Goal: Task Accomplishment & Management: Manage account settings

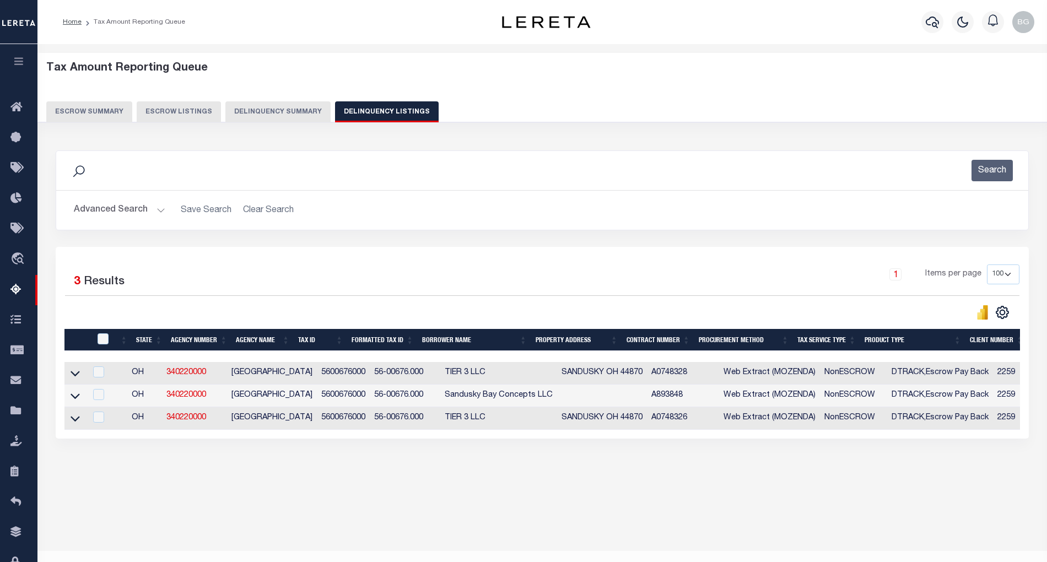
select select "100"
click at [158, 210] on button "Advanced Search" at bounding box center [119, 209] width 91 height 21
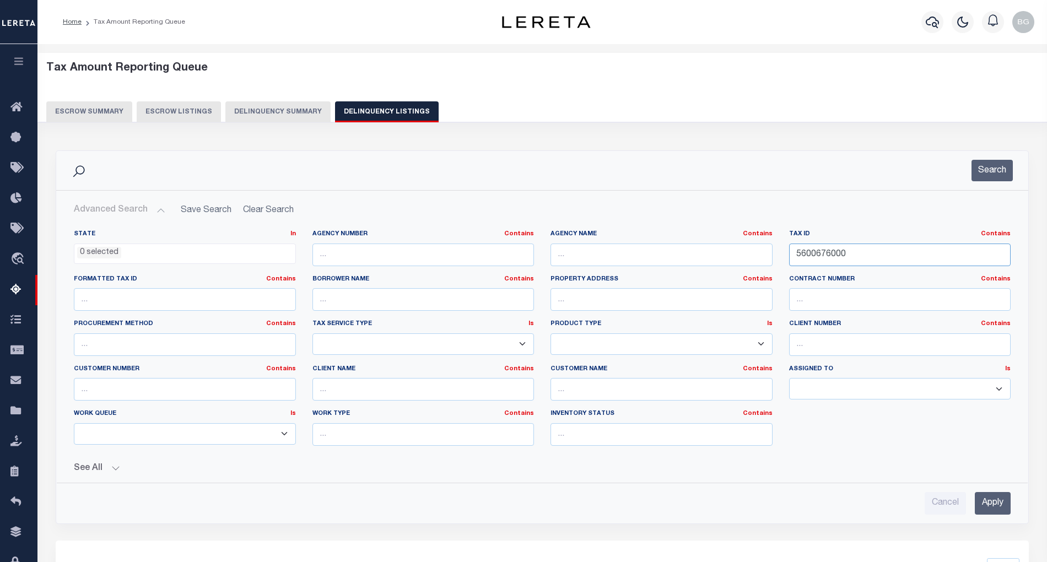
click at [814, 257] on input "5600676000" at bounding box center [900, 255] width 222 height 23
paste input "93"
type input "5600693000"
click at [993, 508] on input "Apply" at bounding box center [993, 503] width 36 height 23
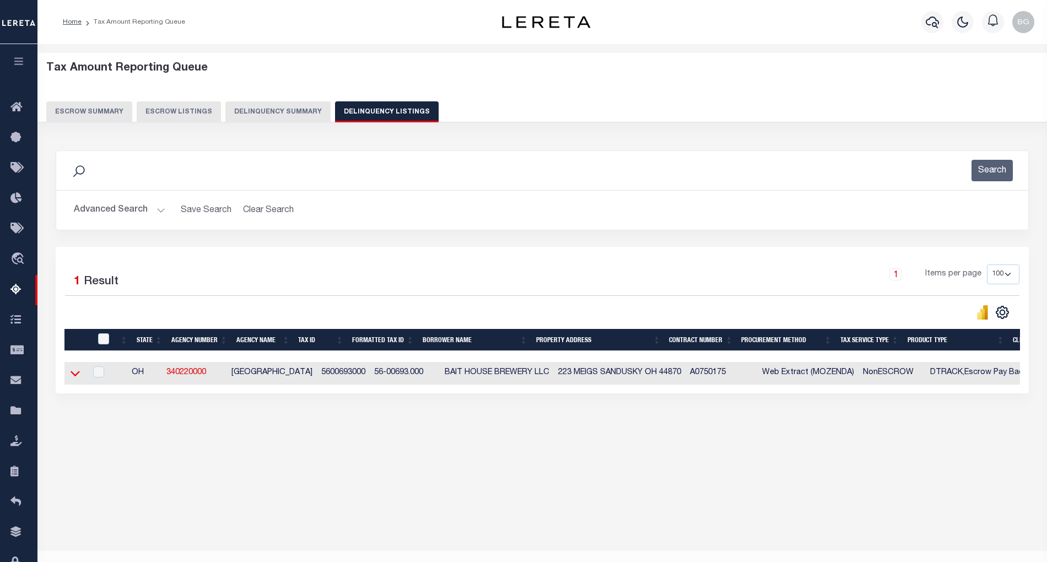
click at [74, 379] on icon at bounding box center [75, 373] width 9 height 12
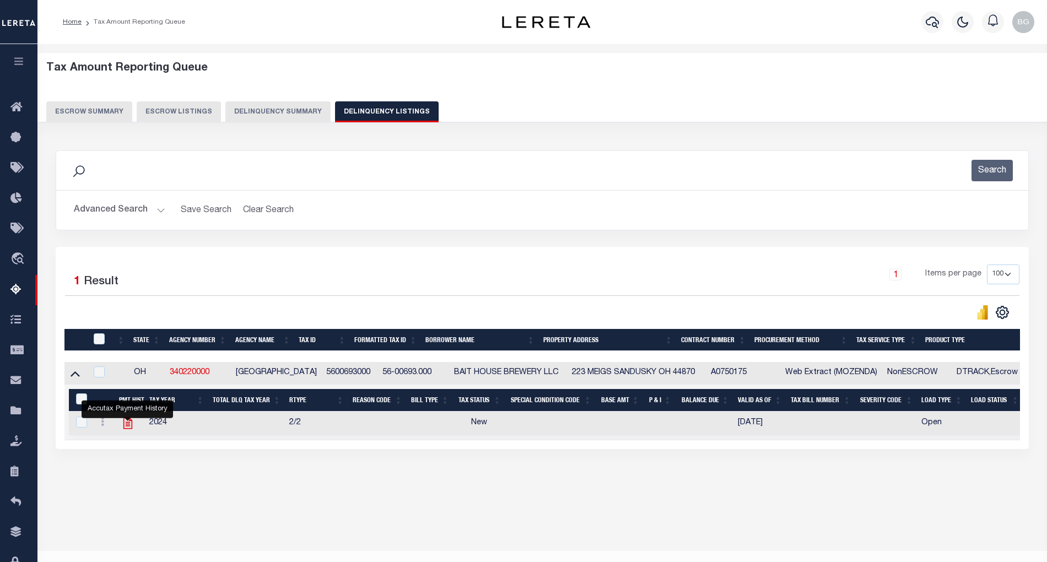
click at [126, 430] on icon "" at bounding box center [128, 423] width 14 height 14
checkbox input "true"
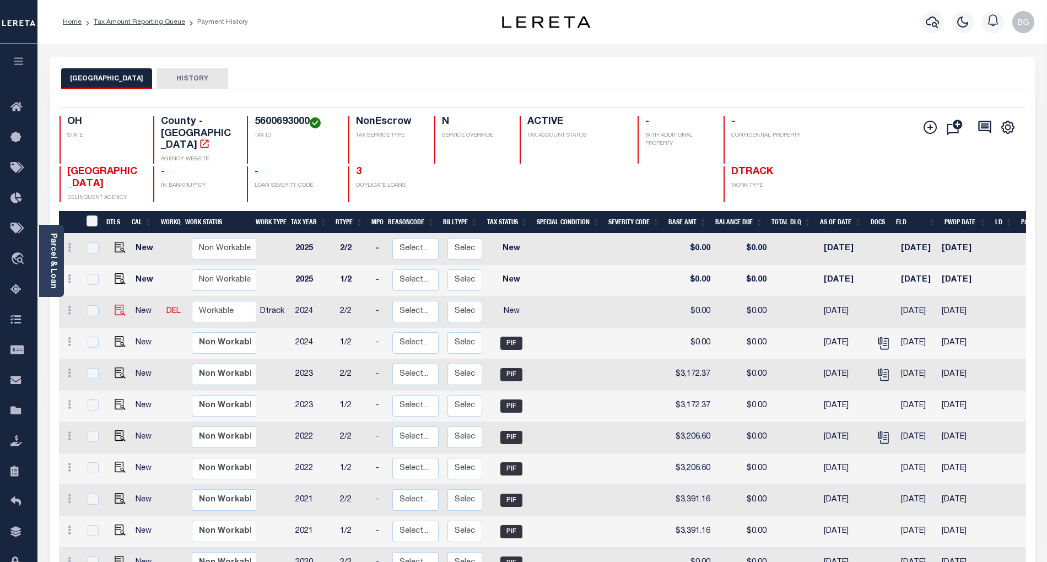
click at [115, 305] on img at bounding box center [120, 310] width 11 height 11
checkbox input "true"
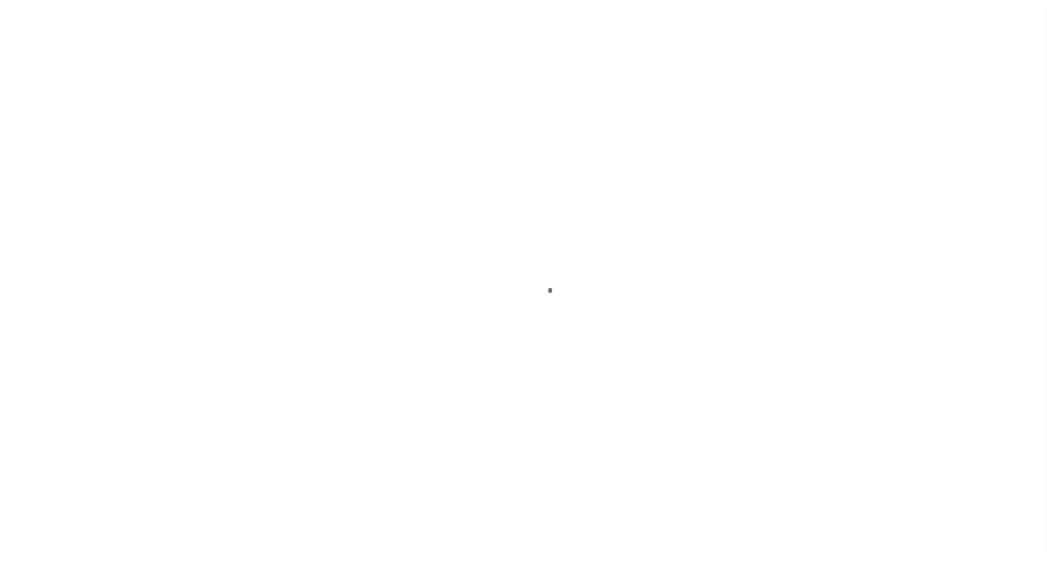
select select "NW2"
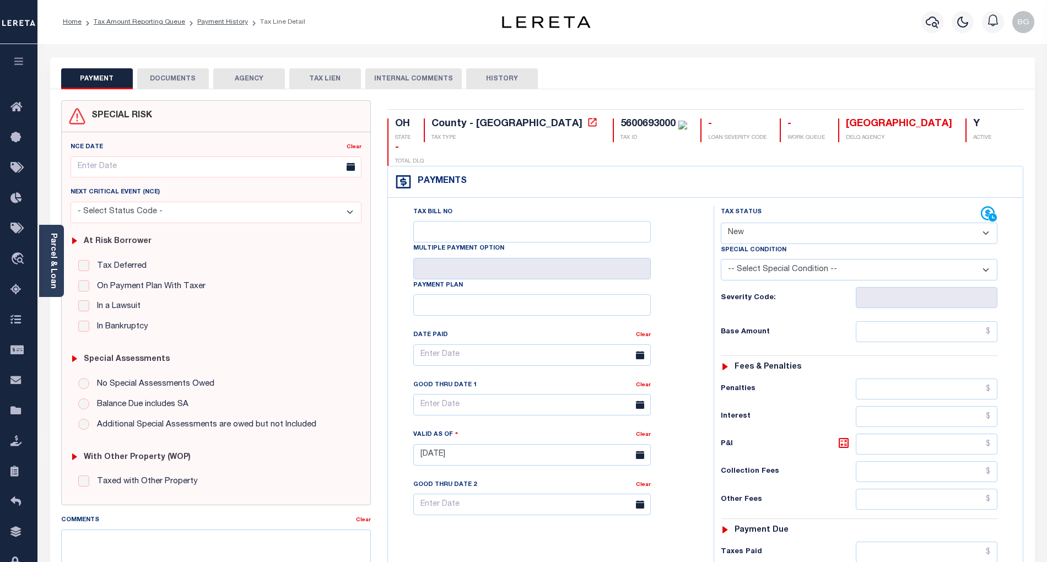
click at [181, 79] on button "DOCUMENTS" at bounding box center [173, 78] width 72 height 21
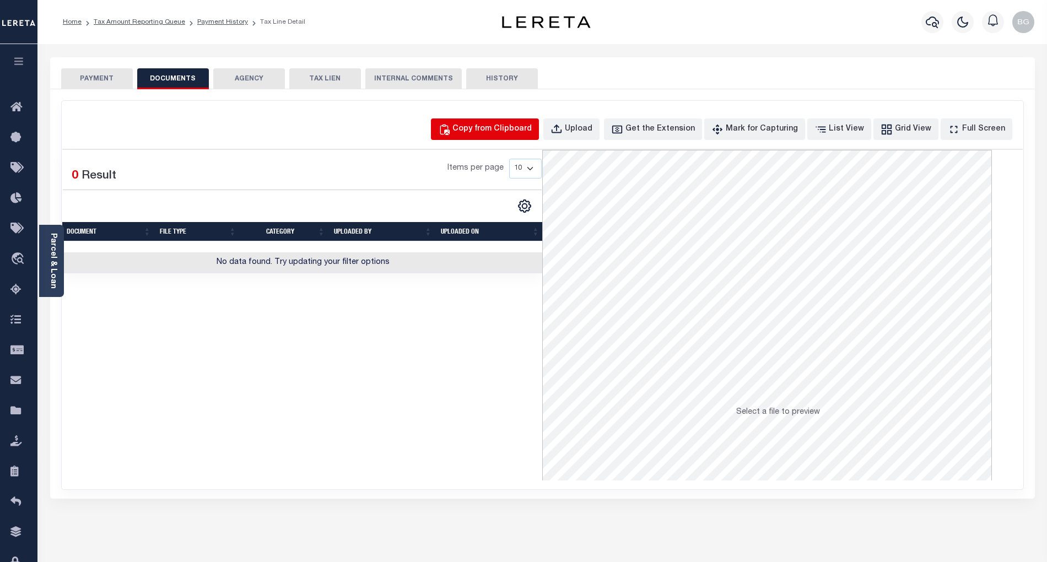
click at [501, 131] on div "Copy from Clipboard" at bounding box center [491, 129] width 79 height 12
select select "POP"
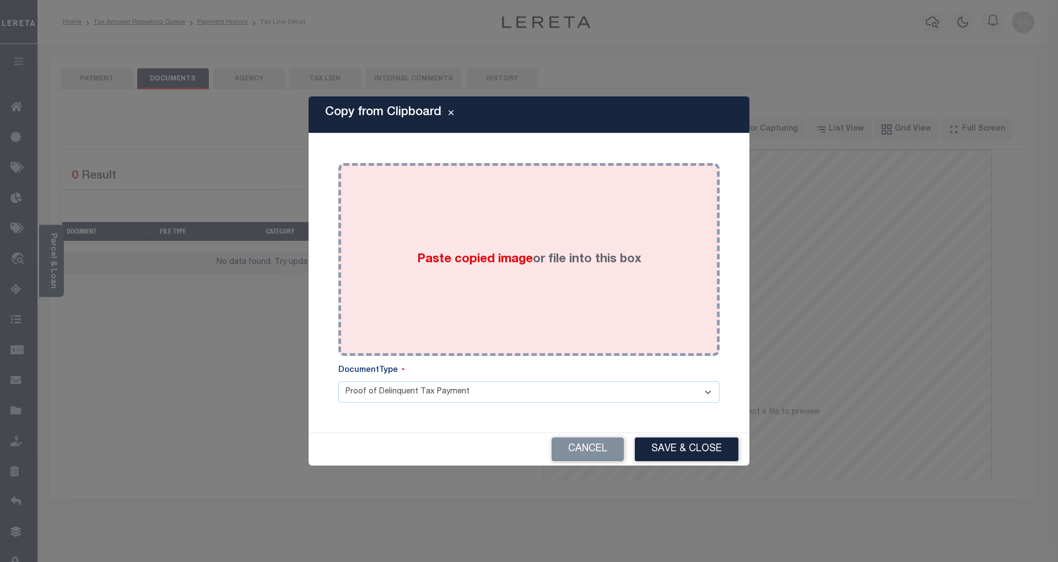
click at [481, 258] on span "Paste copied image" at bounding box center [475, 259] width 116 height 12
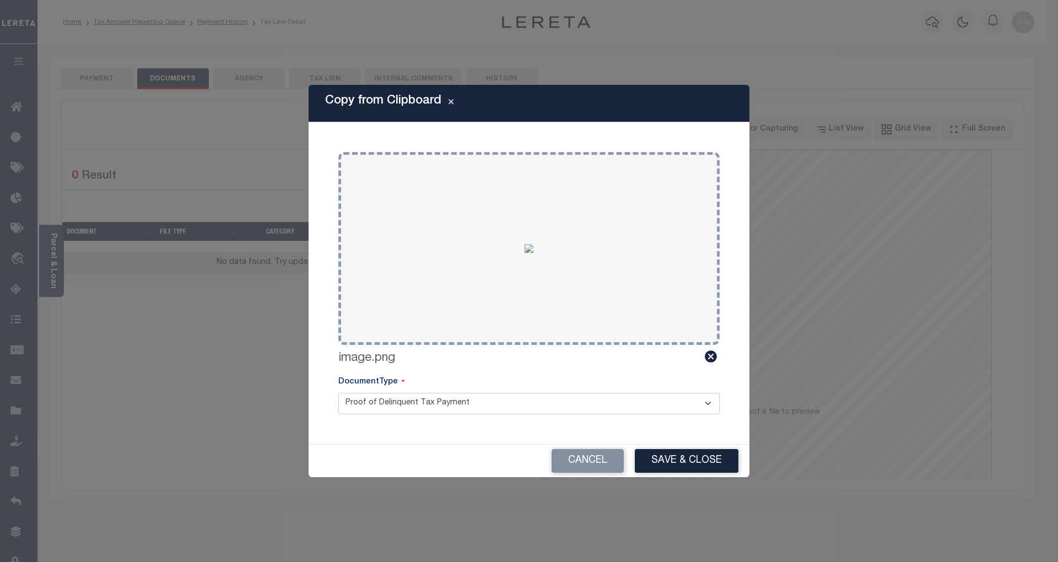
click at [700, 467] on button "Save & Close" at bounding box center [687, 461] width 104 height 24
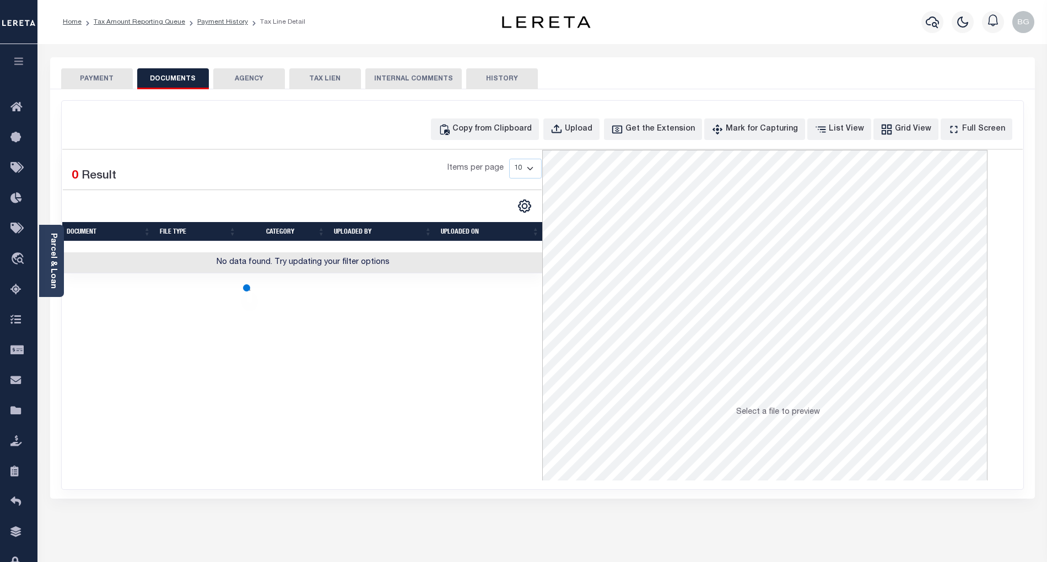
click at [102, 78] on button "PAYMENT" at bounding box center [97, 78] width 72 height 21
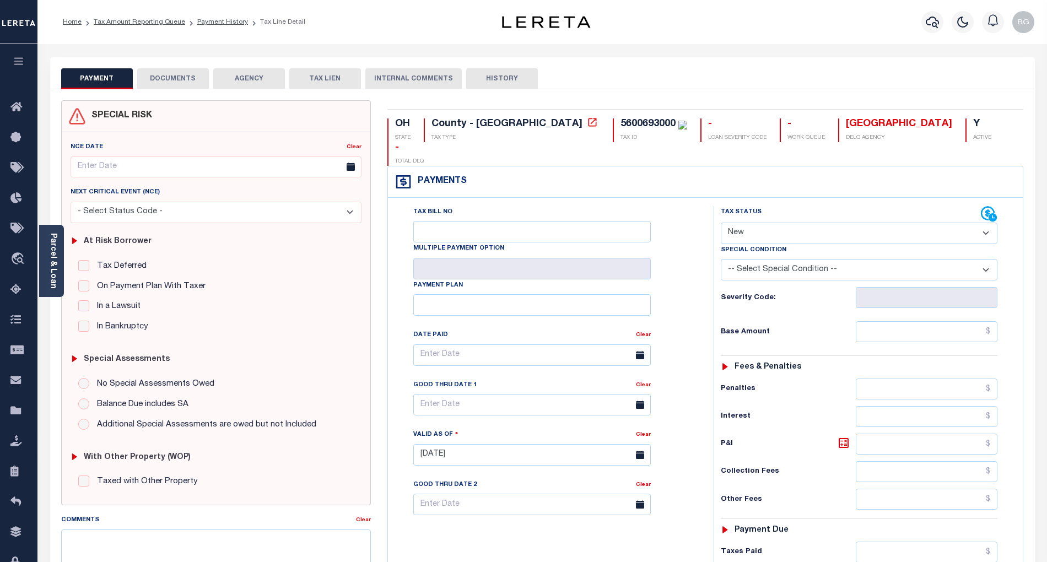
drag, startPoint x: 753, startPoint y: 212, endPoint x: 753, endPoint y: 221, distance: 9.9
click at [753, 223] on select "- Select Status Code - Open Due/Unpaid Paid Incomplete No Tax Due Internal Refu…" at bounding box center [859, 233] width 277 height 21
select select "PYD"
click at [721, 223] on select "- Select Status Code - Open Due/Unpaid Paid Incomplete No Tax Due Internal Refu…" at bounding box center [859, 233] width 277 height 21
type input "[DATE]"
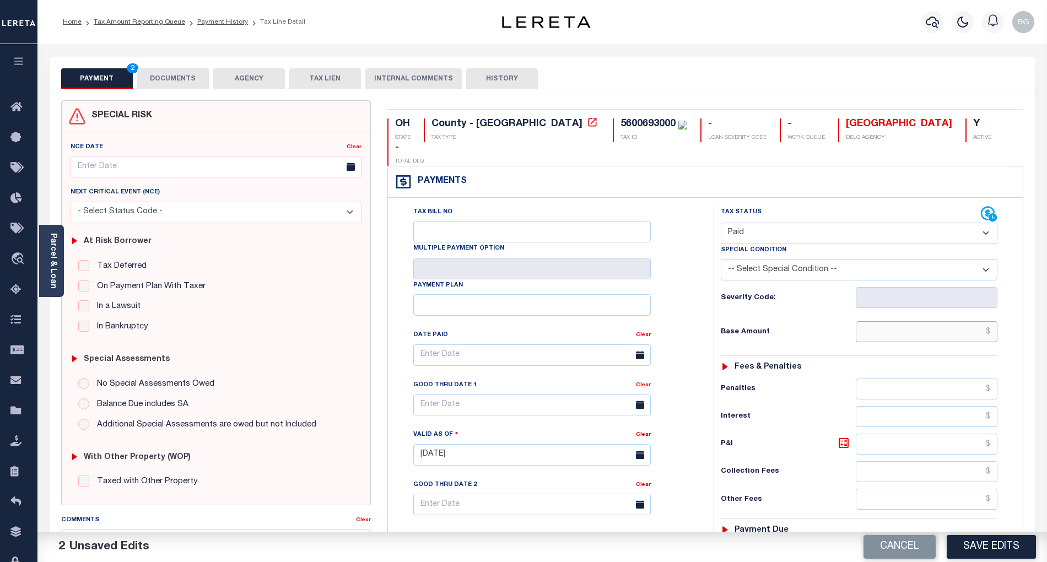
click at [954, 321] on input "text" at bounding box center [927, 331] width 142 height 21
paste input "2,907.84"
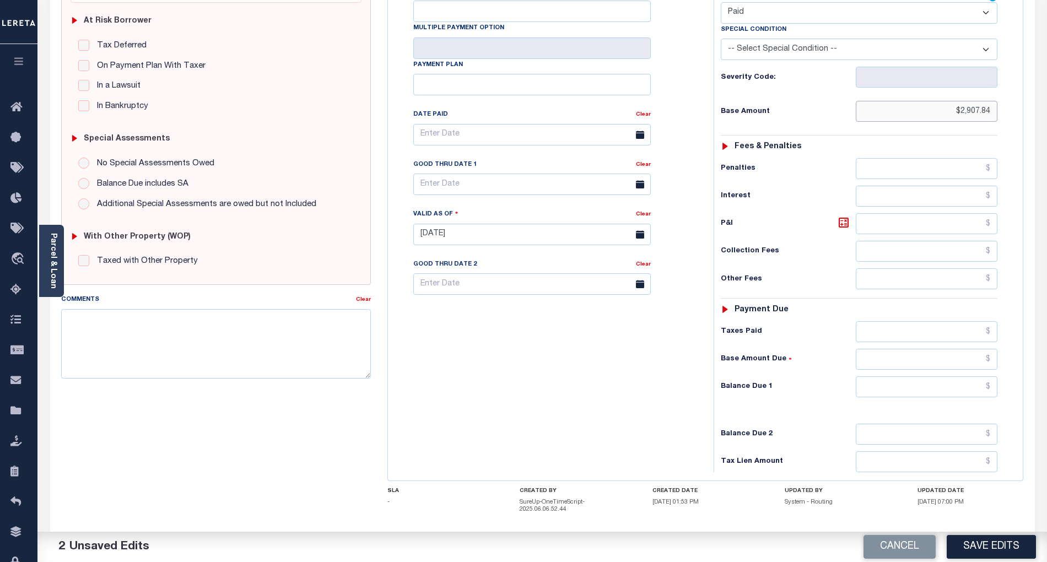
type input "$2,907.84"
click at [962, 376] on input "text" at bounding box center [927, 386] width 142 height 21
type input "$0.00"
click at [634, 395] on div "Tax Bill No Multiple Payment Option Payment Plan Clear" at bounding box center [548, 229] width 315 height 486
click at [994, 547] on button "Save Edits" at bounding box center [990, 547] width 89 height 24
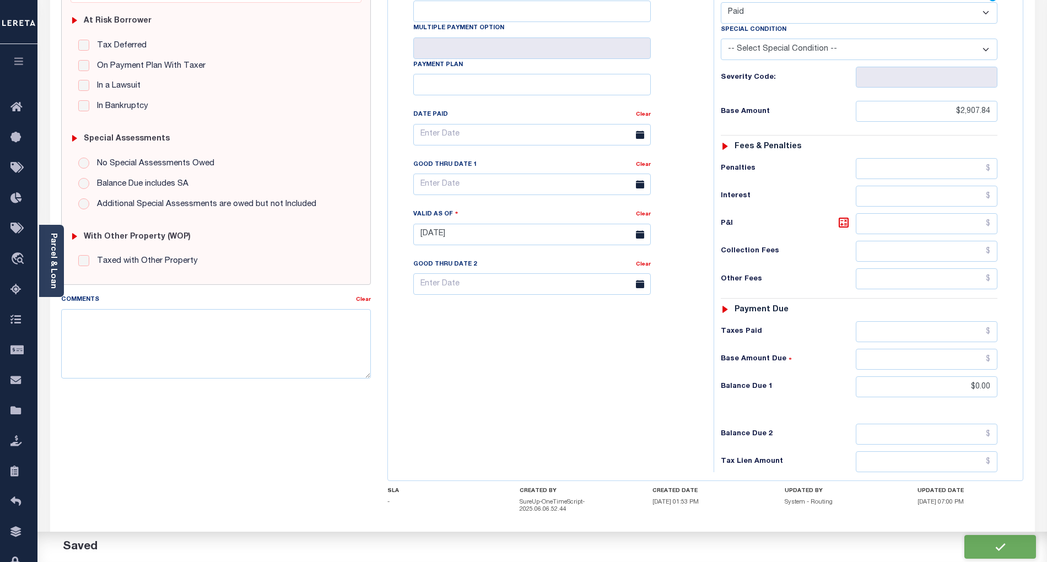
checkbox input "false"
type input "$2,907.84"
type input "$0"
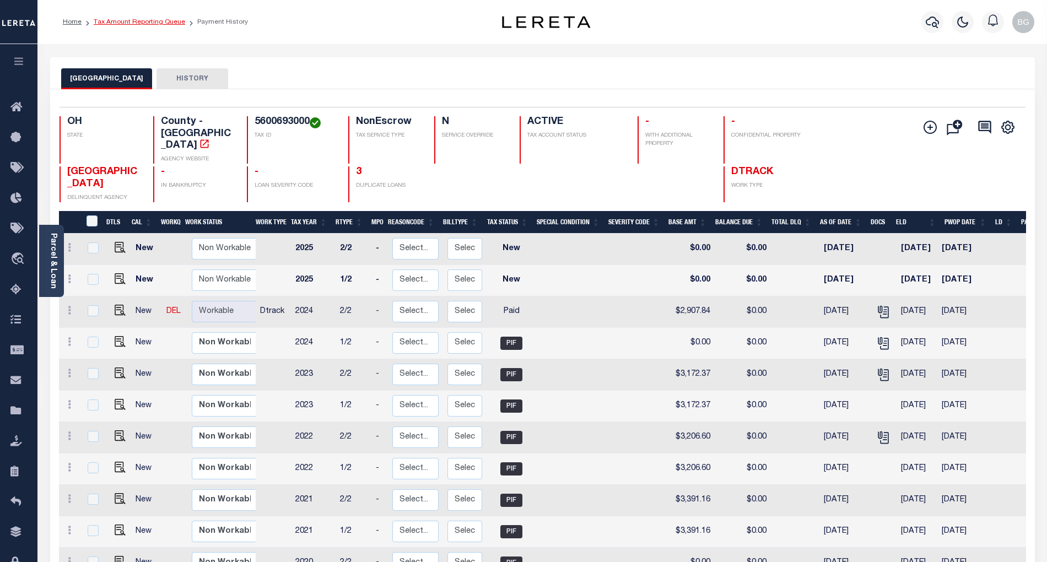
click at [127, 21] on link "Tax Amount Reporting Queue" at bounding box center [139, 22] width 91 height 7
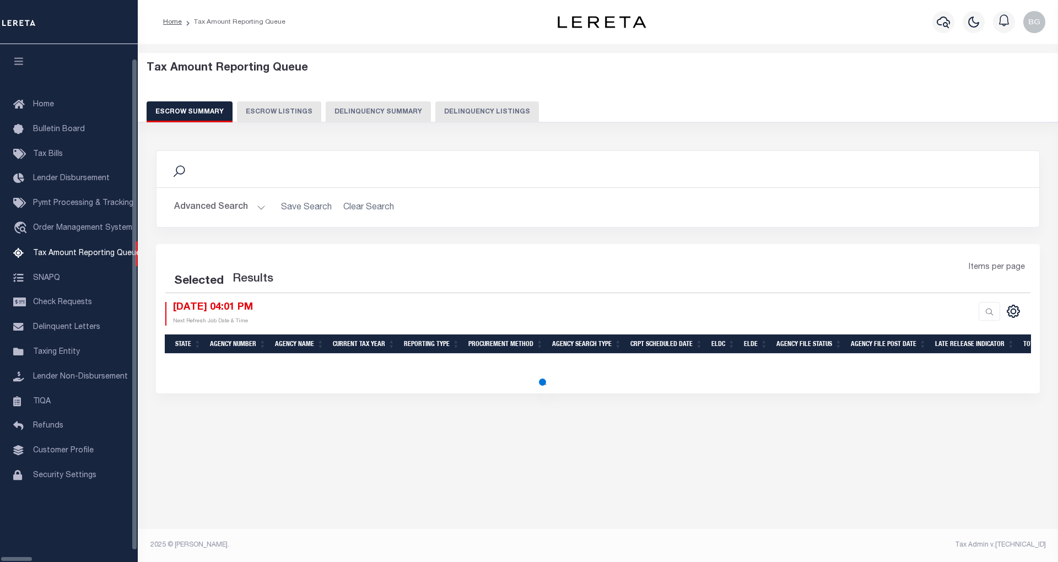
click at [421, 109] on button "Delinquency Summary" at bounding box center [378, 111] width 105 height 21
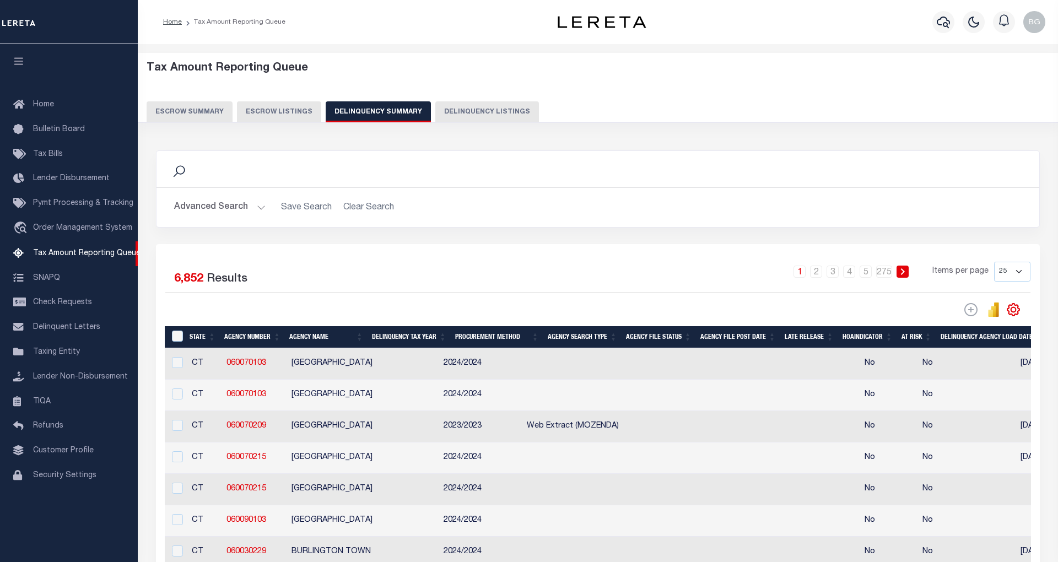
click at [479, 115] on button "Delinquency Listings" at bounding box center [487, 111] width 104 height 21
select select "100"
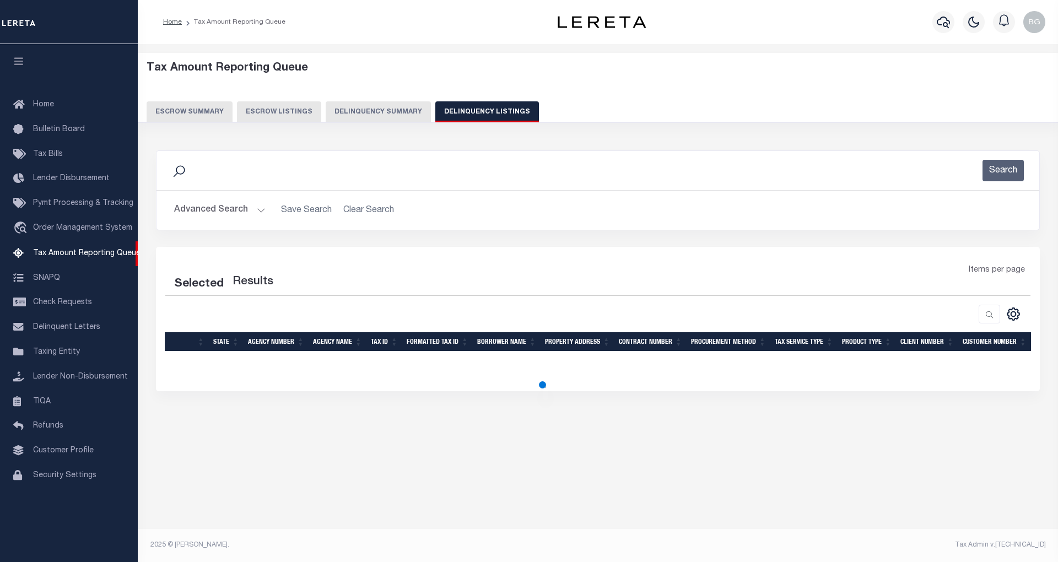
select select "100"
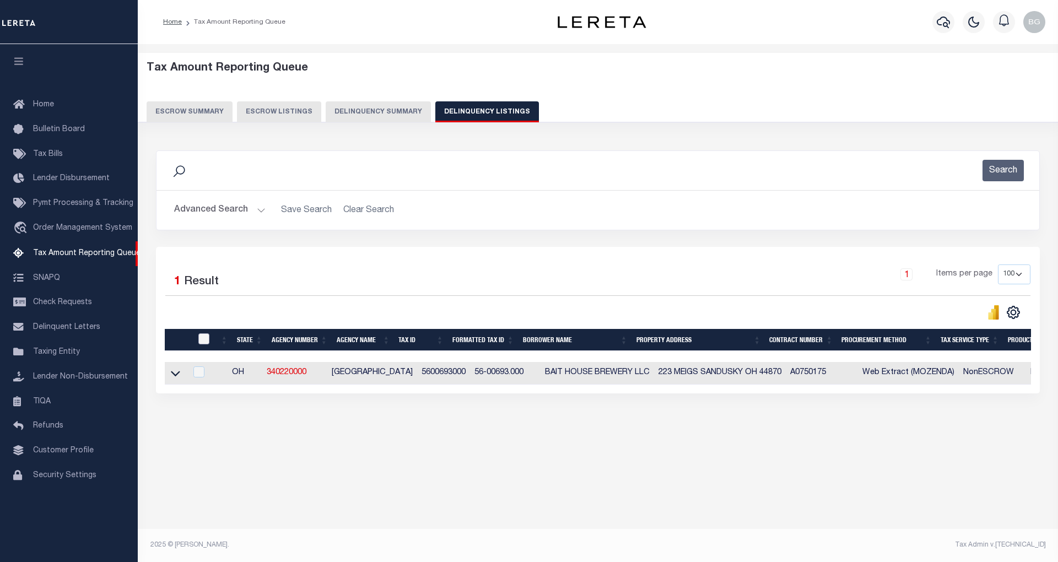
click at [203, 339] on input "checkbox" at bounding box center [203, 338] width 11 height 11
checkbox input "true"
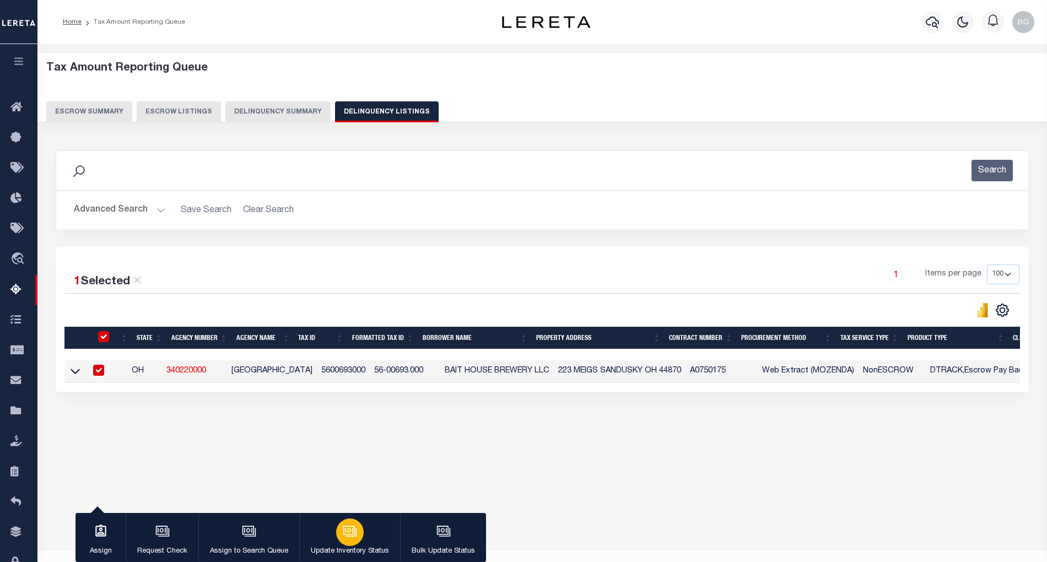
click at [346, 530] on icon "button" at bounding box center [349, 530] width 8 height 5
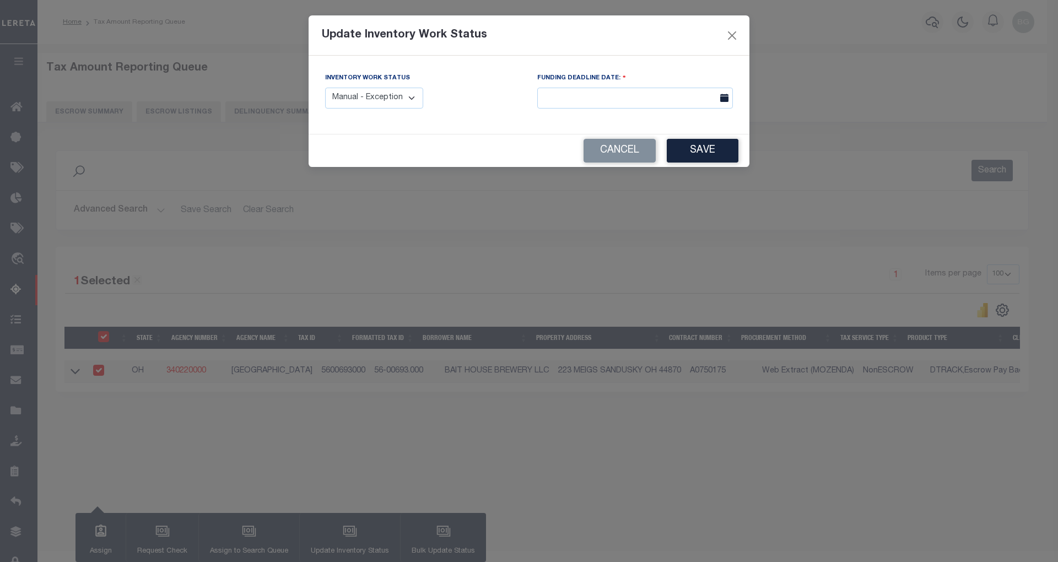
click at [409, 99] on select "Manual - Exception Pended - Awaiting Search Late Add Exception Completed" at bounding box center [374, 98] width 98 height 21
select select "4"
click at [325, 88] on select "Manual - Exception Pended - Awaiting Search Late Add Exception Completed" at bounding box center [374, 98] width 98 height 21
click at [703, 153] on button "Save" at bounding box center [703, 151] width 72 height 24
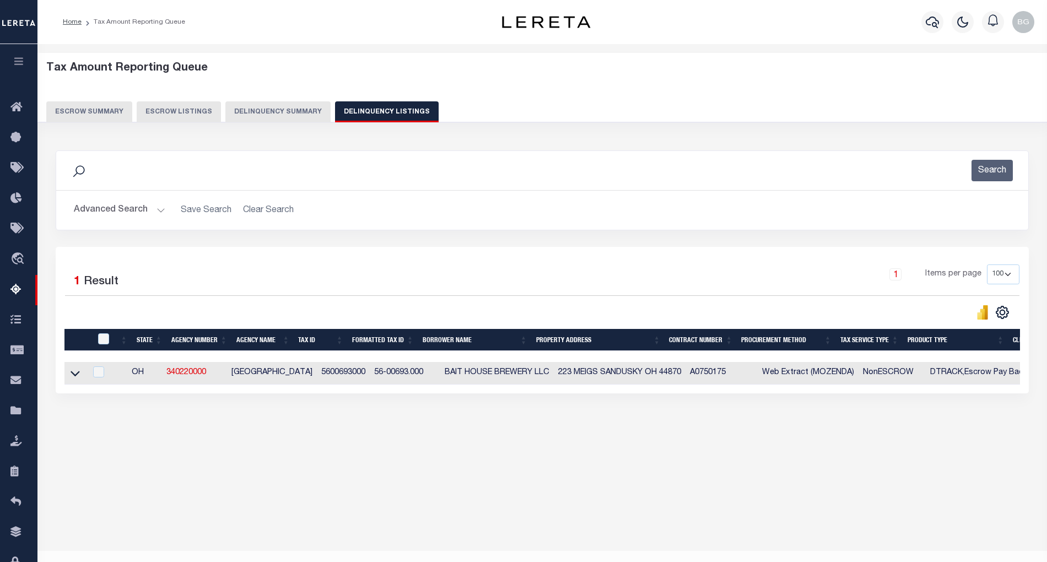
click at [159, 210] on button "Advanced Search" at bounding box center [119, 209] width 91 height 21
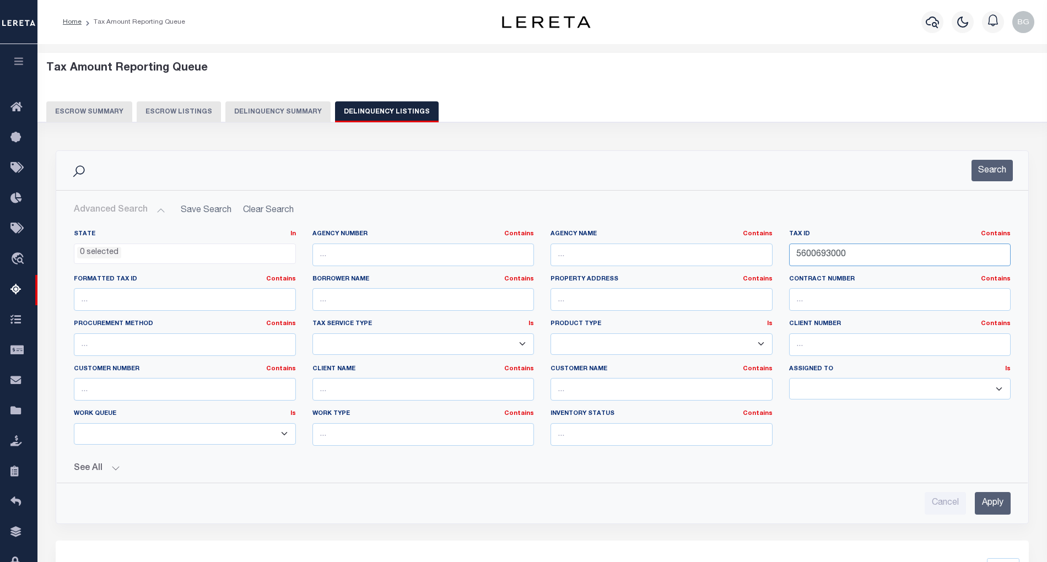
click at [816, 253] on input "5600693000" at bounding box center [900, 255] width 222 height 23
paste input "722"
type input "5600722000"
click at [999, 507] on input "Apply" at bounding box center [993, 503] width 36 height 23
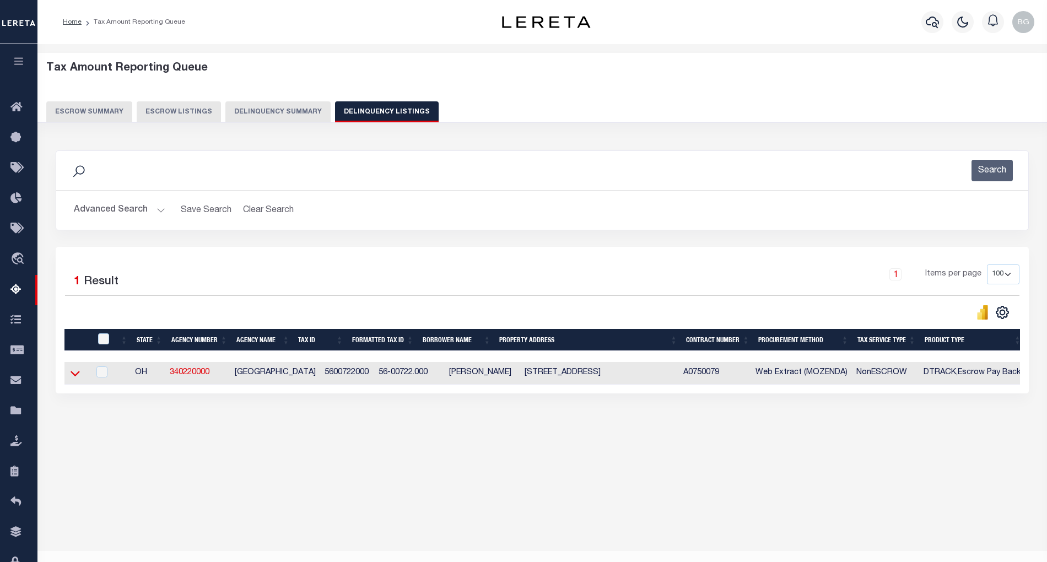
click at [75, 375] on icon at bounding box center [75, 373] width 9 height 12
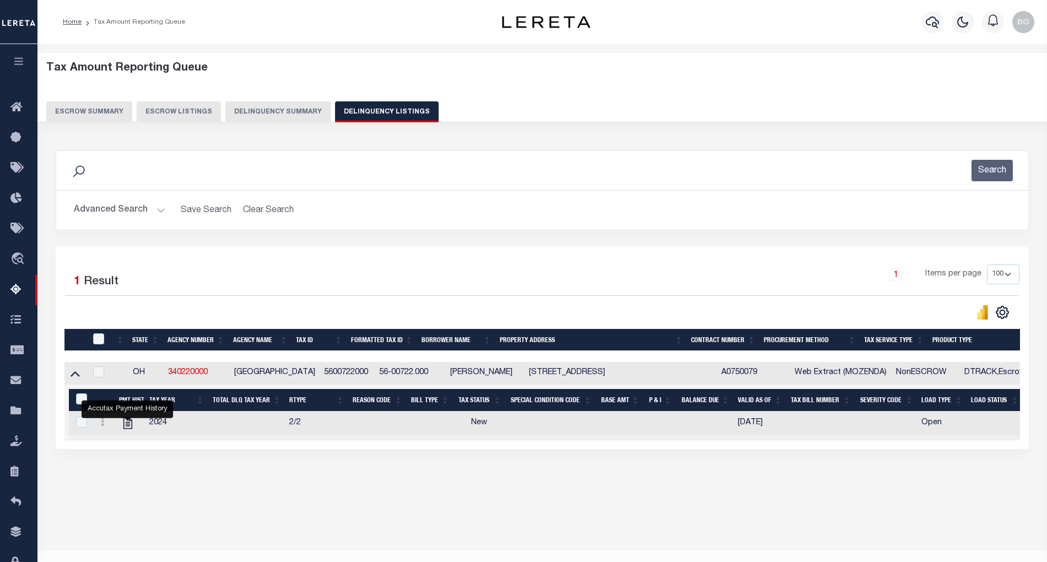
click at [128, 428] on icon "" at bounding box center [127, 424] width 9 height 12
checkbox input "true"
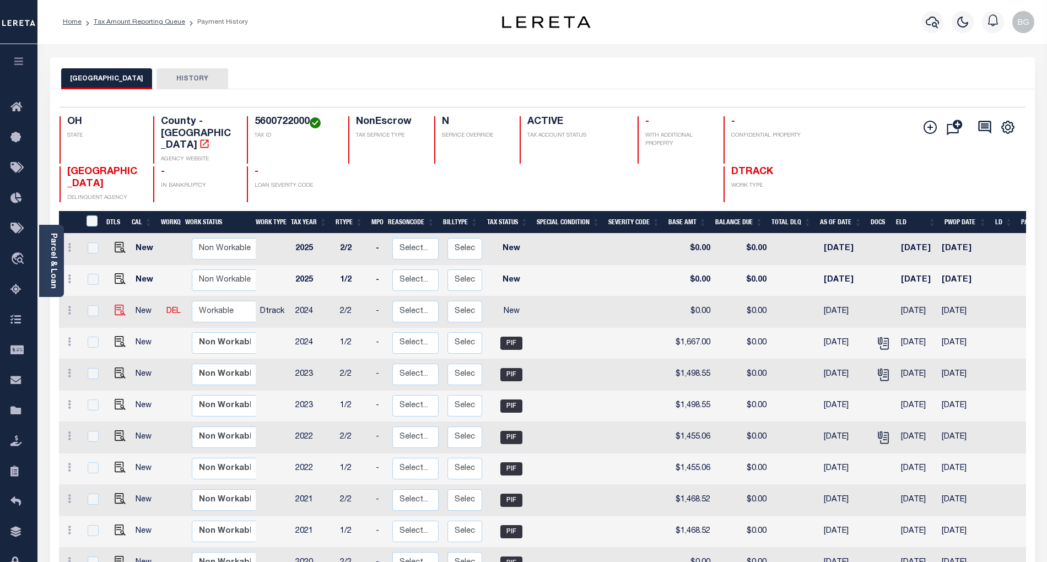
click at [115, 305] on img "" at bounding box center [120, 310] width 11 height 11
checkbox input "true"
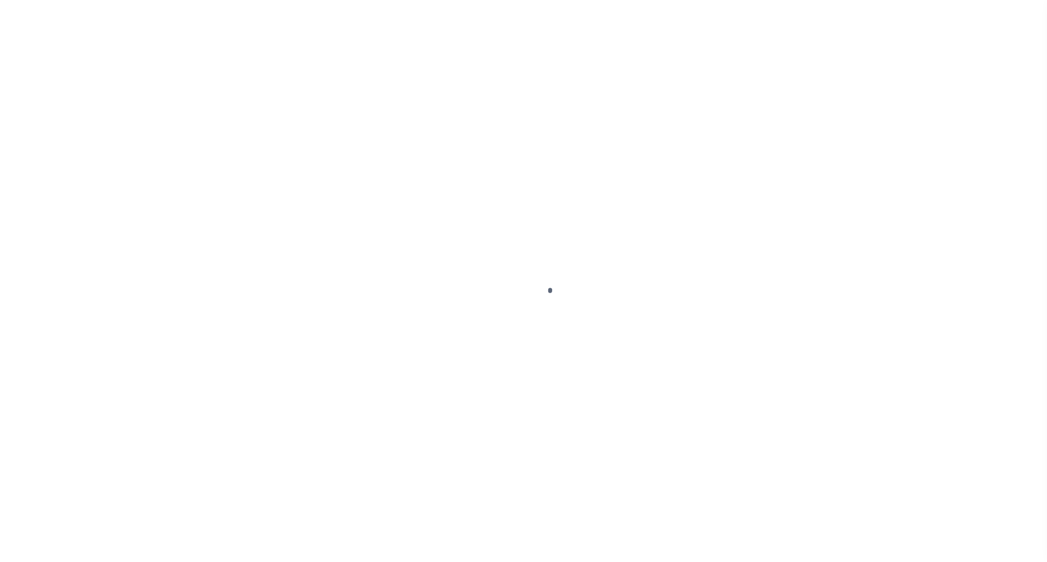
select select "NW2"
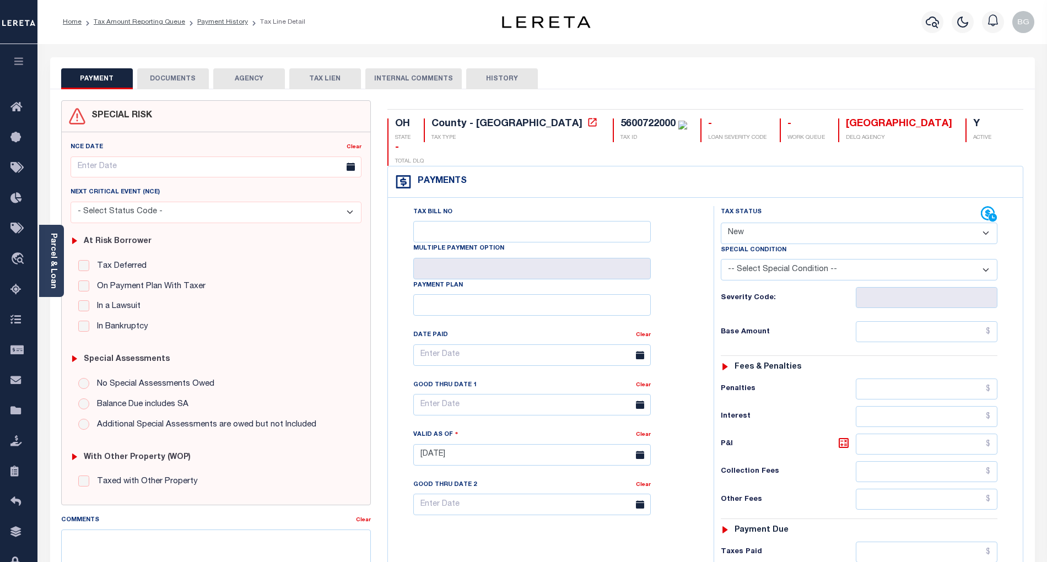
click at [171, 82] on button "DOCUMENTS" at bounding box center [173, 78] width 72 height 21
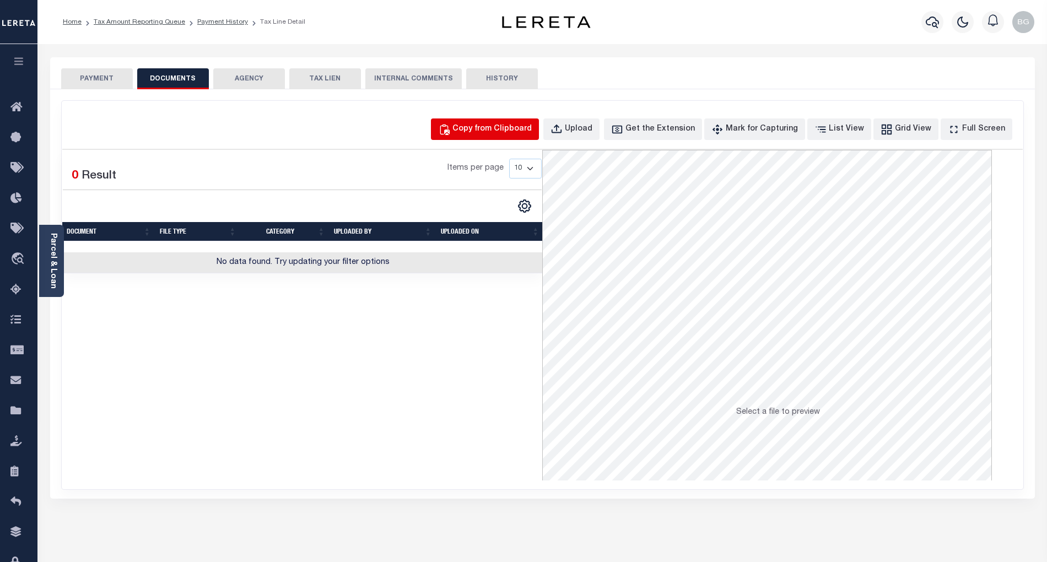
click at [510, 132] on div "Copy from Clipboard" at bounding box center [491, 129] width 79 height 12
select select "POP"
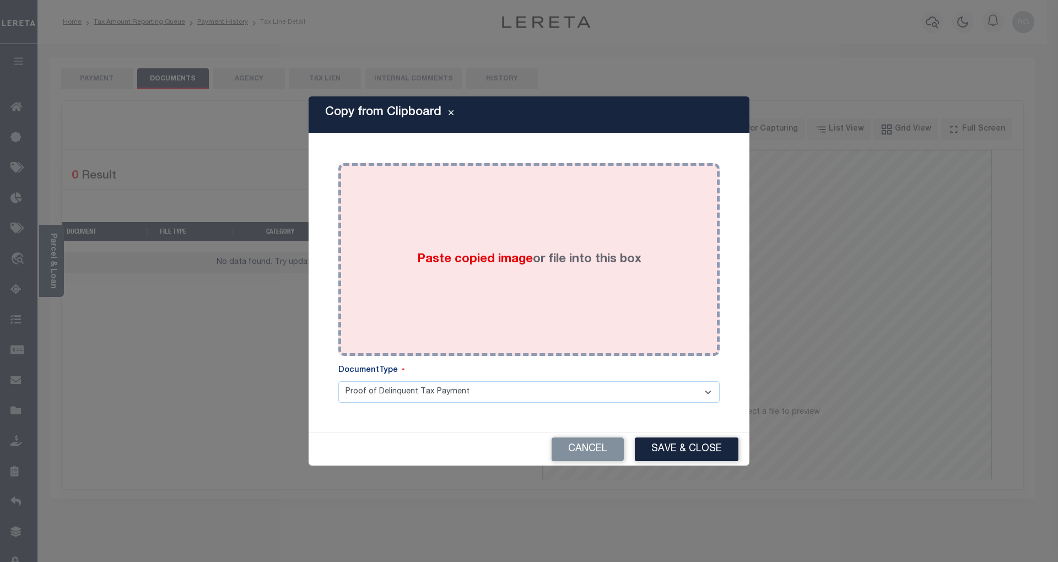
click at [479, 257] on span "Paste copied image" at bounding box center [475, 259] width 116 height 12
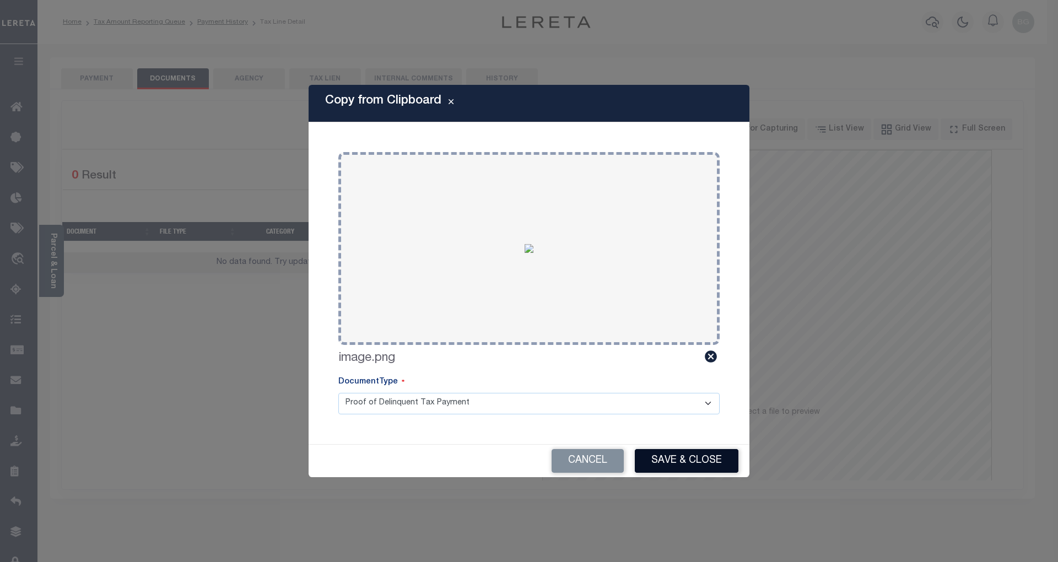
click at [691, 457] on button "Save & Close" at bounding box center [687, 461] width 104 height 24
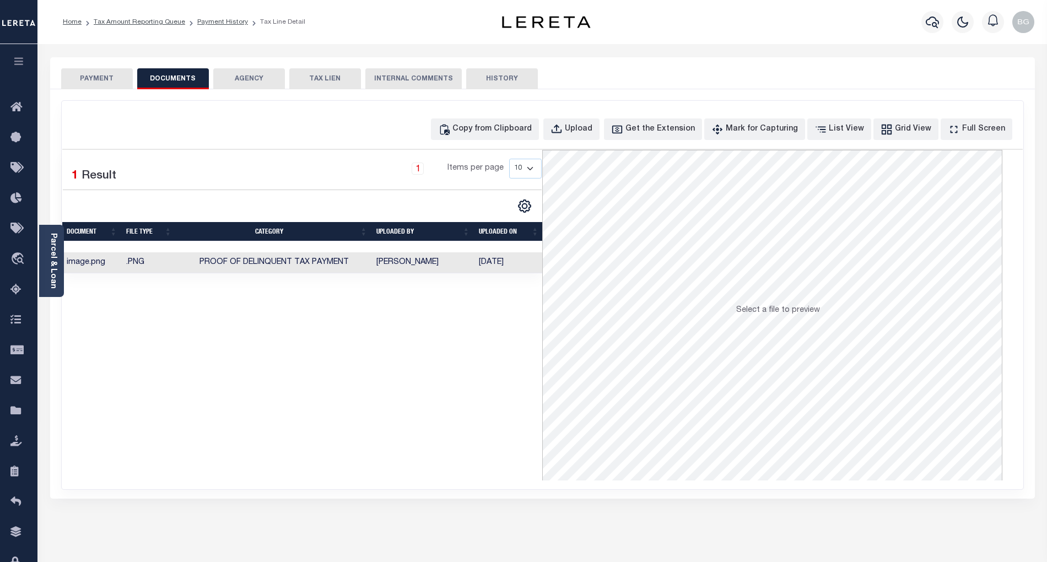
click at [105, 77] on button "PAYMENT" at bounding box center [97, 78] width 72 height 21
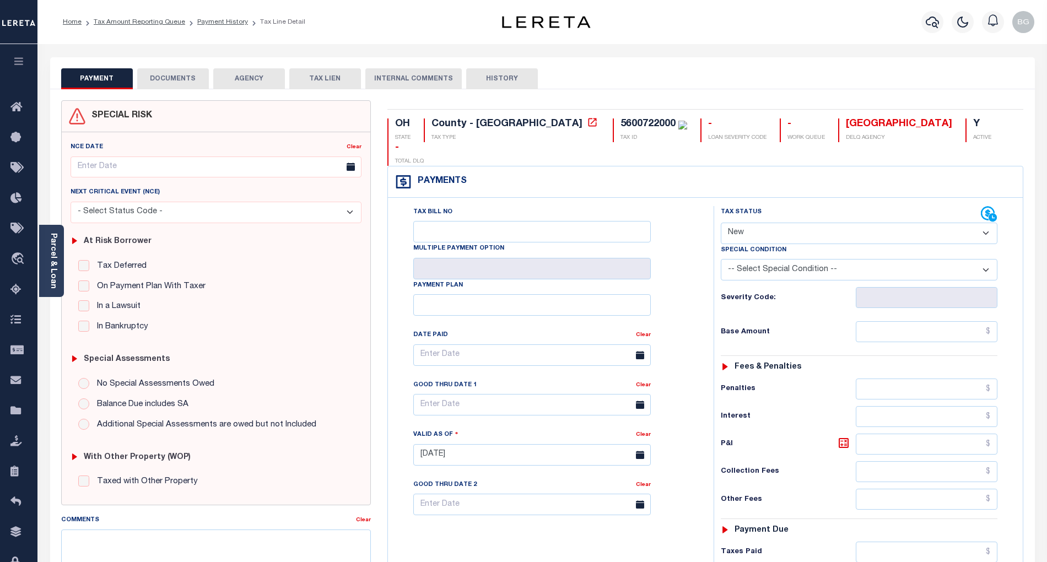
click at [742, 223] on select "- Select Status Code - Open Due/Unpaid Paid Incomplete No Tax Due Internal Refu…" at bounding box center [859, 233] width 277 height 21
select select "PYD"
click at [721, 223] on select "- Select Status Code - Open Due/Unpaid Paid Incomplete No Tax Due Internal Refu…" at bounding box center [859, 233] width 277 height 21
type input "[DATE]"
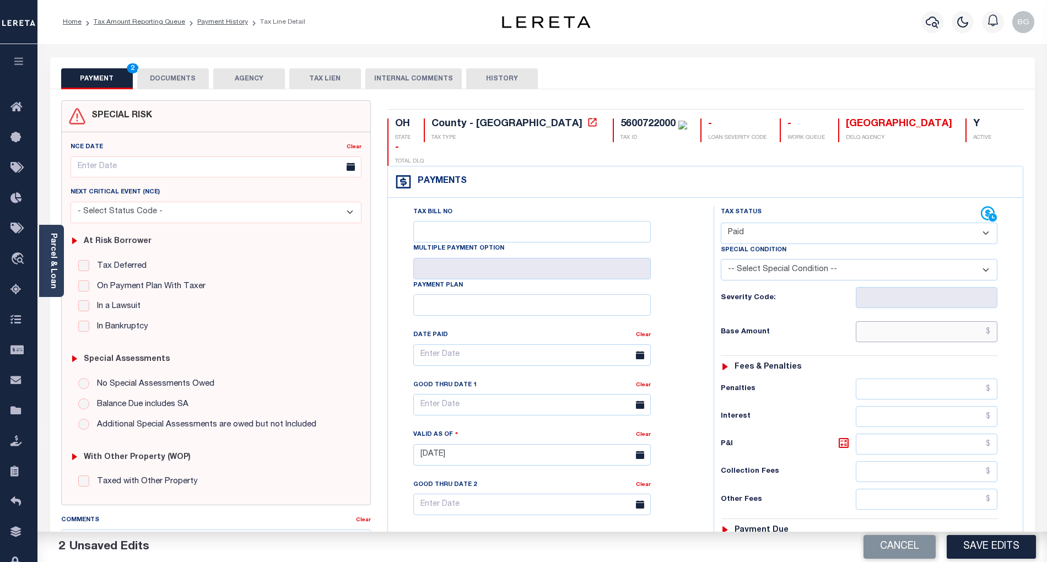
click at [933, 321] on input "text" at bounding box center [927, 331] width 142 height 21
paste input "1,667.00"
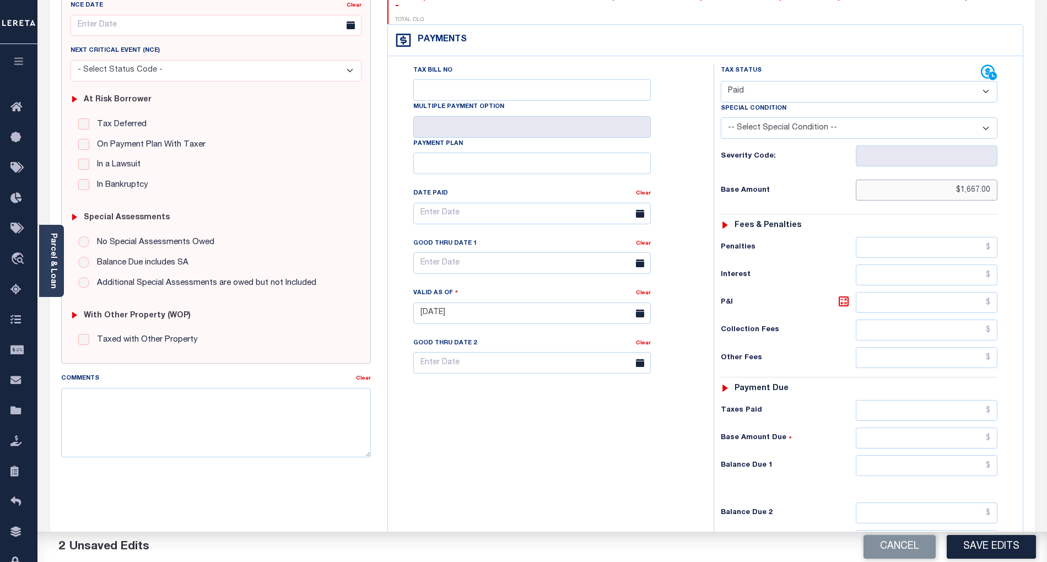
scroll to position [220, 0]
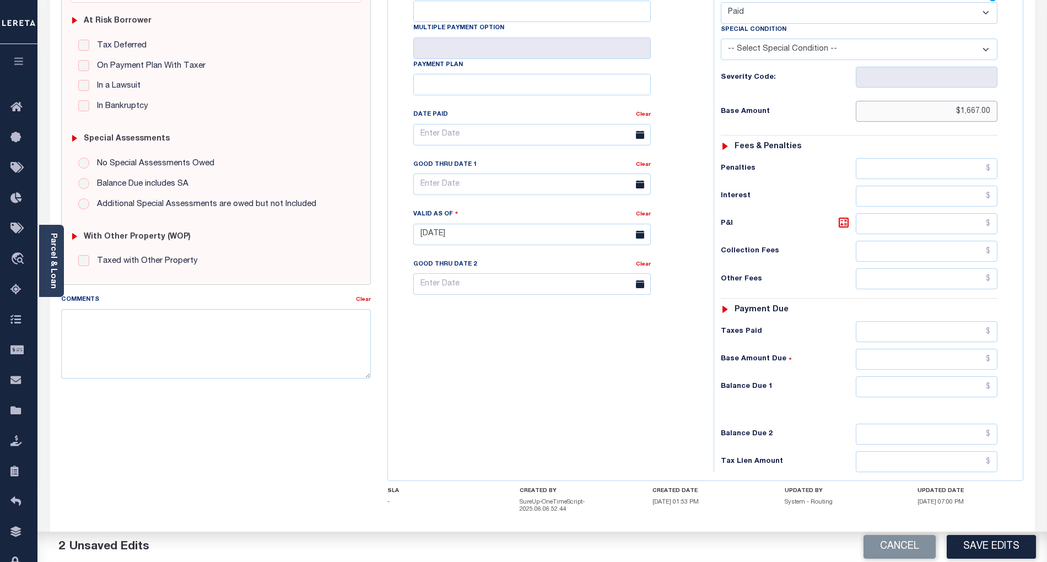
type input "$1,667.00"
click at [966, 376] on input "text" at bounding box center [927, 386] width 142 height 21
type input "$0.00"
click at [681, 377] on div "Tax Bill No Multiple Payment Option Payment Plan Clear" at bounding box center [548, 229] width 315 height 486
click at [983, 545] on button "Save Edits" at bounding box center [990, 547] width 89 height 24
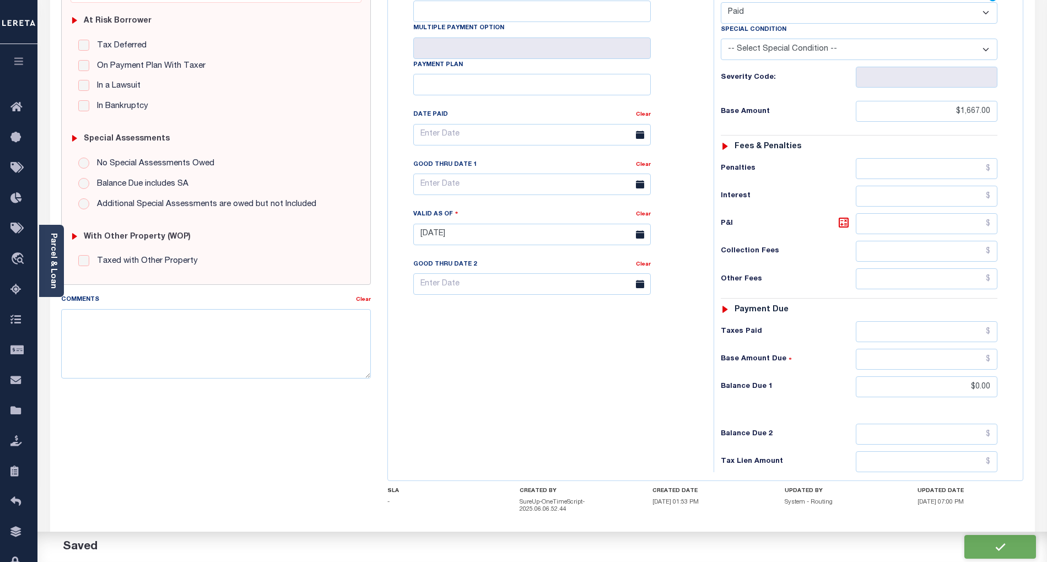
checkbox input "false"
type input "$1,667"
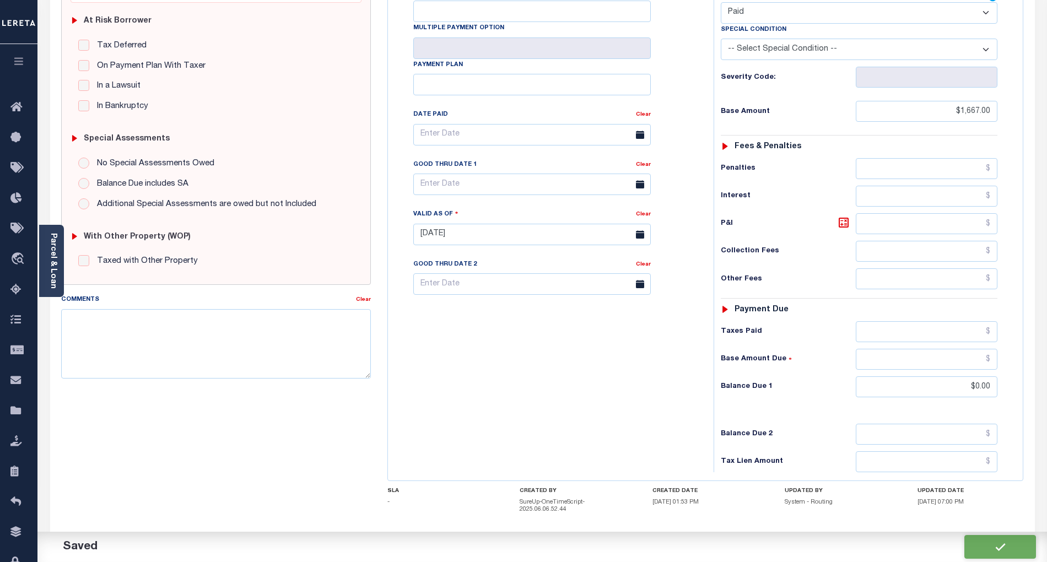
type input "$0"
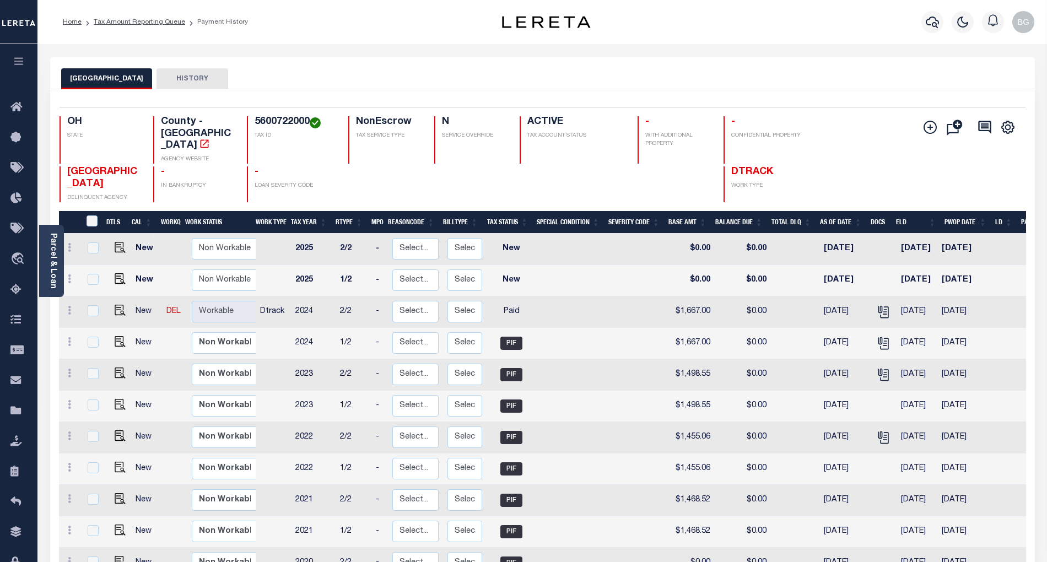
click at [135, 22] on link "Tax Amount Reporting Queue" at bounding box center [139, 22] width 91 height 7
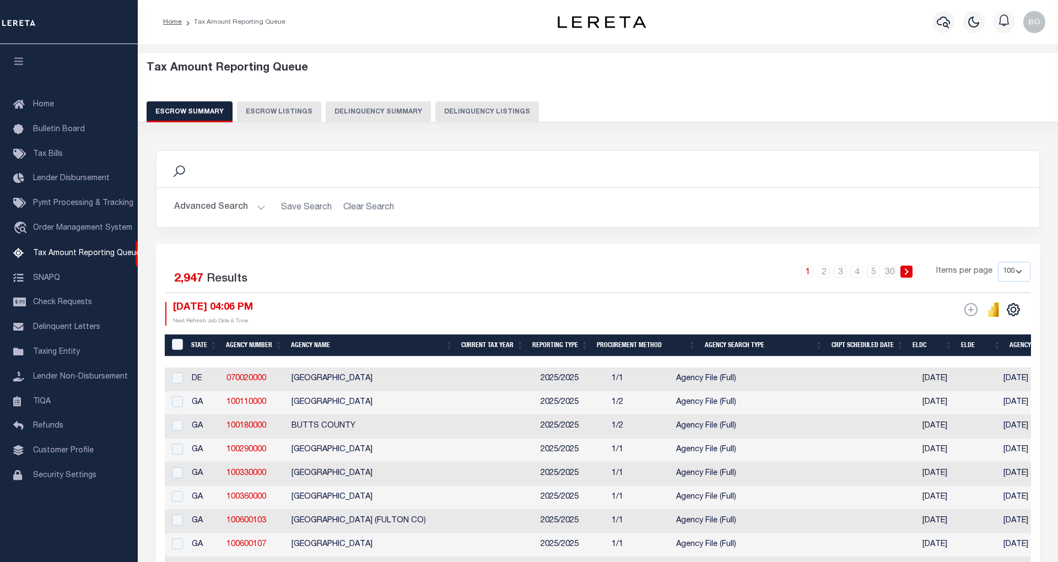
click at [435, 115] on button "Delinquency Listings" at bounding box center [487, 111] width 104 height 21
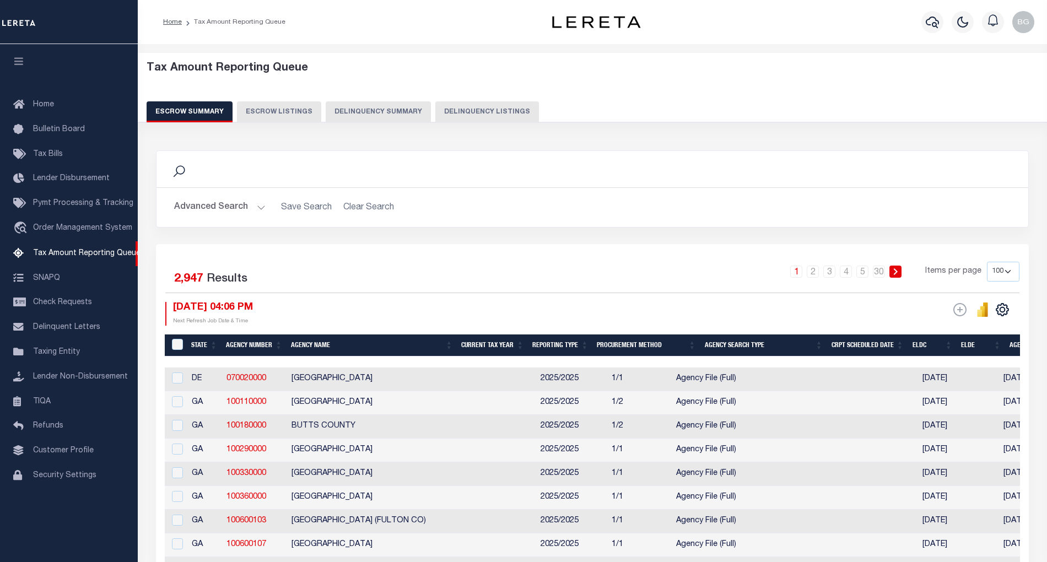
select select "100"
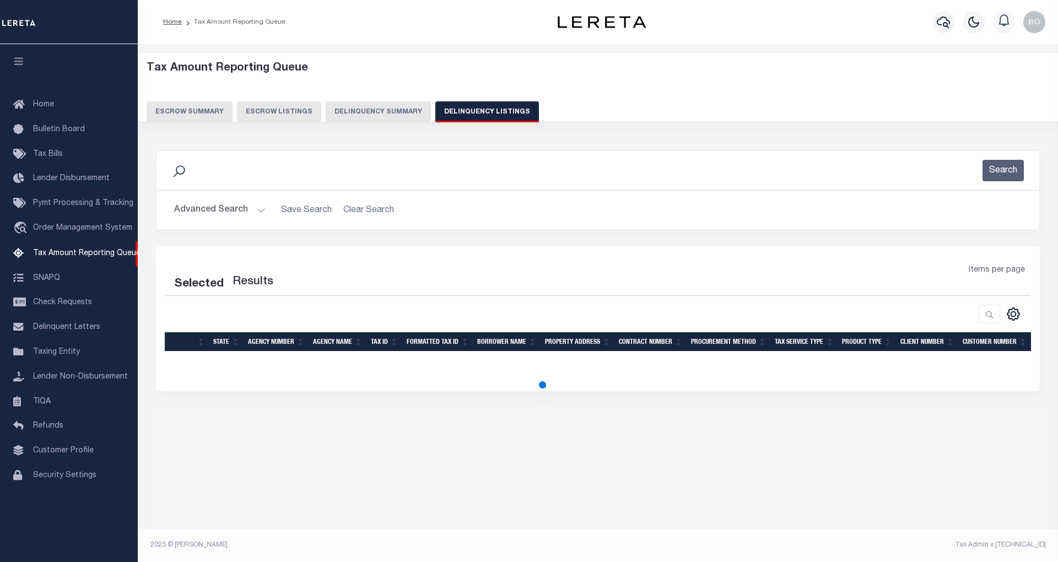
select select "100"
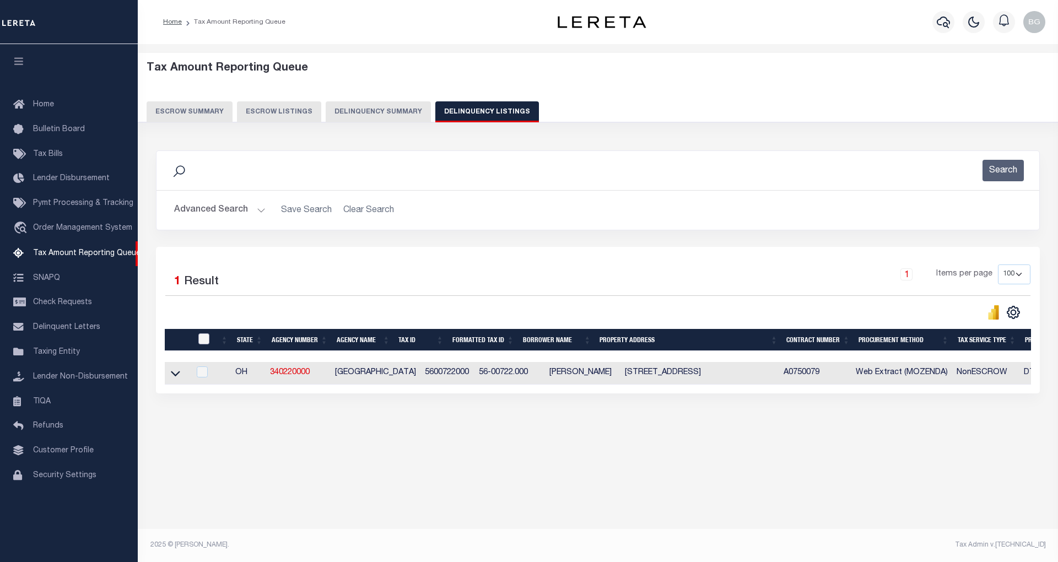
click at [204, 340] on input "checkbox" at bounding box center [203, 338] width 11 height 11
checkbox input "true"
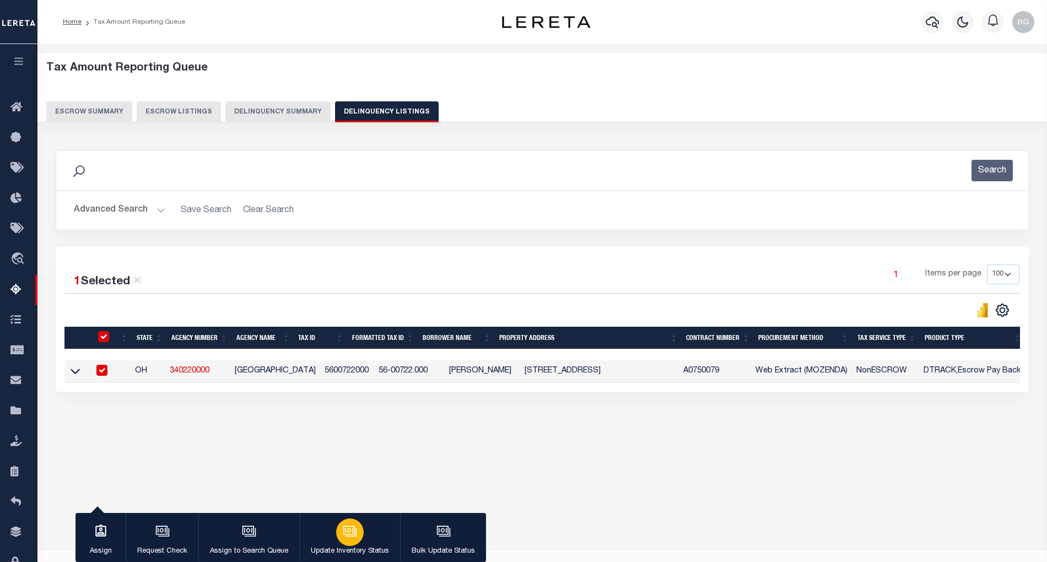
click at [351, 534] on icon "button" at bounding box center [350, 531] width 14 height 14
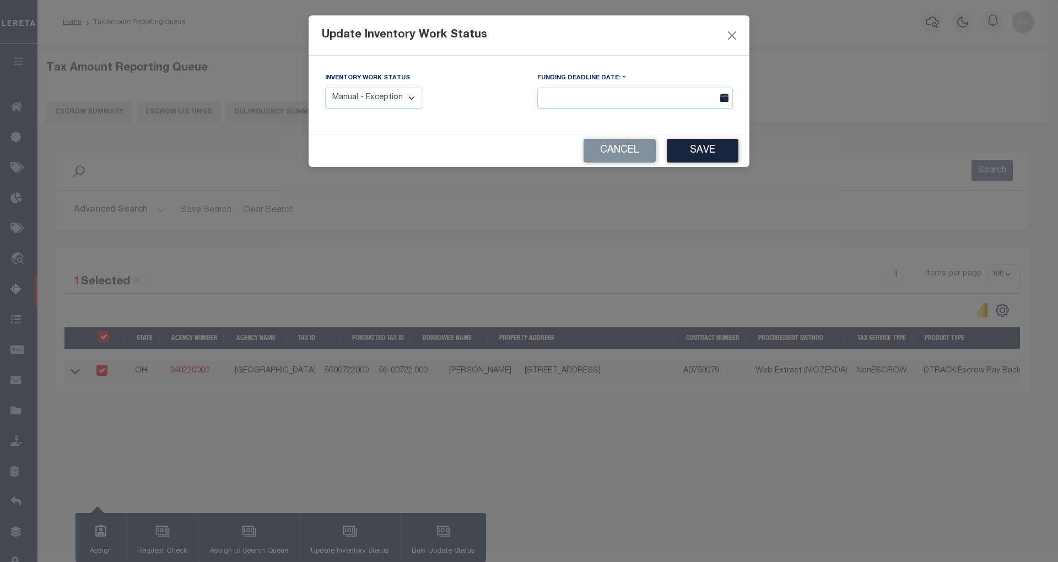
click at [400, 98] on select "Manual - Exception Pended - Awaiting Search Late Add Exception Completed" at bounding box center [374, 98] width 98 height 21
select select "4"
click at [325, 88] on select "Manual - Exception Pended - Awaiting Search Late Add Exception Completed" at bounding box center [374, 98] width 98 height 21
click at [708, 150] on button "Save" at bounding box center [703, 151] width 72 height 24
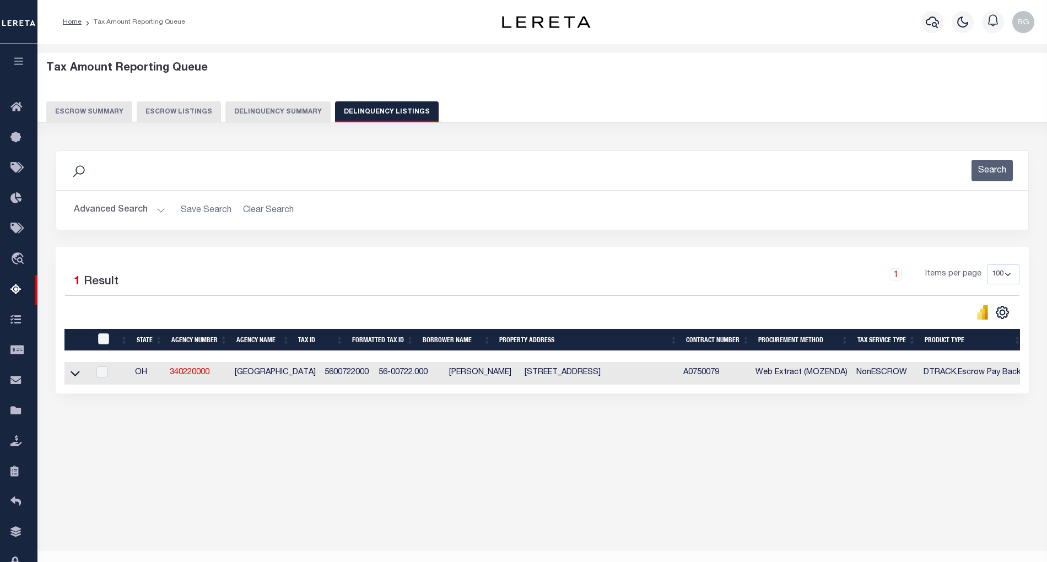
click at [159, 213] on button "Advanced Search" at bounding box center [119, 209] width 91 height 21
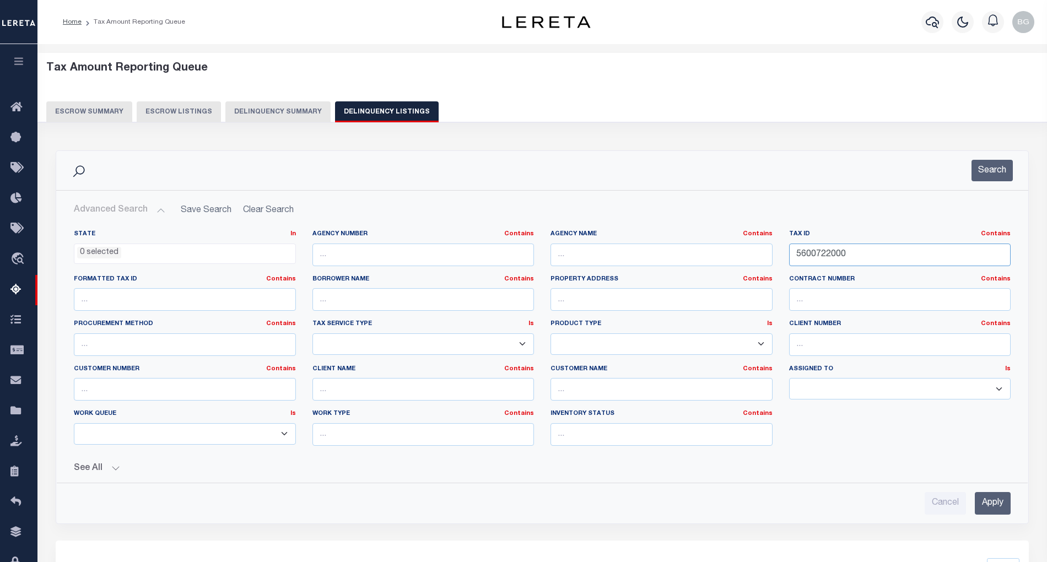
click at [811, 255] on input "5600722000" at bounding box center [900, 255] width 222 height 23
paste input "36"
type input "5600736000"
click at [997, 508] on input "Apply" at bounding box center [993, 503] width 36 height 23
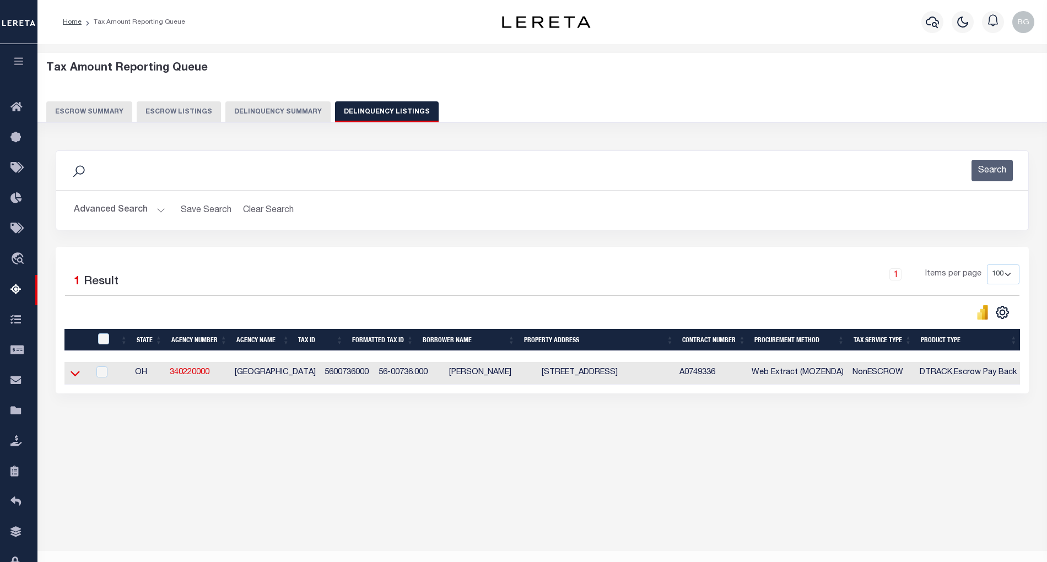
click at [76, 377] on icon at bounding box center [75, 373] width 9 height 12
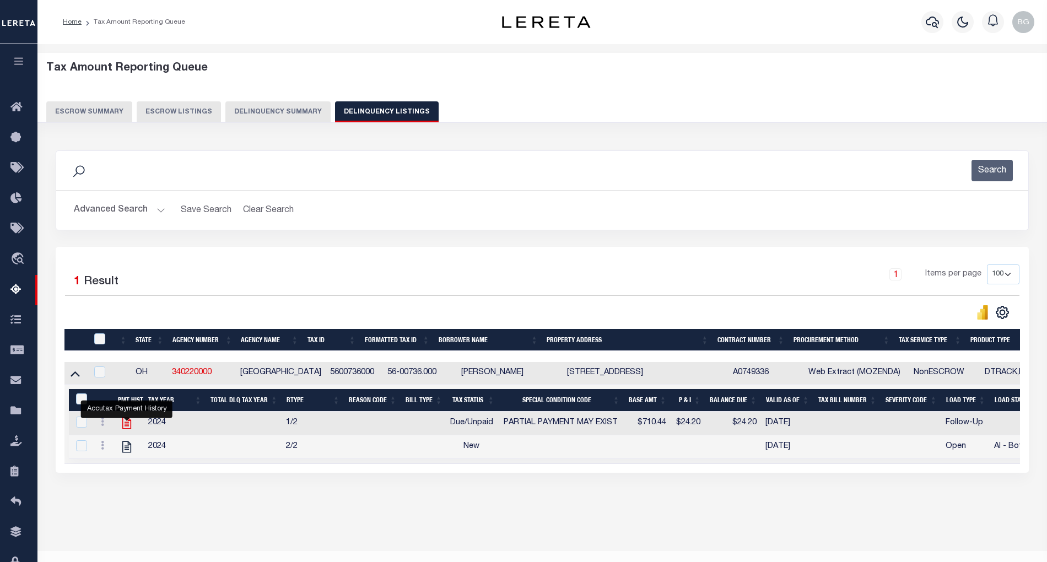
click at [126, 426] on icon "" at bounding box center [127, 423] width 14 height 14
checkbox input "true"
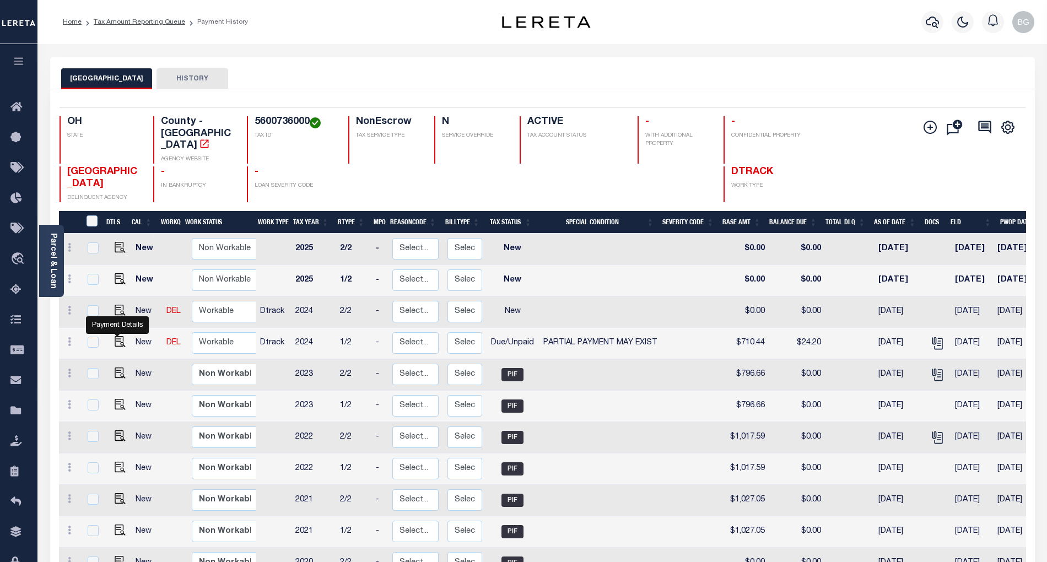
click at [118, 336] on img "" at bounding box center [120, 341] width 11 height 11
checkbox input "true"
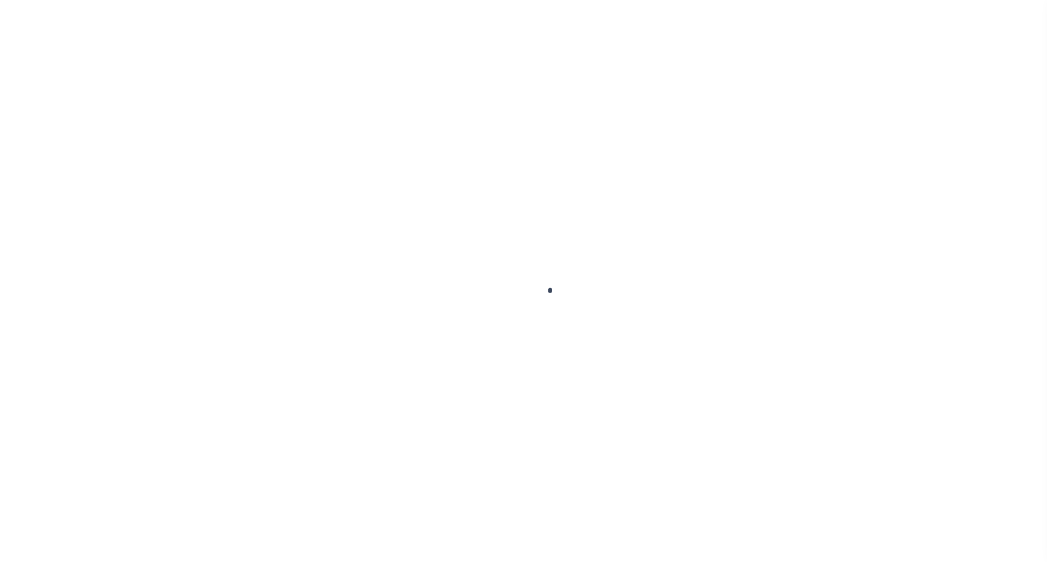
select select "DUE"
select select "15"
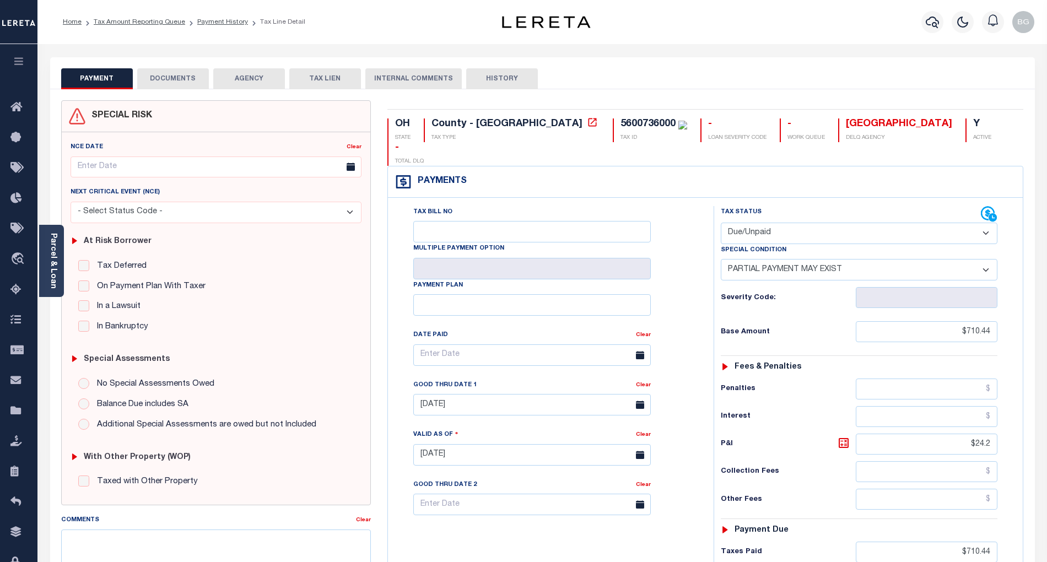
click at [175, 80] on button "DOCUMENTS" at bounding box center [173, 78] width 72 height 21
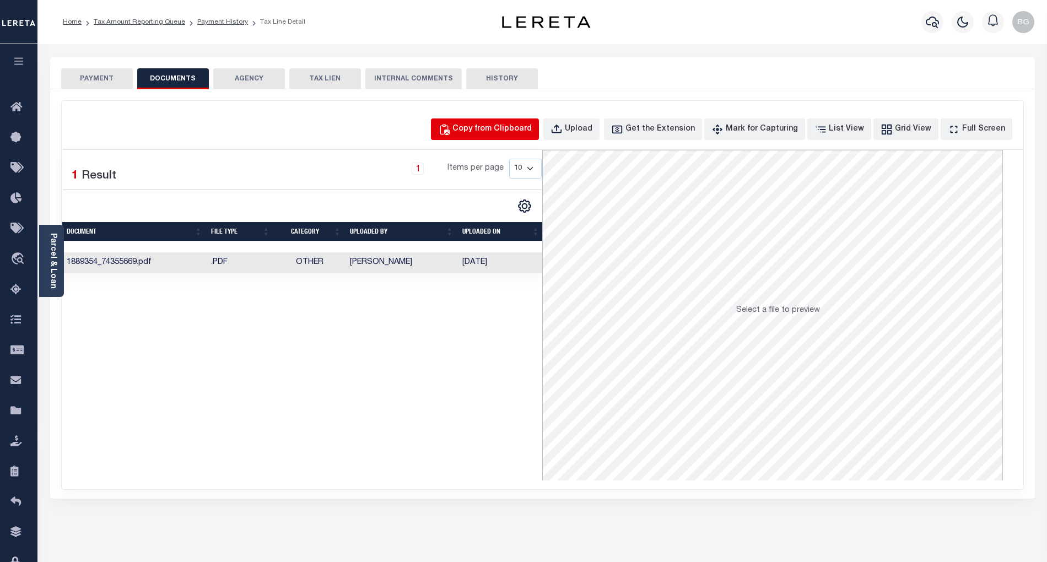
click at [501, 129] on div "Copy from Clipboard" at bounding box center [491, 129] width 79 height 12
select select "POP"
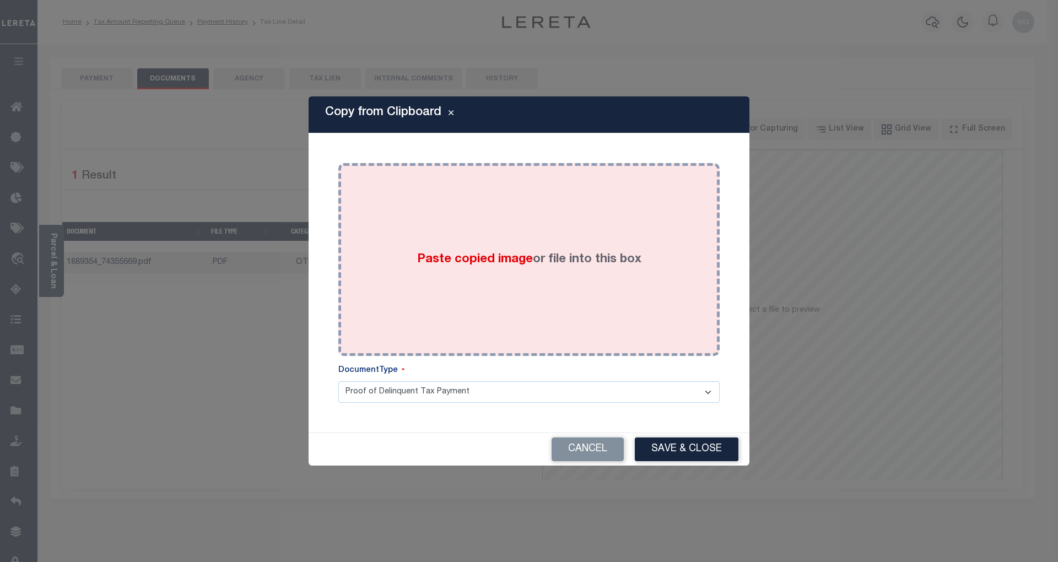
click at [479, 262] on span "Paste copied image" at bounding box center [475, 259] width 116 height 12
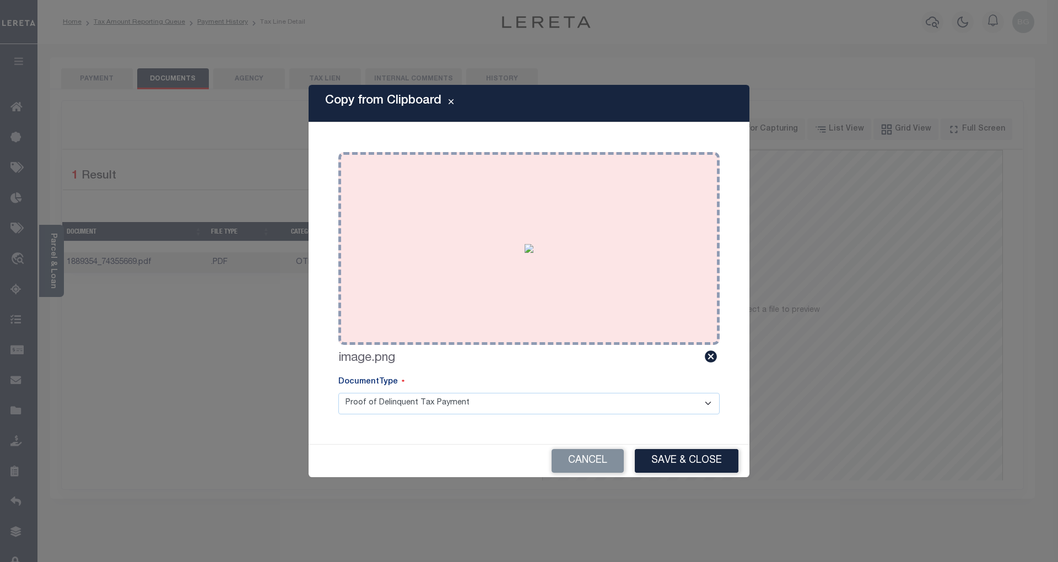
click at [700, 456] on button "Save & Close" at bounding box center [687, 461] width 104 height 24
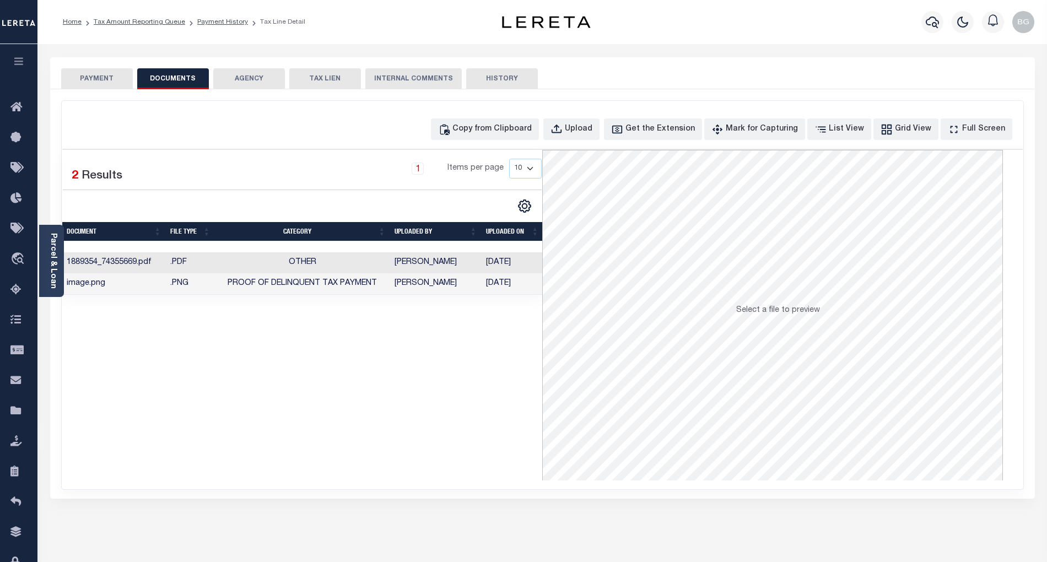
click at [104, 79] on button "PAYMENT" at bounding box center [97, 78] width 72 height 21
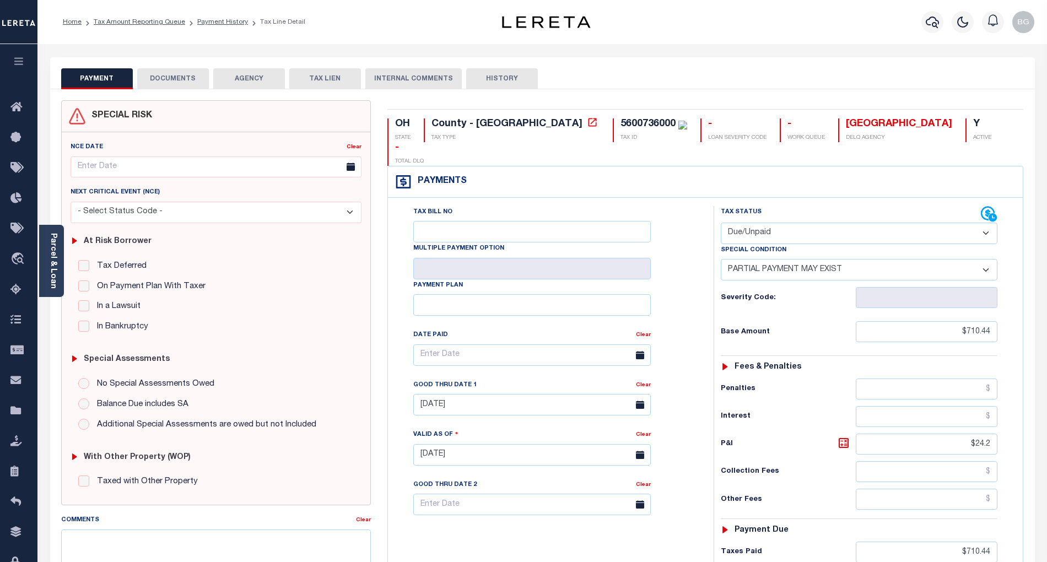
click at [758, 223] on select "- Select Status Code - Open Due/Unpaid Paid Incomplete No Tax Due Internal Refu…" at bounding box center [859, 233] width 277 height 21
select select "PYD"
click at [721, 223] on select "- Select Status Code - Open Due/Unpaid Paid Incomplete No Tax Due Internal Refu…" at bounding box center [859, 233] width 277 height 21
select select "0"
type input "[DATE]"
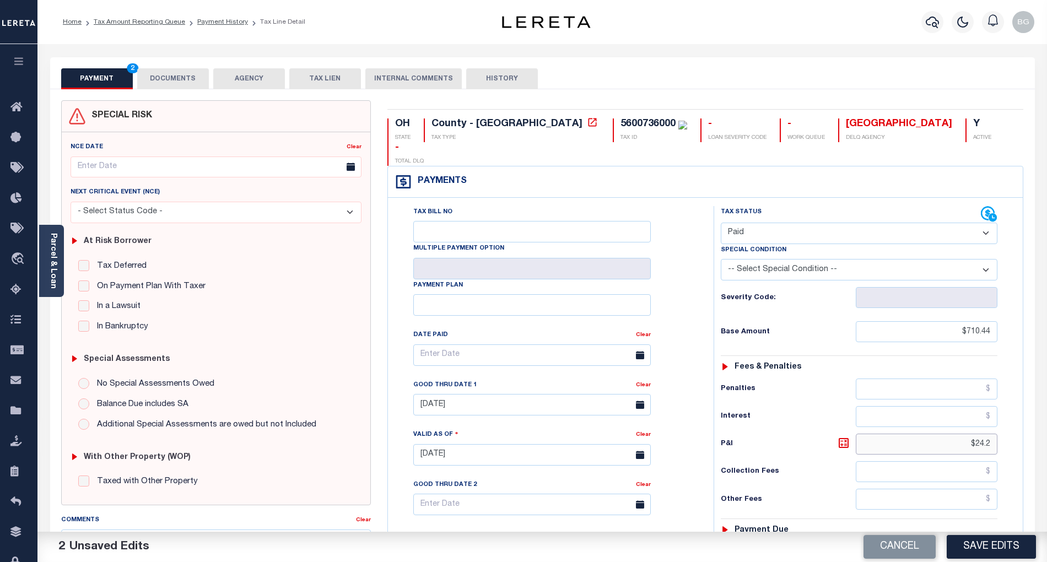
click at [981, 434] on input "$24.2" at bounding box center [927, 444] width 142 height 21
type input "$"
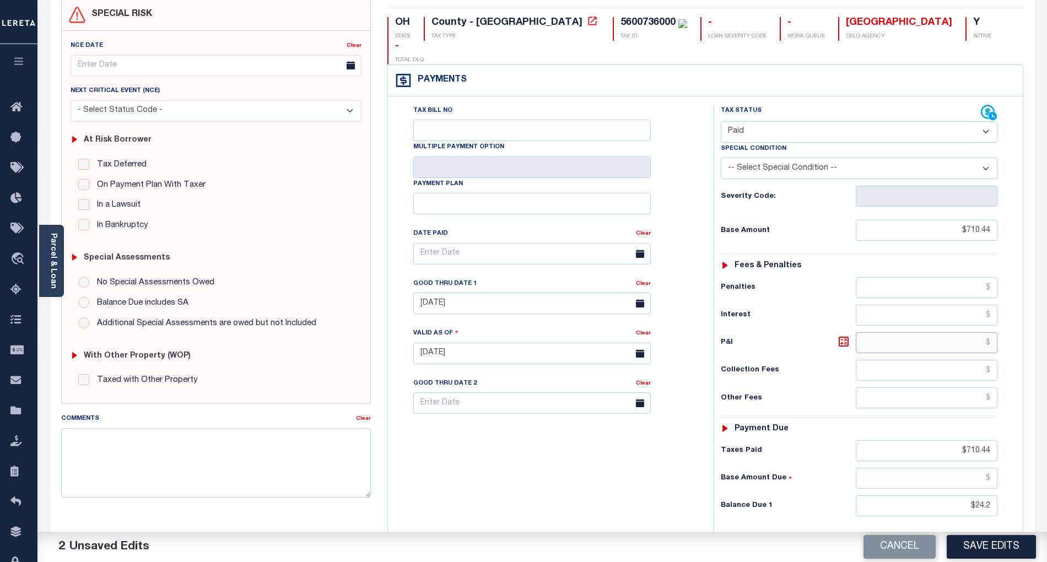
scroll to position [147, 0]
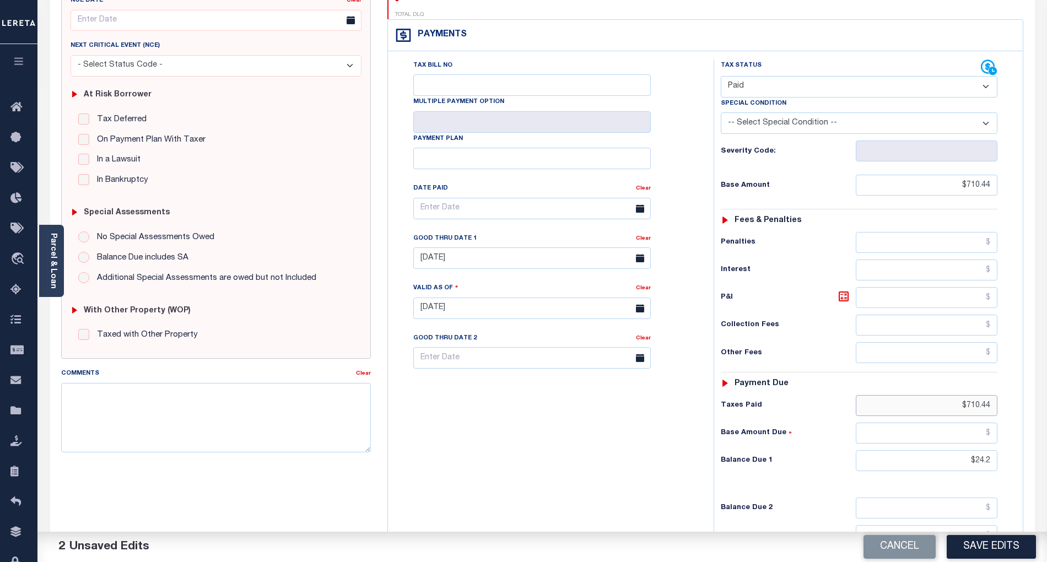
click at [977, 395] on input "$710.44" at bounding box center [927, 405] width 142 height 21
type input "$"
click at [981, 450] on input "$24.2" at bounding box center [927, 460] width 142 height 21
click at [981, 450] on input "$2.2" at bounding box center [927, 460] width 142 height 21
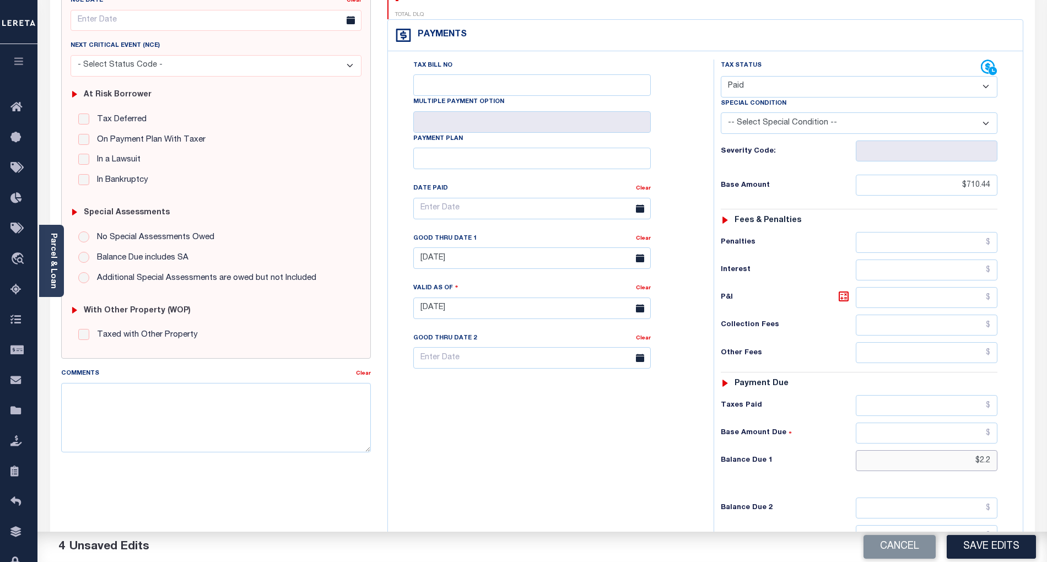
click at [984, 450] on input "$2.2" at bounding box center [927, 460] width 142 height 21
type input "$"
type input "$0.00"
click at [556, 452] on div "Tax Bill No Multiple Payment Option Payment Plan Clear" at bounding box center [548, 302] width 315 height 486
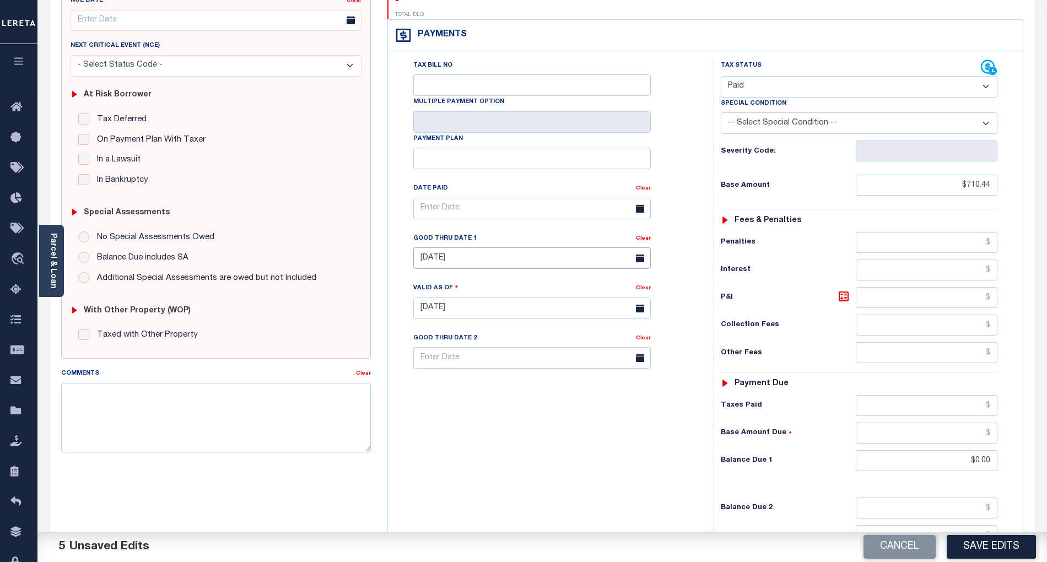
click at [488, 247] on input "04/30/2025" at bounding box center [531, 257] width 237 height 21
click at [616, 440] on div "Tax Bill No Multiple Payment Option Payment Plan Clear" at bounding box center [548, 302] width 315 height 486
click at [986, 550] on button "Save Edits" at bounding box center [990, 547] width 89 height 24
checkbox input "false"
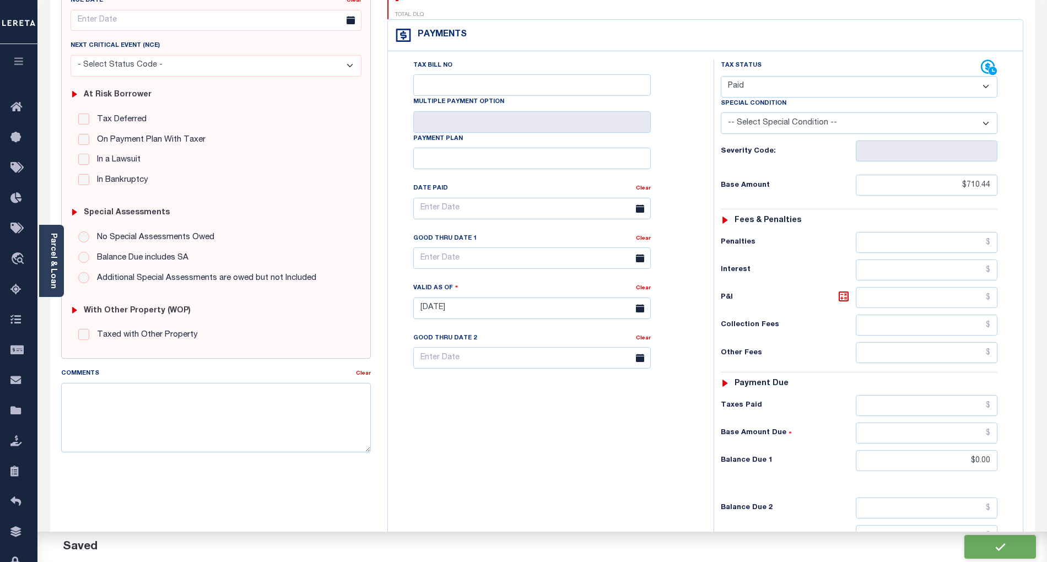
checkbox input "false"
type input "$710.44"
type input "$0"
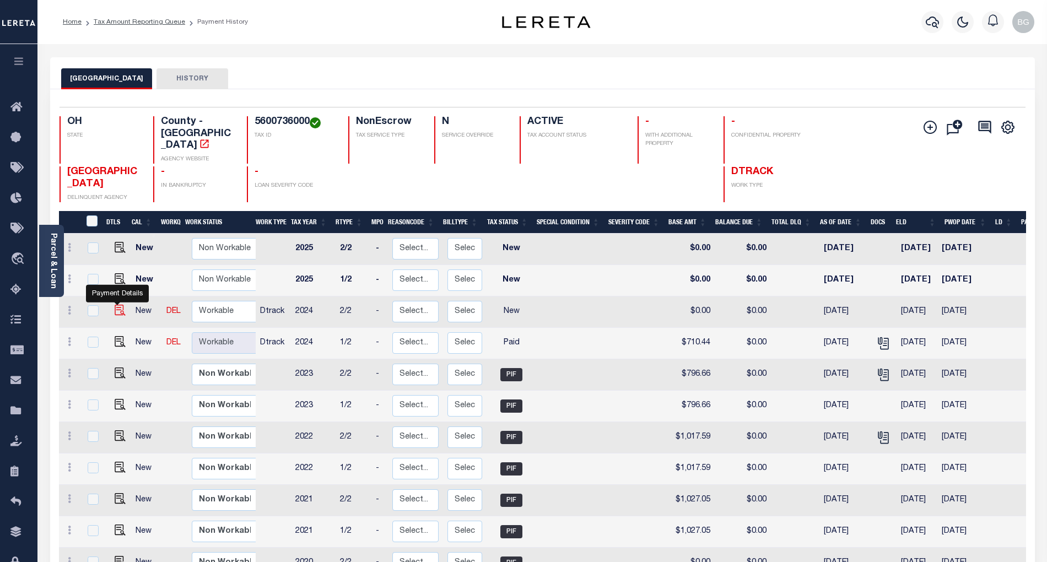
click at [115, 305] on img "" at bounding box center [120, 310] width 11 height 11
checkbox input "true"
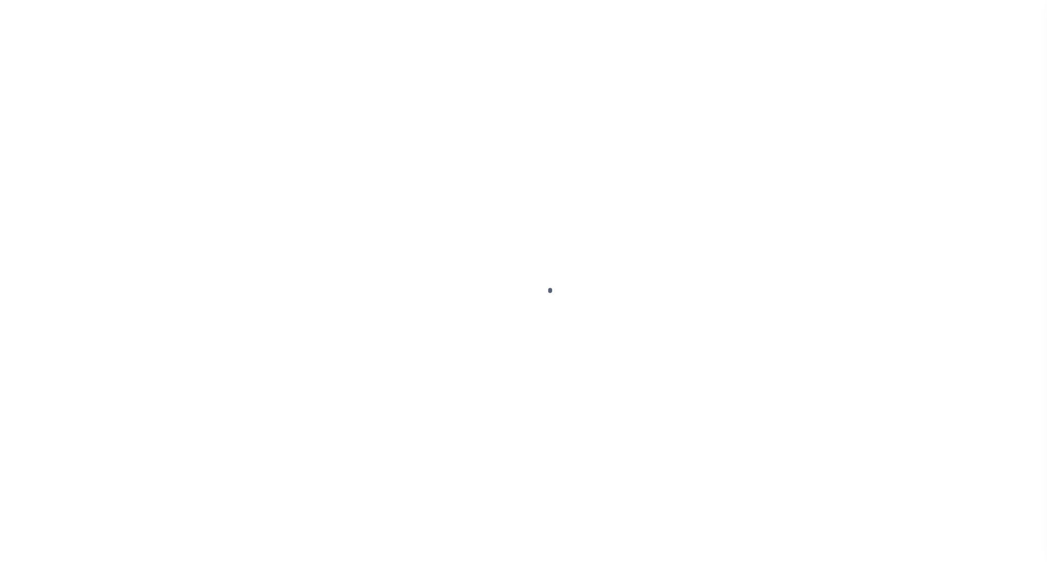
select select "NW2"
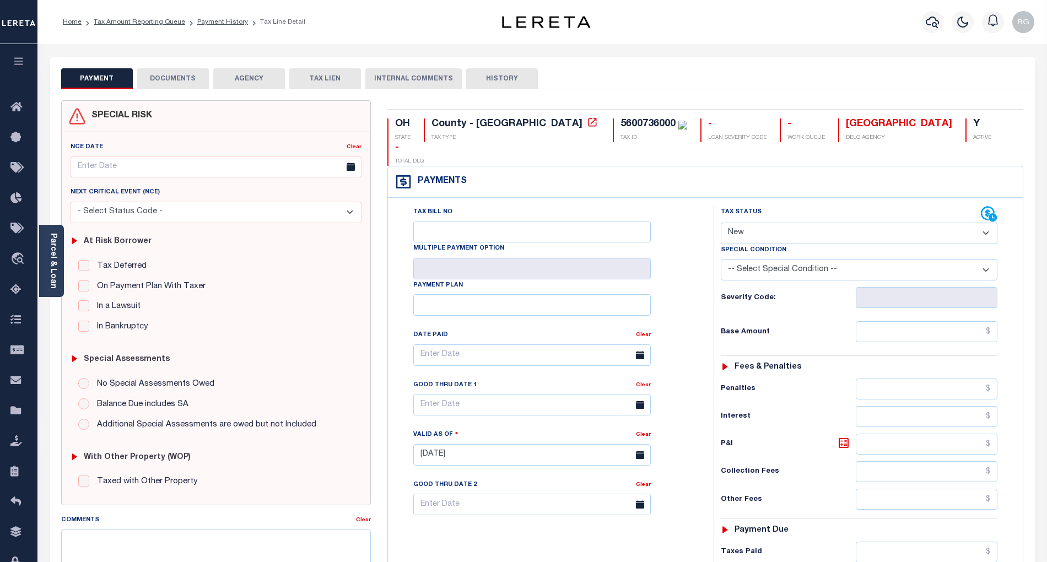
click at [859, 78] on div "PAYMENT DOCUMENTS AGENCY DELINQUENT PAYEE TAX LIEN HISTORY" at bounding box center [542, 78] width 962 height 20
click at [183, 80] on button "DOCUMENTS" at bounding box center [173, 78] width 72 height 21
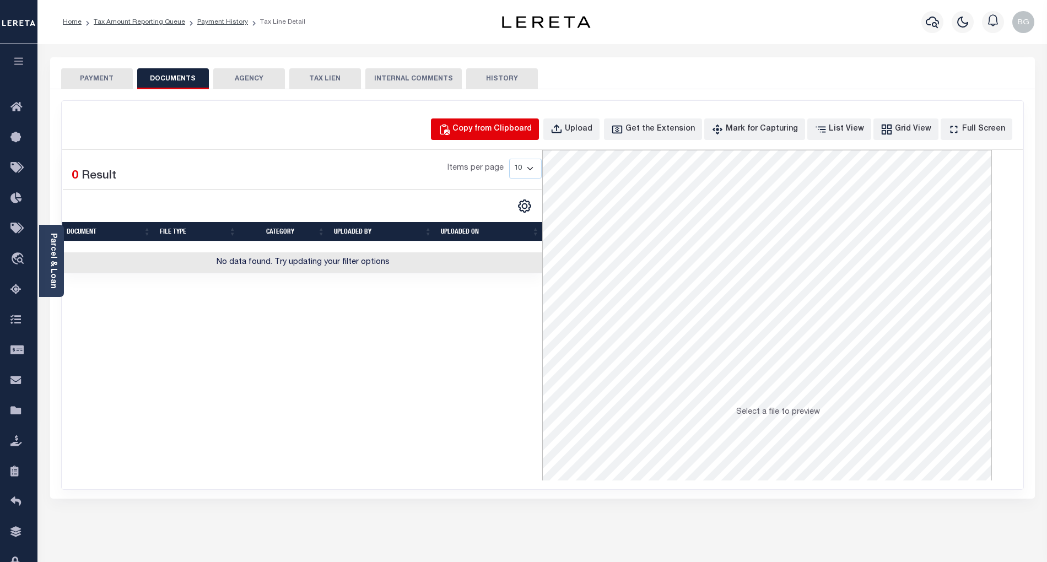
click at [515, 131] on div "Copy from Clipboard" at bounding box center [491, 129] width 79 height 12
select select "POP"
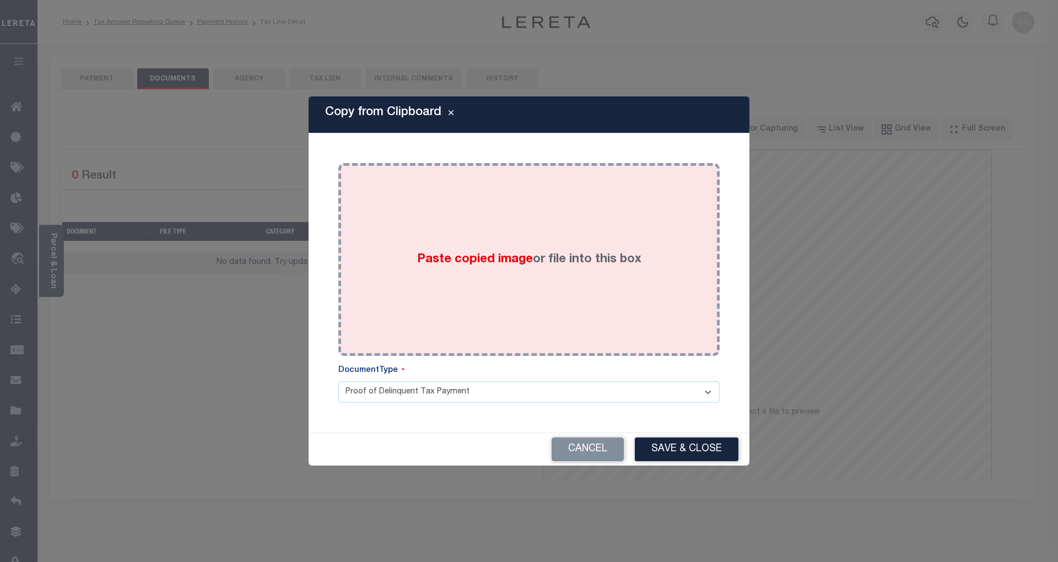
click at [466, 261] on span "Paste copied image" at bounding box center [475, 259] width 116 height 12
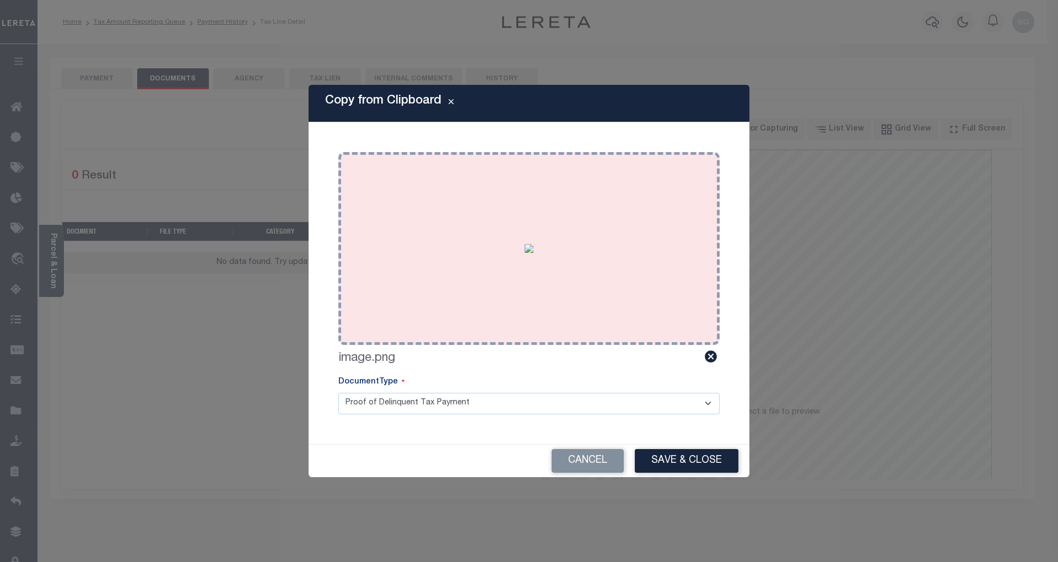
click at [692, 462] on button "Save & Close" at bounding box center [687, 461] width 104 height 24
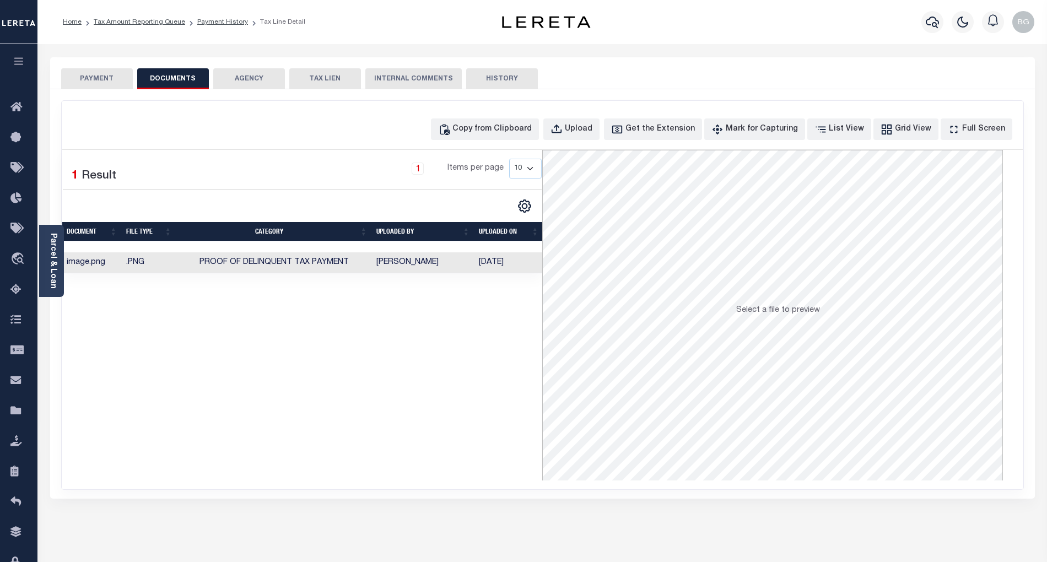
click at [105, 76] on button "PAYMENT" at bounding box center [97, 78] width 72 height 21
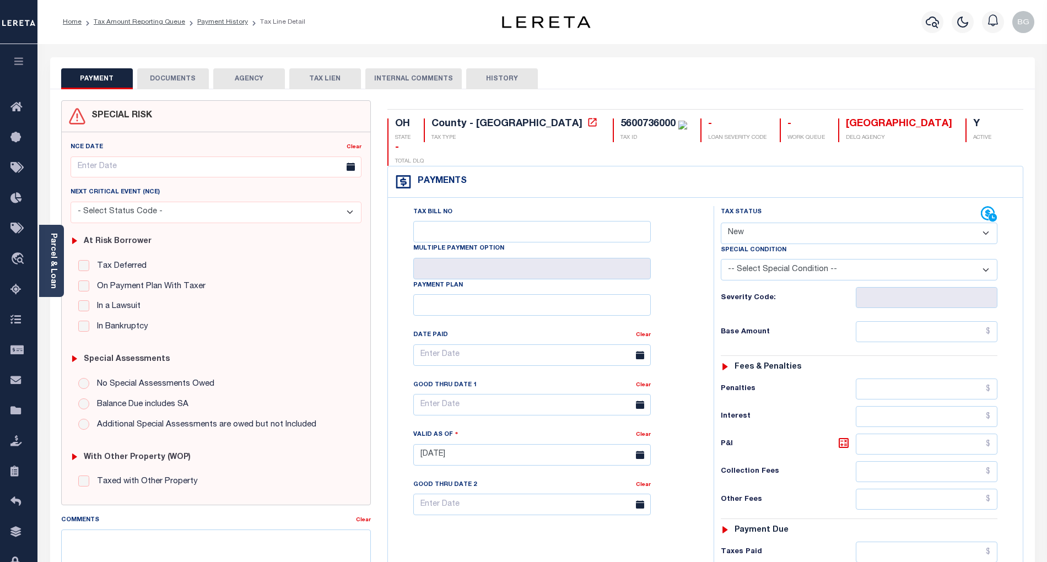
click at [772, 223] on select "- Select Status Code - Open Due/Unpaid Paid Incomplete No Tax Due Internal Refu…" at bounding box center [859, 233] width 277 height 21
select select "PYD"
click at [721, 223] on select "- Select Status Code - Open Due/Unpaid Paid Incomplete No Tax Due Internal Refu…" at bounding box center [859, 233] width 277 height 21
type input "[DATE]"
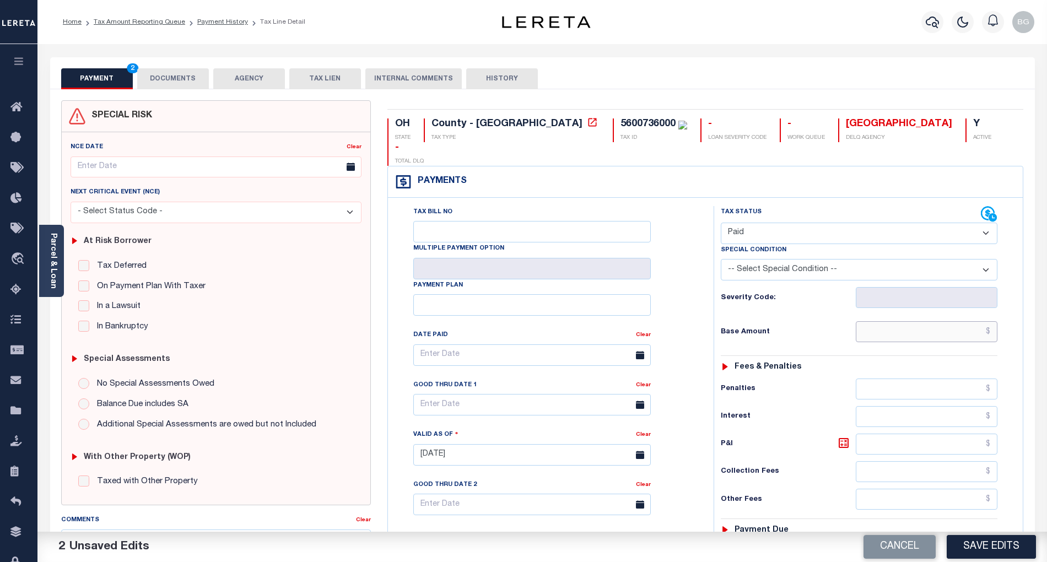
paste input "710.44"
click at [970, 321] on input "$710.44" at bounding box center [927, 331] width 142 height 21
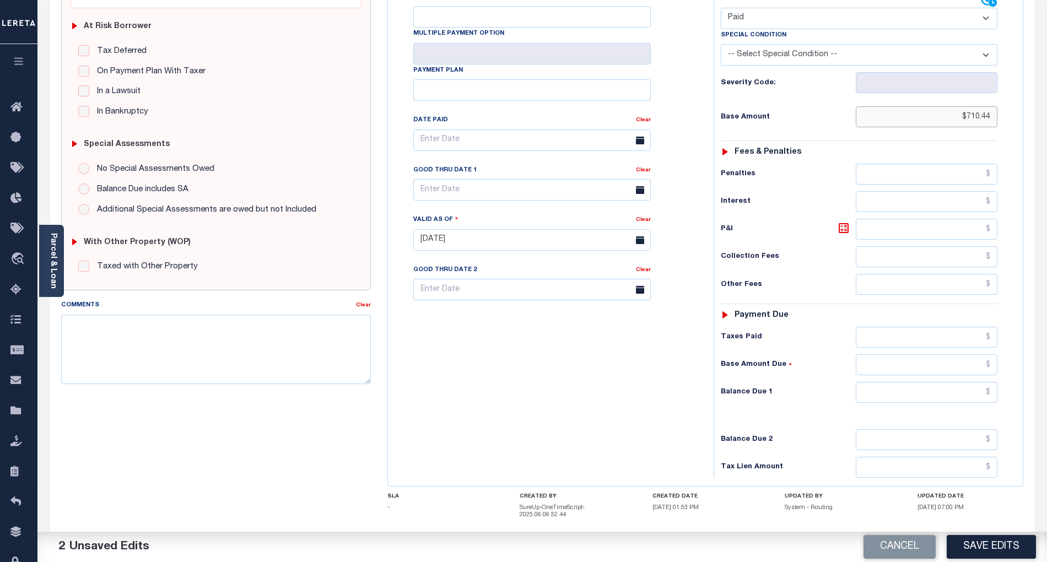
scroll to position [220, 0]
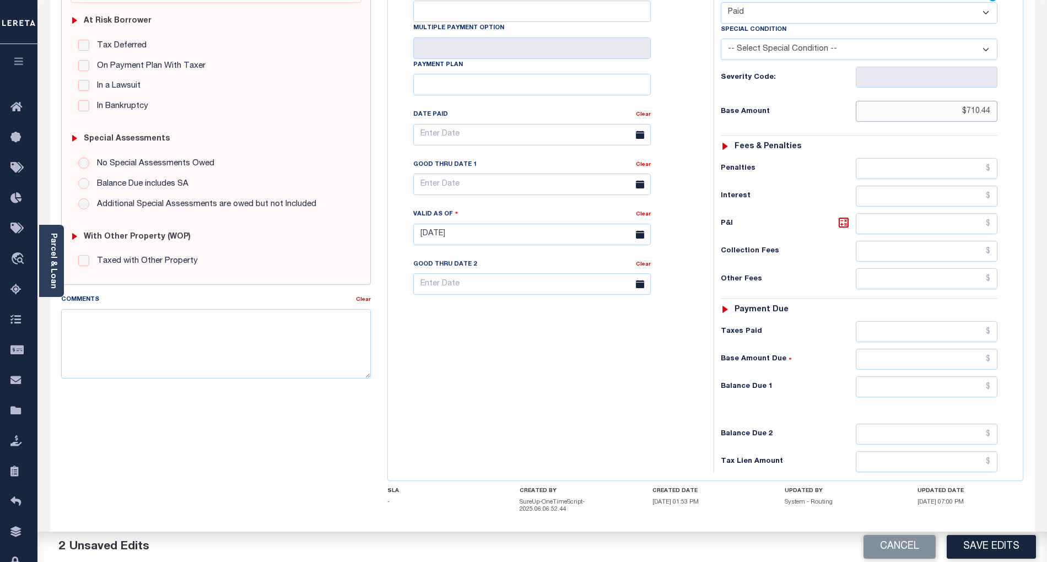
type input "$710.44"
click at [970, 376] on input "text" at bounding box center [927, 386] width 142 height 21
click at [638, 389] on div "Tax Bill No Multiple Payment Option Payment Plan Clear" at bounding box center [548, 229] width 315 height 486
type input "$0.00"
click at [1005, 545] on button "Save Edits" at bounding box center [990, 547] width 89 height 24
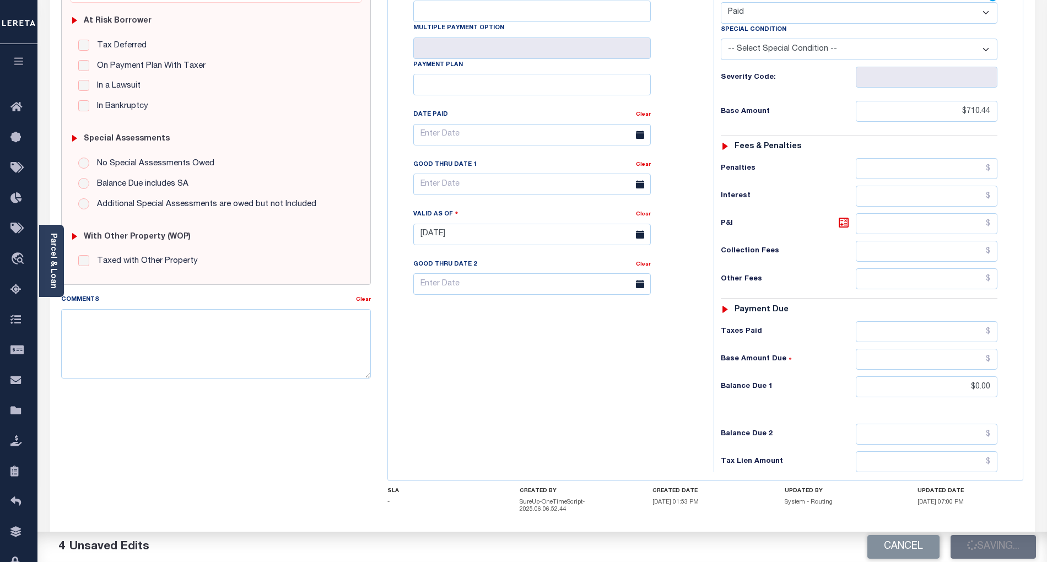
checkbox input "false"
type input "$710.44"
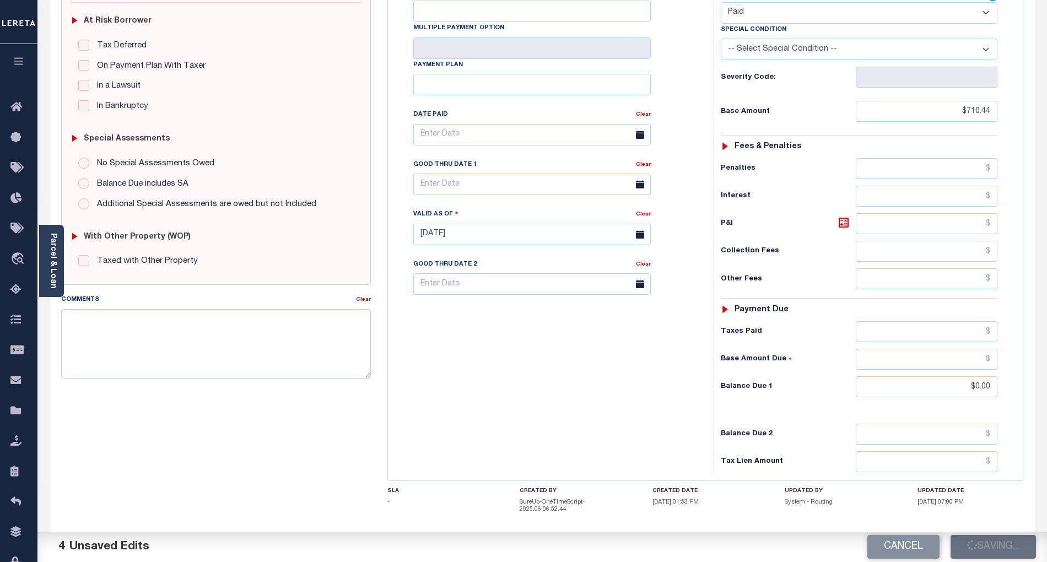
type input "$0"
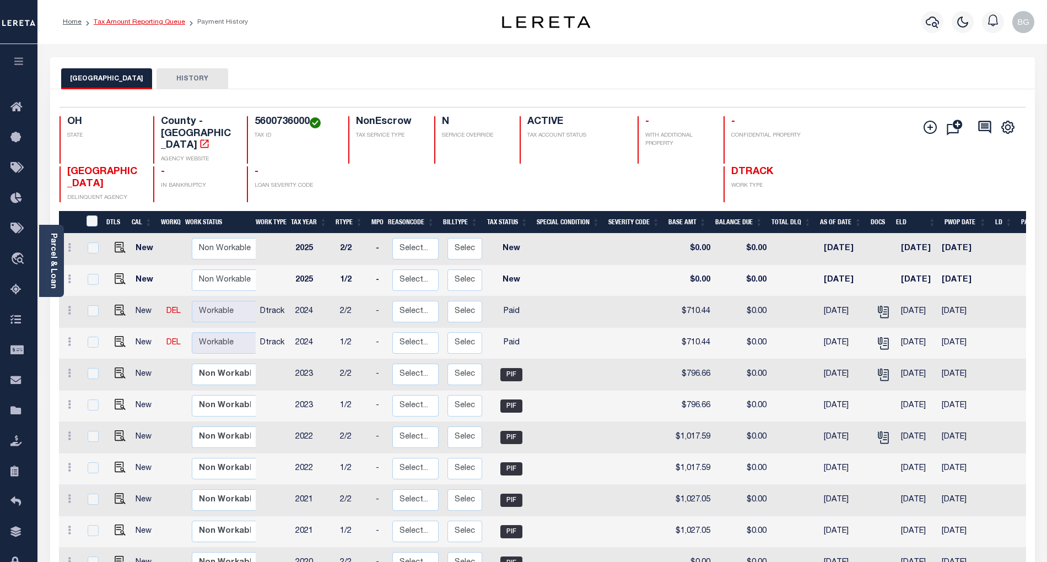
click at [130, 21] on link "Tax Amount Reporting Queue" at bounding box center [139, 22] width 91 height 7
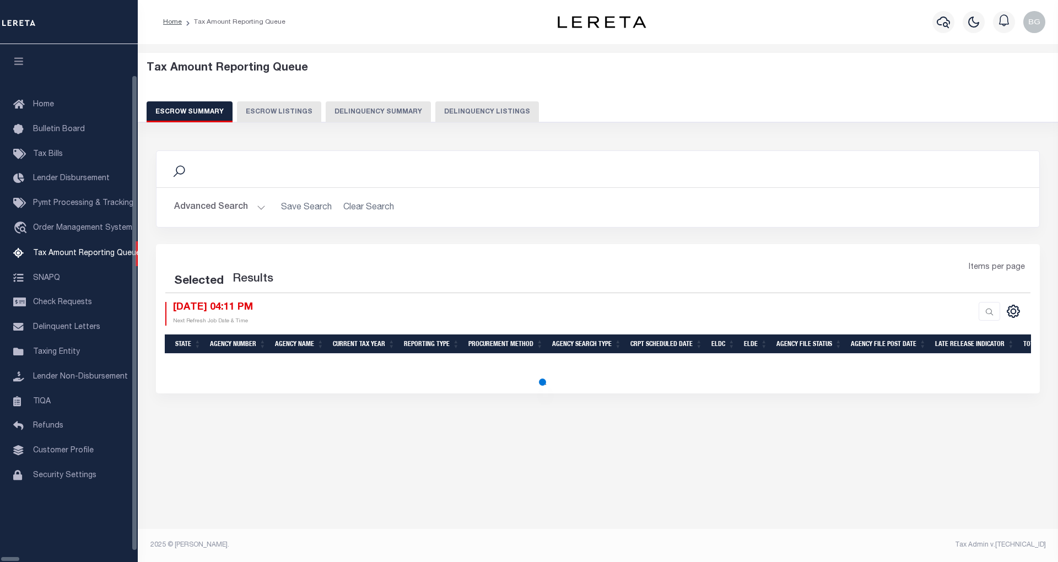
select select "100"
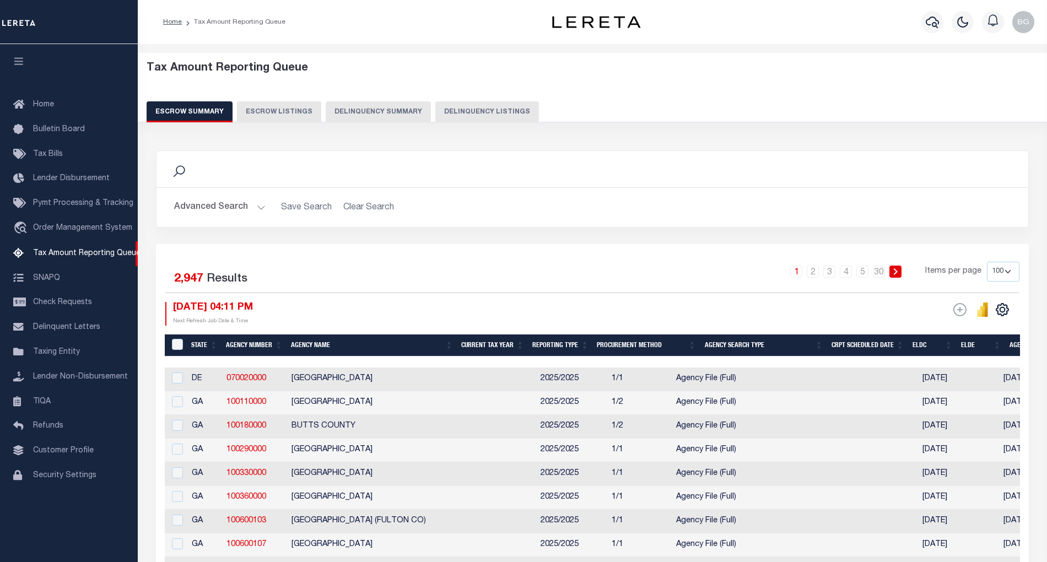
click at [468, 113] on button "Delinquency Listings" at bounding box center [487, 111] width 104 height 21
select select "100"
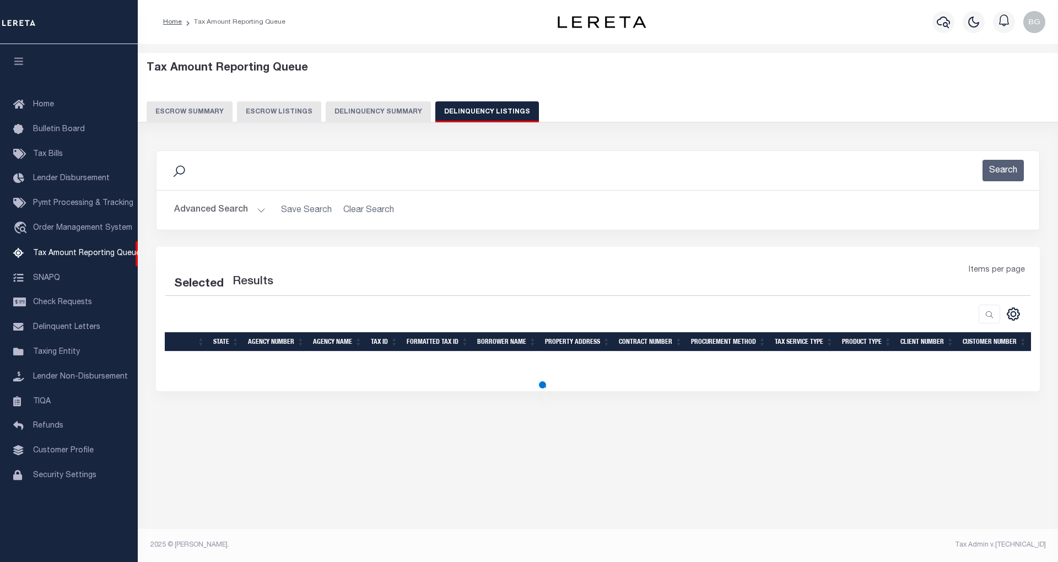
select select "100"
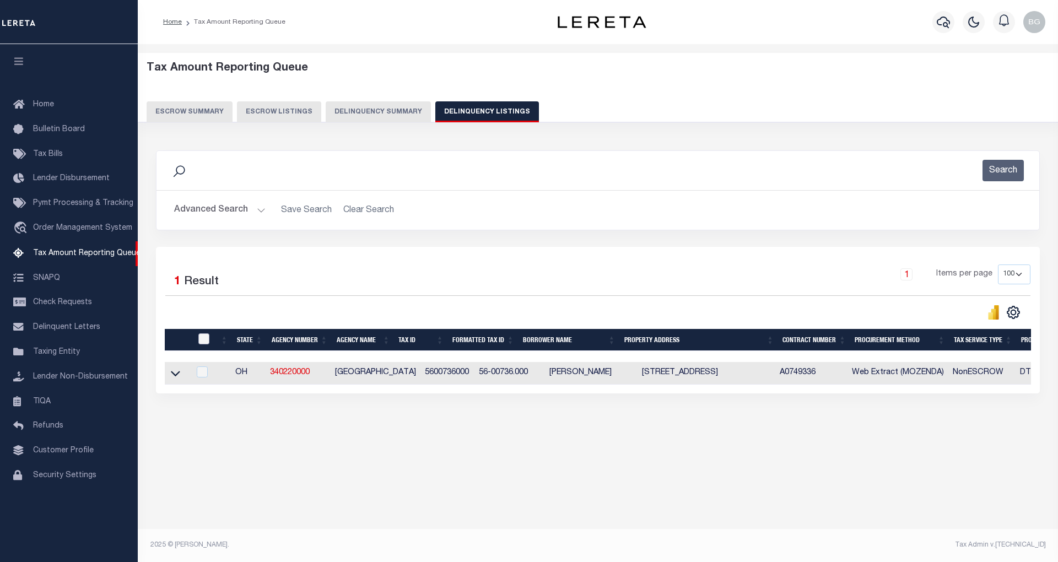
click at [203, 339] on input "checkbox" at bounding box center [203, 338] width 11 height 11
checkbox input "true"
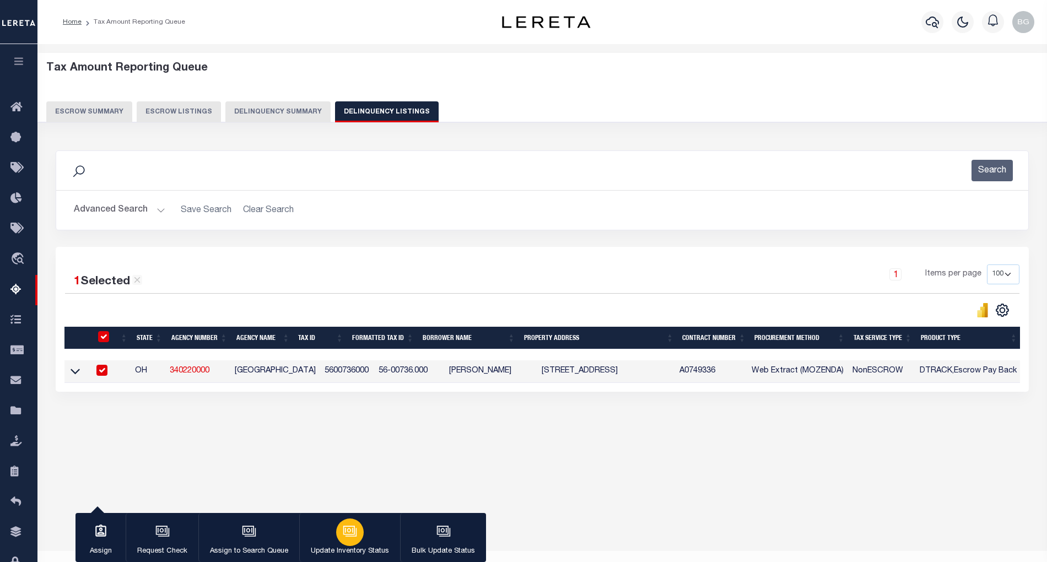
click at [347, 534] on icon "button" at bounding box center [350, 531] width 14 height 14
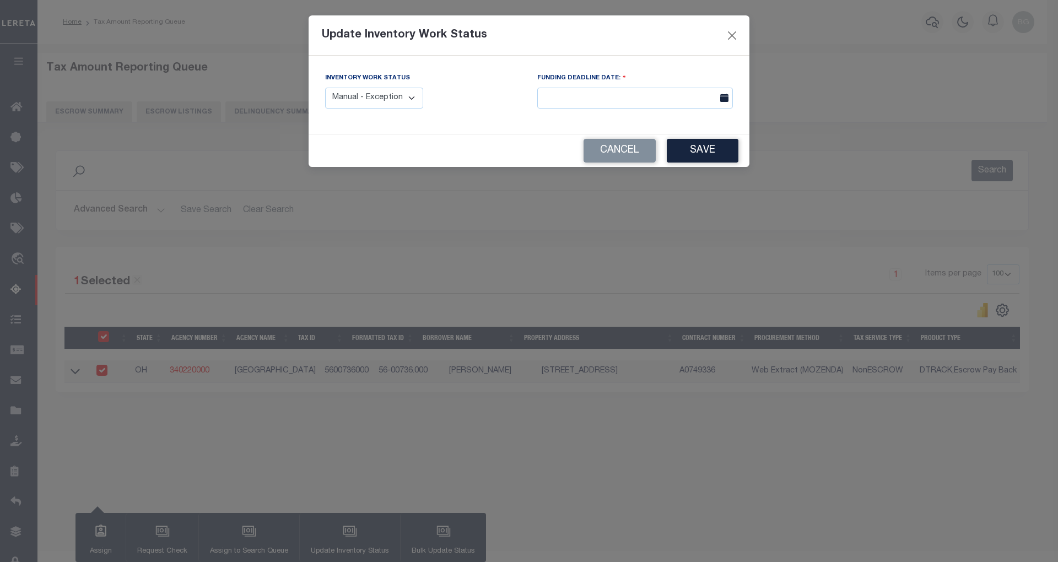
click at [399, 93] on select "Manual - Exception Pended - Awaiting Search Late Add Exception Completed" at bounding box center [374, 98] width 98 height 21
select select "4"
click at [325, 88] on select "Manual - Exception Pended - Awaiting Search Late Add Exception Completed" at bounding box center [374, 98] width 98 height 21
click at [697, 152] on button "Save" at bounding box center [703, 151] width 72 height 24
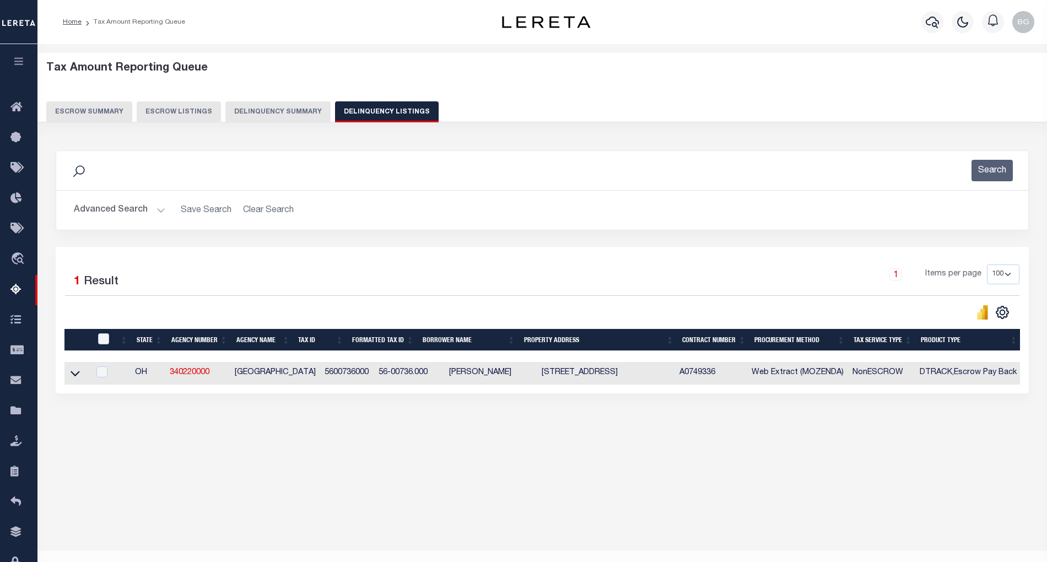
click at [158, 208] on button "Advanced Search" at bounding box center [119, 209] width 91 height 21
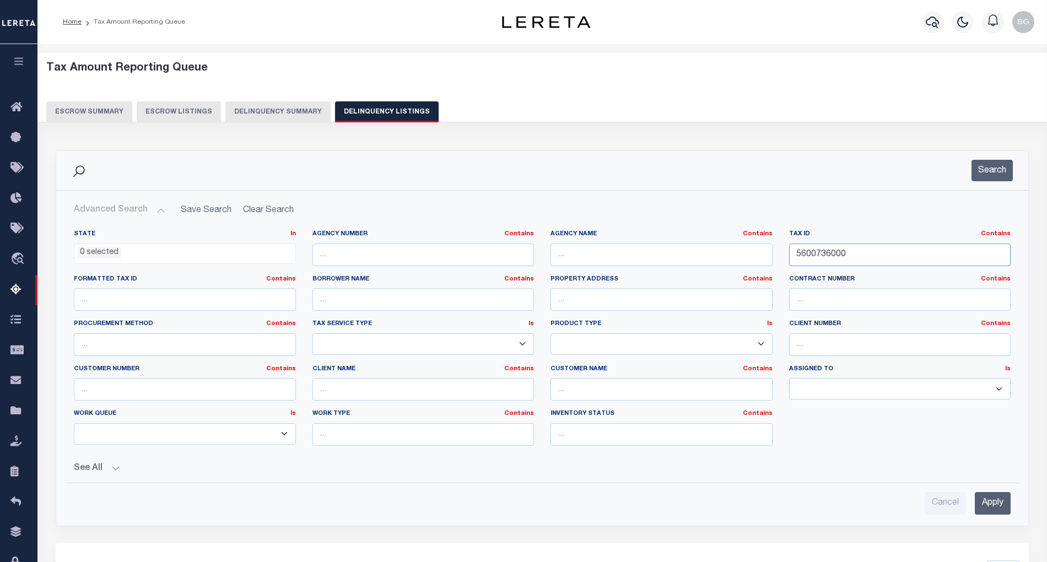
click at [819, 254] on input "5600736000" at bounding box center [900, 255] width 222 height 23
paste input "40"
type input "5600740000"
click at [993, 512] on input "Apply" at bounding box center [993, 503] width 36 height 23
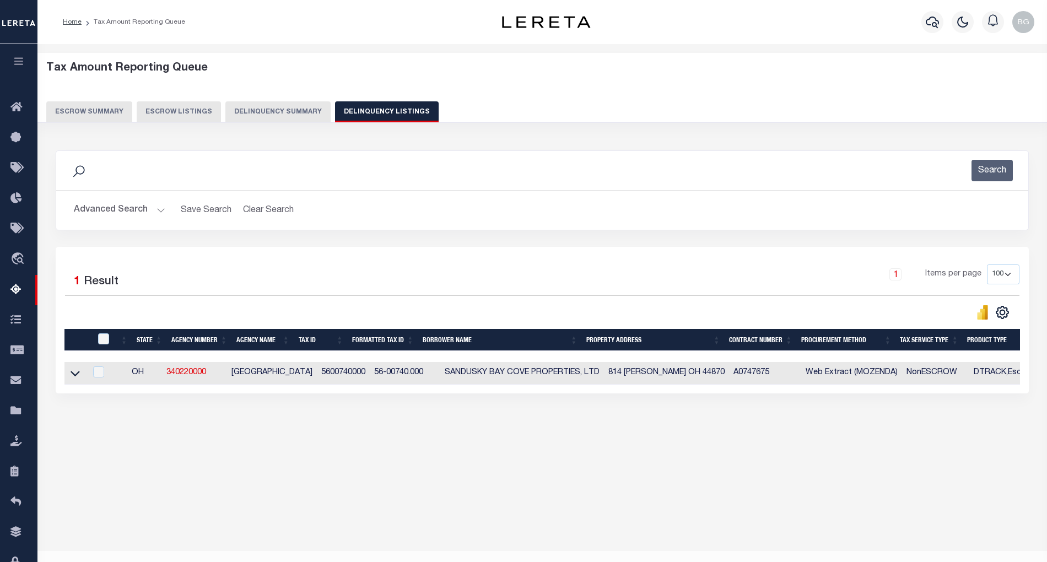
drag, startPoint x: 75, startPoint y: 377, endPoint x: 648, endPoint y: 23, distance: 673.3
click at [75, 377] on icon at bounding box center [75, 373] width 9 height 12
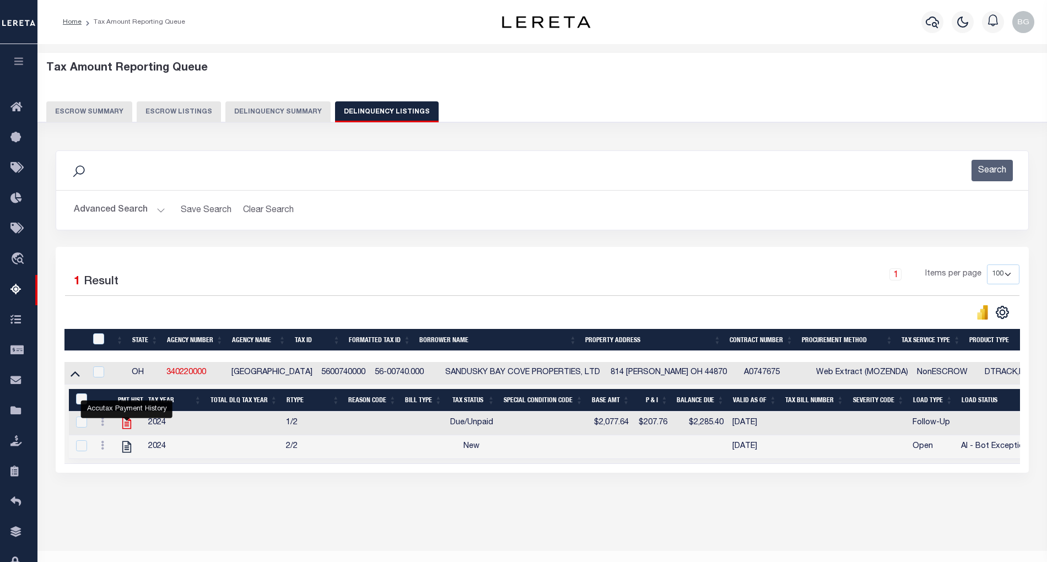
click at [125, 428] on icon "" at bounding box center [126, 424] width 9 height 12
checkbox input "true"
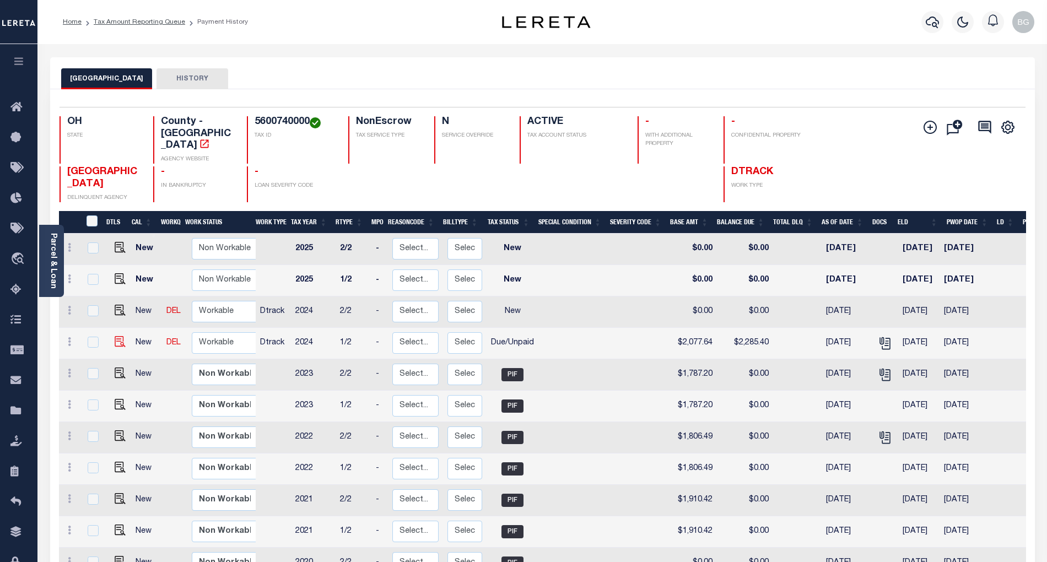
click at [115, 336] on img at bounding box center [120, 341] width 11 height 11
checkbox input "true"
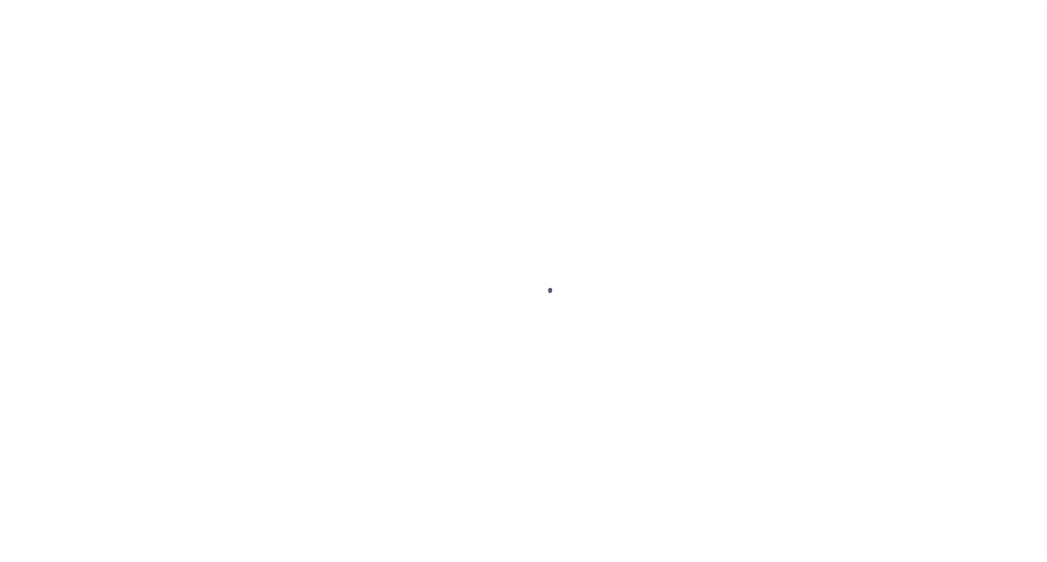
select select "DUE"
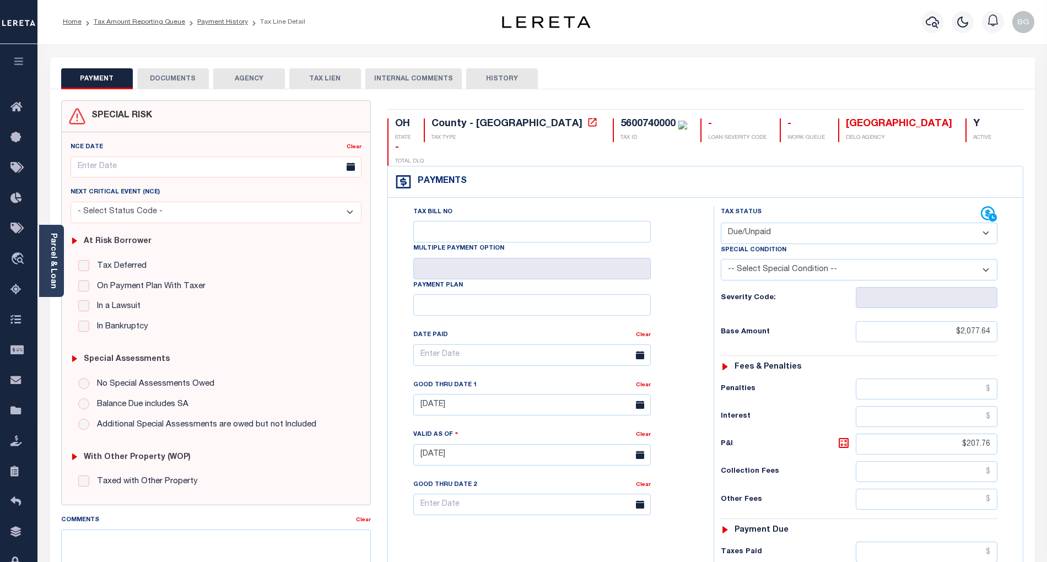
click at [170, 77] on button "DOCUMENTS" at bounding box center [173, 78] width 72 height 21
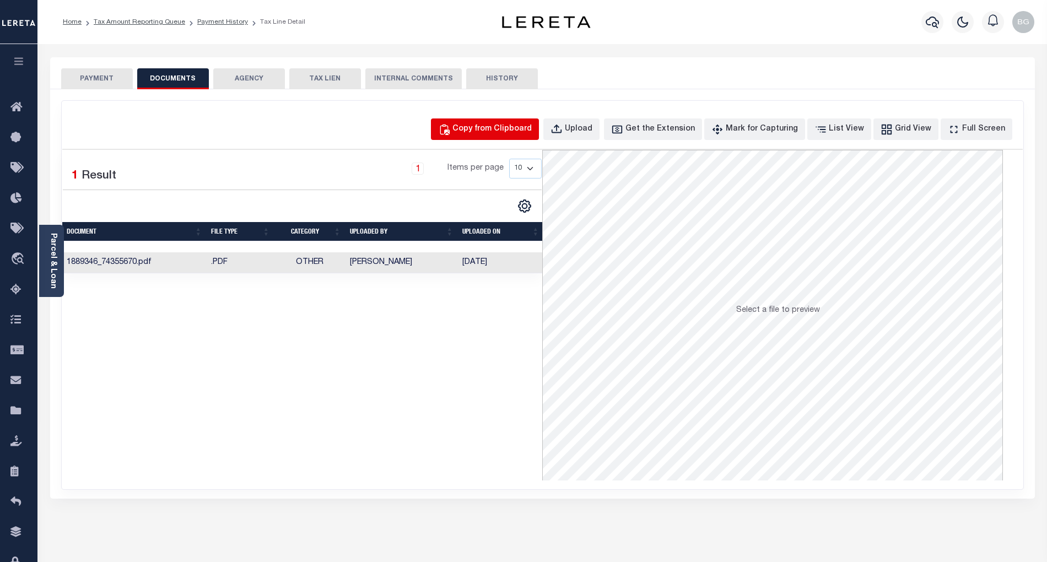
click at [494, 128] on div "Copy from Clipboard" at bounding box center [491, 129] width 79 height 12
select select "POP"
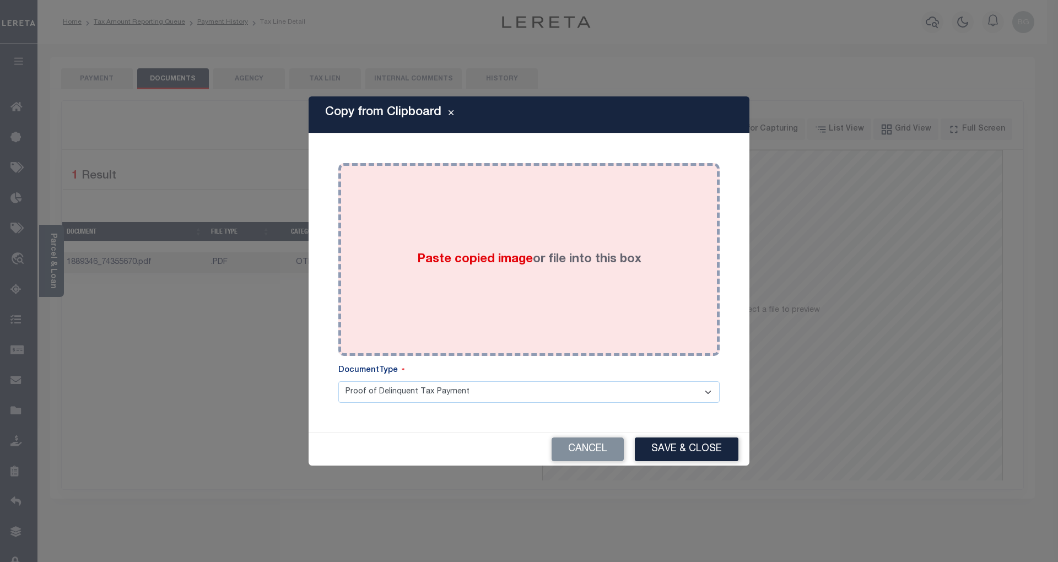
click at [483, 257] on span "Paste copied image" at bounding box center [475, 259] width 116 height 12
click at [481, 262] on span "Paste copied image" at bounding box center [475, 259] width 116 height 12
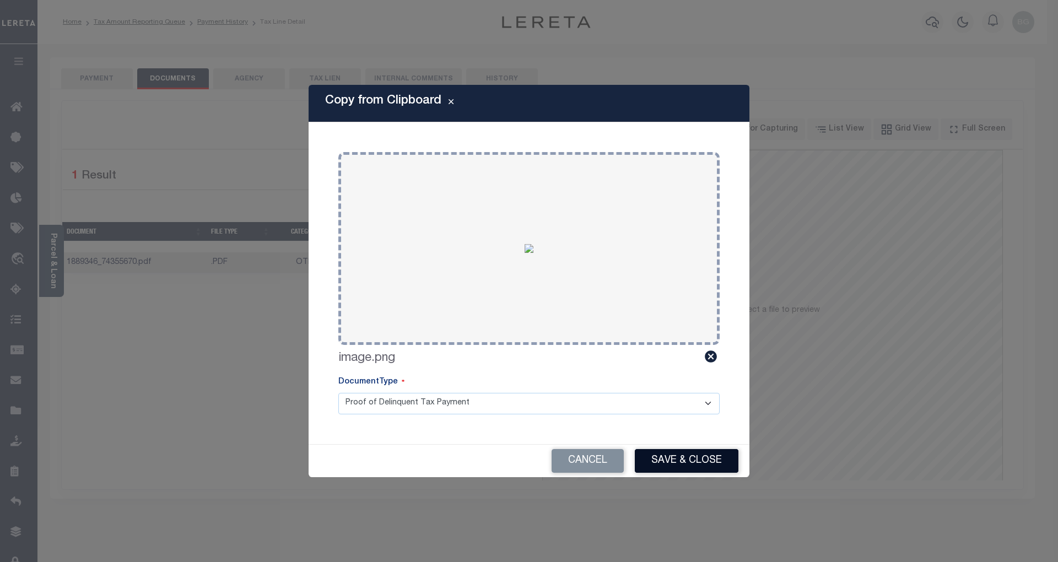
click at [686, 449] on button "Save & Close" at bounding box center [687, 461] width 104 height 24
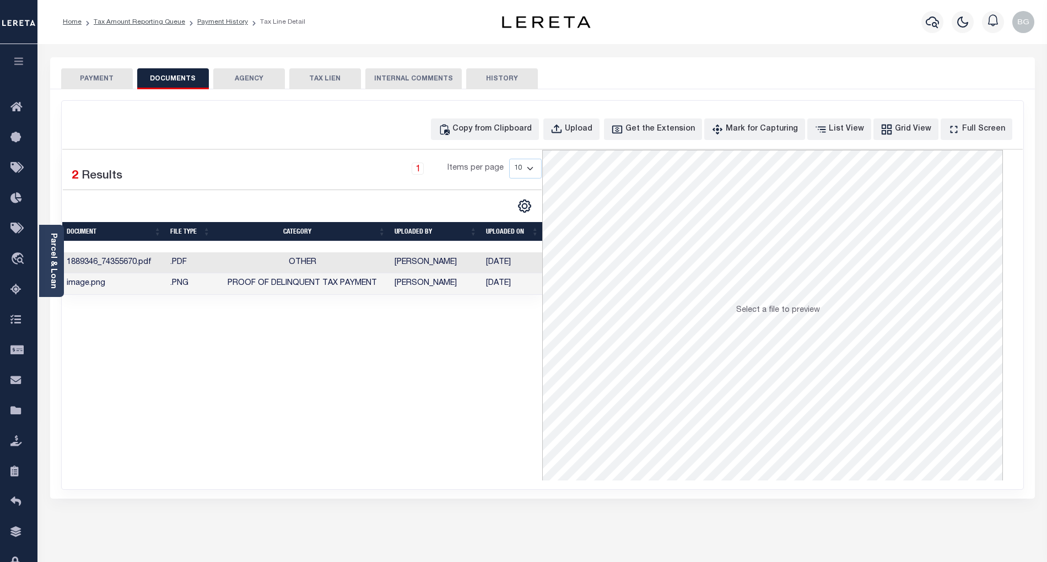
click at [110, 78] on button "PAYMENT" at bounding box center [97, 78] width 72 height 21
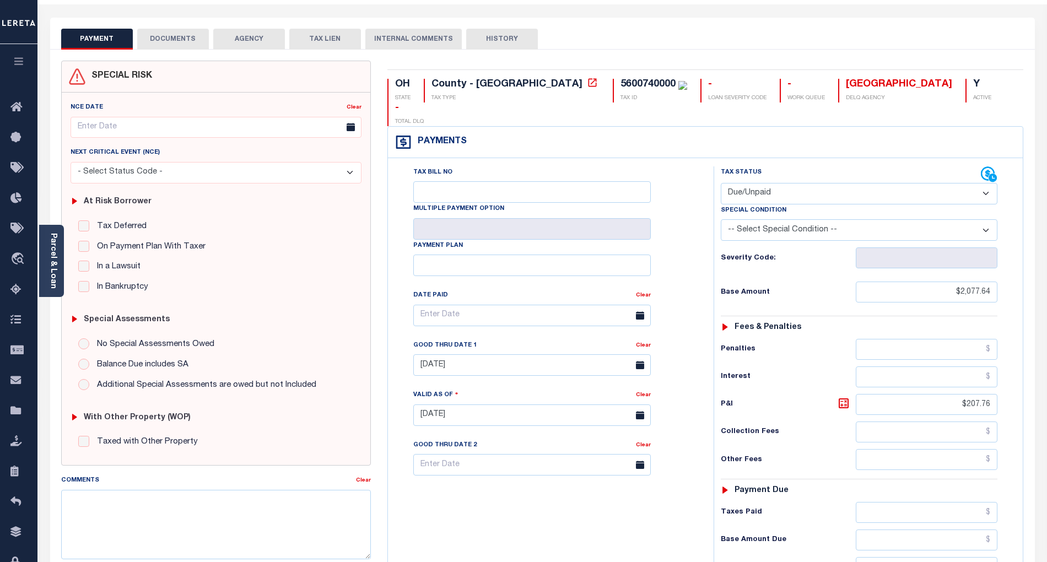
scroll to position [220, 0]
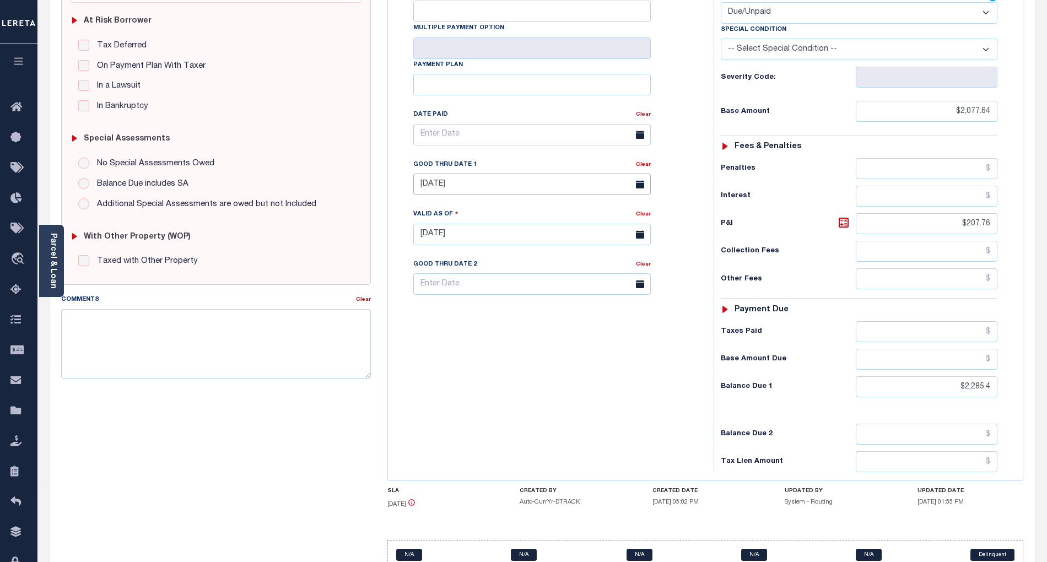
click at [468, 174] on input "04/30/2025" at bounding box center [531, 184] width 237 height 21
click at [520, 247] on span "9" at bounding box center [522, 249] width 21 height 21
type input "[DATE]"
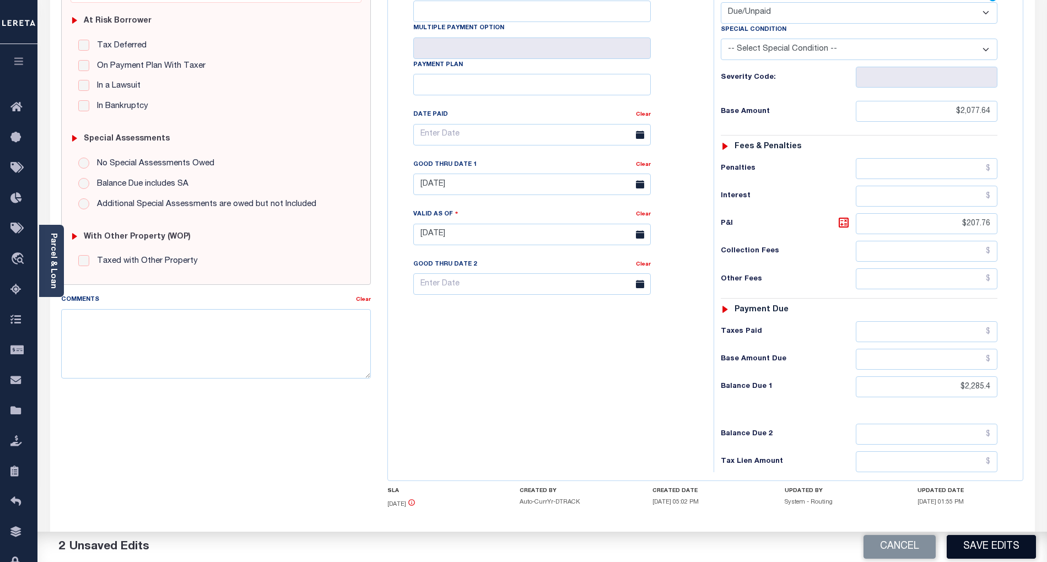
click at [996, 544] on button "Save Edits" at bounding box center [990, 547] width 89 height 24
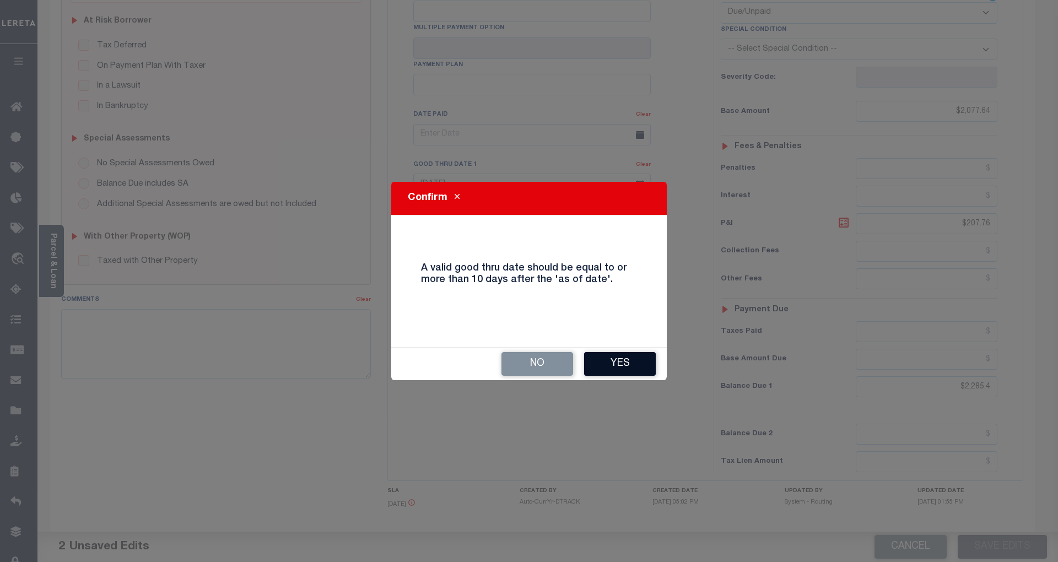
click at [633, 365] on button "Yes" at bounding box center [620, 364] width 72 height 24
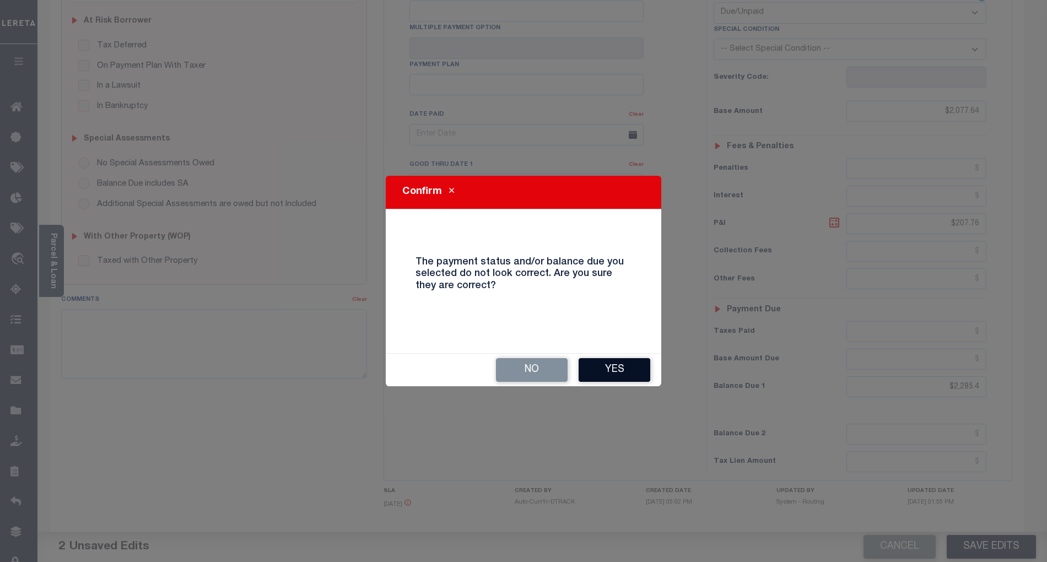
click at [629, 373] on button "Yes" at bounding box center [614, 370] width 72 height 24
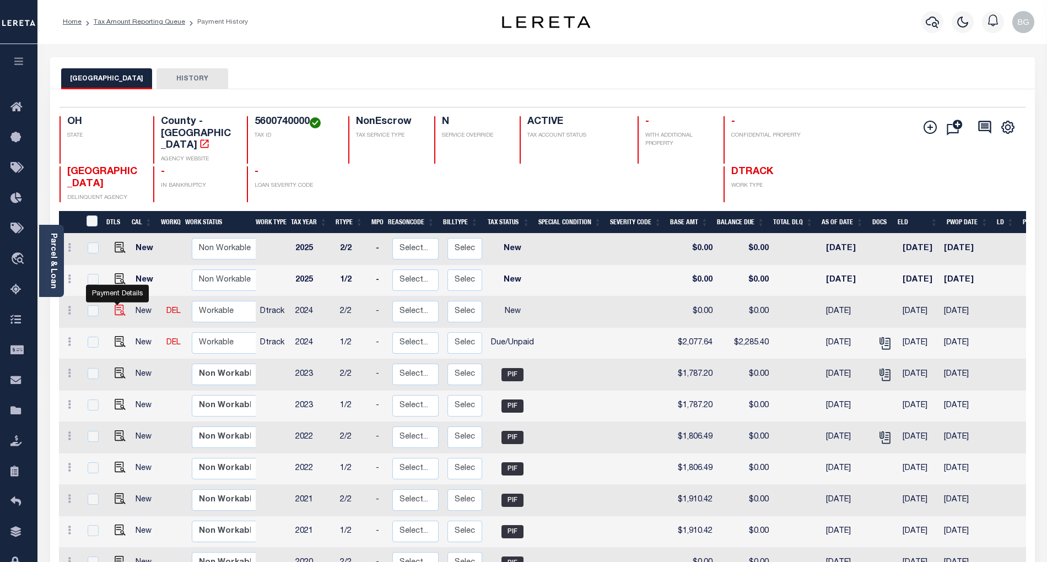
click at [115, 305] on img "" at bounding box center [120, 310] width 11 height 11
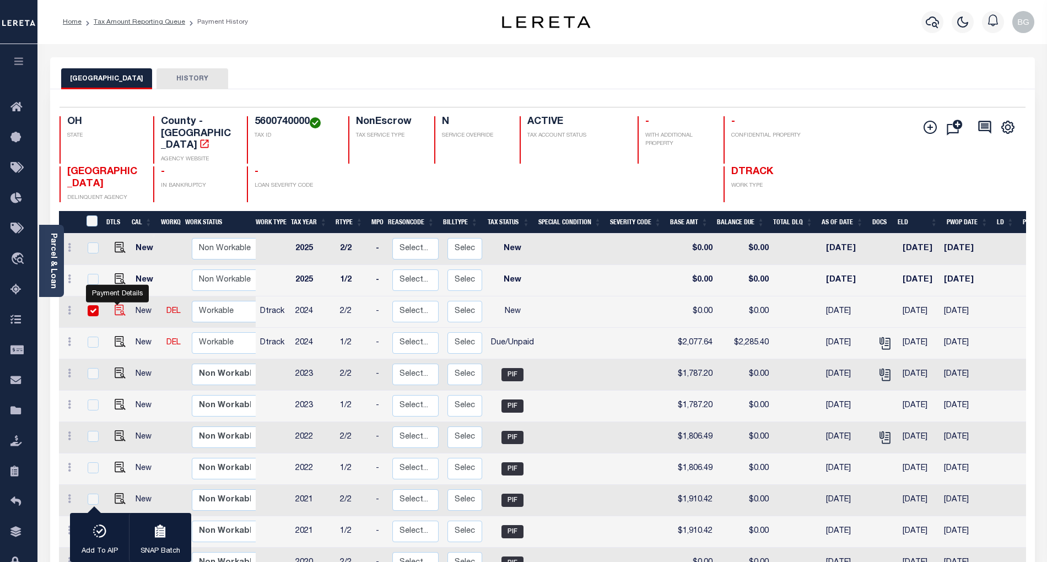
checkbox input "true"
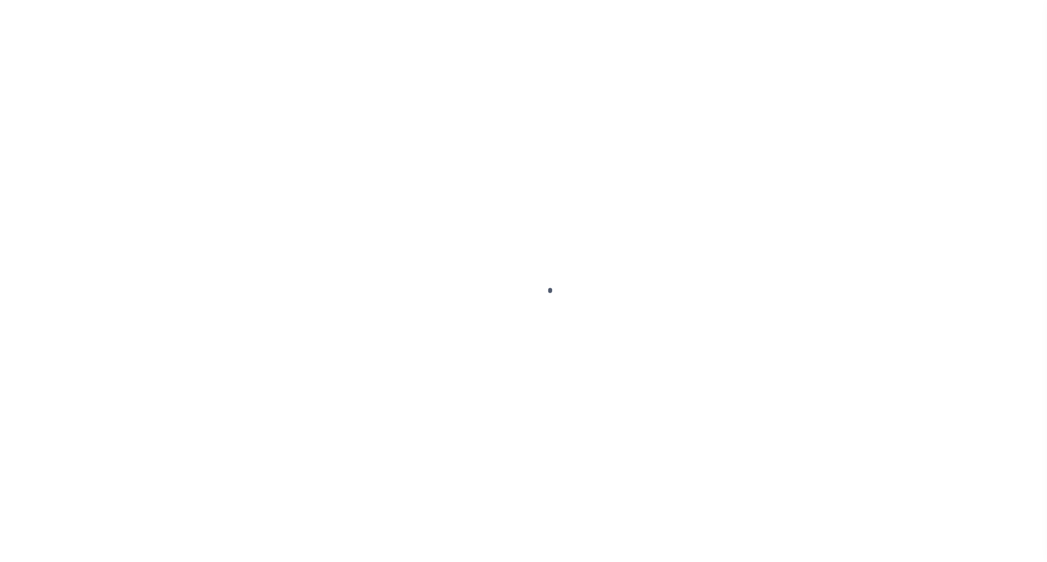
select select "NW2"
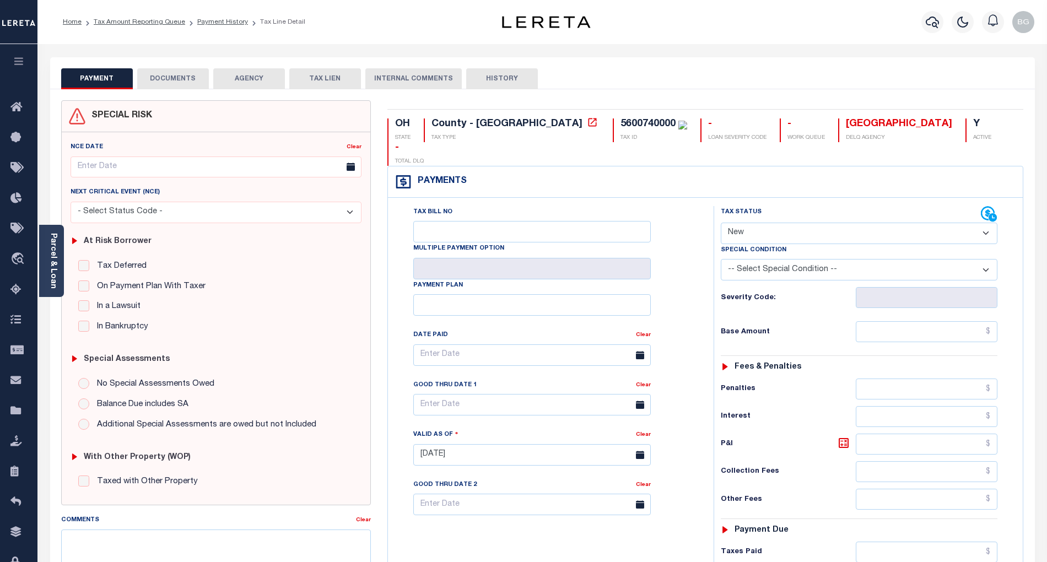
click at [165, 84] on button "DOCUMENTS" at bounding box center [173, 78] width 72 height 21
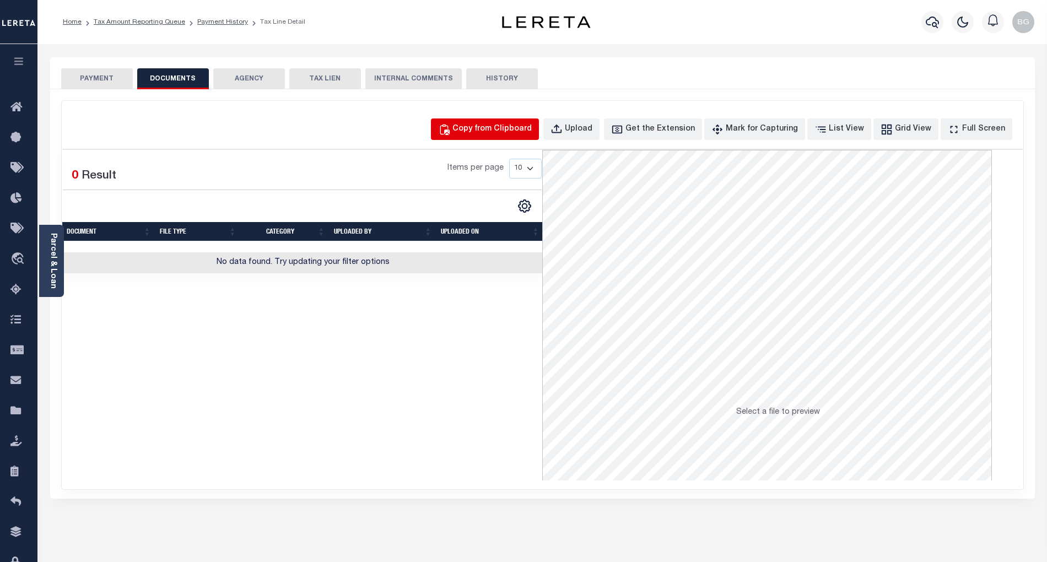
click at [508, 128] on div "Copy from Clipboard" at bounding box center [491, 129] width 79 height 12
select select "POP"
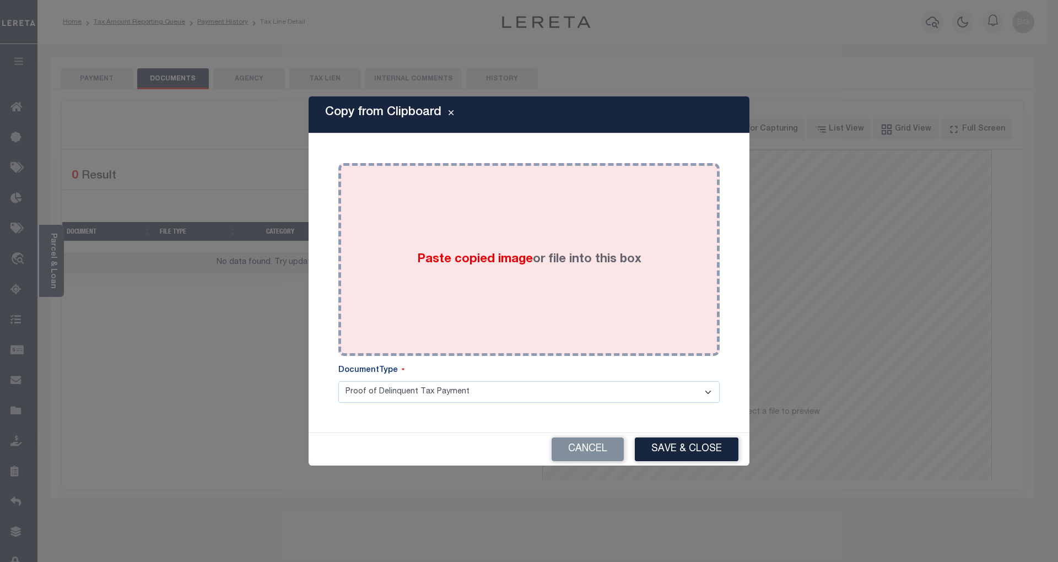
click at [496, 257] on span "Paste copied image" at bounding box center [475, 259] width 116 height 12
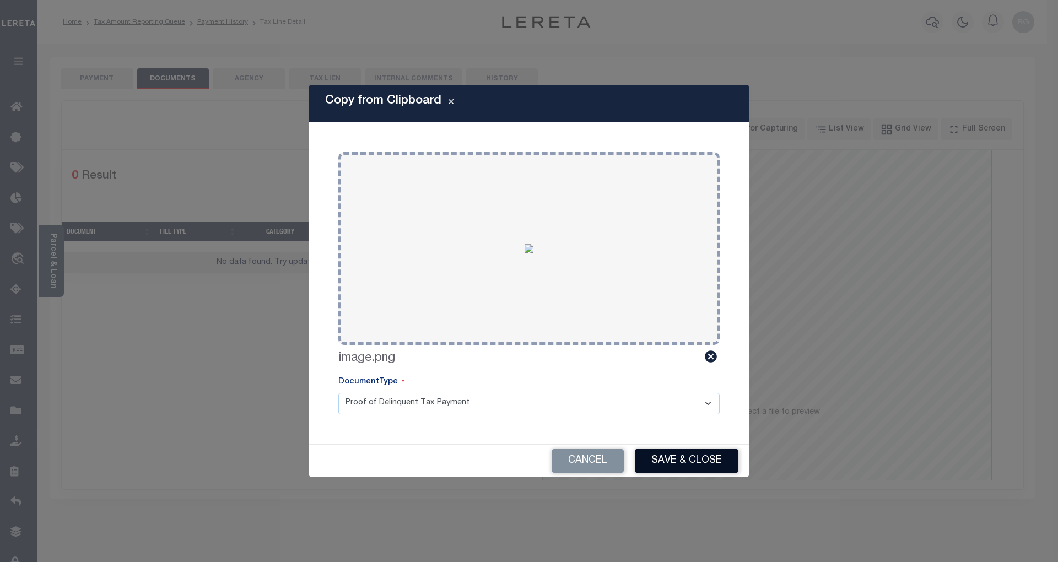
click at [688, 463] on button "Save & Close" at bounding box center [687, 461] width 104 height 24
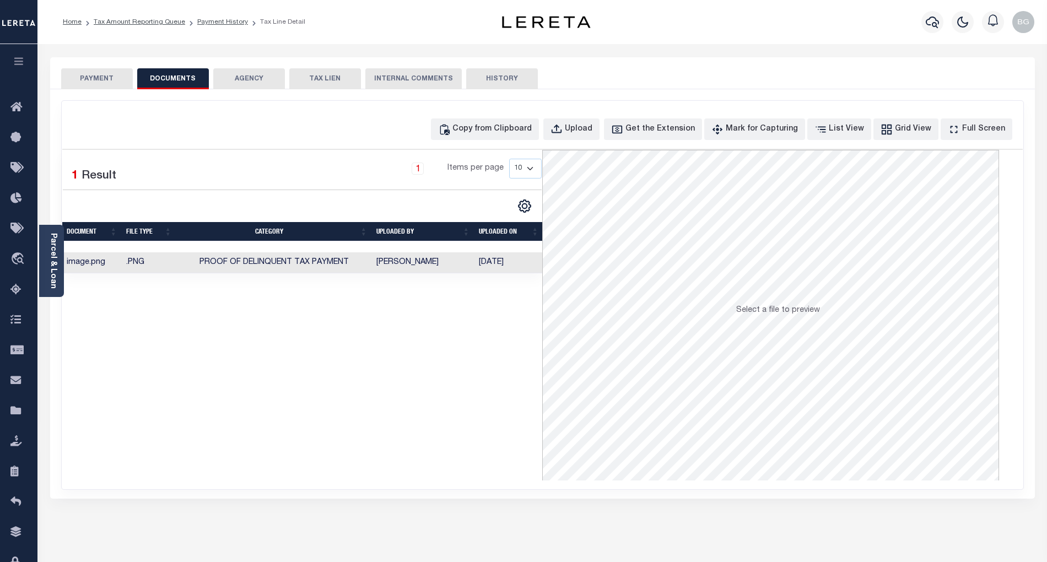
click at [106, 78] on button "PAYMENT" at bounding box center [97, 78] width 72 height 21
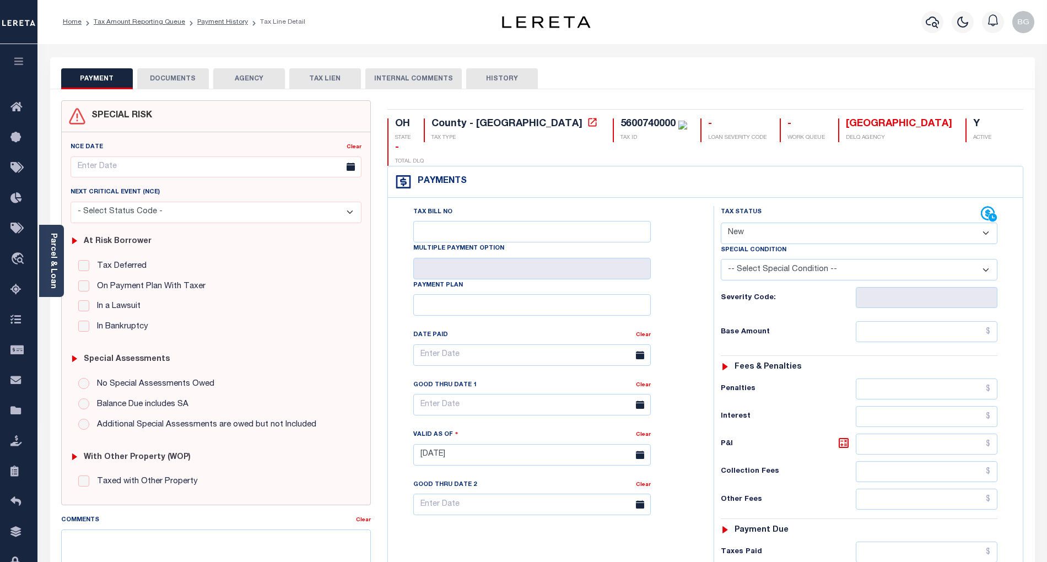
click at [742, 223] on select "- Select Status Code - Open Due/Unpaid Paid Incomplete No Tax Due Internal Refu…" at bounding box center [859, 233] width 277 height 21
select select "DUE"
click at [721, 223] on select "- Select Status Code - Open Due/Unpaid Paid Incomplete No Tax Due Internal Refu…" at bounding box center [859, 233] width 277 height 21
type input "[DATE]"
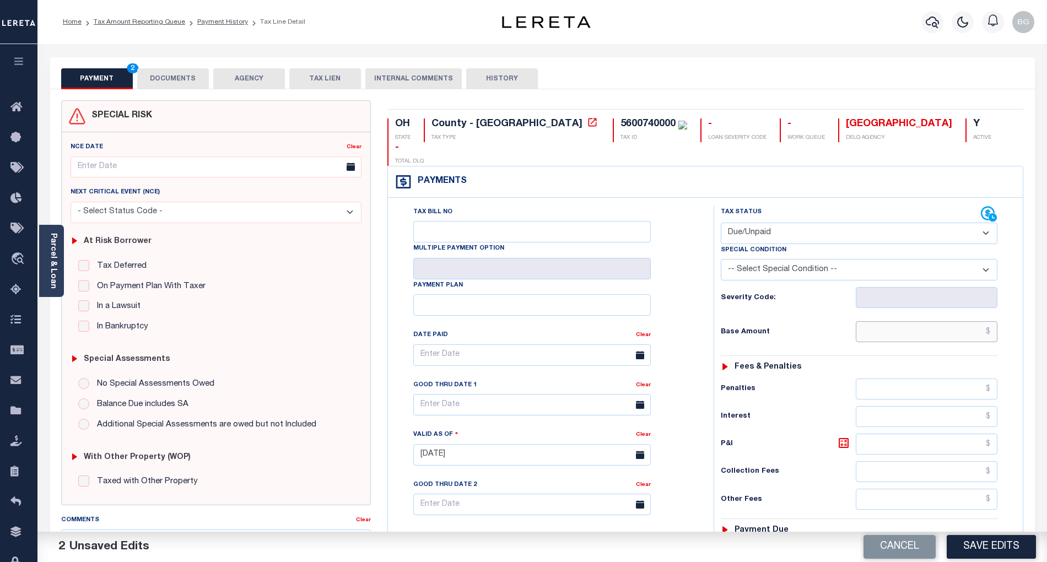
click at [938, 321] on input "text" at bounding box center [927, 331] width 142 height 21
paste input "2,077.64"
click at [941, 321] on input "2,077.64" at bounding box center [927, 331] width 142 height 21
type input "$2,077.64"
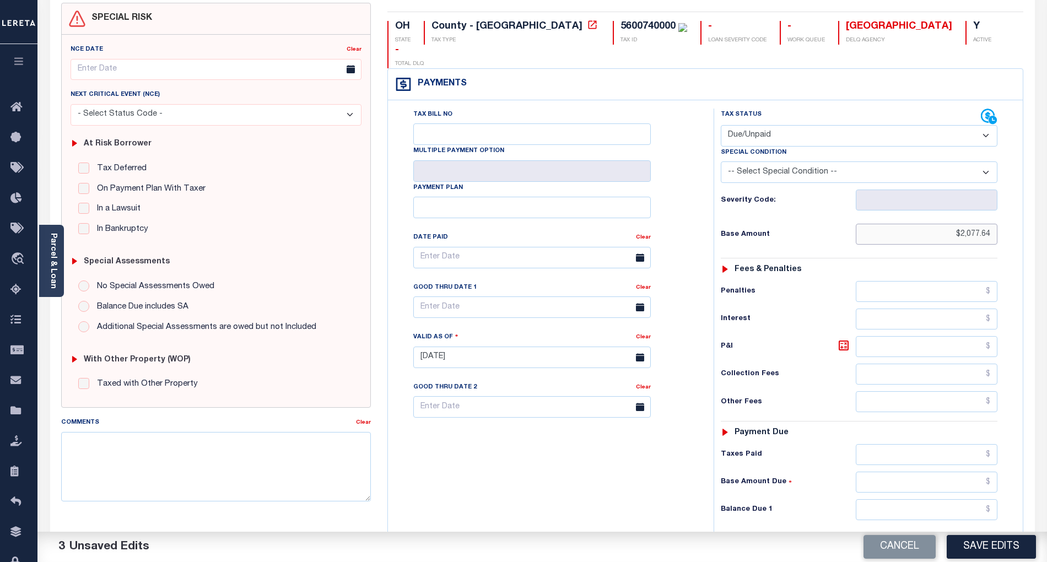
scroll to position [147, 0]
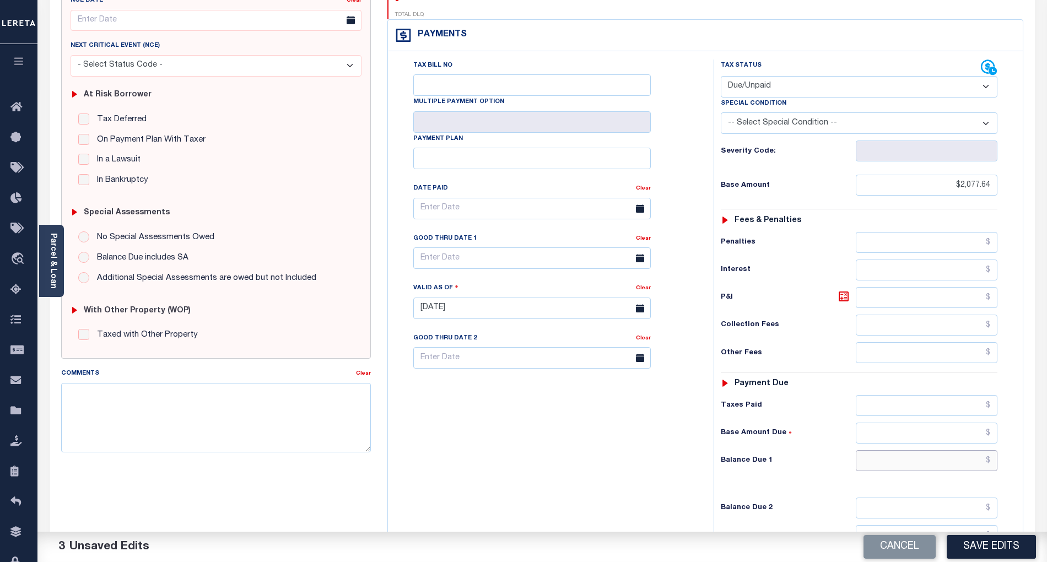
click at [970, 450] on input "text" at bounding box center [927, 460] width 142 height 21
paste input "2,513.94"
type input "$2,513.94"
click at [842, 290] on icon at bounding box center [843, 296] width 13 height 13
type input "$436.30"
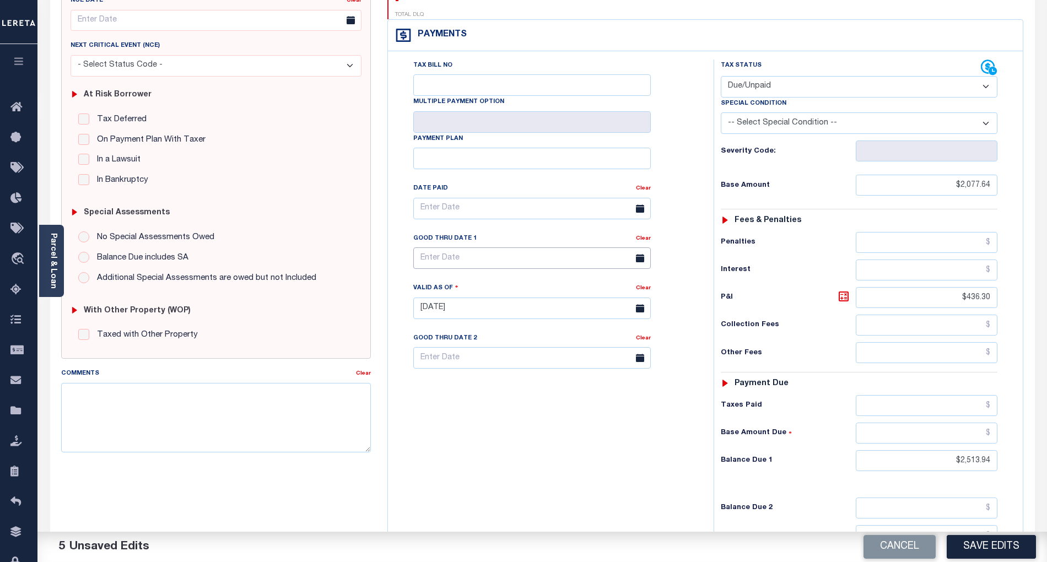
click at [518, 247] on input "text" at bounding box center [531, 257] width 237 height 21
click at [518, 325] on span "9" at bounding box center [522, 322] width 21 height 21
type input "[DATE]"
click at [993, 548] on button "Save Edits" at bounding box center [990, 547] width 89 height 24
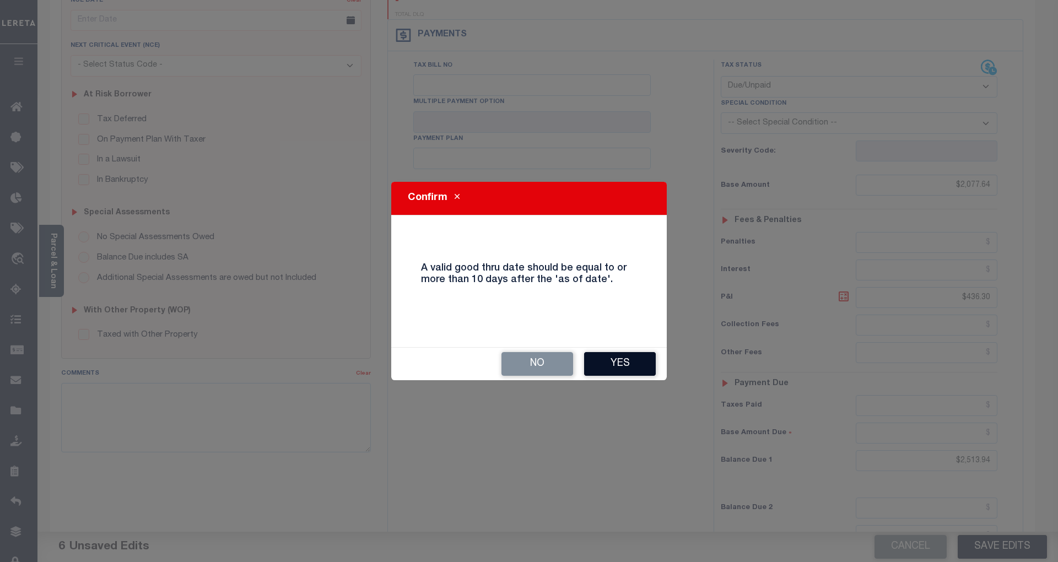
click at [624, 362] on button "Yes" at bounding box center [620, 364] width 72 height 24
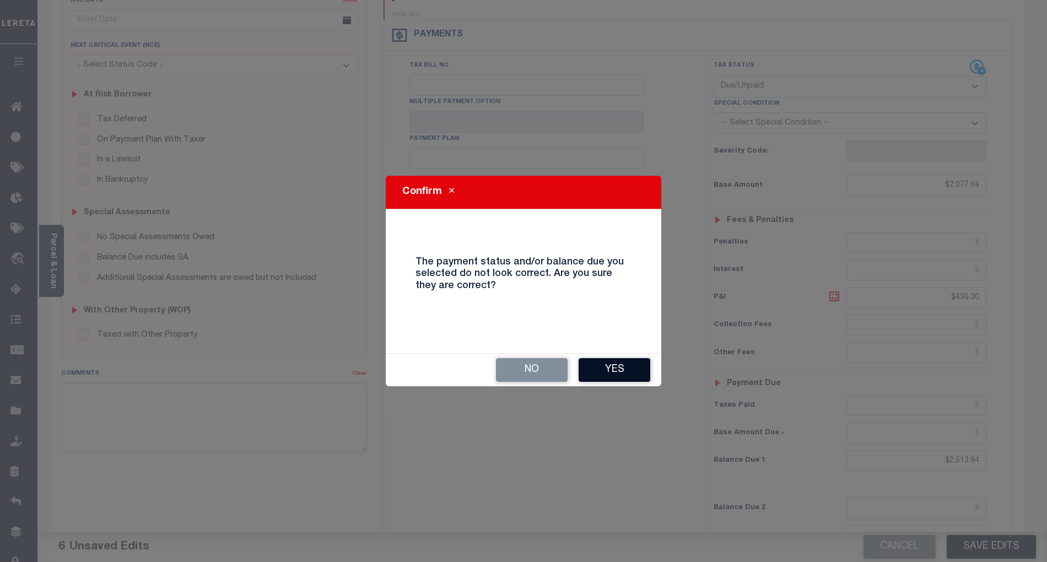
click at [631, 370] on button "Yes" at bounding box center [614, 370] width 72 height 24
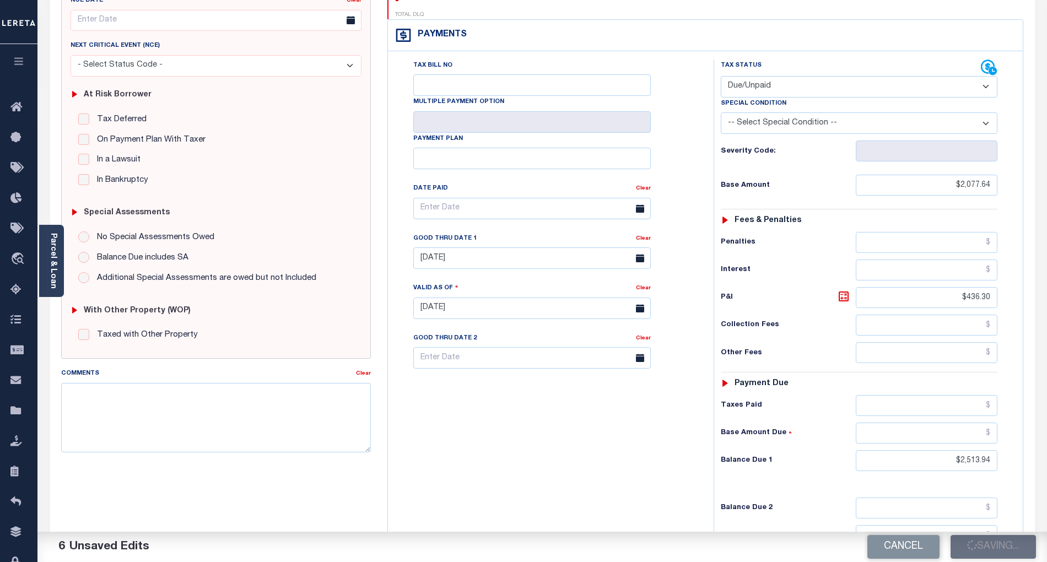
checkbox input "false"
type input "$2,077.64"
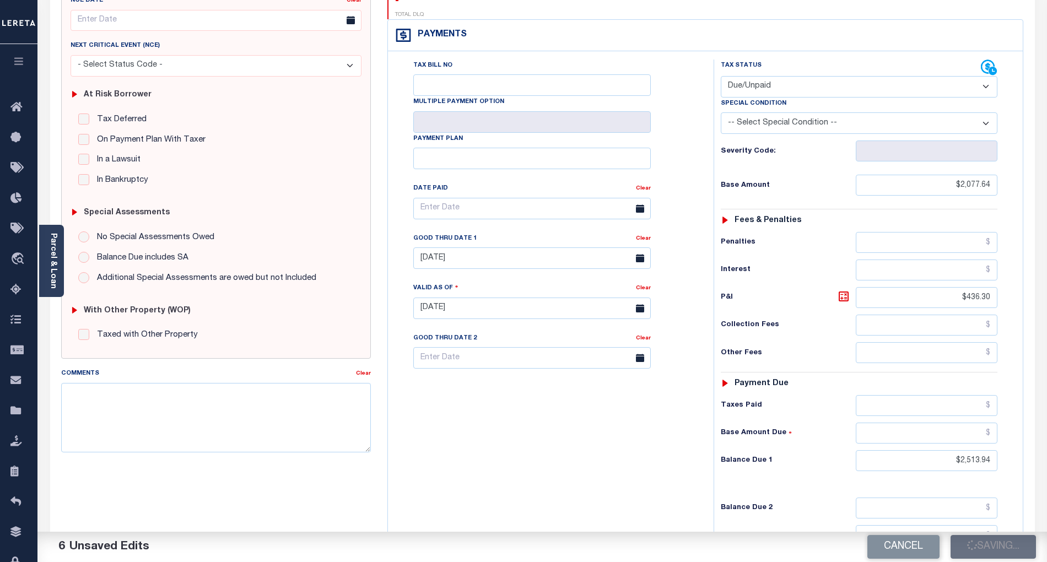
type input "$436.3"
type input "$2,513.94"
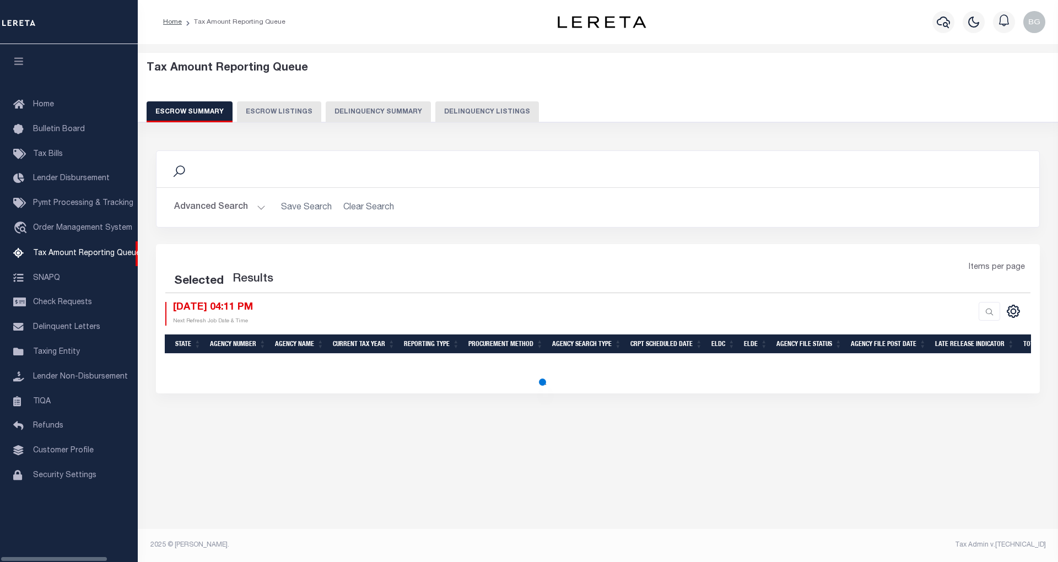
click at [462, 108] on button "Delinquency Listings" at bounding box center [487, 111] width 104 height 21
select select "100"
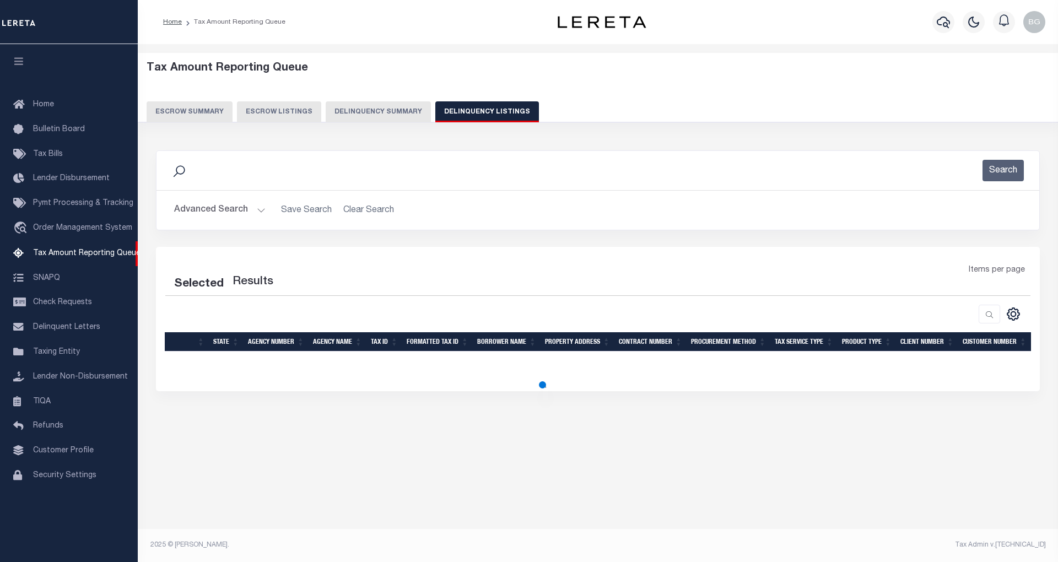
select select "100"
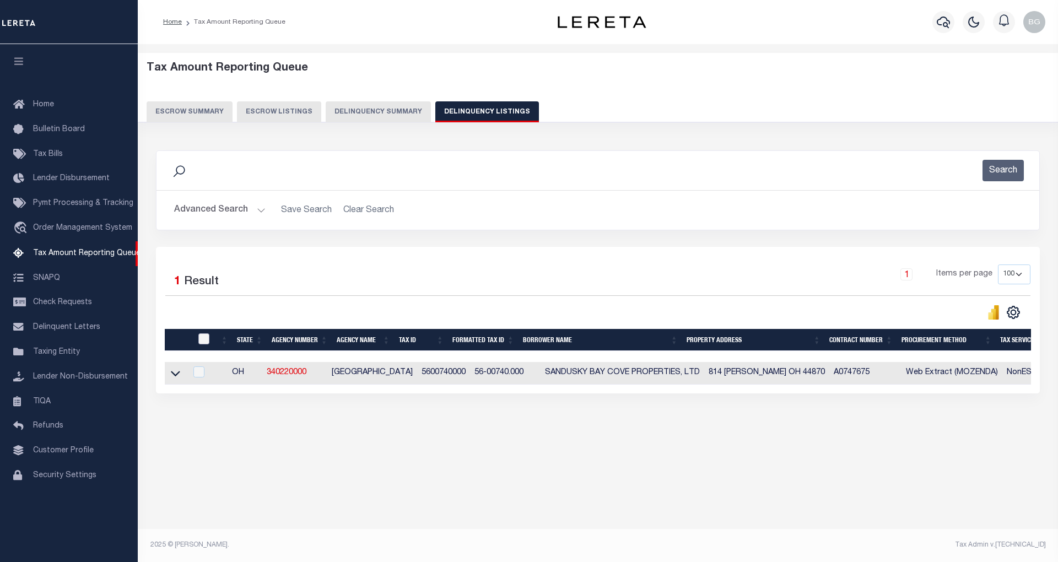
click at [203, 337] on input "checkbox" at bounding box center [203, 338] width 11 height 11
checkbox input "true"
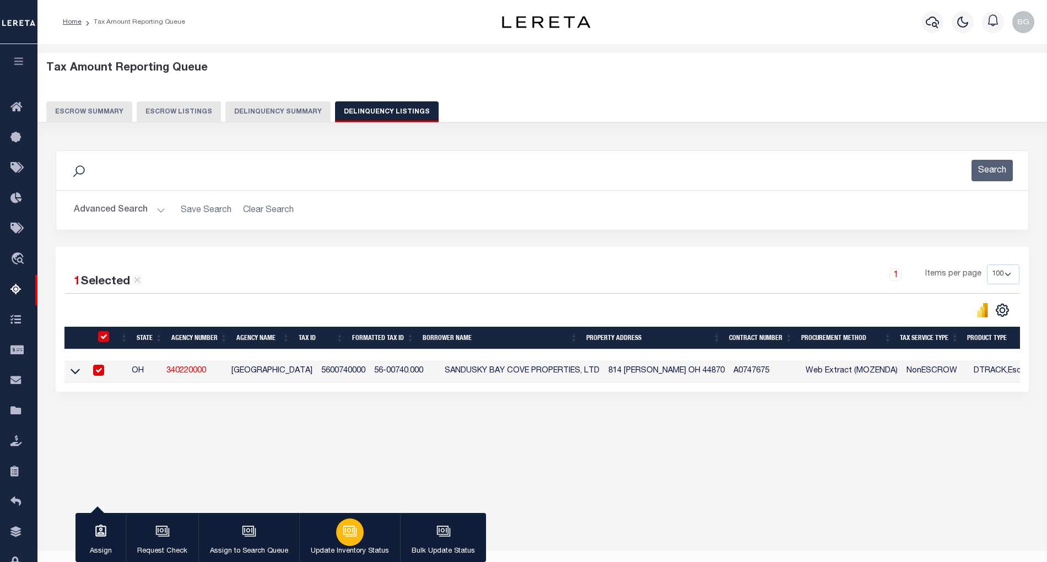
click at [348, 532] on icon "button" at bounding box center [349, 530] width 8 height 5
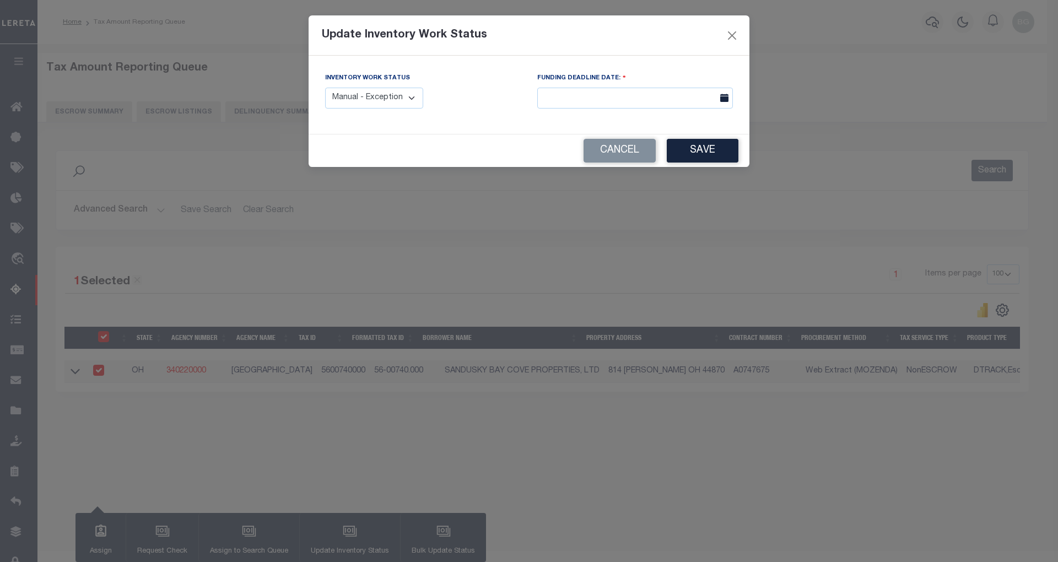
click at [402, 93] on select "Manual - Exception Pended - Awaiting Search Late Add Exception Completed" at bounding box center [374, 98] width 98 height 21
select select "4"
click at [325, 88] on select "Manual - Exception Pended - Awaiting Search Late Add Exception Completed" at bounding box center [374, 98] width 98 height 21
click at [703, 150] on button "Save" at bounding box center [703, 151] width 72 height 24
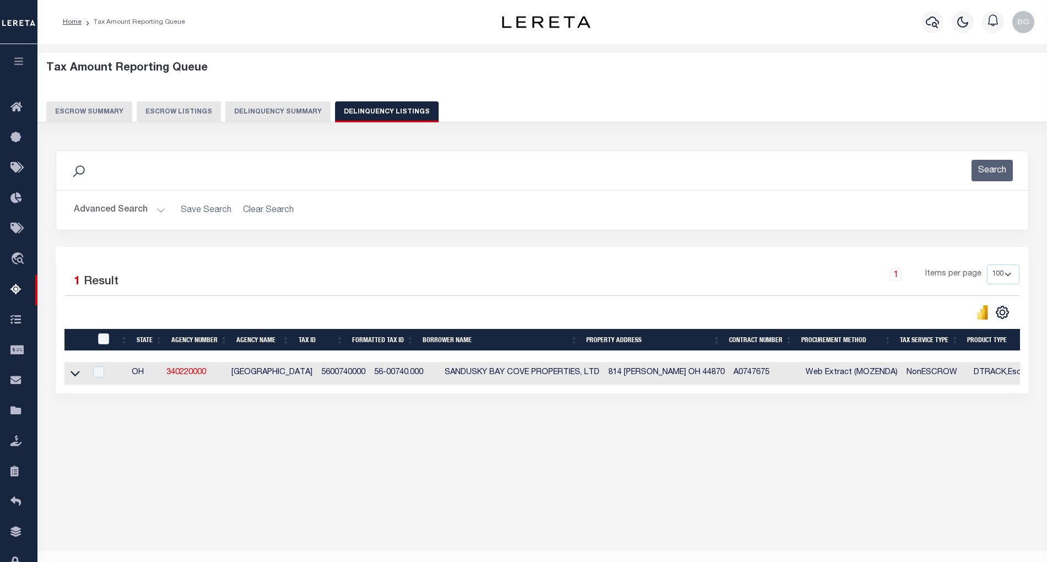
click at [158, 210] on button "Advanced Search" at bounding box center [119, 209] width 91 height 21
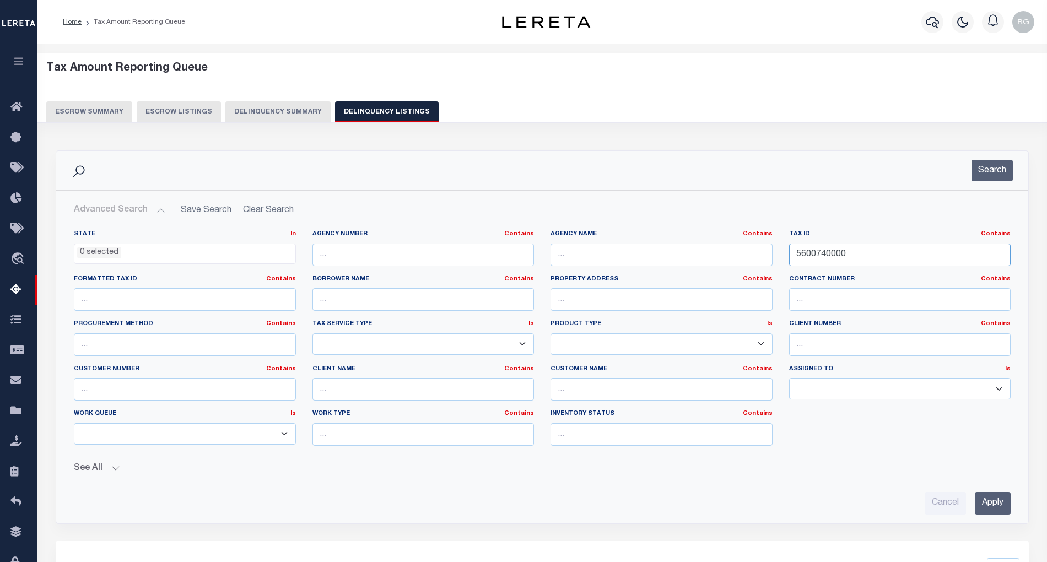
click at [815, 251] on input "5600740000" at bounding box center [900, 255] width 222 height 23
paste input "53"
type input "5600753000"
click at [999, 510] on input "Apply" at bounding box center [993, 503] width 36 height 23
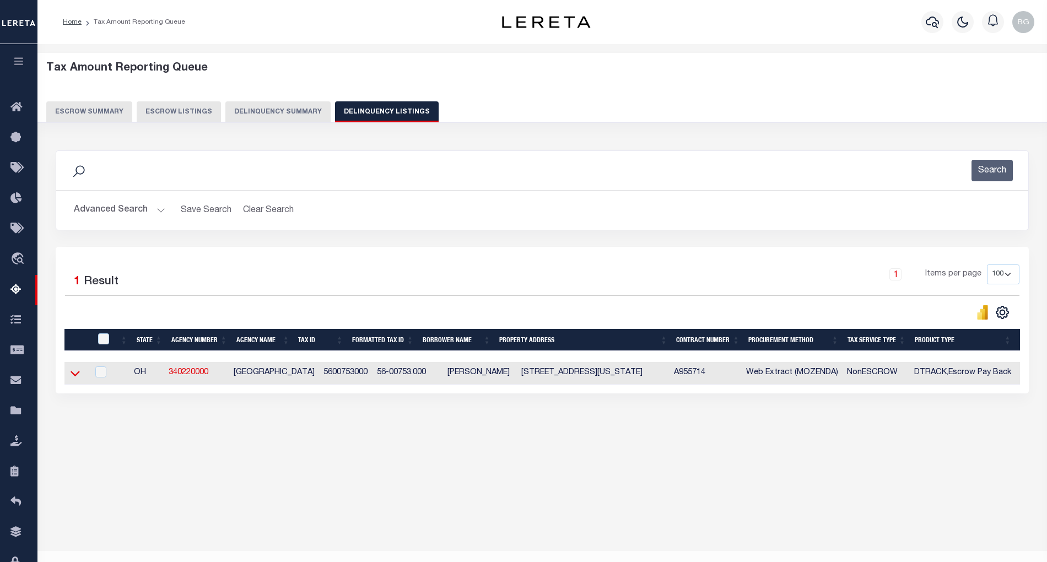
click at [78, 377] on icon at bounding box center [75, 374] width 9 height 6
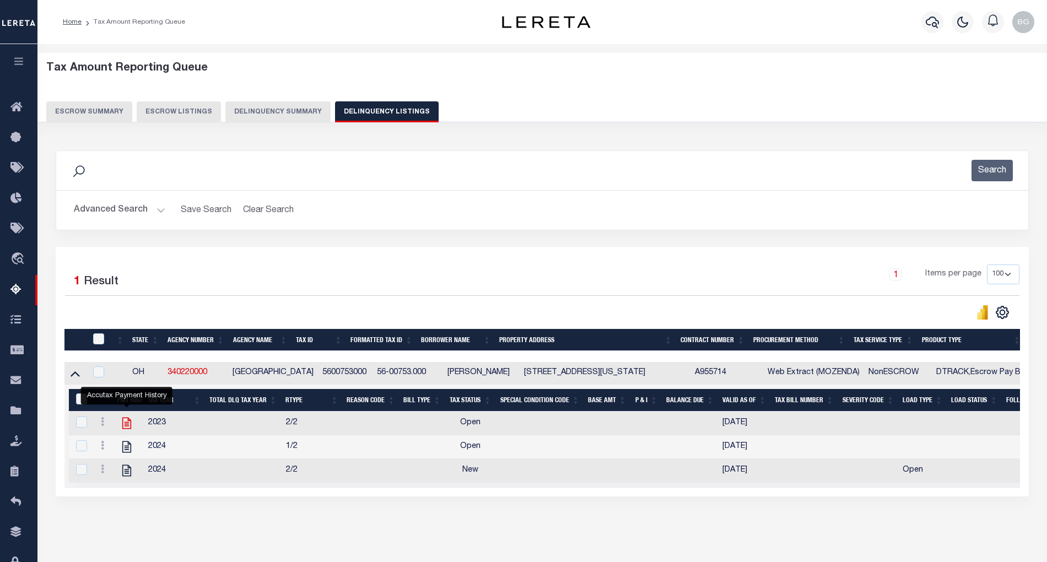
click at [128, 430] on icon "" at bounding box center [127, 423] width 14 height 14
checkbox input "true"
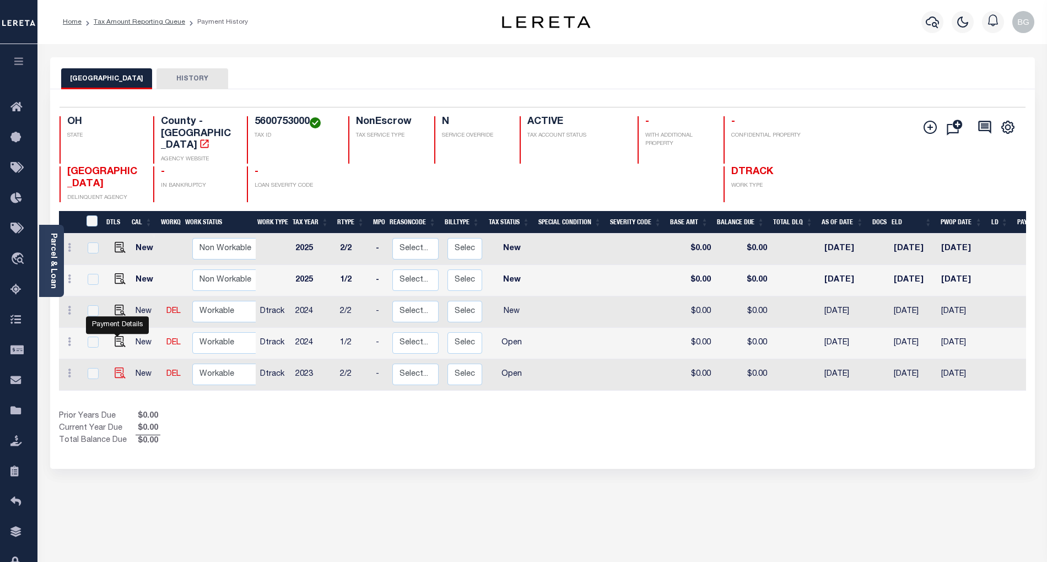
click at [117, 367] on img "" at bounding box center [120, 372] width 11 height 11
checkbox input "true"
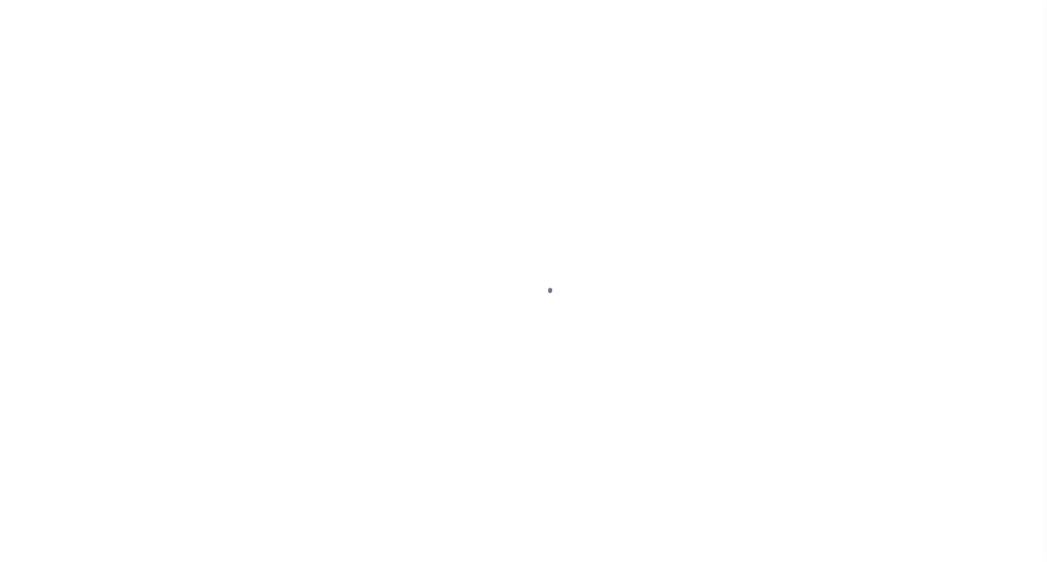
select select "OP2"
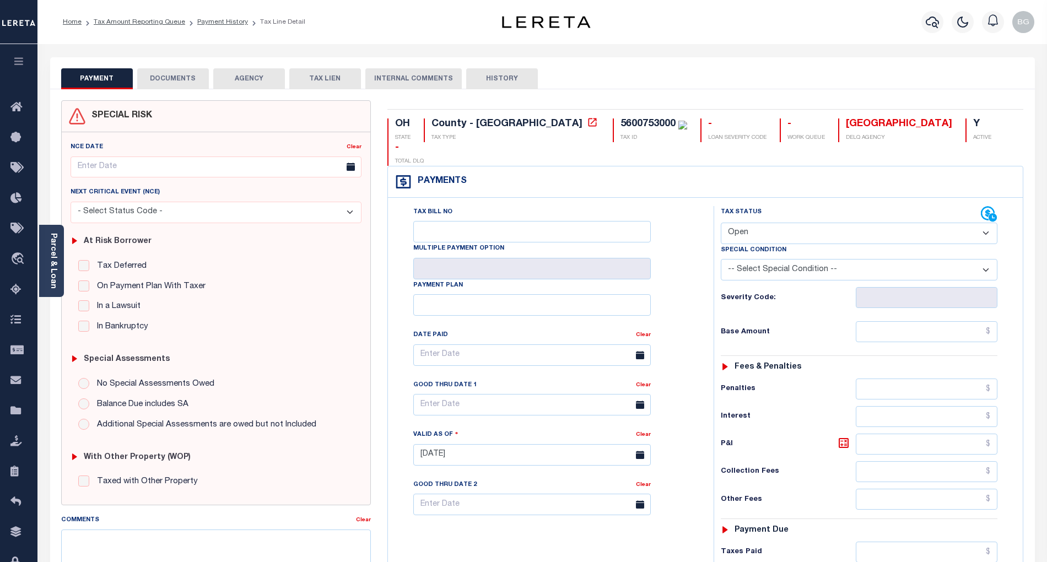
click at [174, 77] on button "DOCUMENTS" at bounding box center [173, 78] width 72 height 21
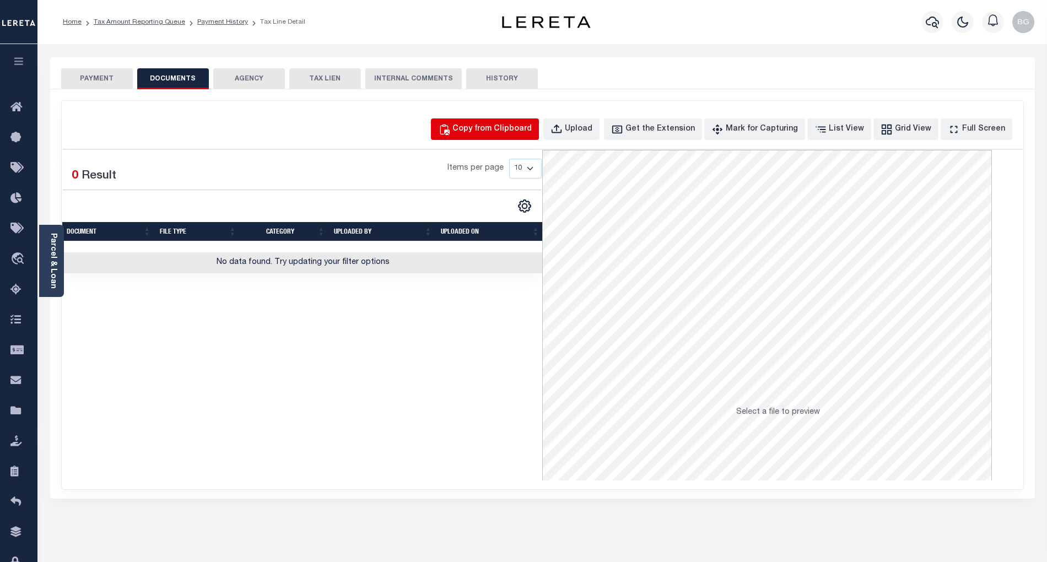
click at [510, 127] on div "Copy from Clipboard" at bounding box center [491, 129] width 79 height 12
select select "POP"
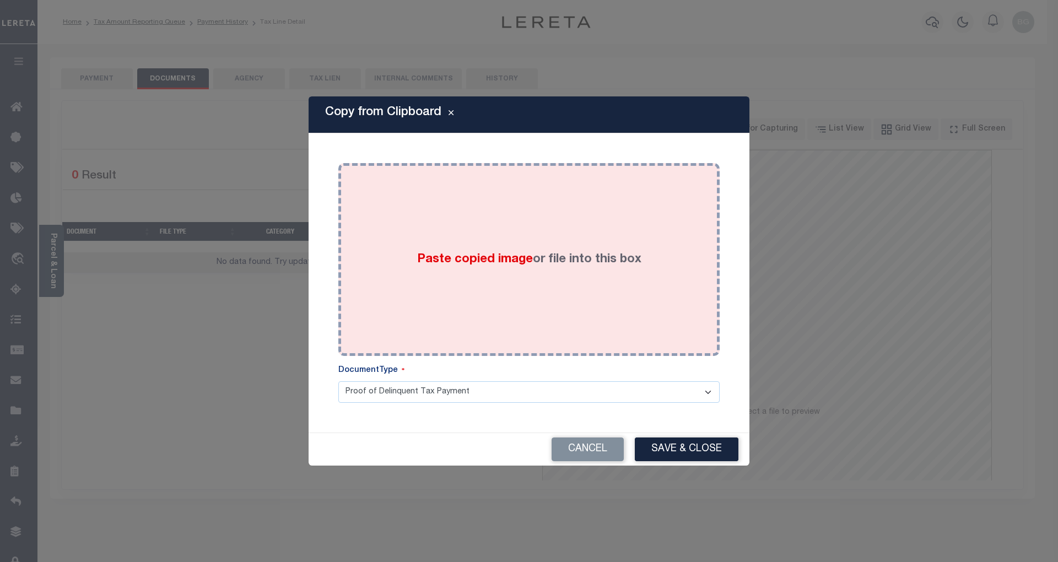
click at [479, 260] on span "Paste copied image" at bounding box center [475, 259] width 116 height 12
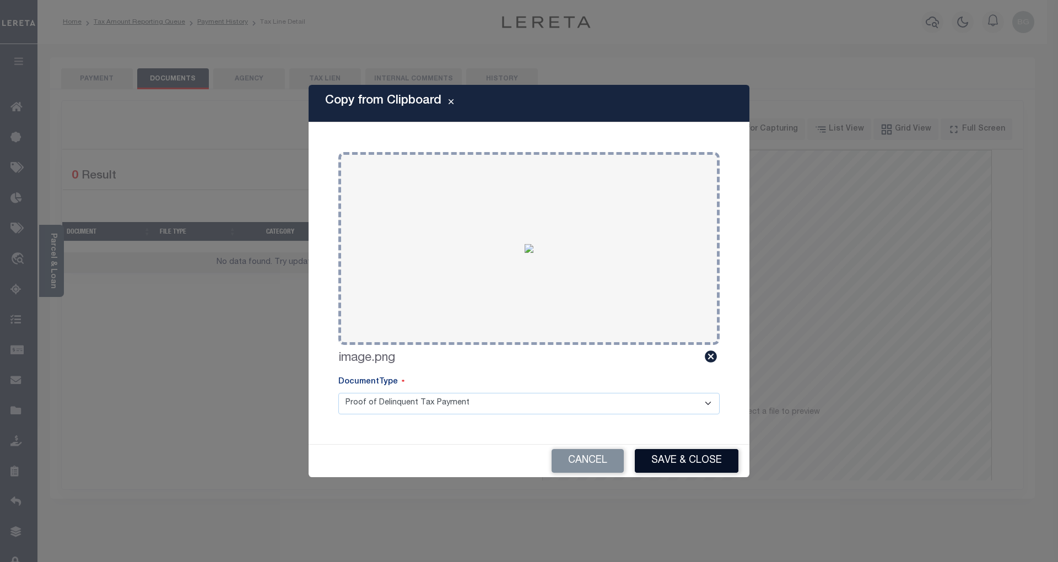
click at [696, 452] on button "Save & Close" at bounding box center [687, 461] width 104 height 24
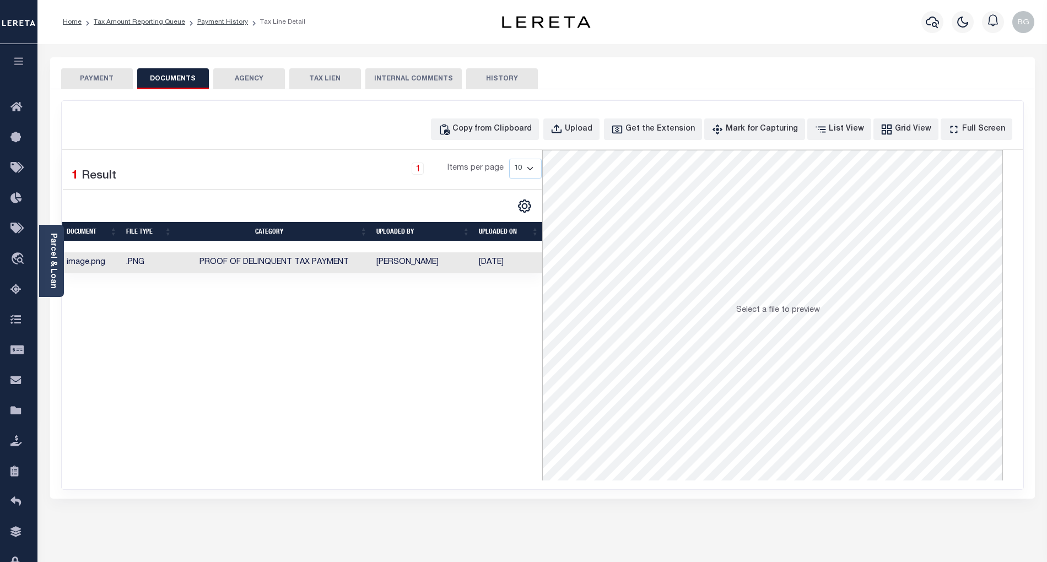
click at [99, 80] on button "PAYMENT" at bounding box center [97, 78] width 72 height 21
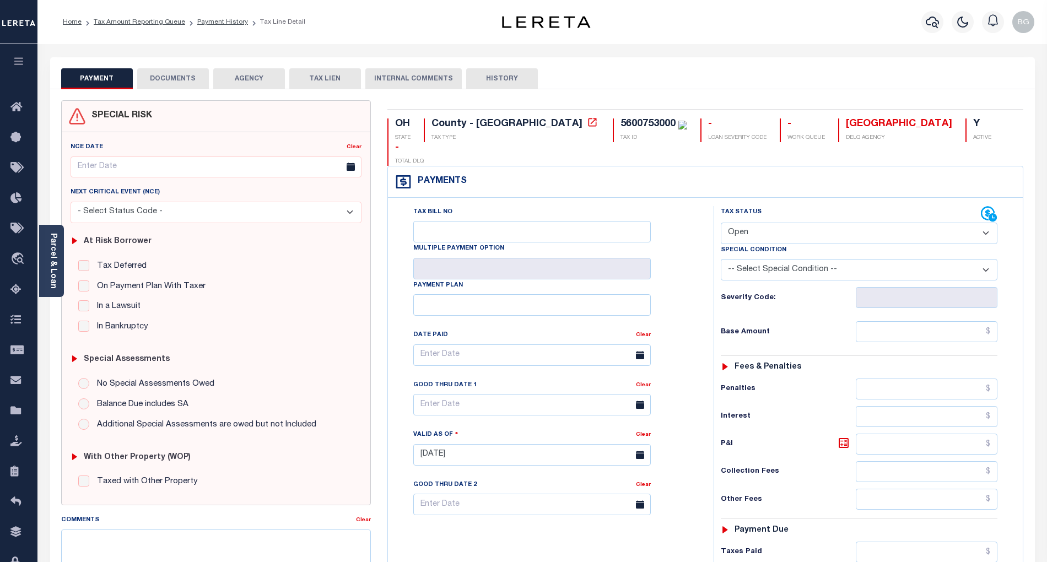
click at [745, 223] on select "- Select Status Code - Open Due/Unpaid Paid Incomplete No Tax Due Internal Refu…" at bounding box center [859, 233] width 277 height 21
select select "PYD"
click at [721, 223] on select "- Select Status Code - Open Due/Unpaid Paid Incomplete No Tax Due Internal Refu…" at bounding box center [859, 233] width 277 height 21
type input "[DATE]"
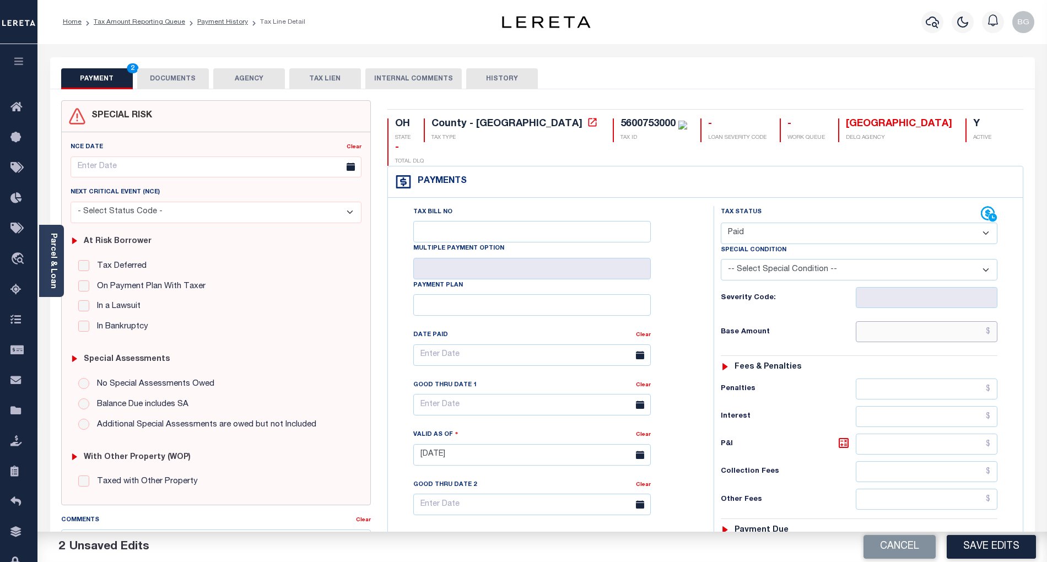
click at [967, 321] on input "text" at bounding box center [927, 331] width 142 height 21
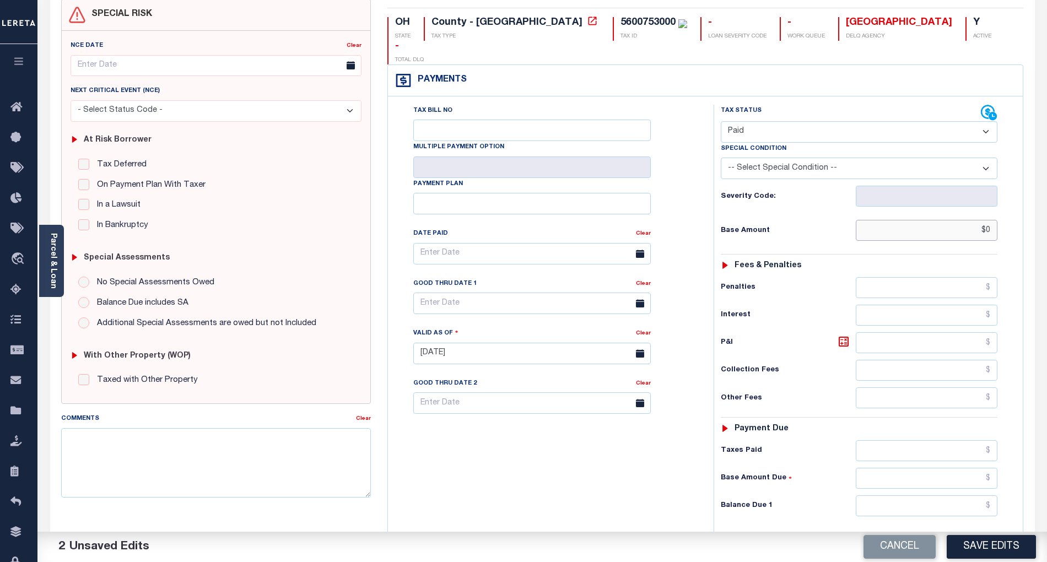
scroll to position [252, 0]
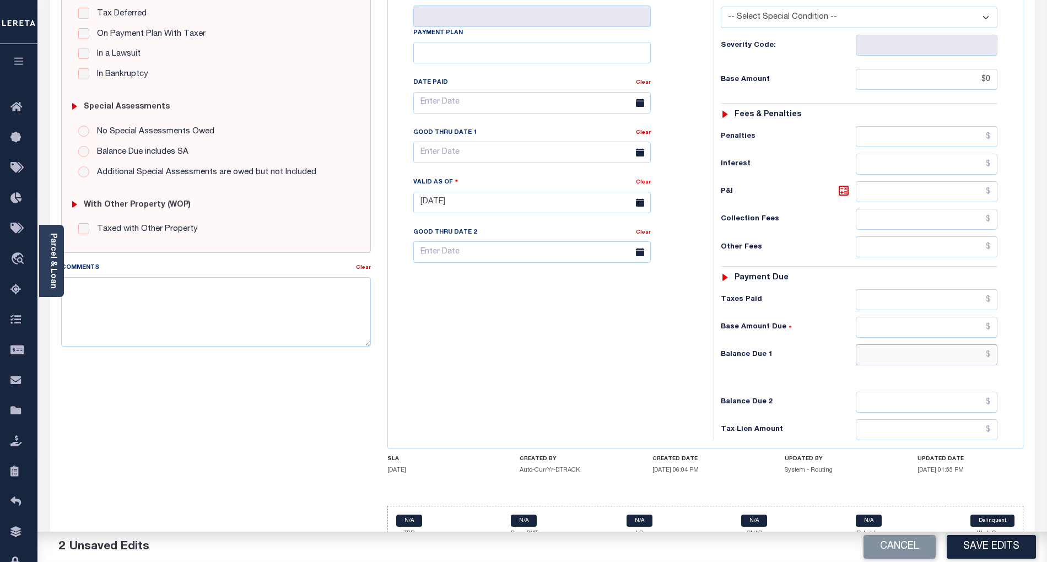
type input "$0.00"
click at [970, 344] on input "text" at bounding box center [927, 354] width 142 height 21
type input "$0.00"
click at [618, 375] on div "Tax Bill No Multiple Payment Option Payment Plan Clear" at bounding box center [548, 197] width 315 height 486
click at [986, 549] on button "Save Edits" at bounding box center [990, 547] width 89 height 24
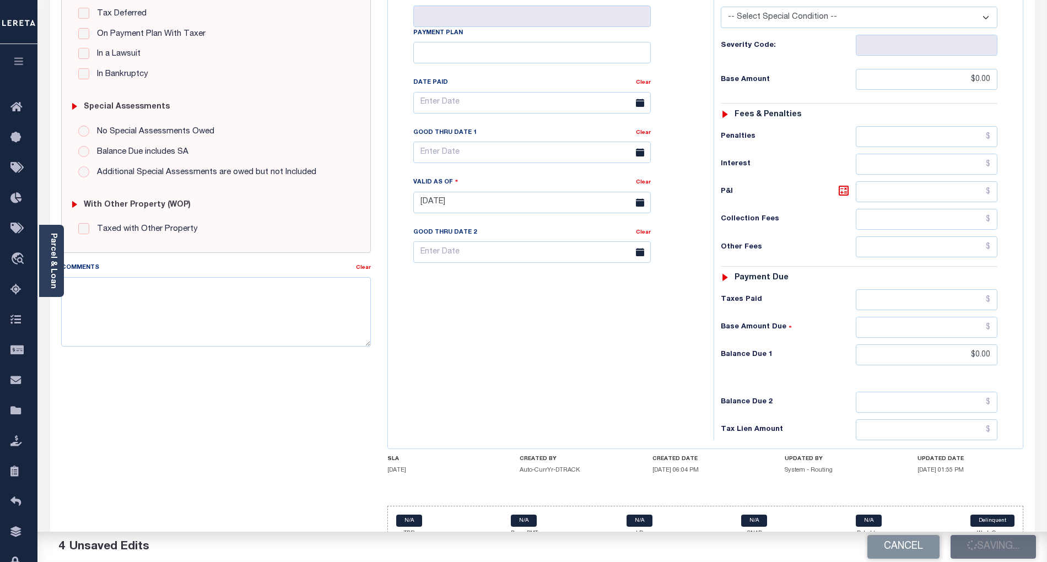
checkbox input "false"
type input "$0"
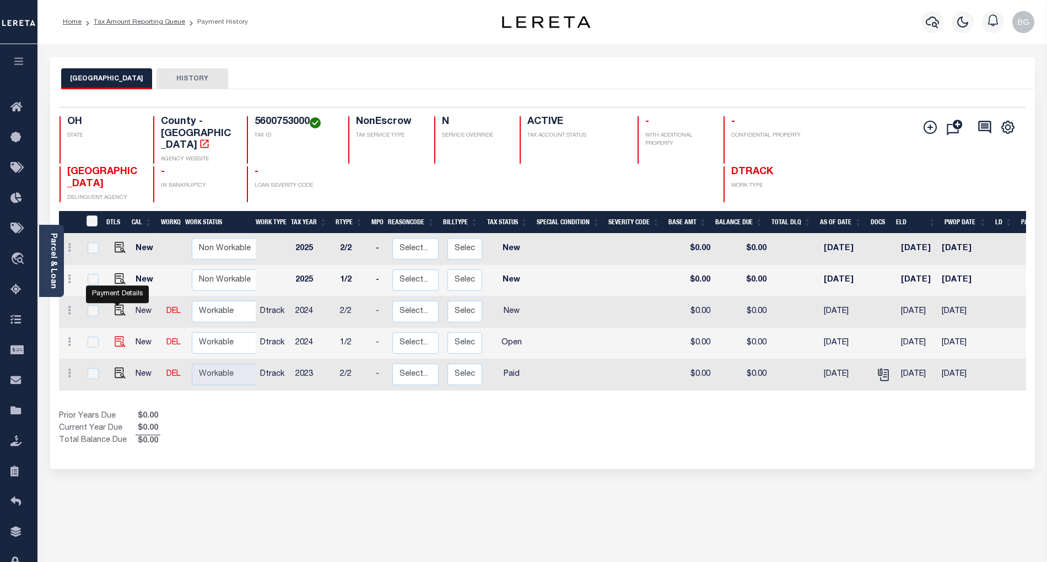
click at [116, 336] on img "" at bounding box center [120, 341] width 11 height 11
checkbox input "true"
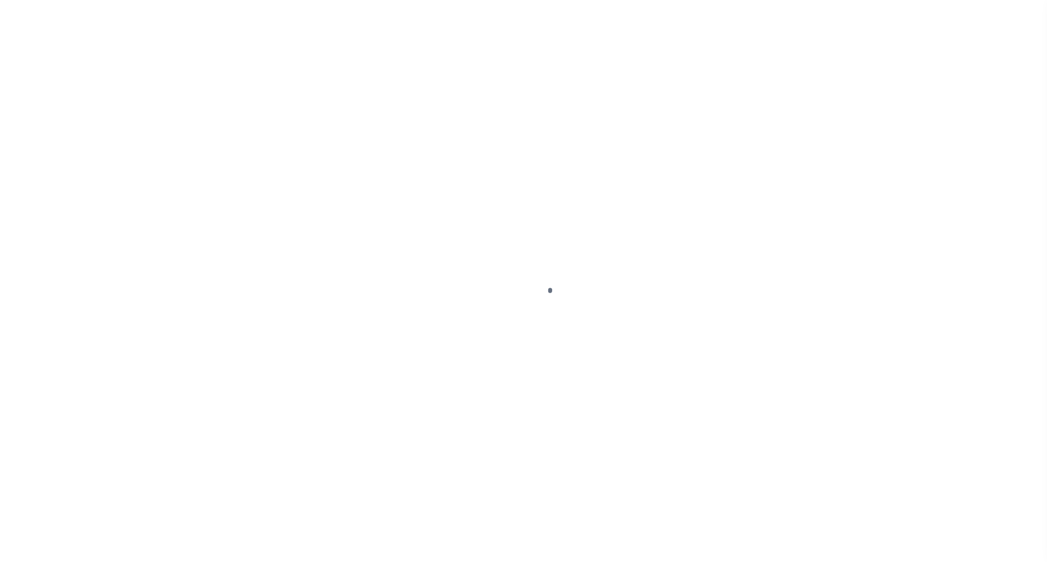
select select "OP2"
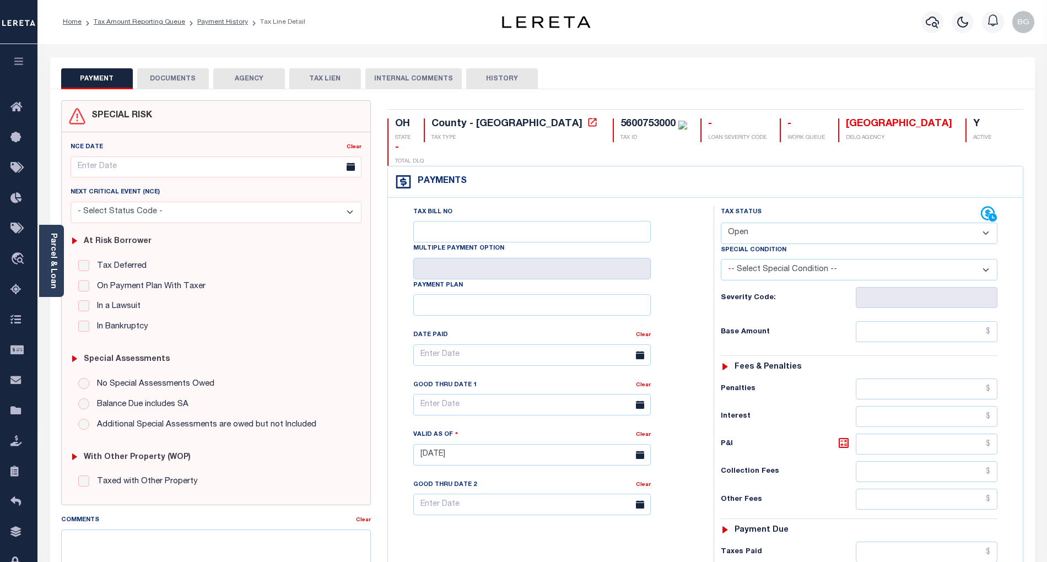
click at [175, 78] on button "DOCUMENTS" at bounding box center [173, 78] width 72 height 21
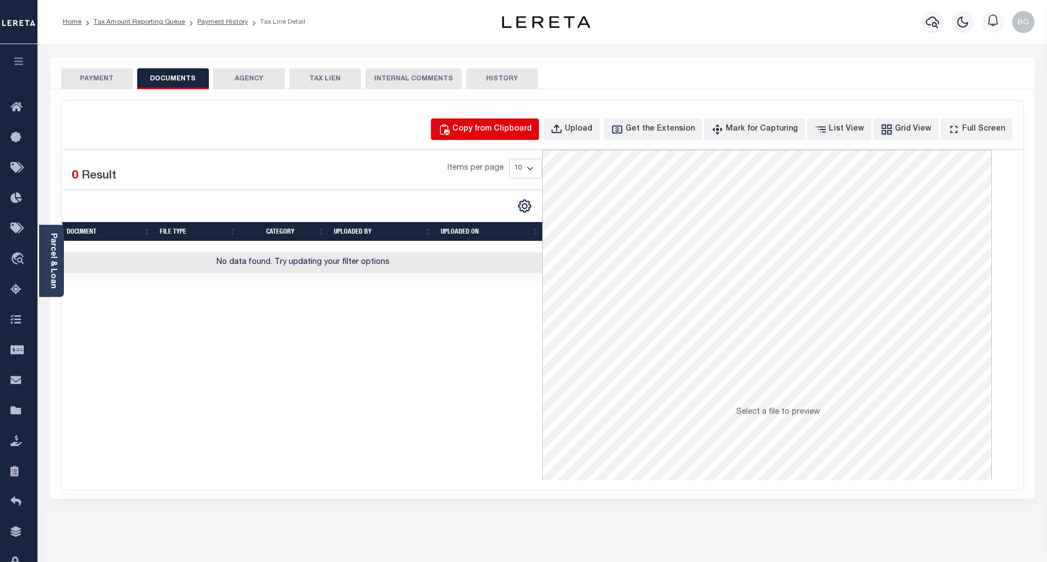
click at [523, 123] on div "Copy from Clipboard" at bounding box center [491, 129] width 79 height 12
select select "POP"
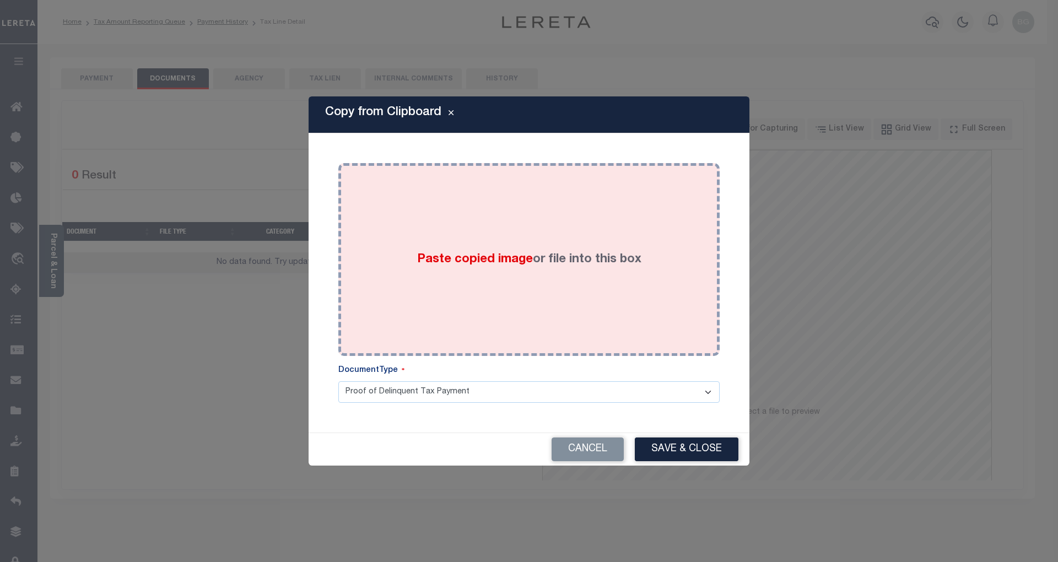
click at [503, 257] on span "Paste copied image" at bounding box center [475, 259] width 116 height 12
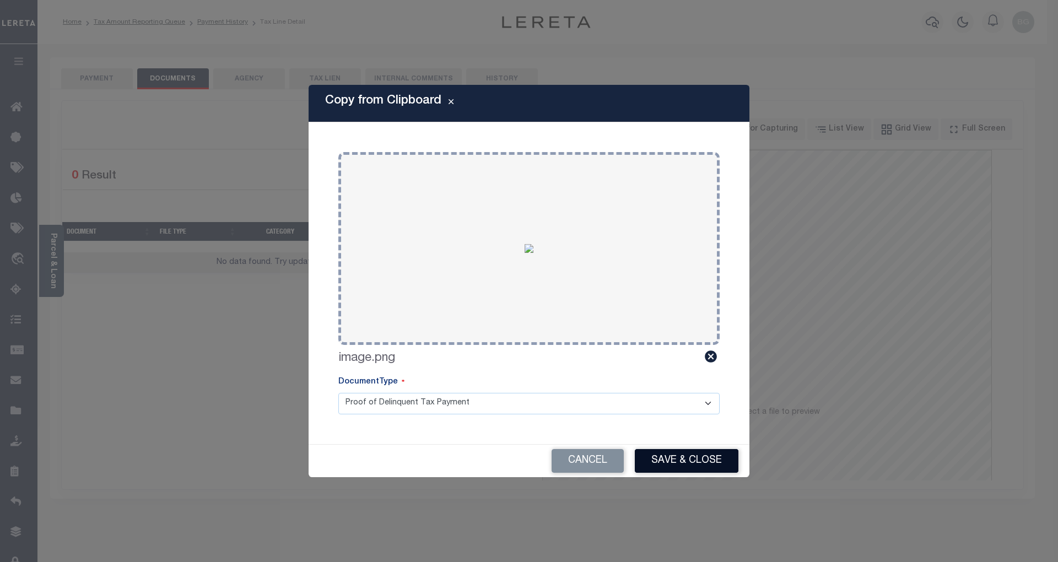
click at [715, 463] on button "Save & Close" at bounding box center [687, 461] width 104 height 24
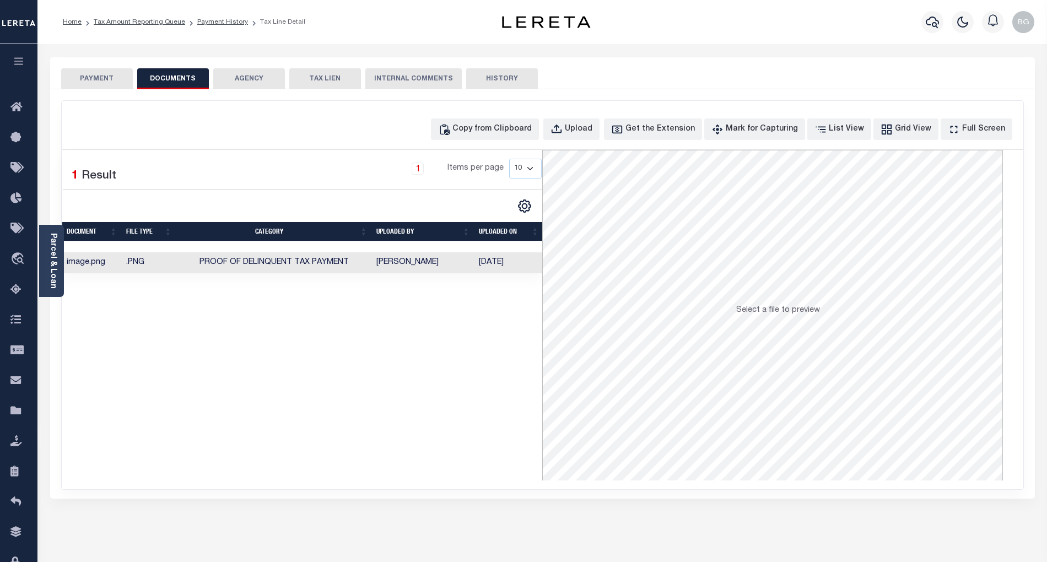
click at [102, 78] on button "PAYMENT" at bounding box center [97, 78] width 72 height 21
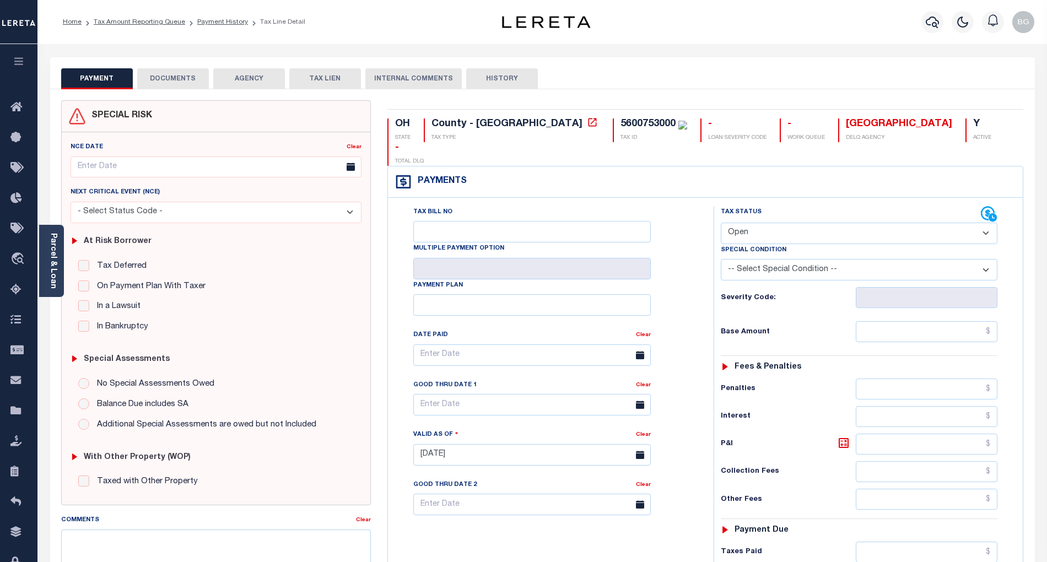
click at [755, 223] on select "- Select Status Code - Open Due/Unpaid Paid Incomplete No Tax Due Internal Refu…" at bounding box center [859, 233] width 277 height 21
select select "PYD"
click at [721, 223] on select "- Select Status Code - Open Due/Unpaid Paid Incomplete No Tax Due Internal Refu…" at bounding box center [859, 233] width 277 height 21
type input "[DATE]"
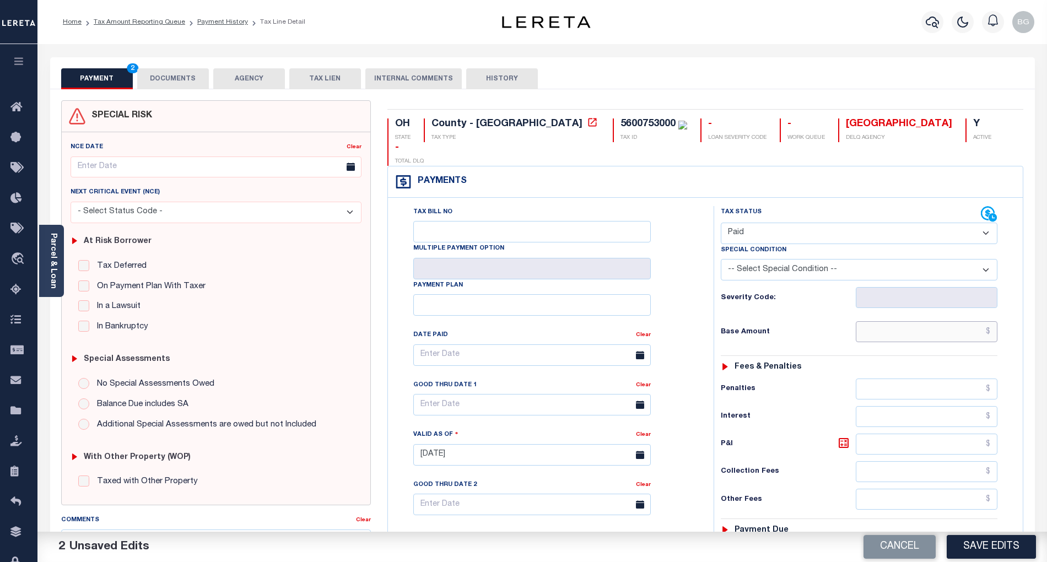
click at [933, 321] on input "text" at bounding box center [927, 331] width 142 height 21
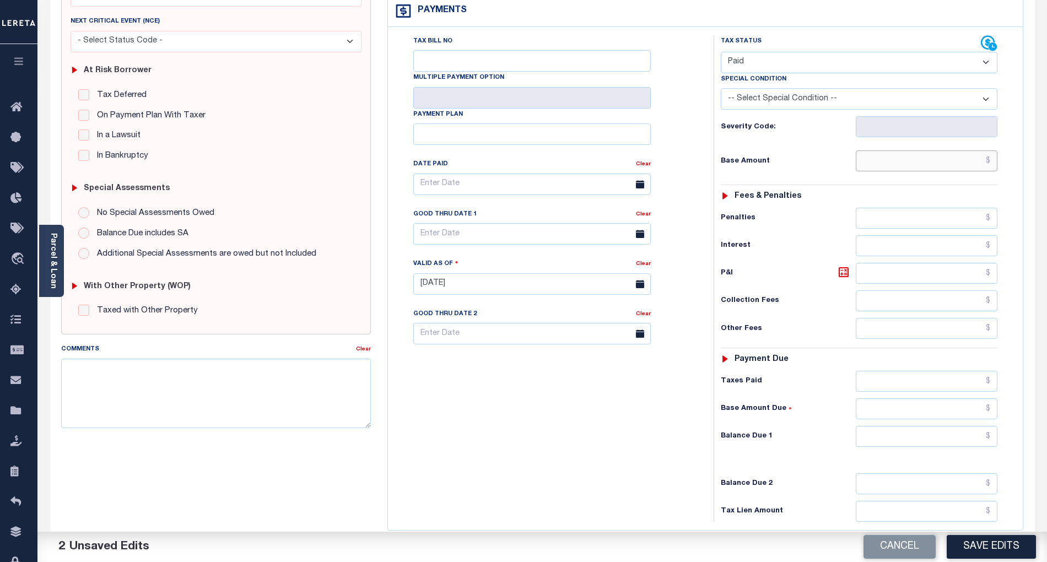
scroll to position [220, 0]
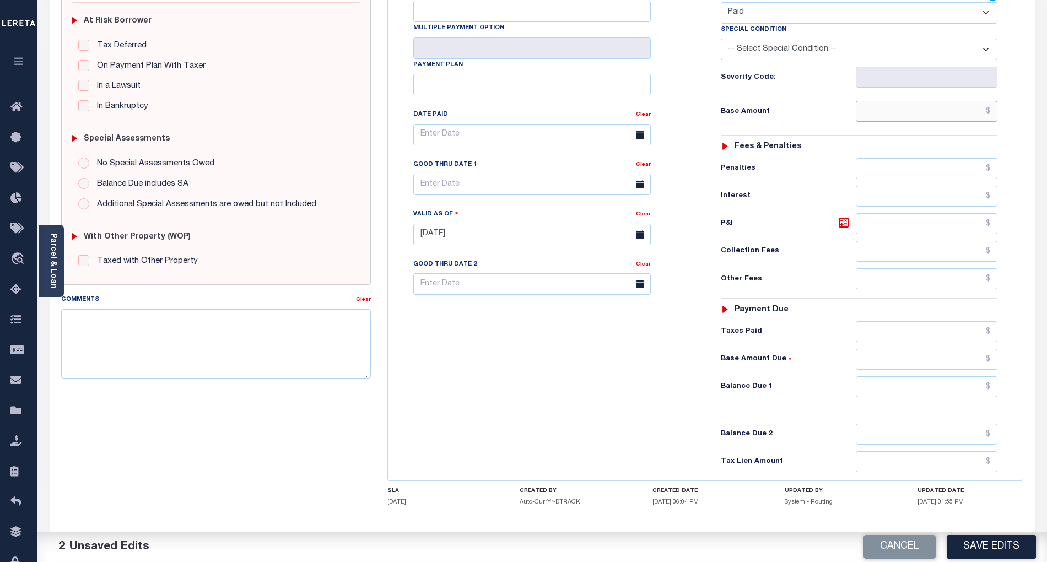
paste input "2,392.76"
type input "$2,392.76"
click at [979, 376] on input "text" at bounding box center [927, 386] width 142 height 21
type input "$0.00"
click at [649, 379] on div "Tax Bill No Multiple Payment Option Payment Plan Clear" at bounding box center [548, 229] width 315 height 486
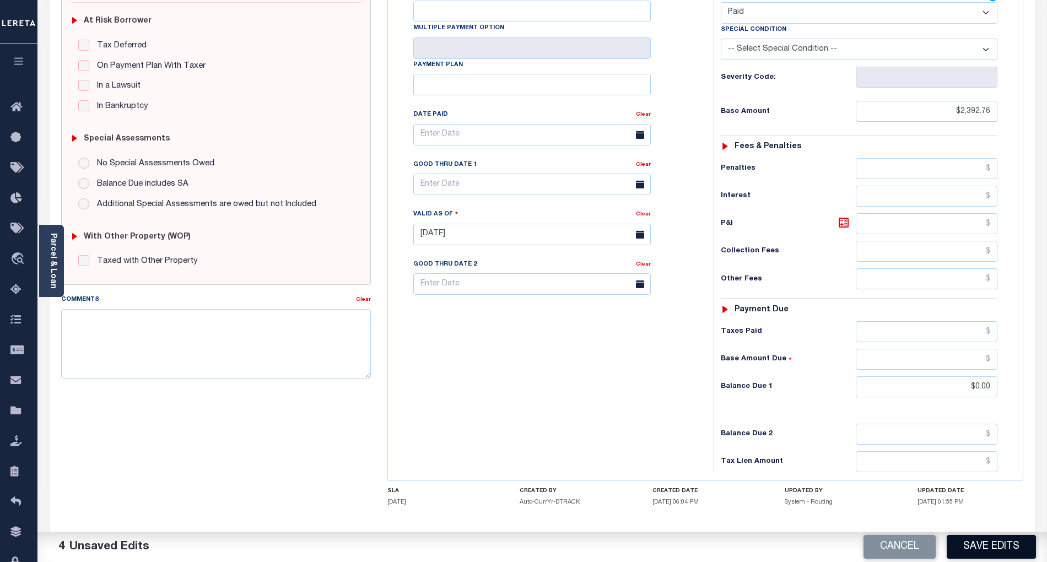
click at [1005, 542] on button "Save Edits" at bounding box center [990, 547] width 89 height 24
checkbox input "false"
type input "$2,392.76"
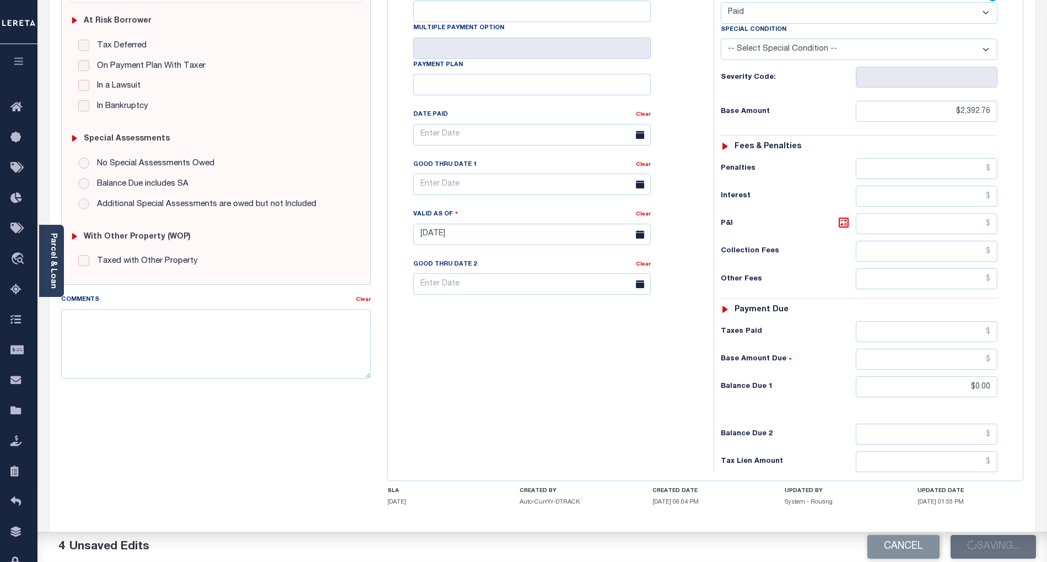
type input "$0"
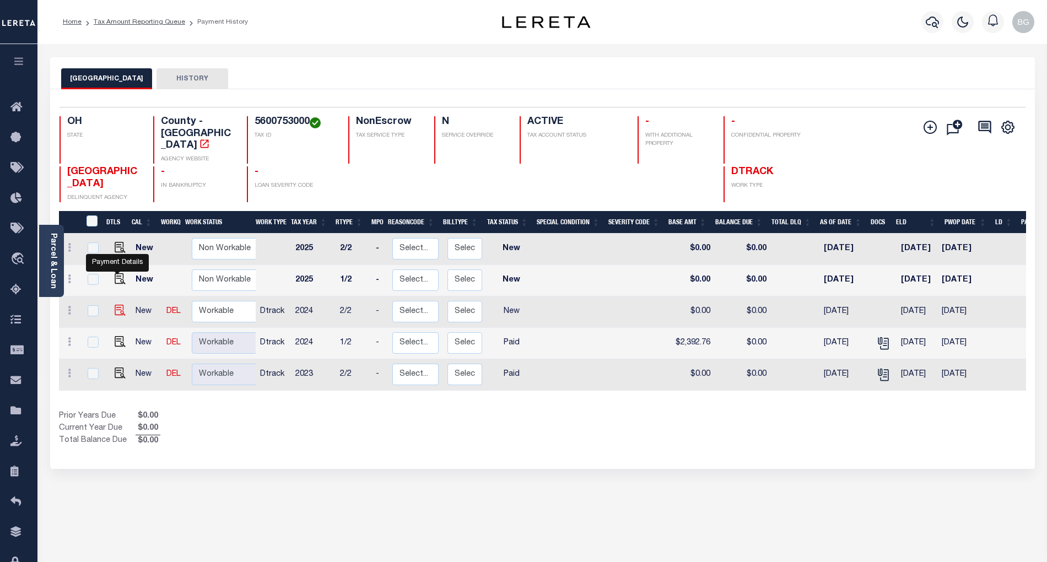
click at [117, 305] on img "" at bounding box center [120, 310] width 11 height 11
checkbox input "true"
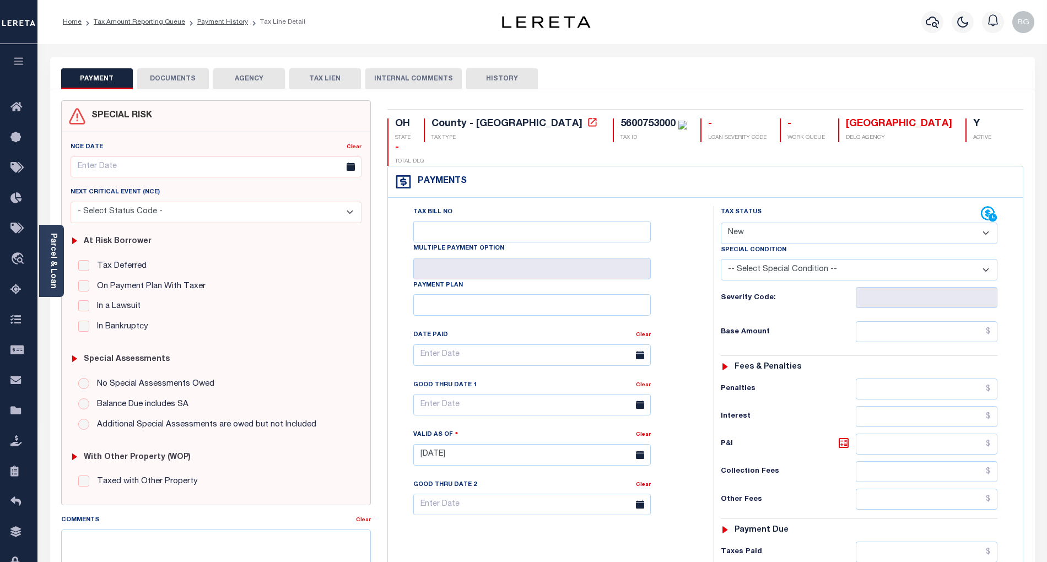
click at [754, 223] on select "- Select Status Code - Open Due/Unpaid Paid Incomplete No Tax Due Internal Refu…" at bounding box center [859, 233] width 277 height 21
select select "PYD"
click at [721, 223] on select "- Select Status Code - Open Due/Unpaid Paid Incomplete No Tax Due Internal Refu…" at bounding box center [859, 233] width 277 height 21
type input "[DATE]"
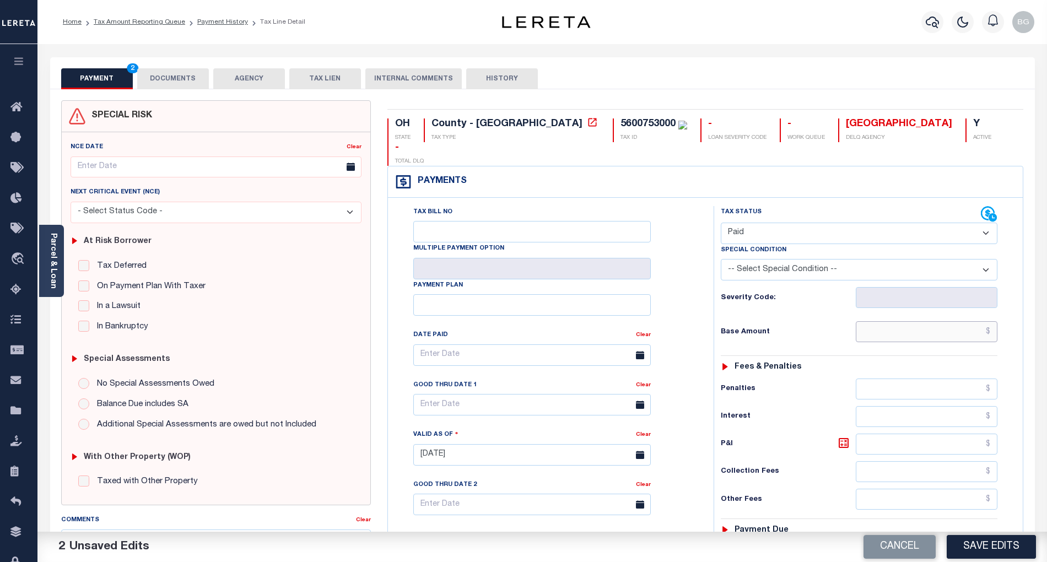
click at [965, 321] on input "text" at bounding box center [927, 331] width 142 height 21
paste input "2,392.76"
type input "$2,392.76"
click at [177, 78] on button "DOCUMENTS" at bounding box center [173, 78] width 72 height 21
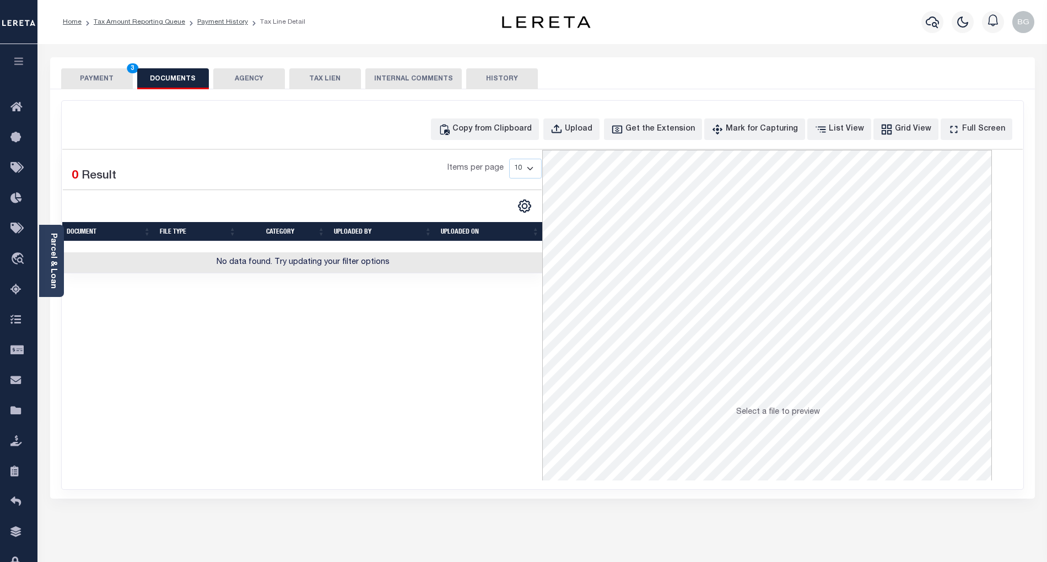
click at [805, 19] on div "Profile Sign out" at bounding box center [833, 22] width 410 height 39
click at [494, 123] on div "Copy from Clipboard" at bounding box center [491, 129] width 79 height 12
select select "POP"
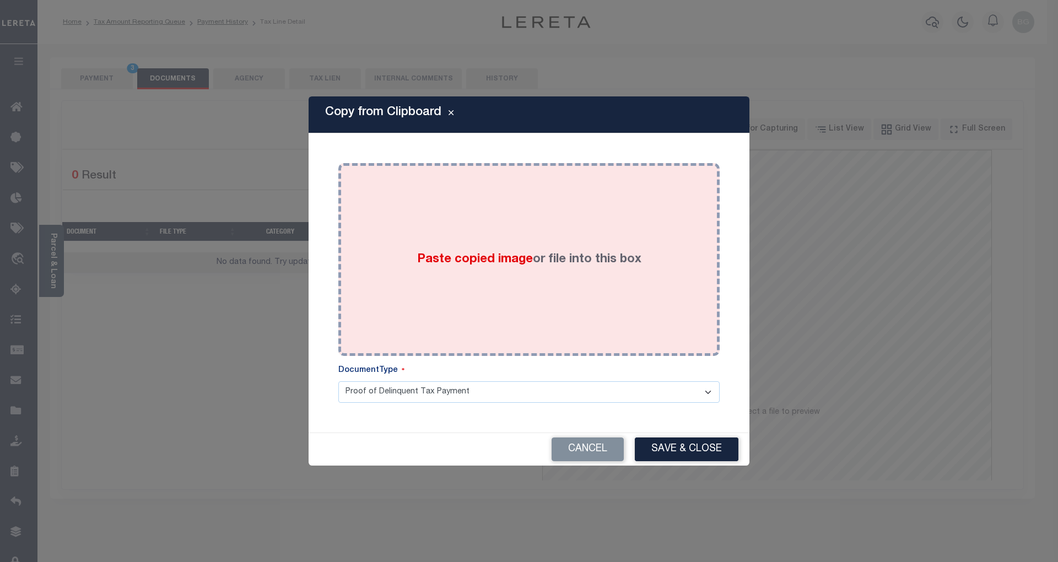
click at [488, 261] on span "Paste copied image" at bounding box center [475, 259] width 116 height 12
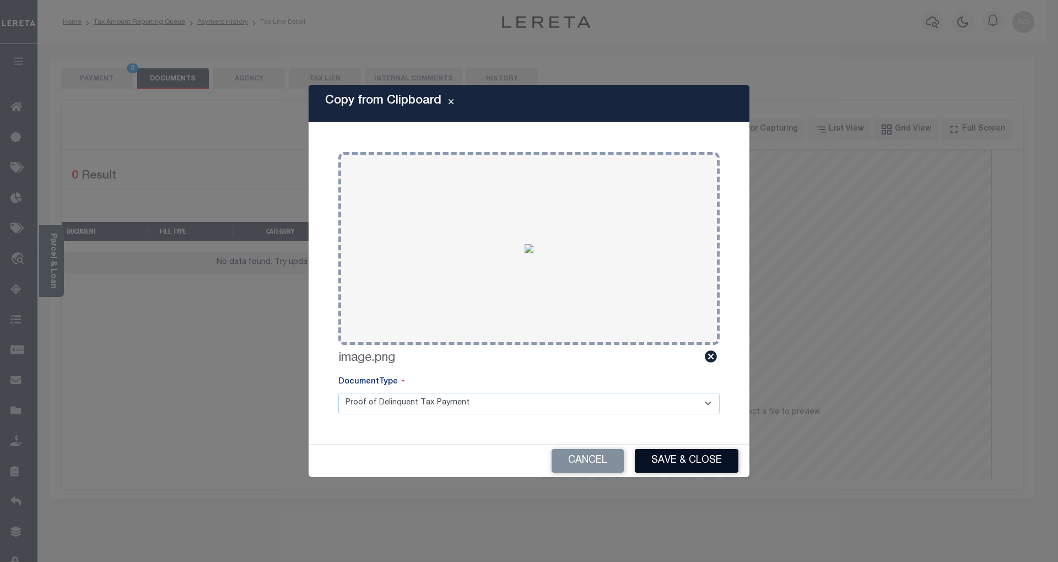
click at [686, 459] on button "Save & Close" at bounding box center [687, 461] width 104 height 24
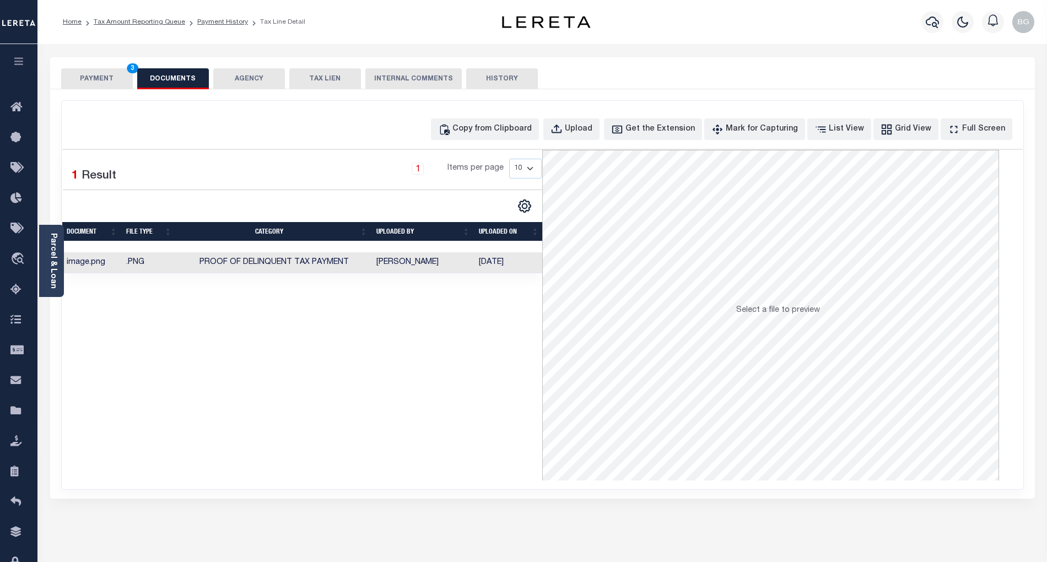
click at [99, 75] on button "PAYMENT 3" at bounding box center [97, 78] width 72 height 21
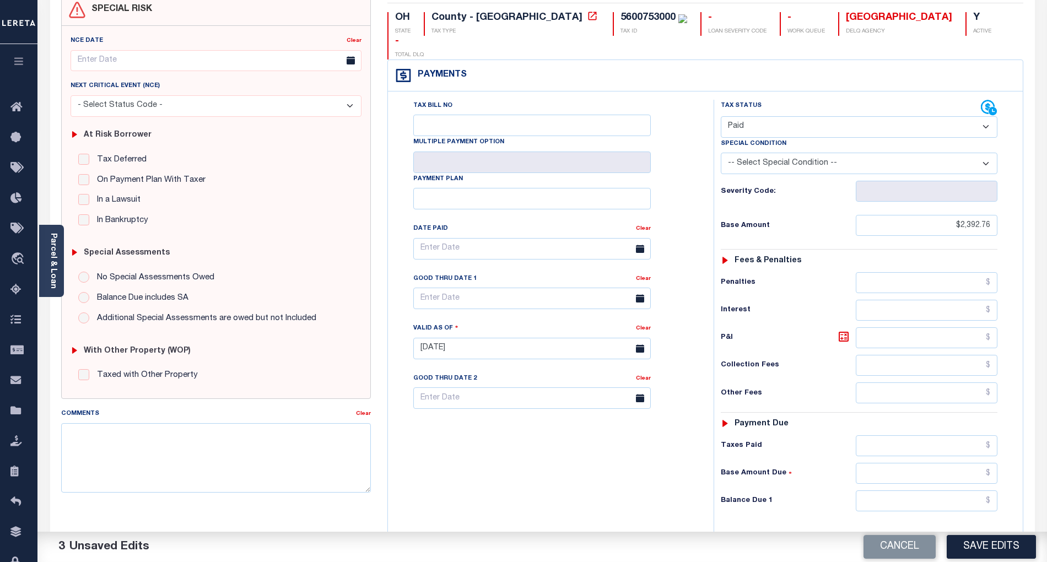
scroll to position [147, 0]
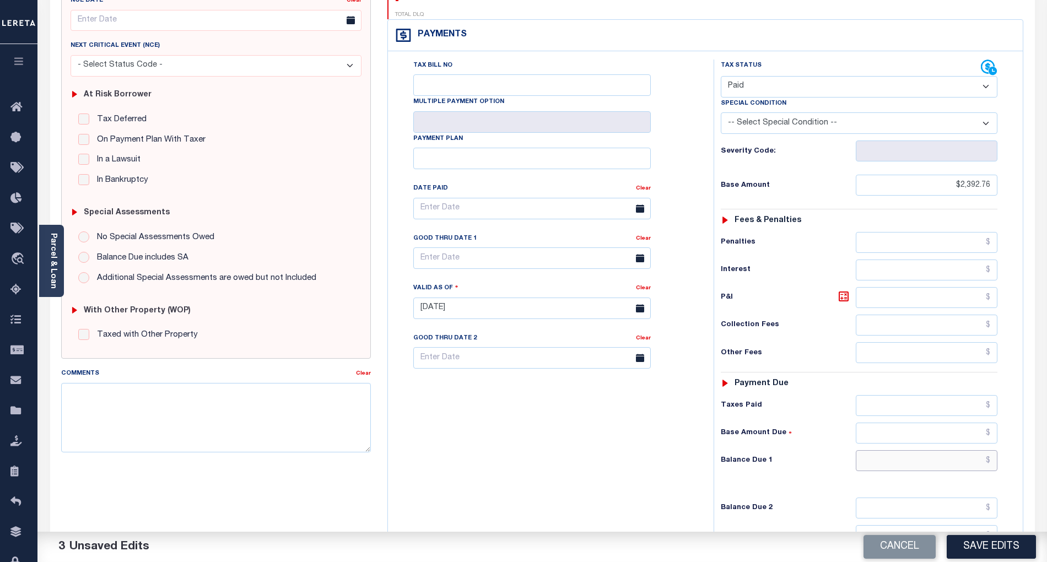
click at [975, 450] on input "text" at bounding box center [927, 460] width 142 height 21
type input "$0.00"
click at [583, 459] on div "Tax Bill No Multiple Payment Option Payment Plan Clear" at bounding box center [548, 302] width 315 height 486
click at [991, 549] on button "Save Edits" at bounding box center [990, 547] width 89 height 24
checkbox input "false"
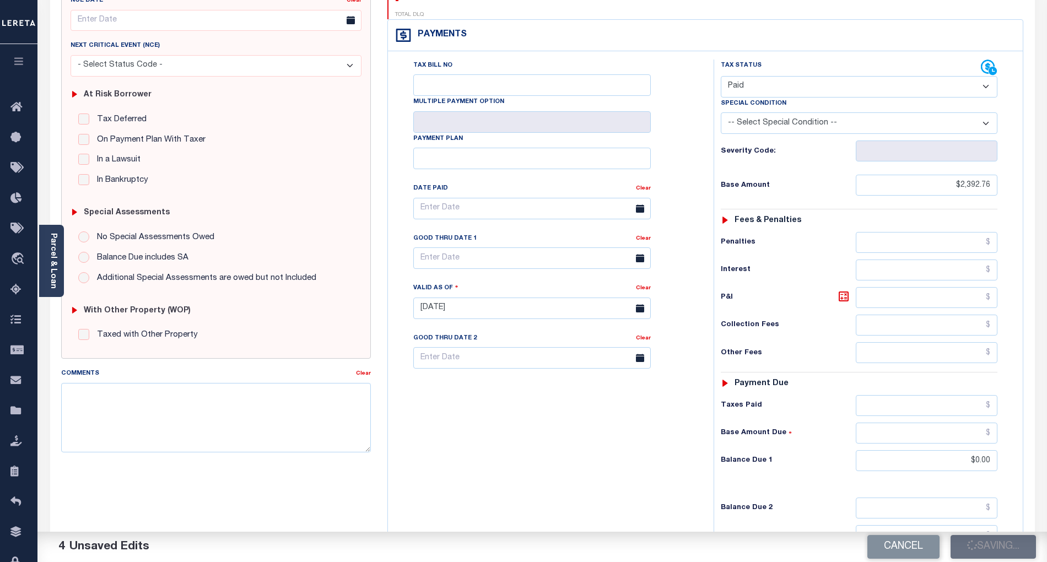
checkbox input "false"
type input "$2,392.76"
type input "$0"
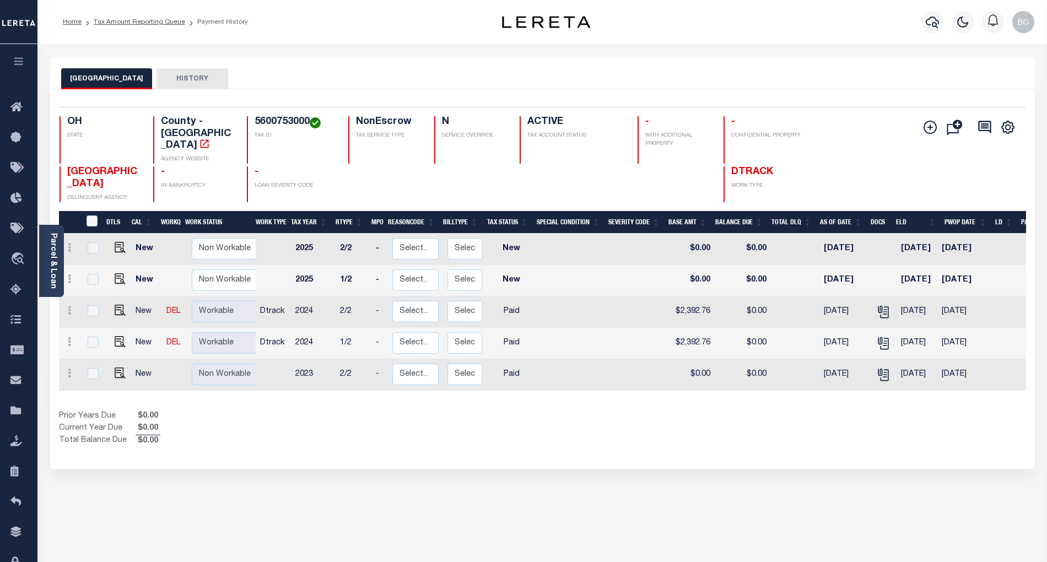
click at [126, 22] on link "Tax Amount Reporting Queue" at bounding box center [139, 22] width 91 height 7
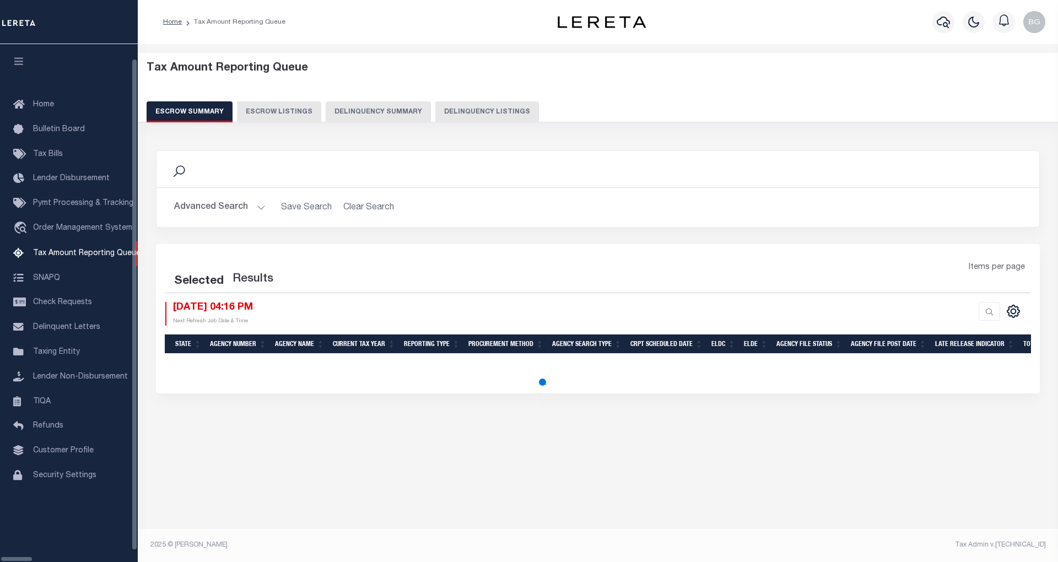
select select "100"
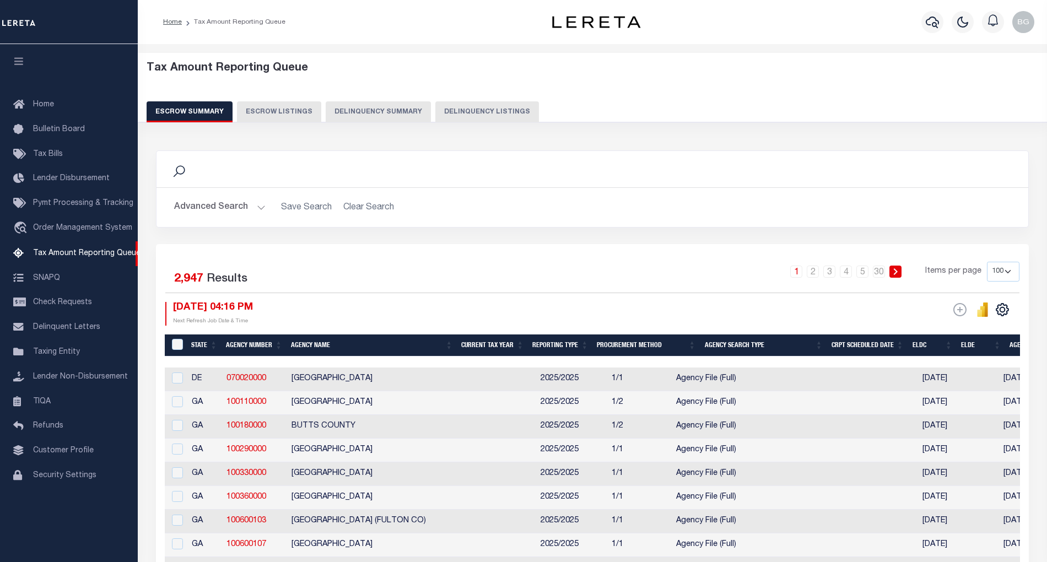
click at [421, 110] on button "Delinquency Summary" at bounding box center [378, 111] width 105 height 21
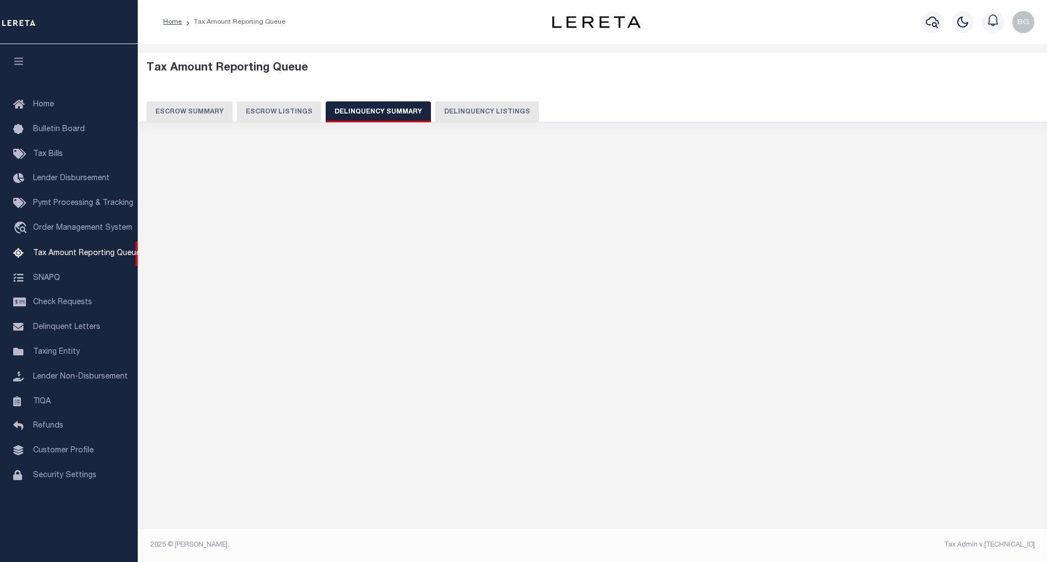
click at [472, 111] on button "Delinquency Listings" at bounding box center [487, 111] width 104 height 21
select select "100"
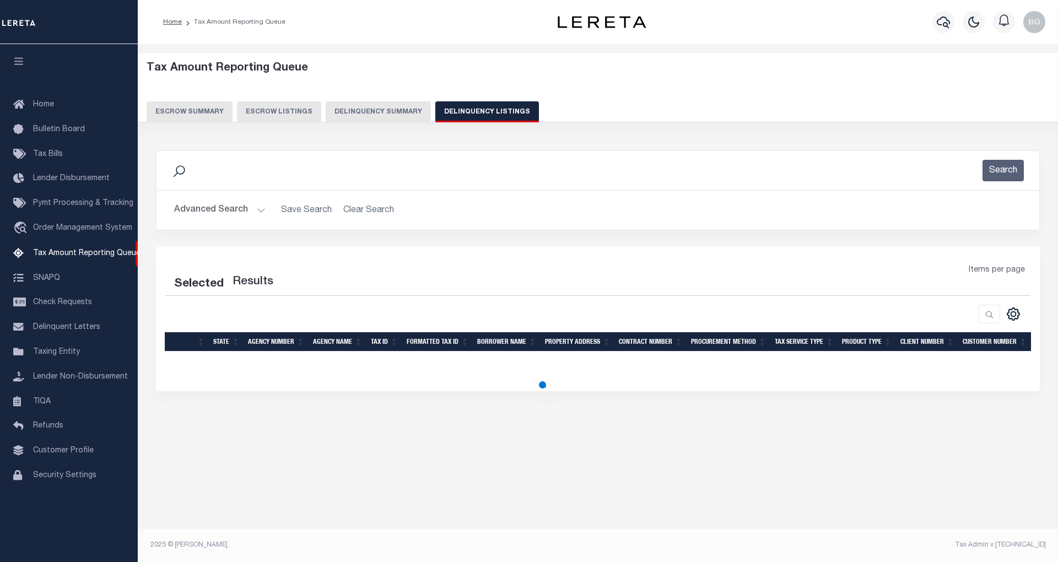
select select "100"
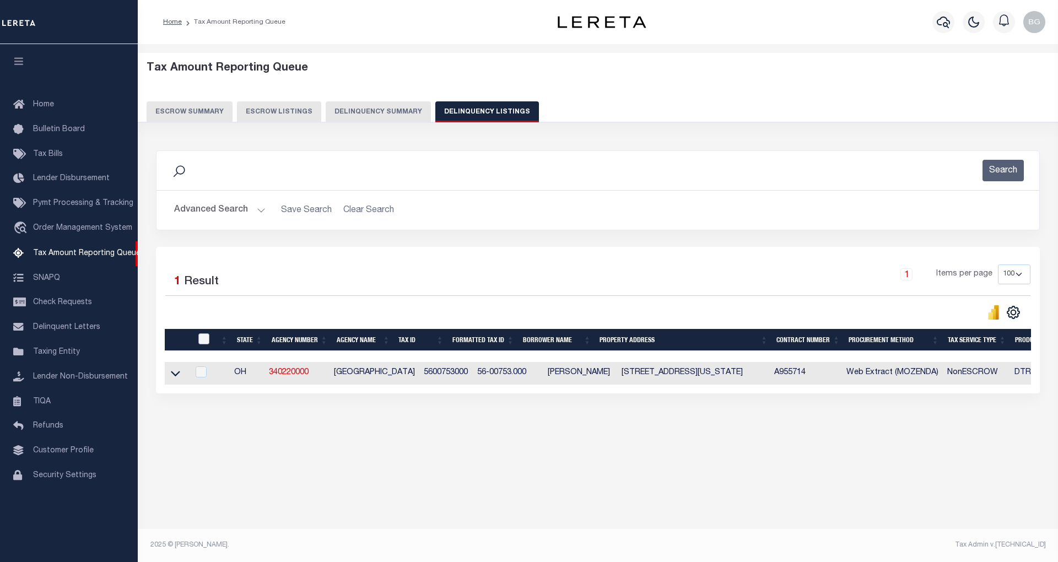
click at [203, 342] on input "checkbox" at bounding box center [203, 338] width 11 height 11
checkbox input "true"
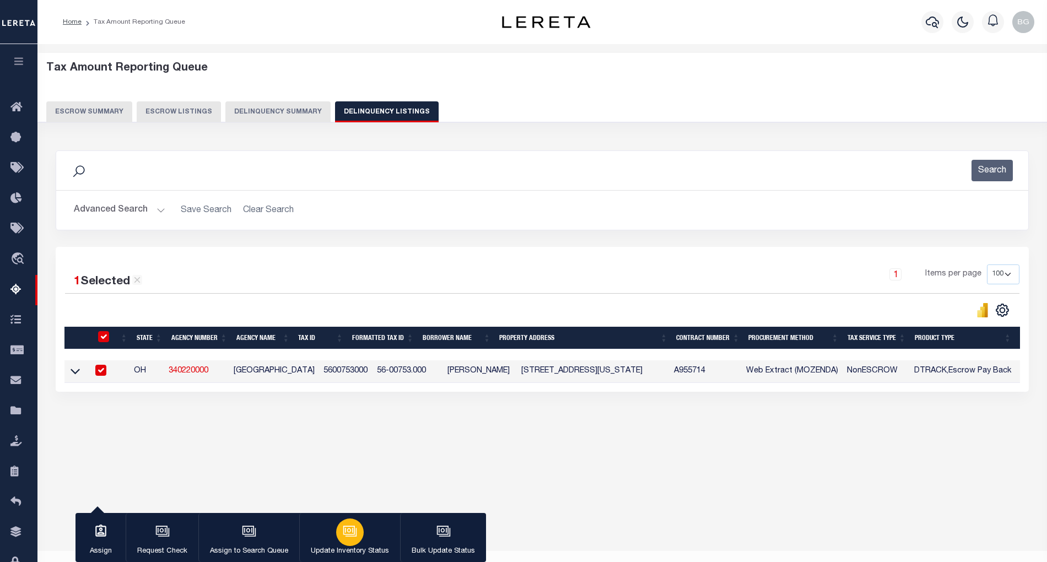
click at [348, 535] on icon "button" at bounding box center [350, 531] width 14 height 14
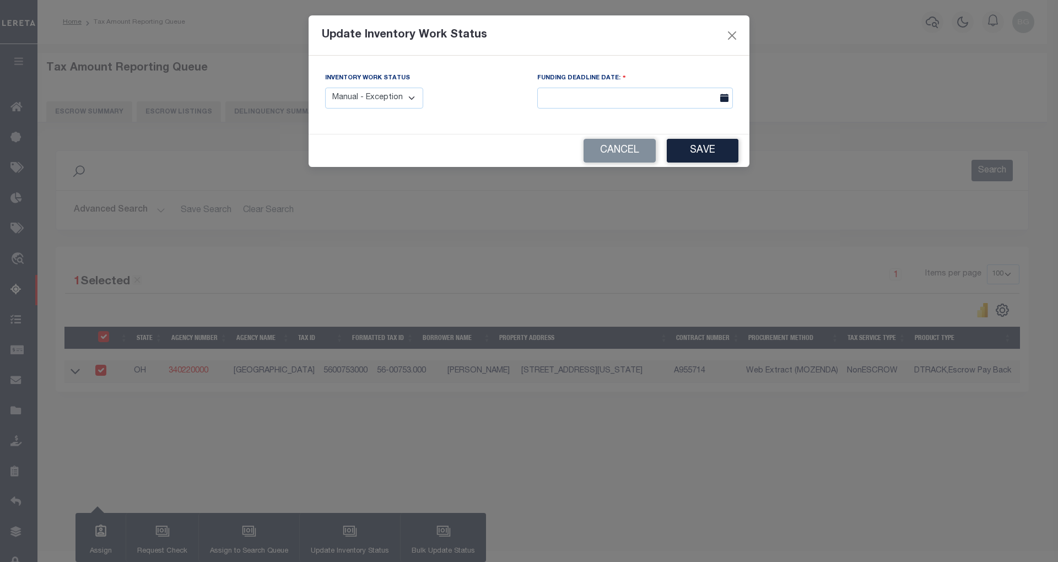
click at [399, 100] on select "Manual - Exception Pended - Awaiting Search Late Add Exception Completed" at bounding box center [374, 98] width 98 height 21
select select "4"
click at [325, 88] on select "Manual - Exception Pended - Awaiting Search Late Add Exception Completed" at bounding box center [374, 98] width 98 height 21
click at [714, 153] on button "Save" at bounding box center [703, 151] width 72 height 24
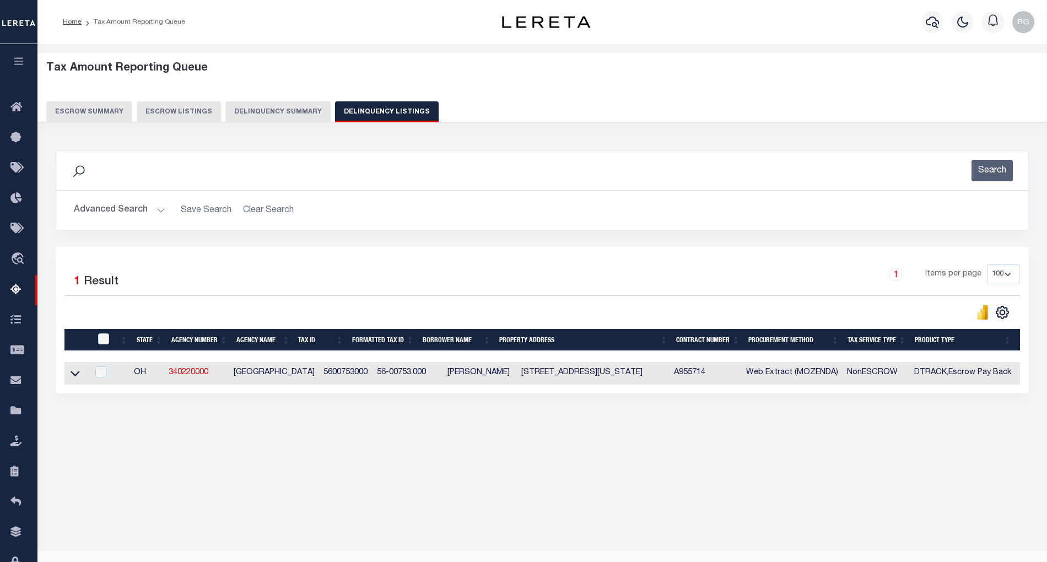
click at [159, 210] on button "Advanced Search" at bounding box center [119, 209] width 91 height 21
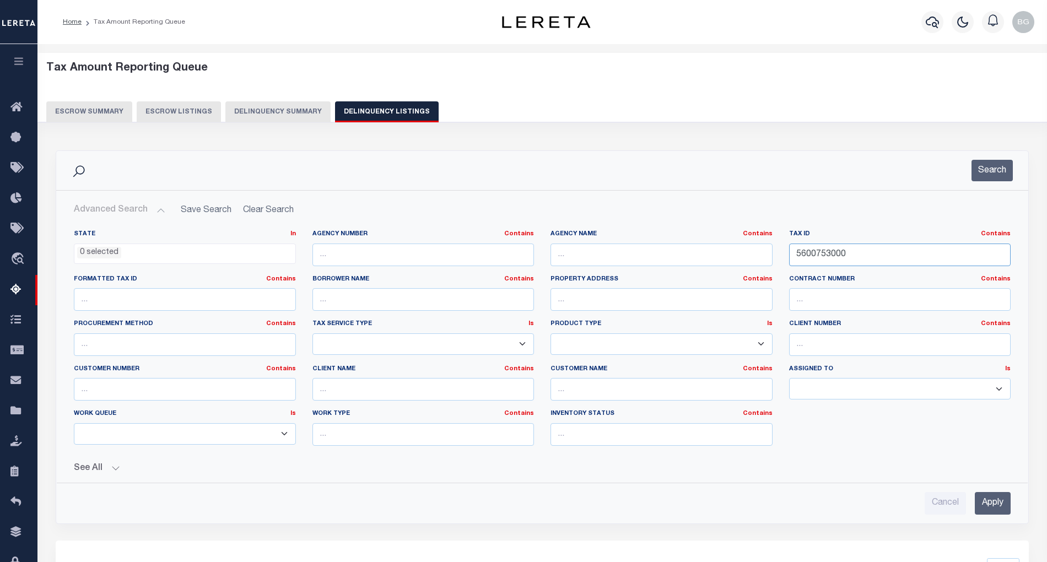
click at [820, 252] on input "5600753000" at bounding box center [900, 255] width 222 height 23
paste input "68"
click at [820, 252] on input "5600768000" at bounding box center [900, 255] width 222 height 23
type input "5600768000"
click at [994, 507] on input "Apply" at bounding box center [993, 503] width 36 height 23
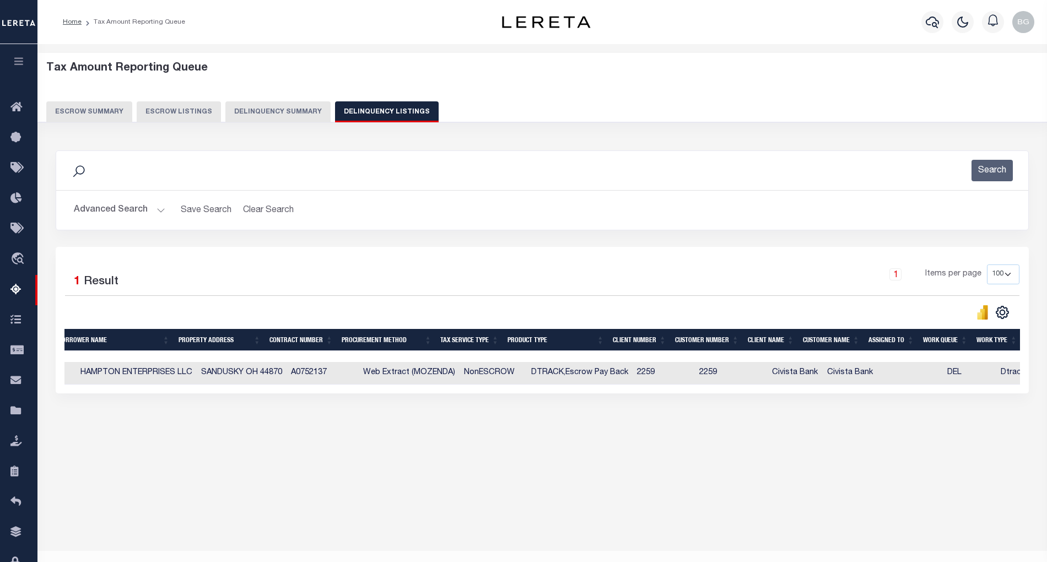
scroll to position [0, 435]
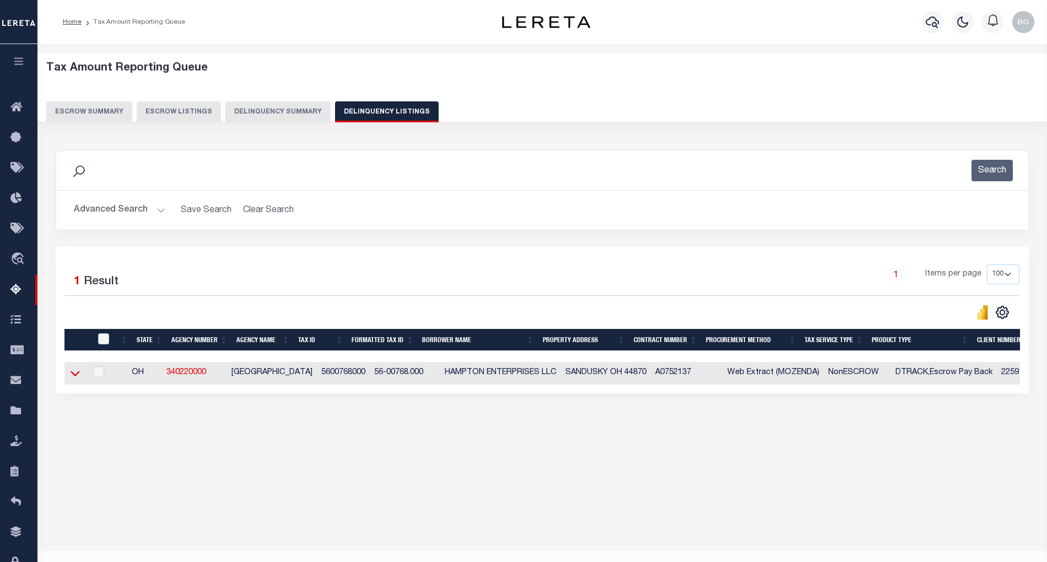
click at [75, 377] on icon at bounding box center [75, 373] width 9 height 12
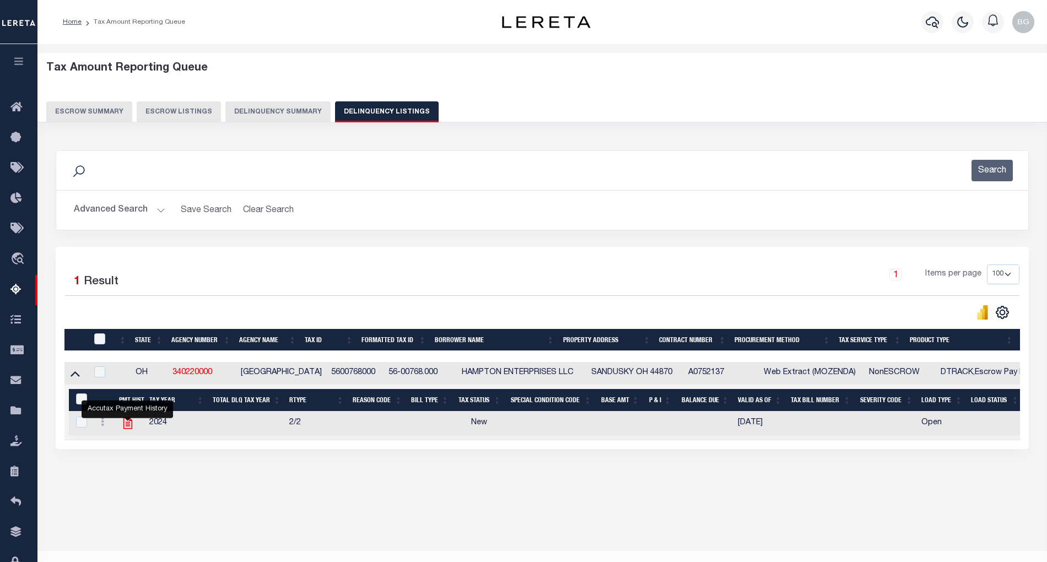
click at [127, 428] on icon "" at bounding box center [127, 424] width 9 height 12
checkbox input "true"
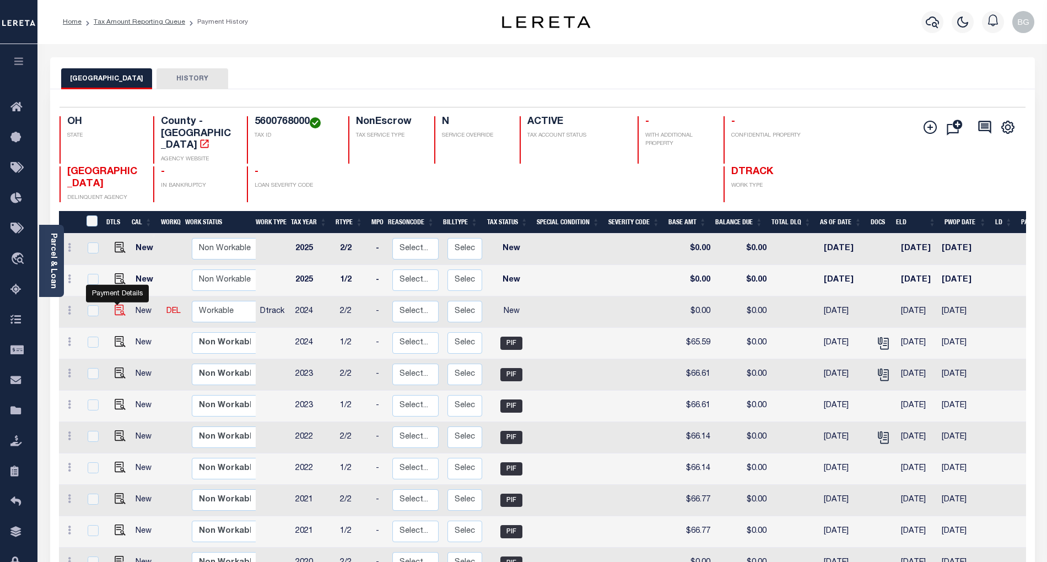
click at [115, 305] on img "" at bounding box center [120, 310] width 11 height 11
checkbox input "true"
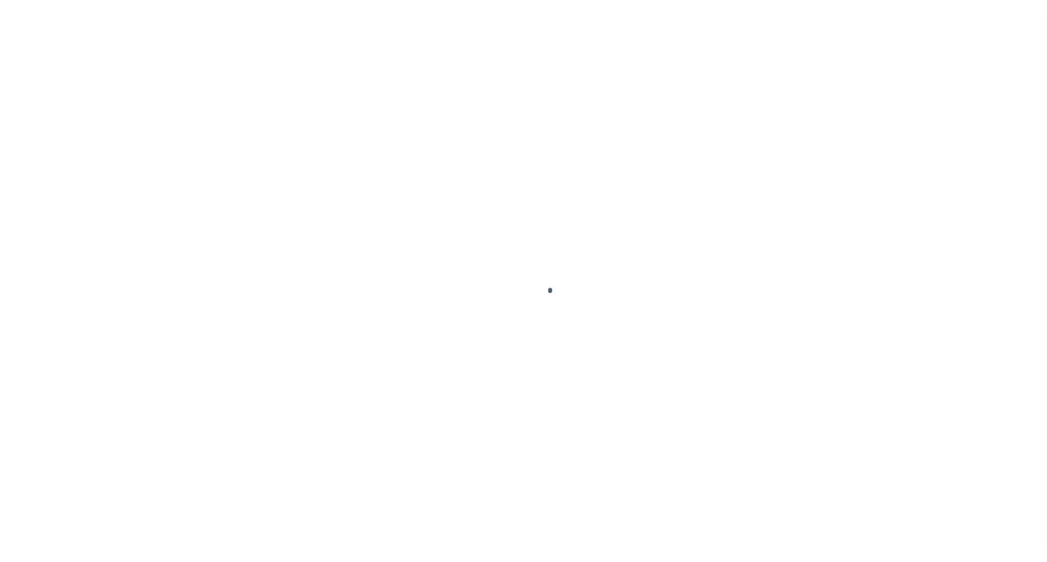
select select "NW2"
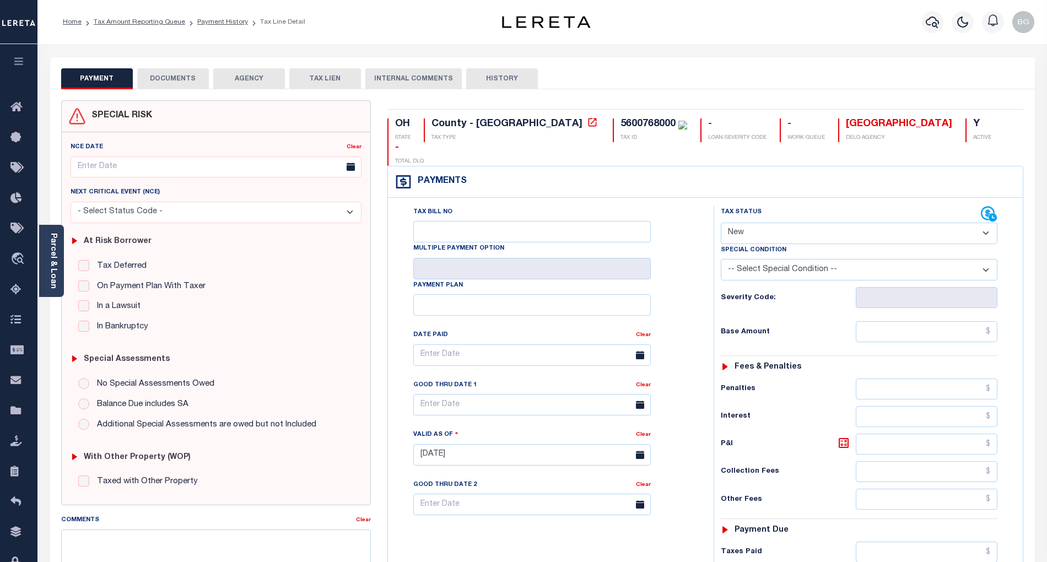
click at [175, 86] on button "DOCUMENTS" at bounding box center [173, 78] width 72 height 21
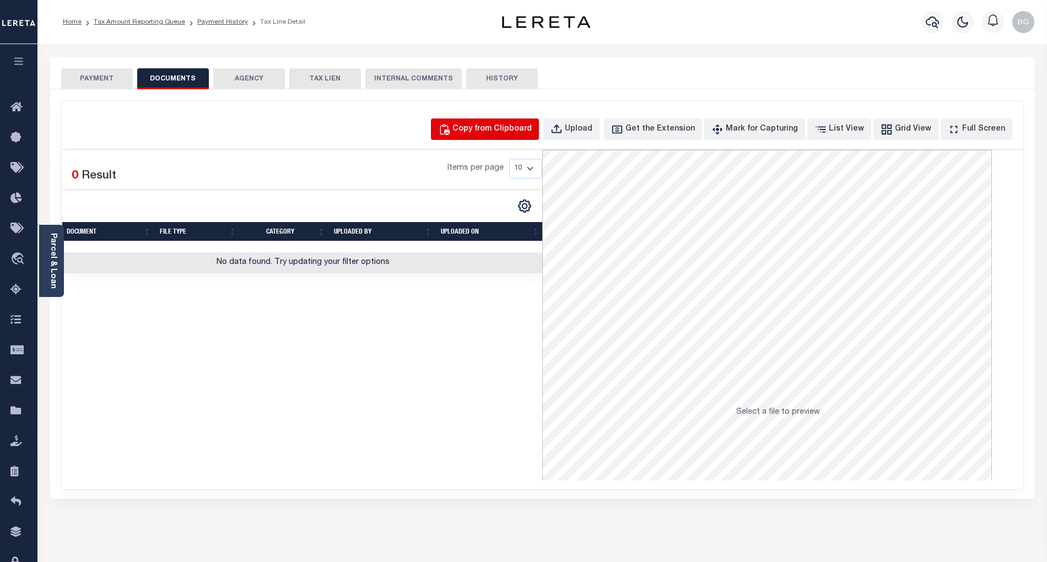
click at [508, 125] on div "Copy from Clipboard" at bounding box center [491, 129] width 79 height 12
select select "POP"
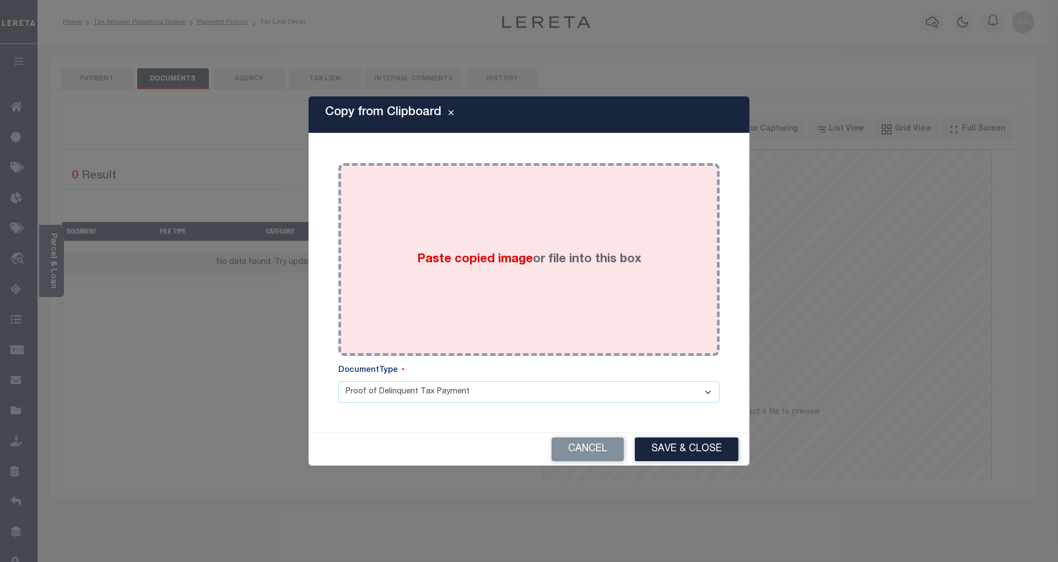
click at [479, 263] on span "Paste copied image" at bounding box center [475, 259] width 116 height 12
click at [469, 261] on div "Paste copied image or file into this box" at bounding box center [529, 259] width 365 height 176
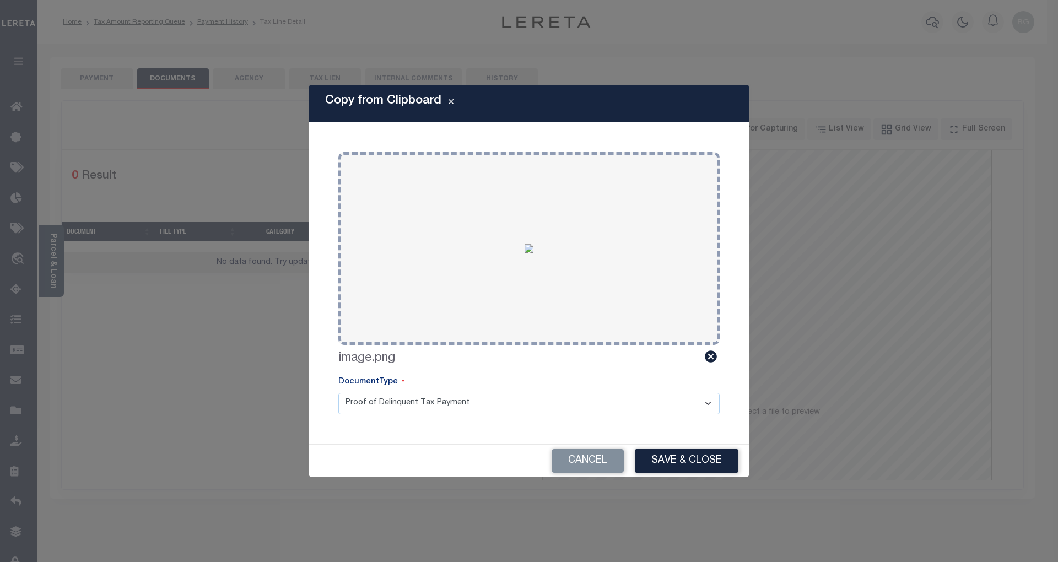
click at [688, 466] on button "Save & Close" at bounding box center [687, 461] width 104 height 24
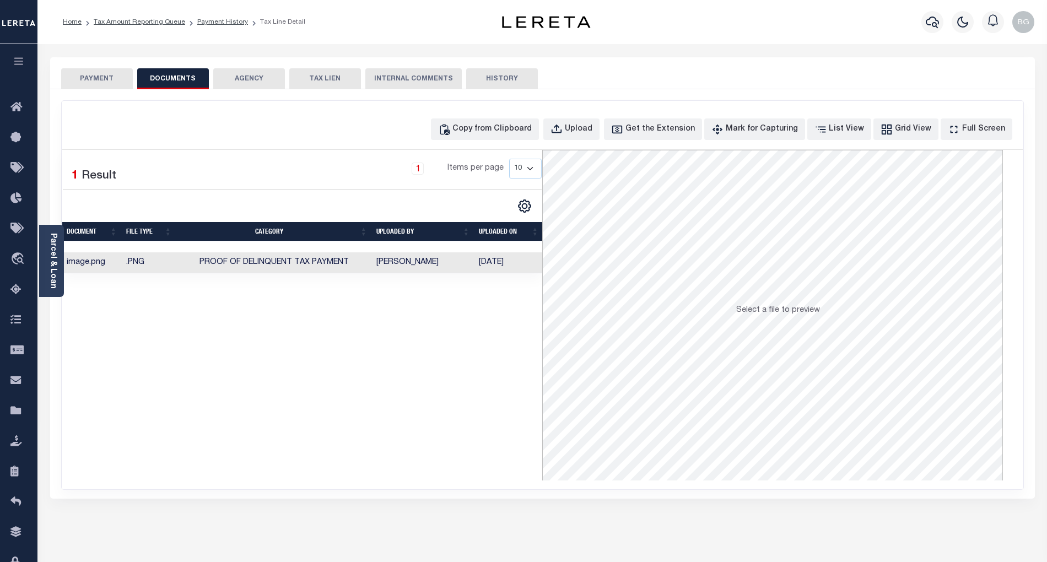
click at [99, 78] on button "PAYMENT" at bounding box center [97, 78] width 72 height 21
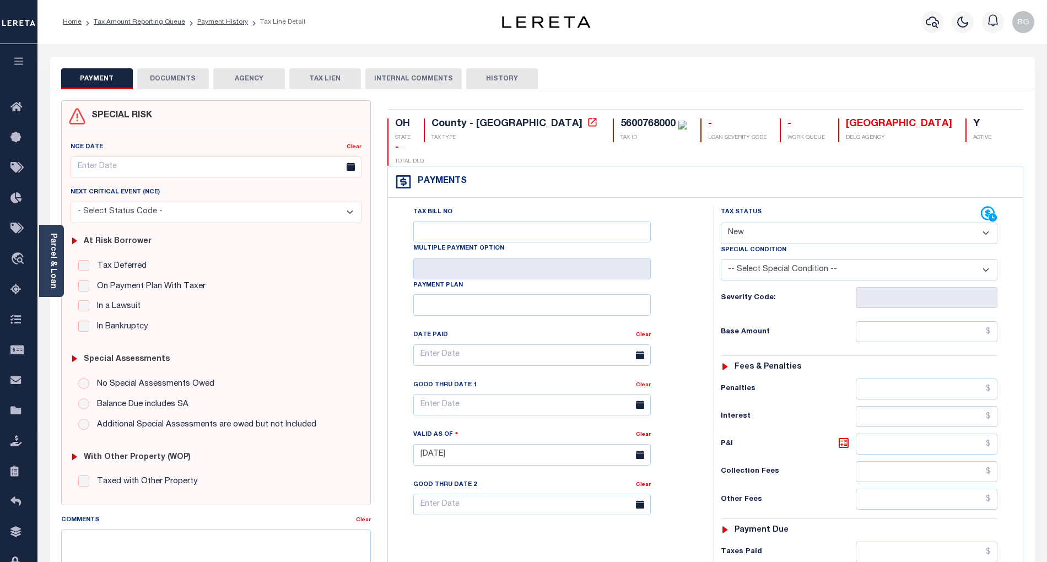
click at [737, 223] on select "- Select Status Code - Open Due/Unpaid Paid Incomplete No Tax Due Internal Refu…" at bounding box center [859, 233] width 277 height 21
select select "PYD"
click at [721, 223] on select "- Select Status Code - Open Due/Unpaid Paid Incomplete No Tax Due Internal Refu…" at bounding box center [859, 233] width 277 height 21
type input "[DATE]"
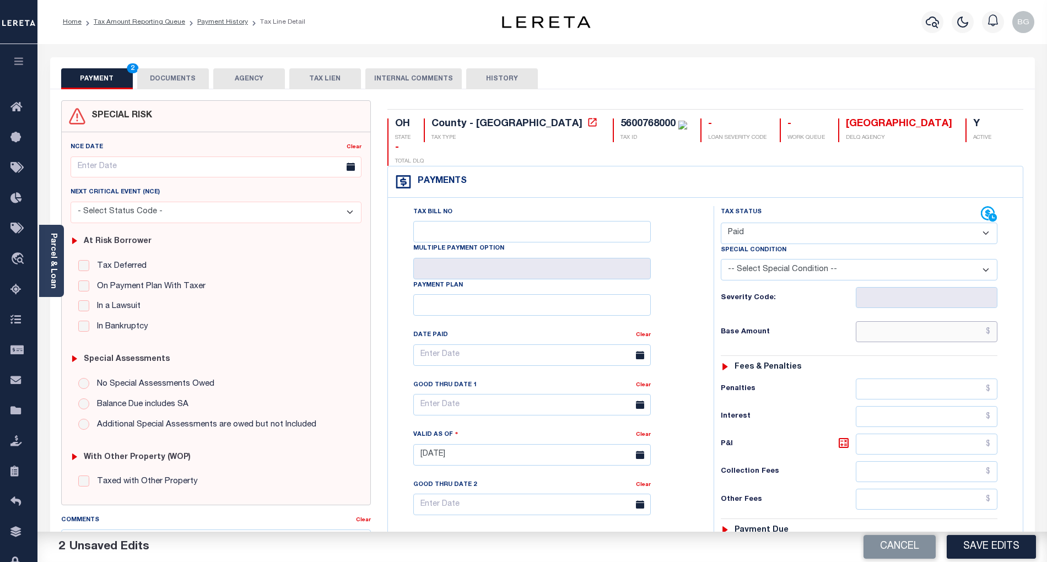
click at [962, 321] on input "text" at bounding box center [927, 331] width 142 height 21
paste input "65.59"
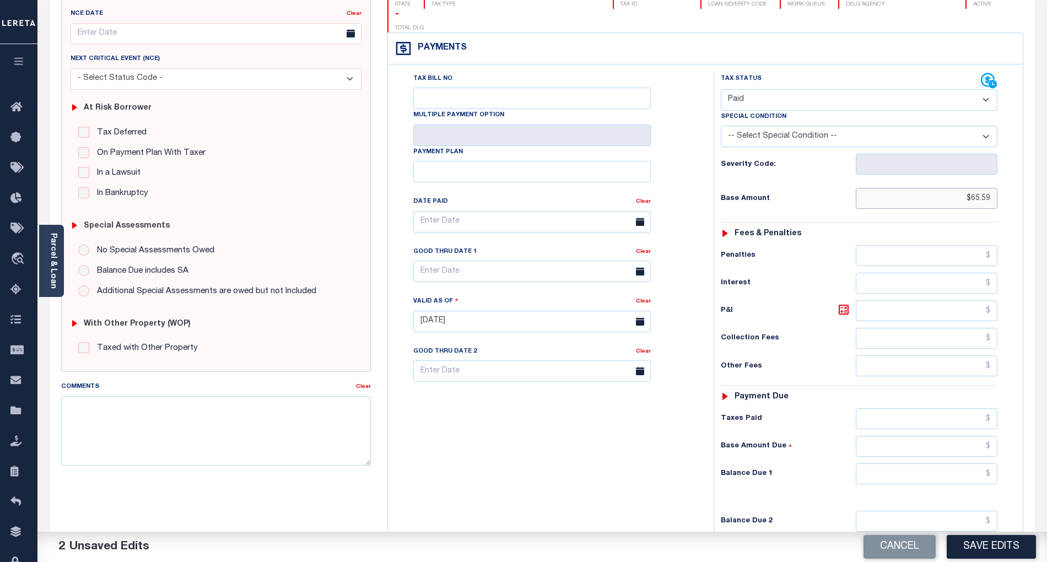
scroll to position [220, 0]
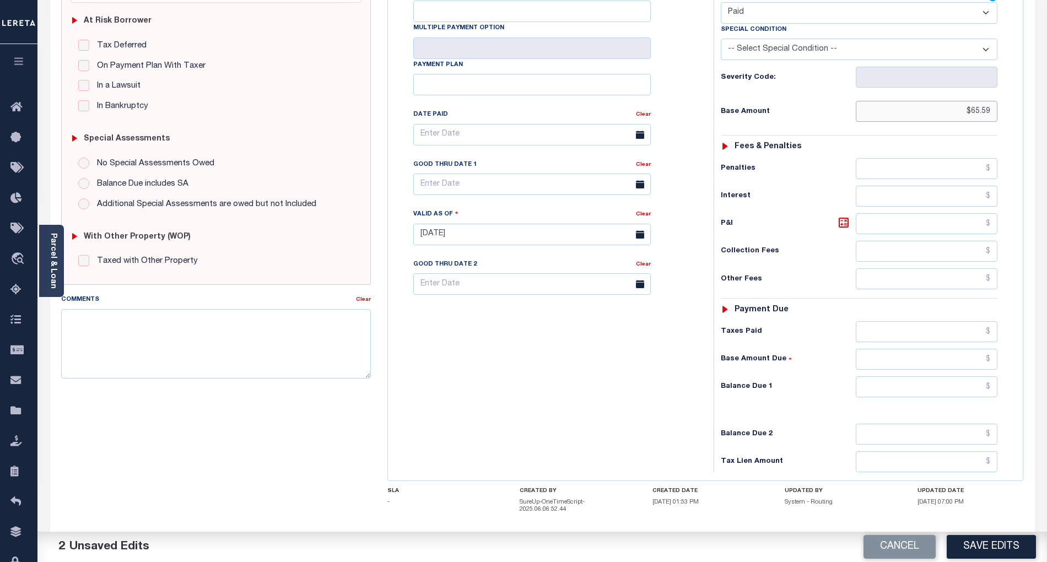
type input "$65.59"
click at [970, 376] on input "text" at bounding box center [927, 386] width 142 height 21
type input "$0.00"
click at [688, 387] on div "Tax Bill No Multiple Payment Option Payment Plan Clear" at bounding box center [548, 229] width 315 height 486
click at [992, 541] on button "Save Edits" at bounding box center [990, 547] width 89 height 24
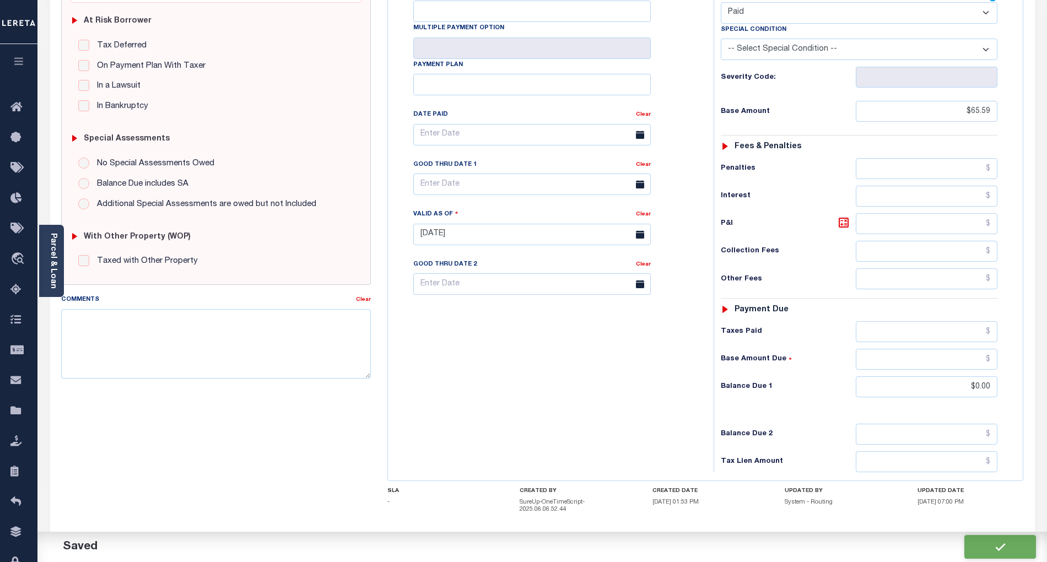
checkbox input "false"
type input "$65.59"
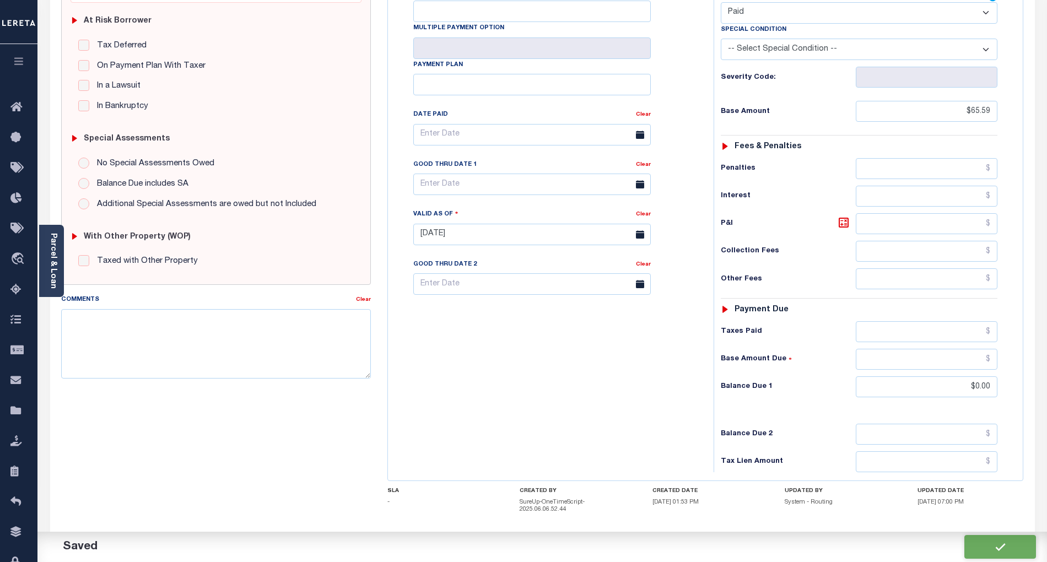
type input "$0"
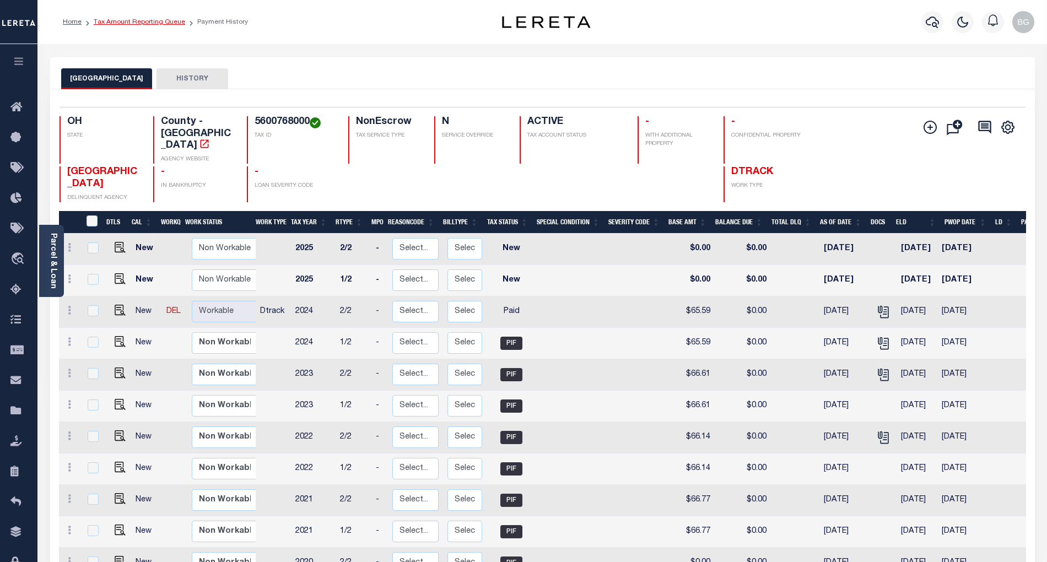
click at [125, 21] on link "Tax Amount Reporting Queue" at bounding box center [139, 22] width 91 height 7
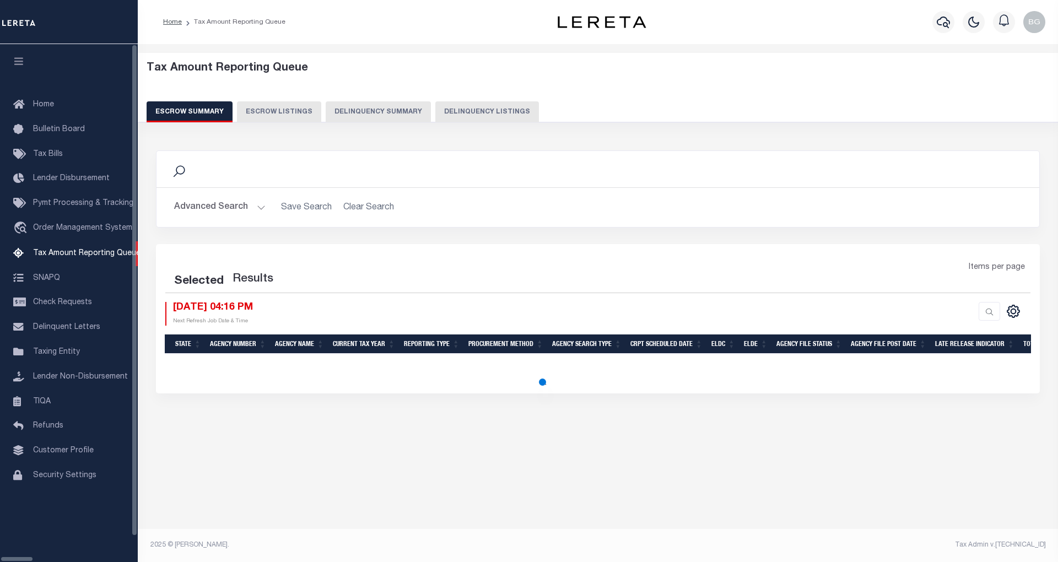
select select "100"
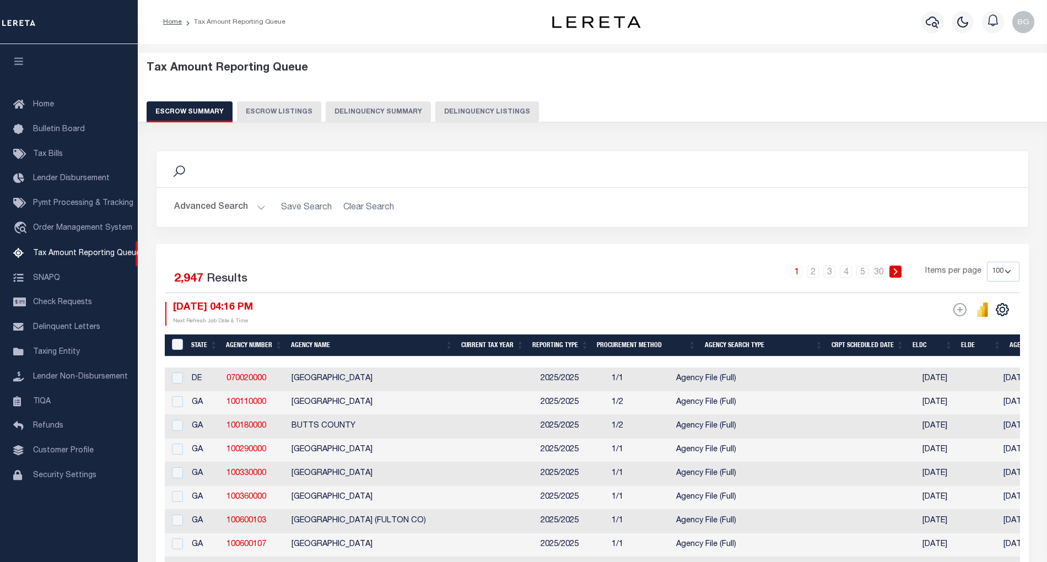
click at [435, 113] on button "Delinquency Listings" at bounding box center [487, 111] width 104 height 21
select select "100"
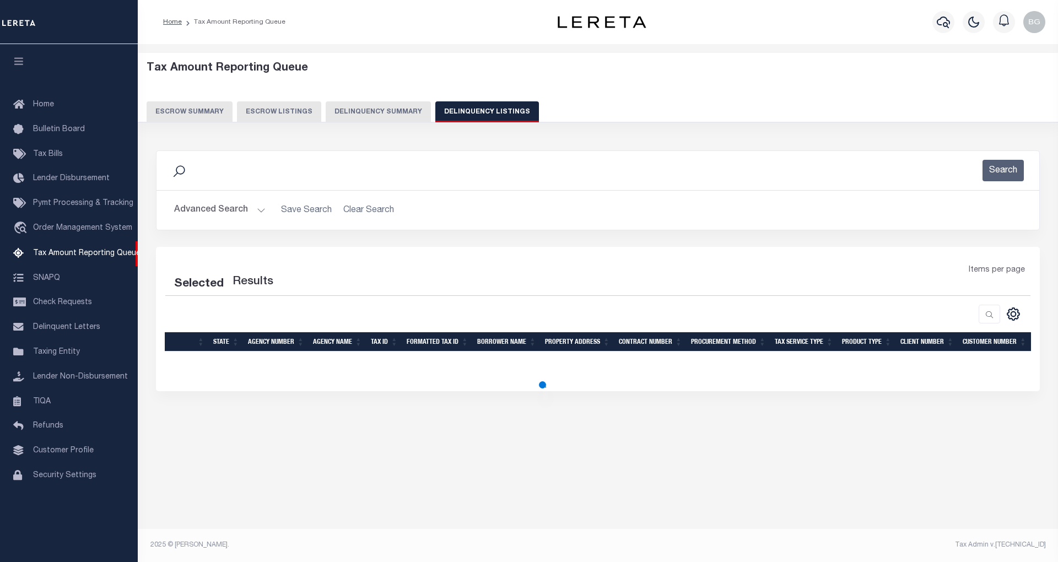
select select "100"
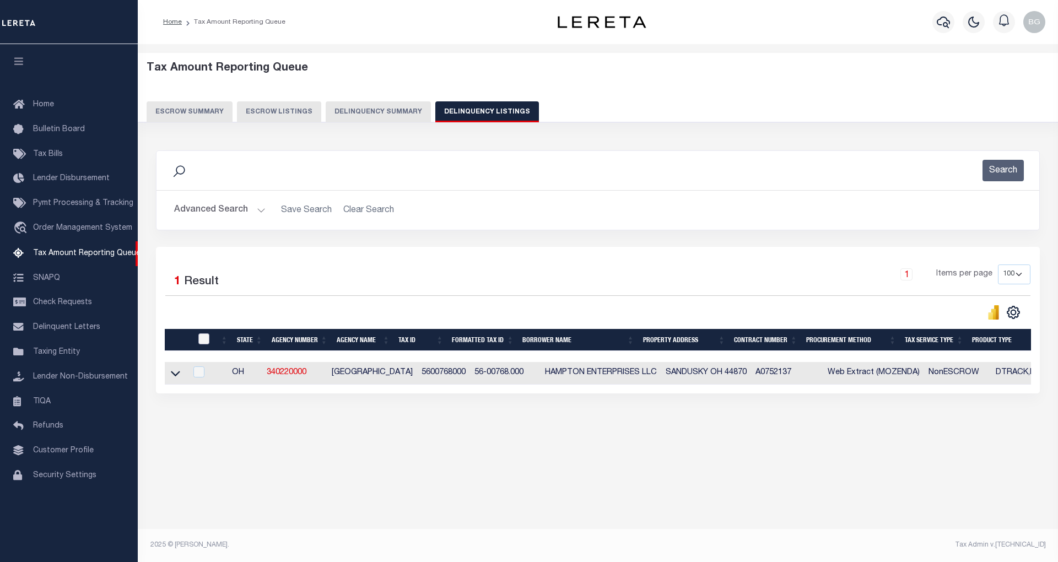
click at [201, 344] on input "checkbox" at bounding box center [203, 338] width 11 height 11
checkbox input "true"
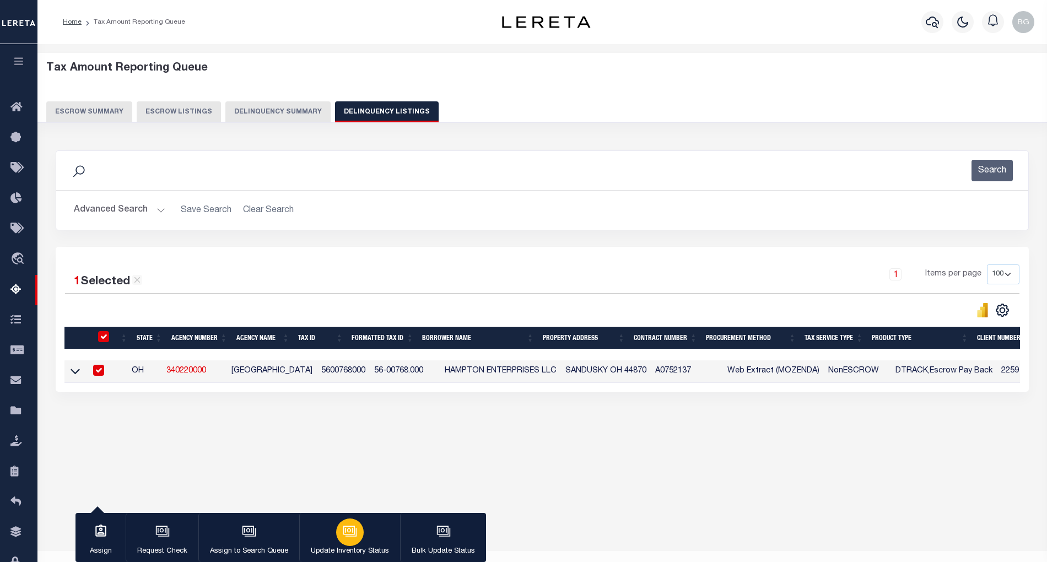
click at [350, 536] on icon "button" at bounding box center [350, 531] width 14 height 14
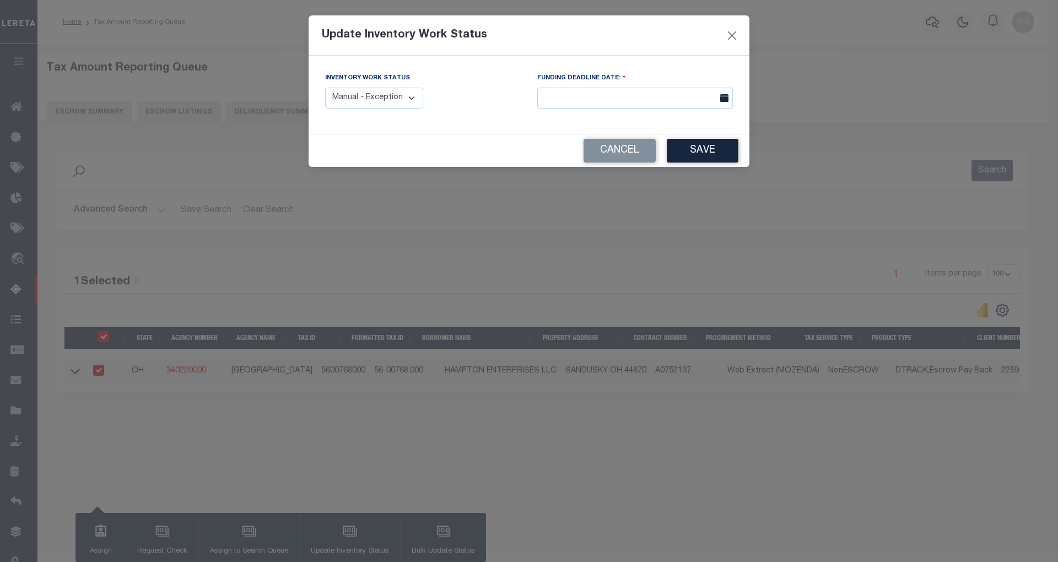
click at [386, 98] on select "Manual - Exception Pended - Awaiting Search Late Add Exception Completed" at bounding box center [374, 98] width 98 height 21
select select "4"
click at [325, 88] on select "Manual - Exception Pended - Awaiting Search Late Add Exception Completed" at bounding box center [374, 98] width 98 height 21
click at [708, 152] on button "Save" at bounding box center [703, 151] width 72 height 24
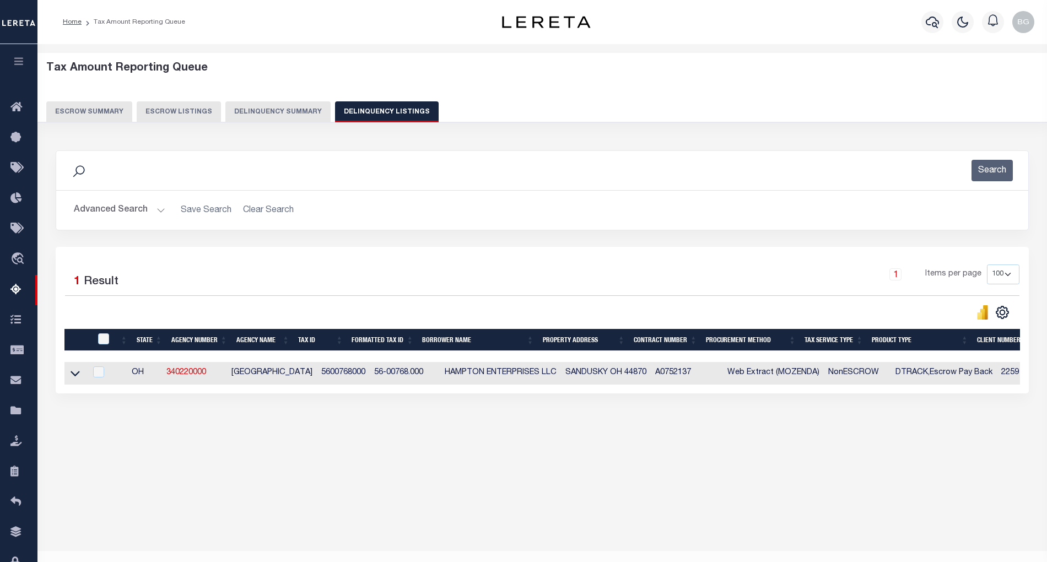
click at [161, 213] on button "Advanced Search" at bounding box center [119, 209] width 91 height 21
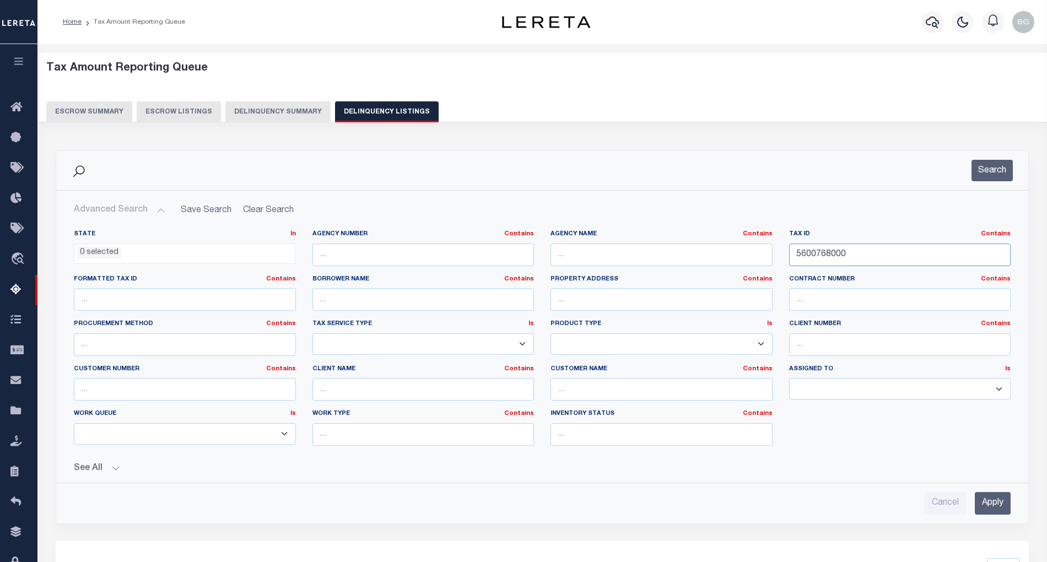
click at [810, 253] on input "5600768000" at bounding box center [900, 255] width 222 height 23
paste input "72"
type input "5600772000"
click at [992, 499] on input "Apply" at bounding box center [993, 503] width 36 height 23
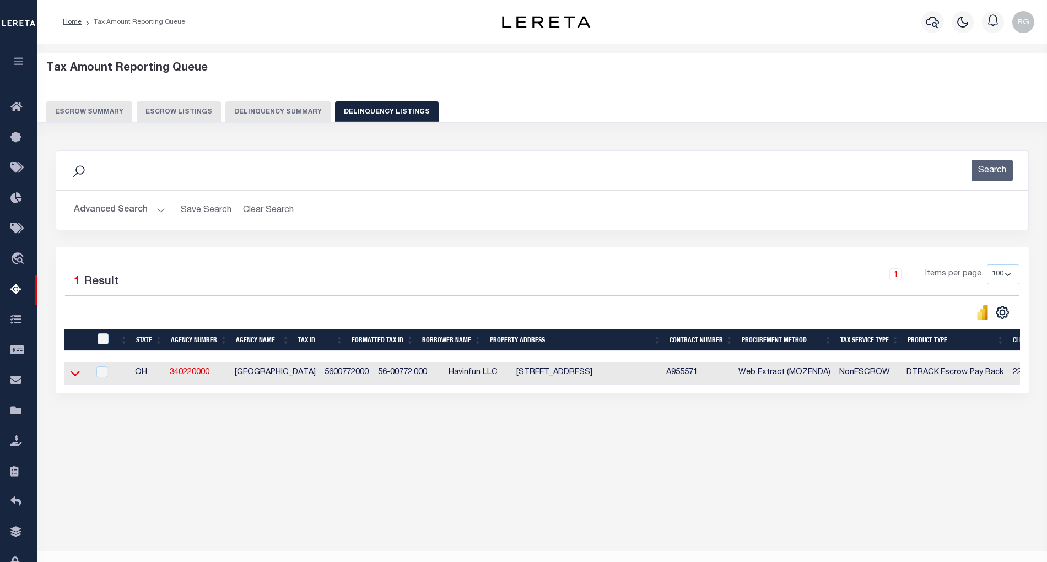
click at [75, 377] on icon at bounding box center [75, 373] width 9 height 12
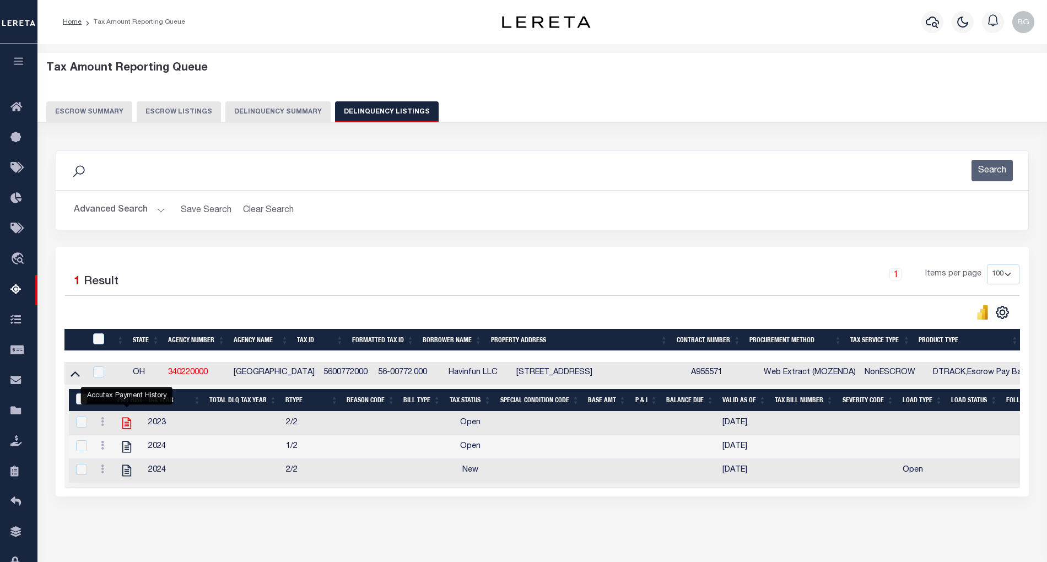
click at [126, 429] on icon "" at bounding box center [126, 424] width 9 height 12
checkbox input "true"
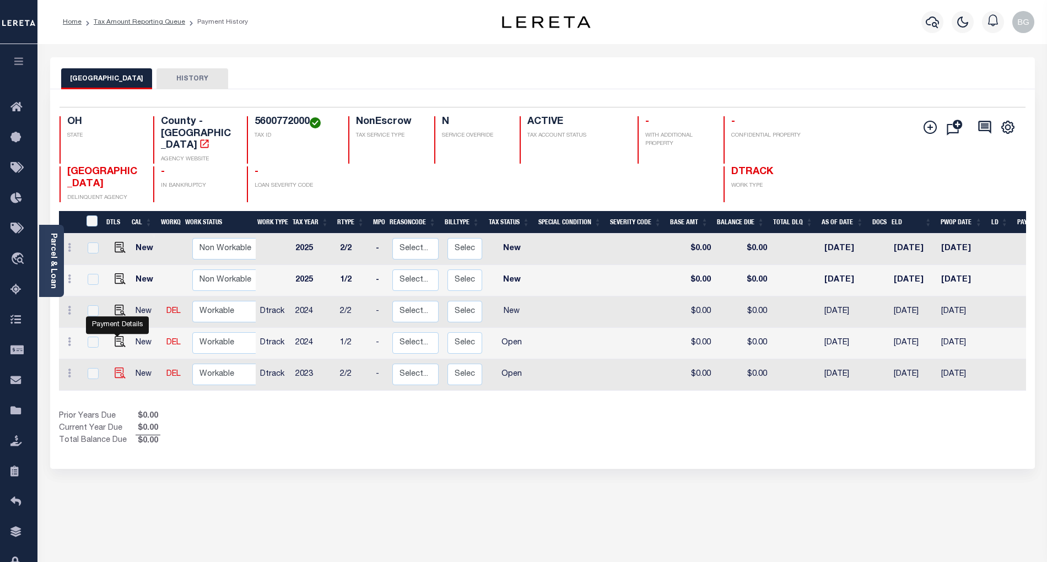
click at [115, 367] on img "" at bounding box center [120, 372] width 11 height 11
checkbox input "true"
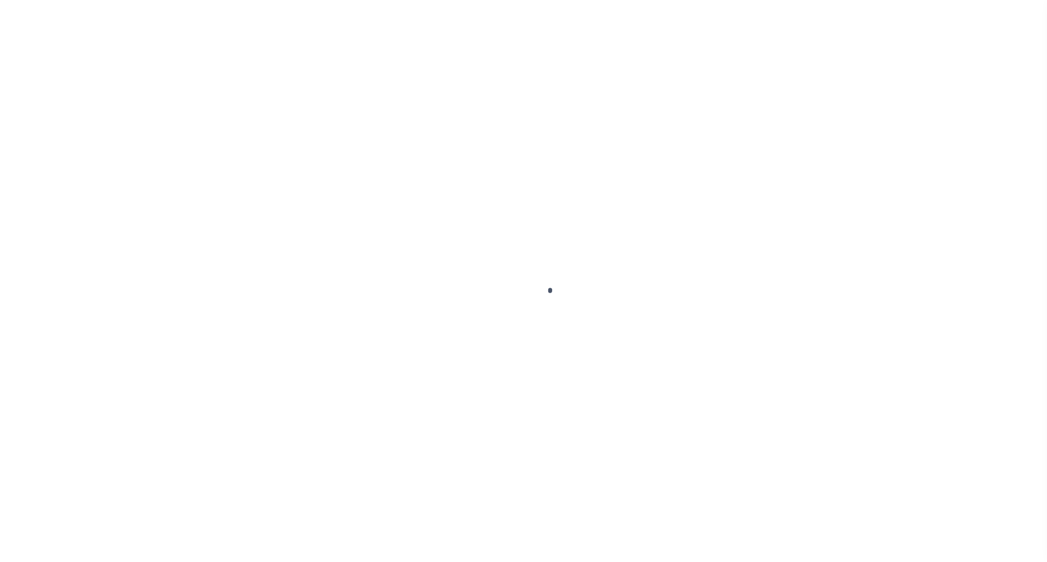
select select "OP2"
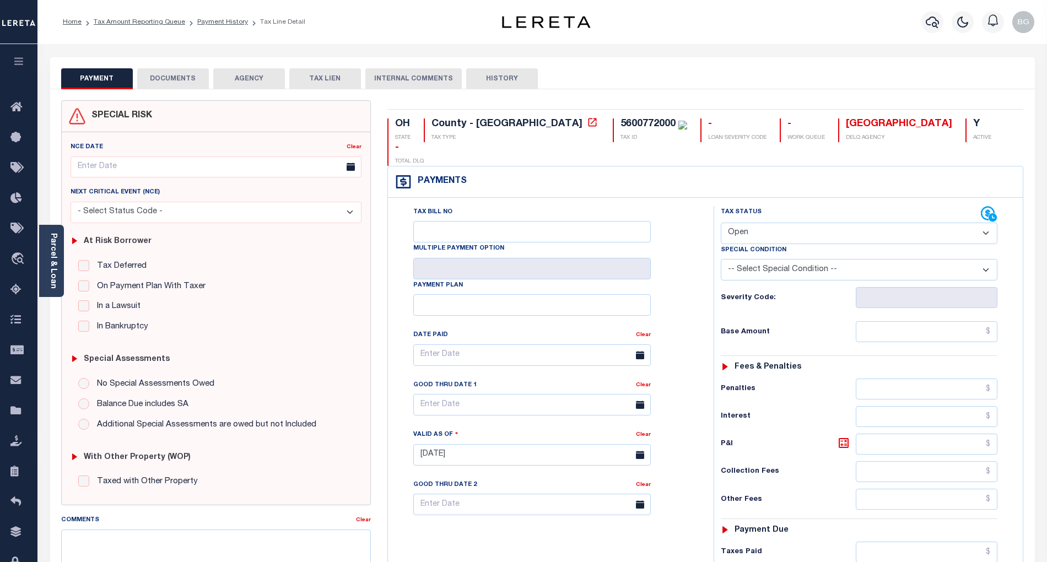
click at [177, 79] on button "DOCUMENTS" at bounding box center [173, 78] width 72 height 21
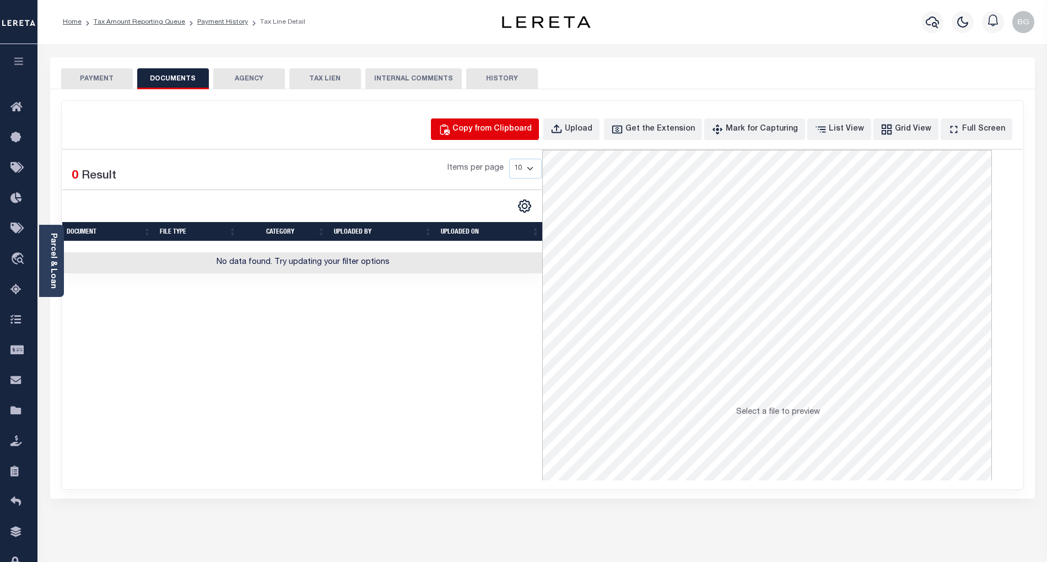
click at [510, 129] on div "Copy from Clipboard" at bounding box center [491, 129] width 79 height 12
select select "POP"
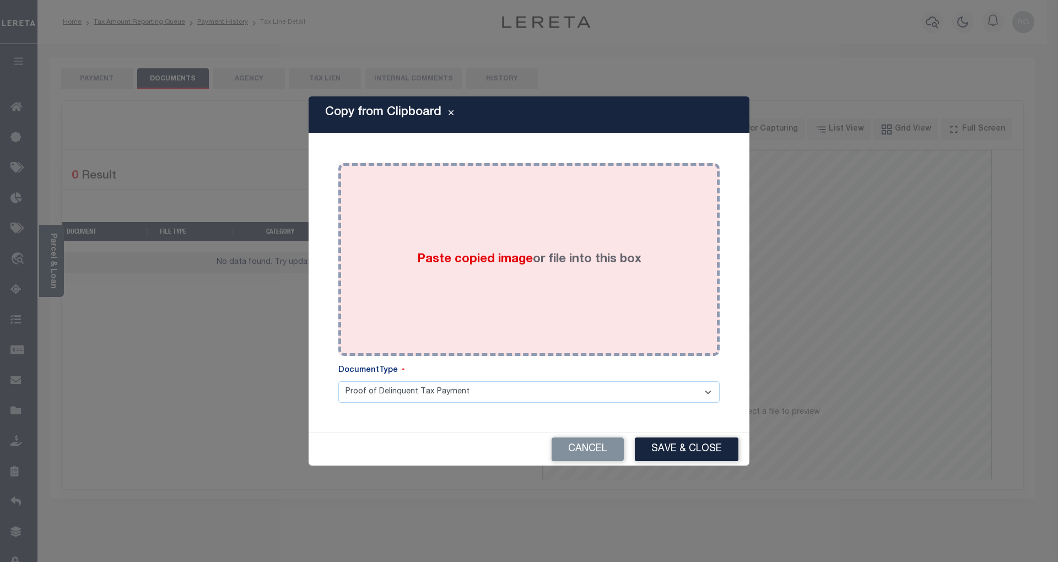
click at [479, 262] on span "Paste copied image" at bounding box center [475, 259] width 116 height 12
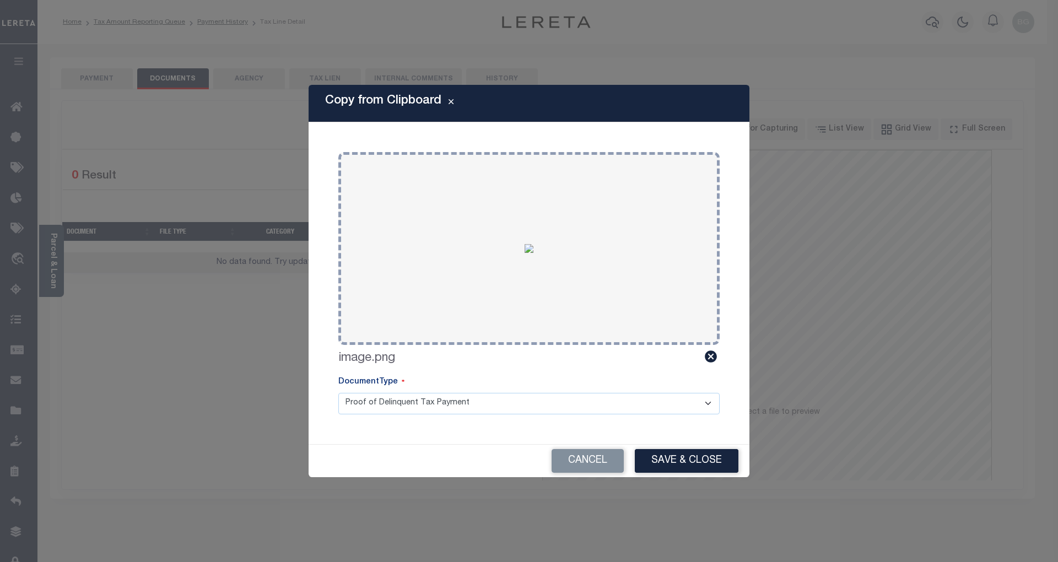
click at [692, 459] on button "Save & Close" at bounding box center [687, 461] width 104 height 24
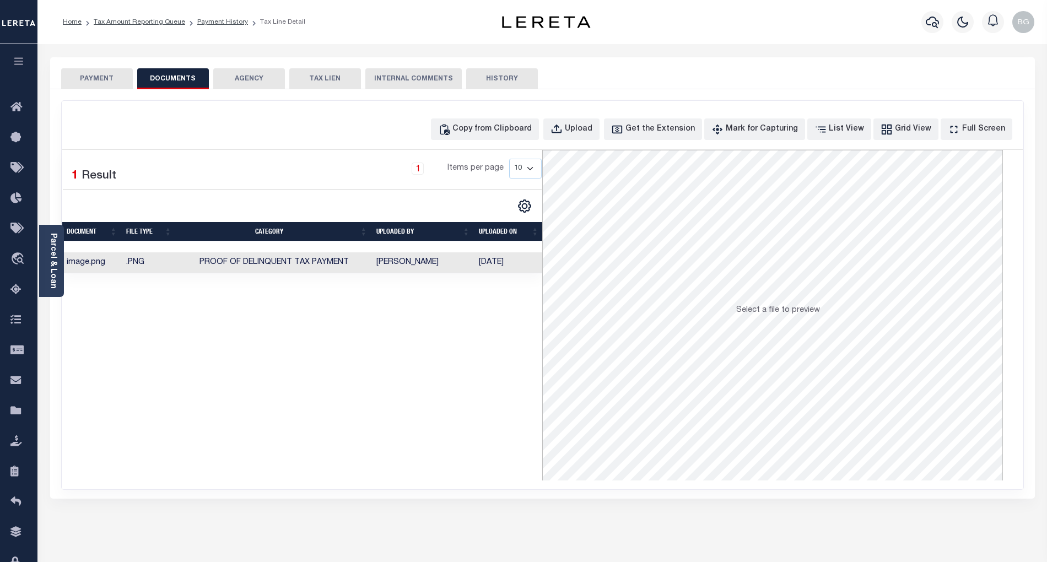
click at [104, 75] on button "PAYMENT" at bounding box center [97, 78] width 72 height 21
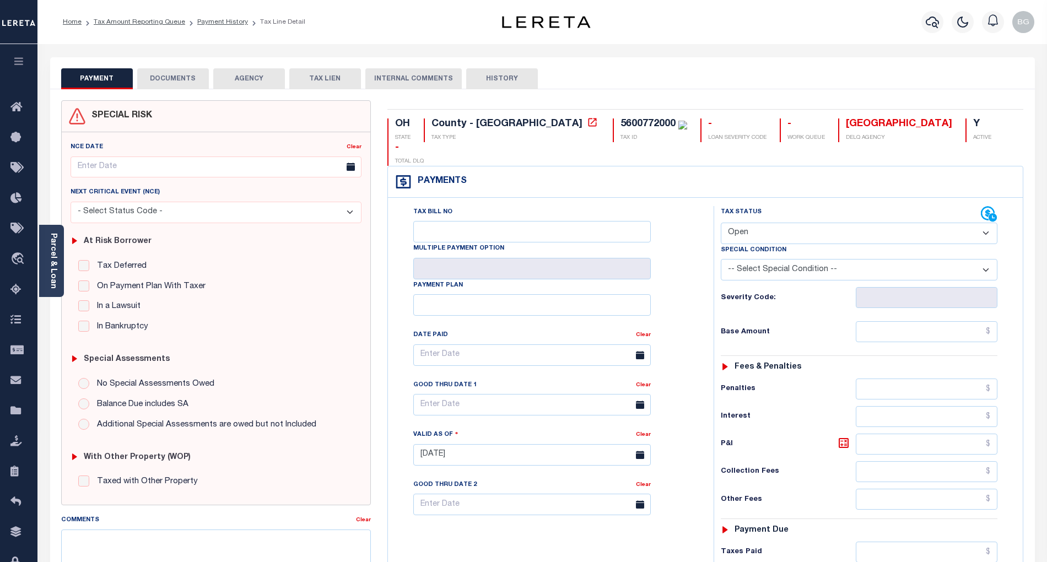
click at [776, 223] on select "- Select Status Code - Open Due/Unpaid Paid Incomplete No Tax Due Internal Refu…" at bounding box center [859, 233] width 277 height 21
select select "PYD"
click at [721, 223] on select "- Select Status Code - Open Due/Unpaid Paid Incomplete No Tax Due Internal Refu…" at bounding box center [859, 233] width 277 height 21
type input "[DATE]"
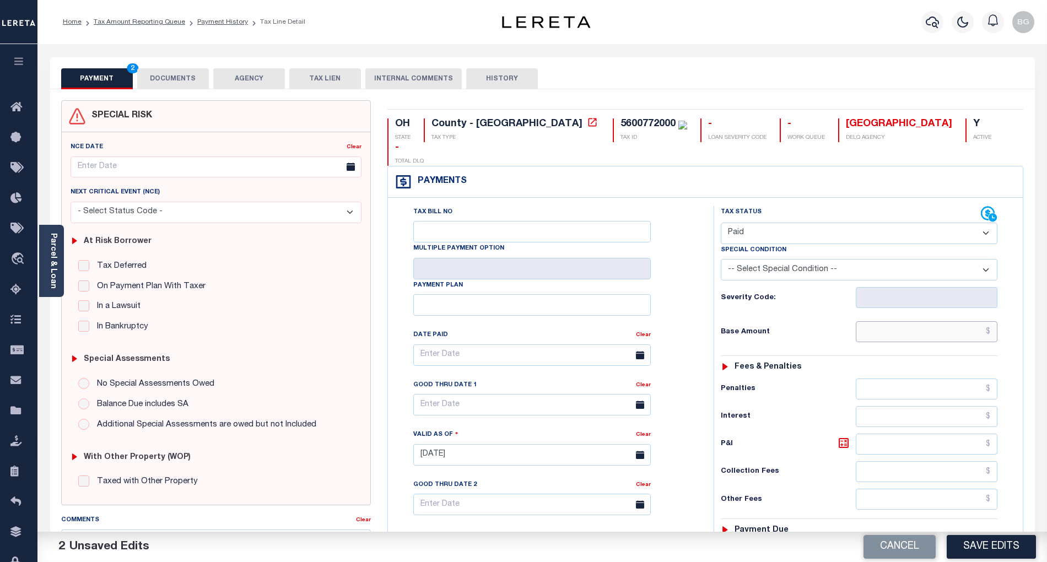
click at [953, 321] on input "text" at bounding box center [927, 331] width 142 height 21
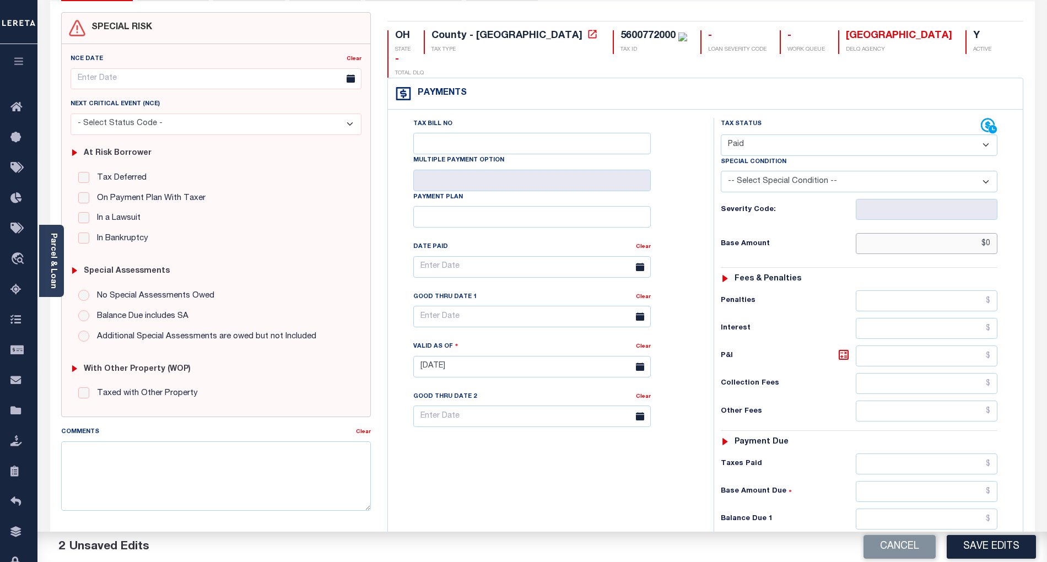
scroll to position [220, 0]
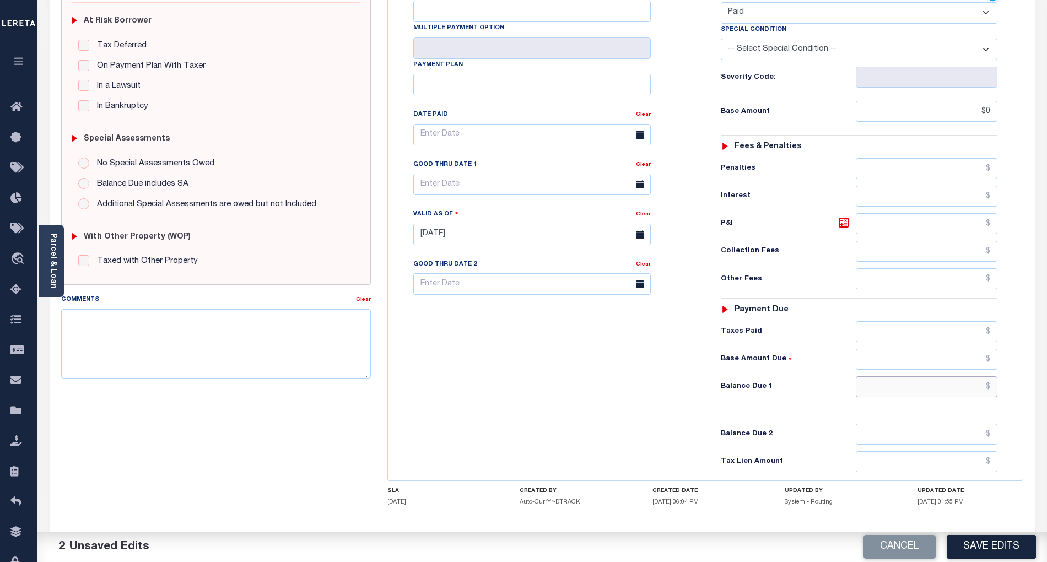
click at [967, 379] on input "text" at bounding box center [927, 386] width 142 height 21
type input "$0.00"
click at [970, 376] on input "text" at bounding box center [927, 386] width 142 height 21
click at [653, 408] on div "Tax Bill No Multiple Payment Option Payment Plan Clear" at bounding box center [548, 229] width 315 height 486
type input "$0.00"
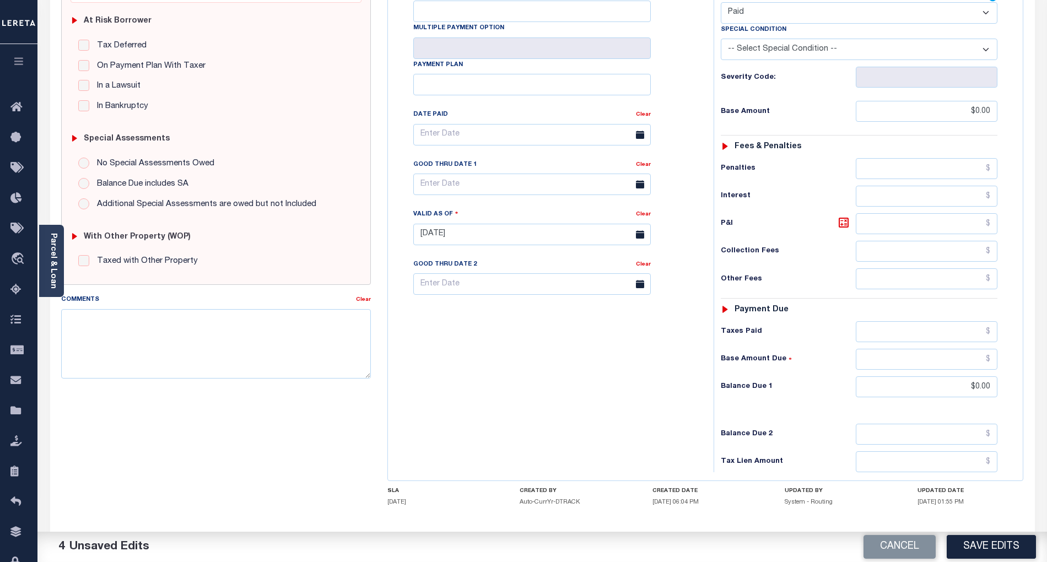
click at [994, 548] on button "Save Edits" at bounding box center [990, 547] width 89 height 24
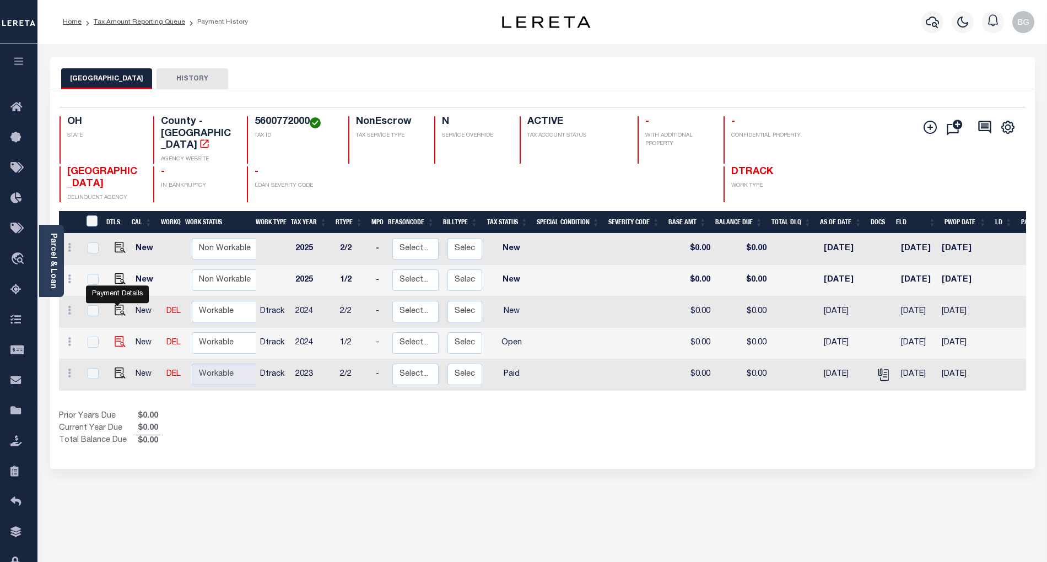
click at [117, 336] on img "" at bounding box center [120, 341] width 11 height 11
checkbox input "true"
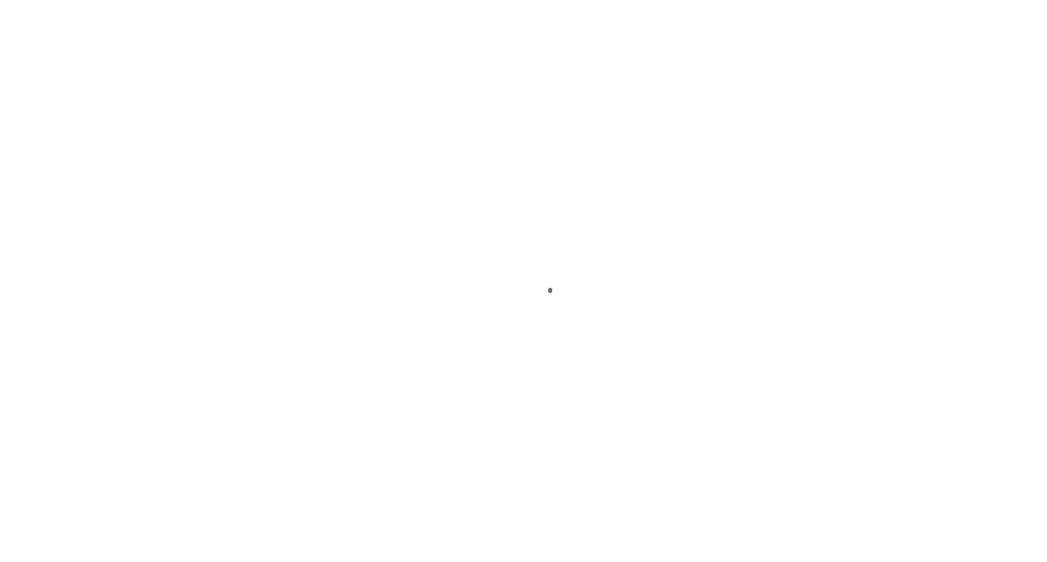
select select "OP2"
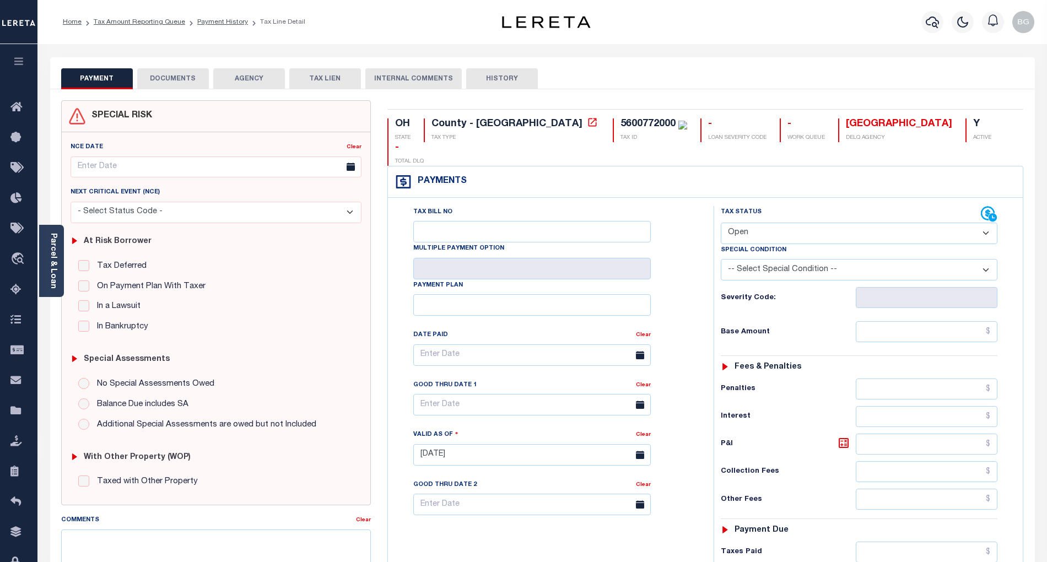
click at [178, 78] on button "DOCUMENTS" at bounding box center [173, 78] width 72 height 21
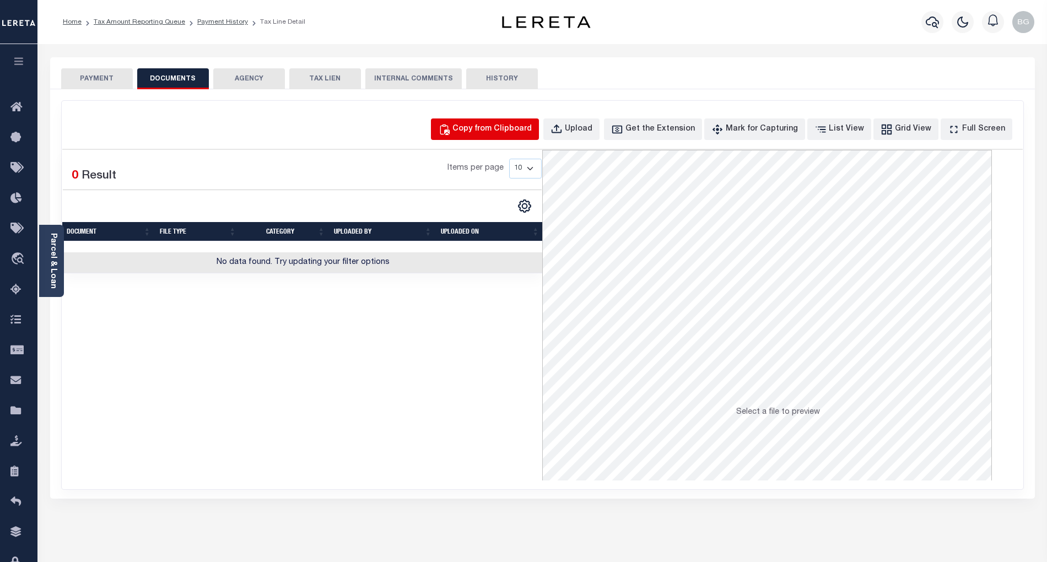
click at [507, 134] on div "Copy from Clipboard" at bounding box center [491, 129] width 79 height 12
select select "POP"
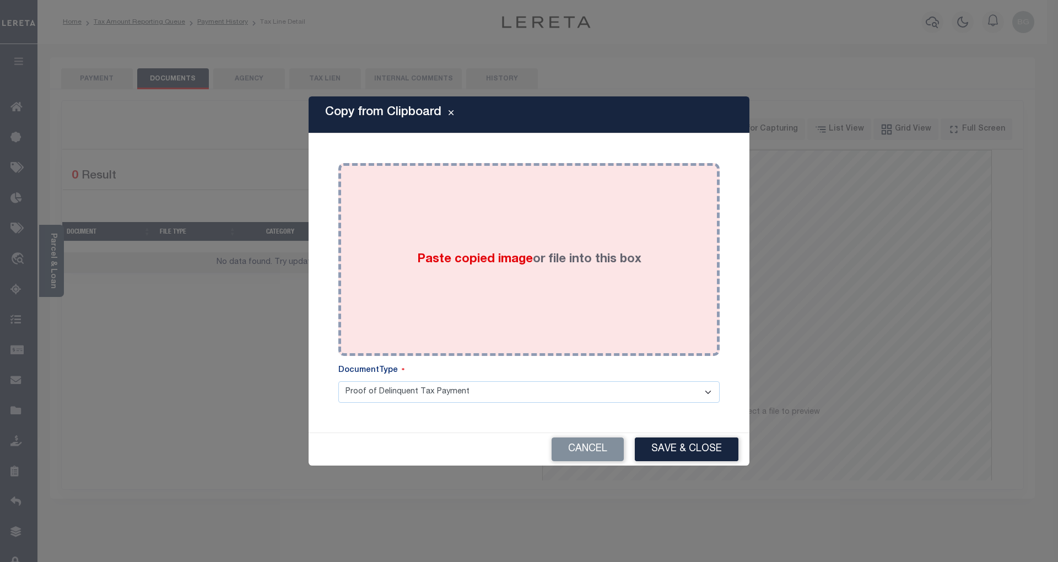
click at [468, 256] on span "Paste copied image" at bounding box center [475, 259] width 116 height 12
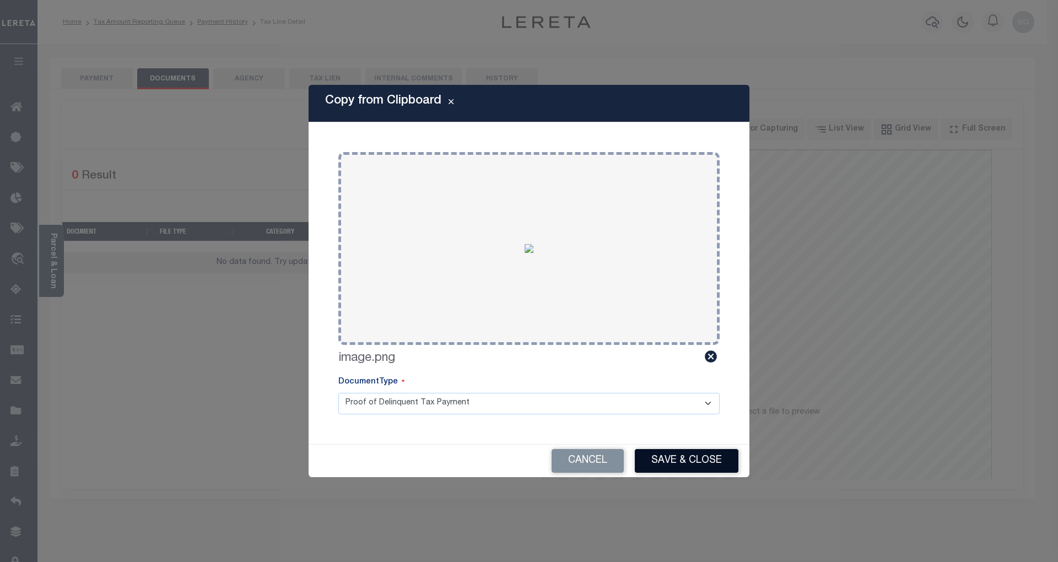
click at [705, 463] on button "Save & Close" at bounding box center [687, 461] width 104 height 24
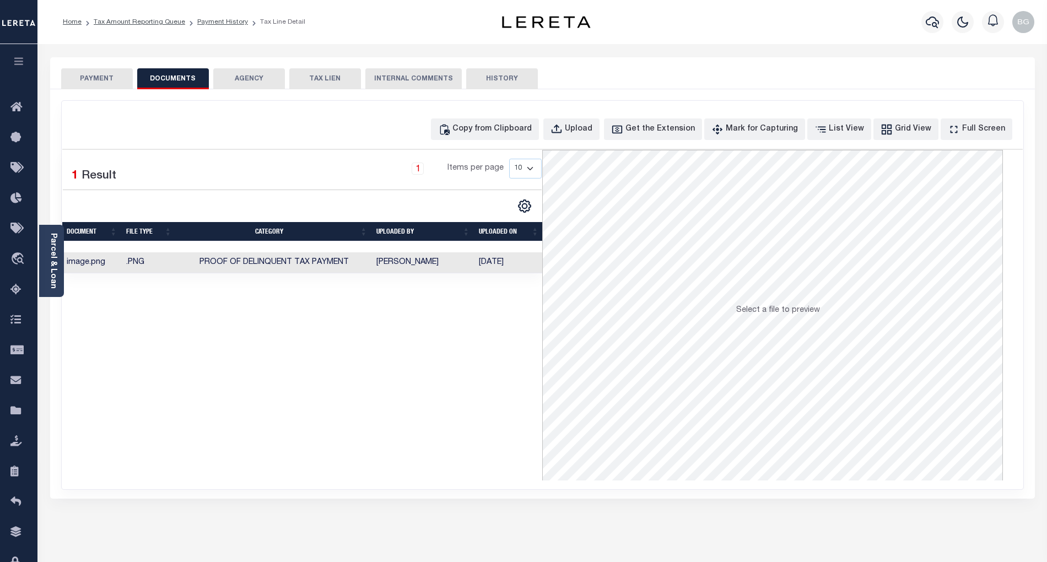
click at [100, 75] on button "PAYMENT" at bounding box center [97, 78] width 72 height 21
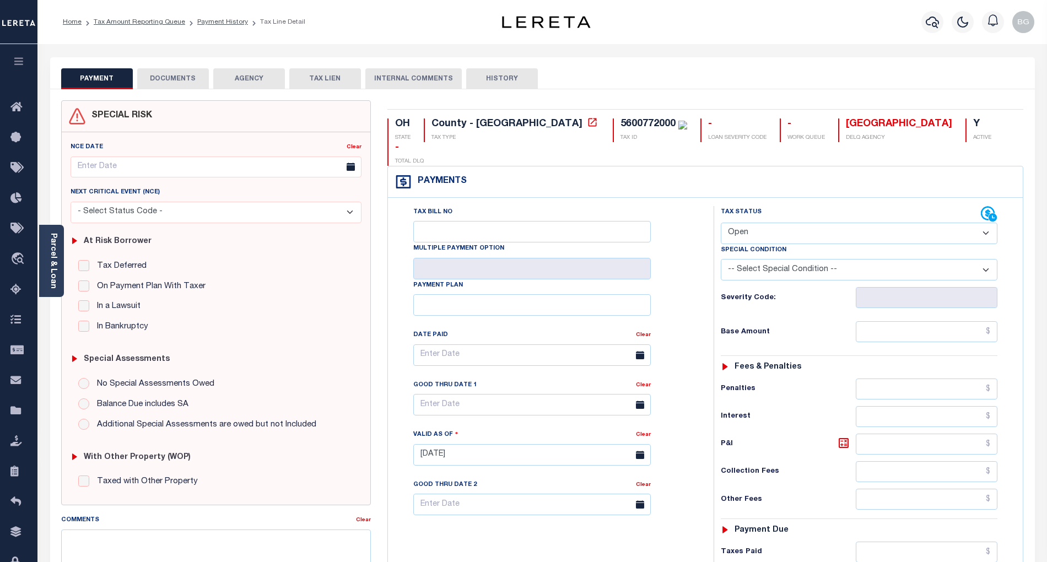
click at [761, 223] on select "- Select Status Code - Open Due/Unpaid Paid Incomplete No Tax Due Internal Refu…" at bounding box center [859, 233] width 277 height 21
select select "PYD"
click at [721, 223] on select "- Select Status Code - Open Due/Unpaid Paid Incomplete No Tax Due Internal Refu…" at bounding box center [859, 233] width 277 height 21
type input "[DATE]"
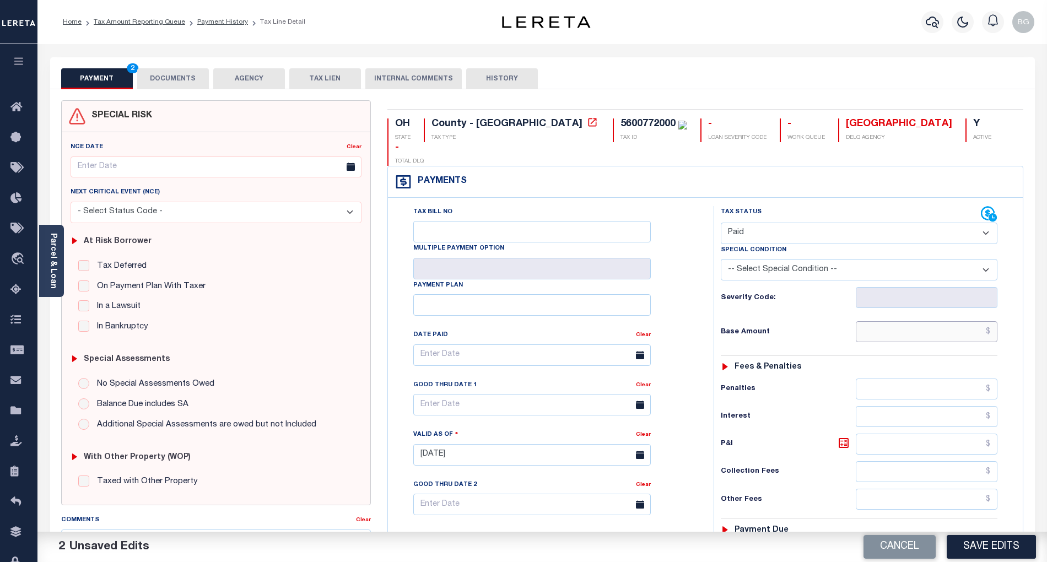
click at [965, 321] on input "text" at bounding box center [927, 331] width 142 height 21
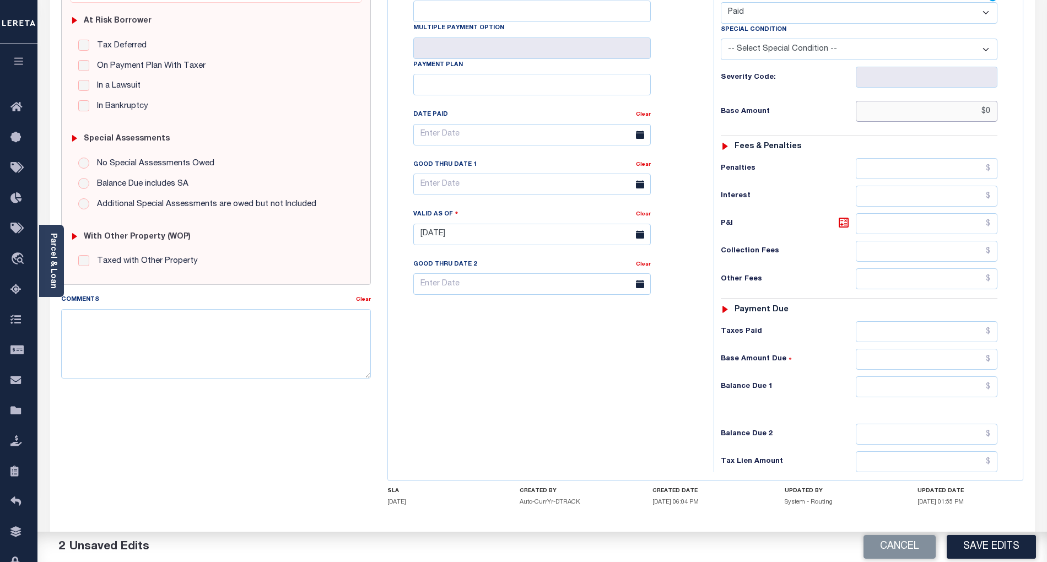
type input "$"
paste input "3,290.20"
type input "$3,290.20"
click at [977, 376] on input "text" at bounding box center [927, 386] width 142 height 21
type input "$0.00"
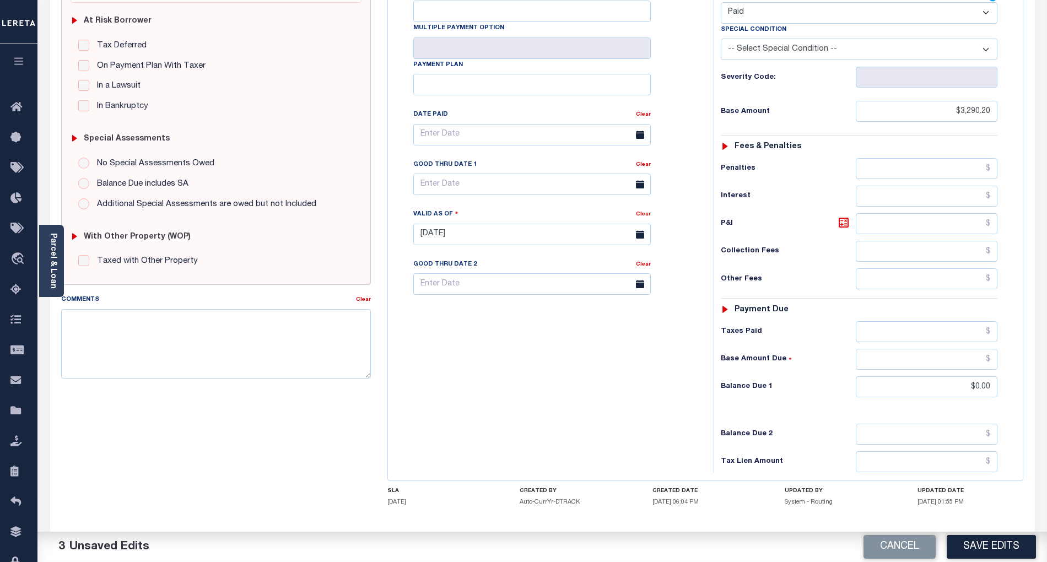
click at [662, 399] on div "Tax Bill No Multiple Payment Option Payment Plan Clear" at bounding box center [548, 229] width 315 height 486
click at [991, 545] on button "Save Edits" at bounding box center [990, 547] width 89 height 24
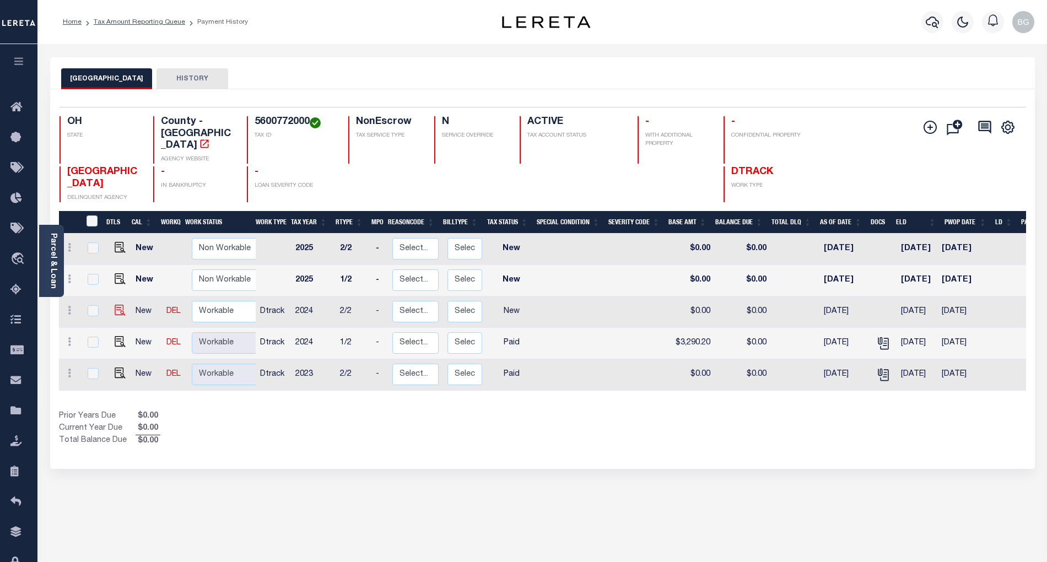
click at [115, 305] on img at bounding box center [120, 310] width 11 height 11
checkbox input "true"
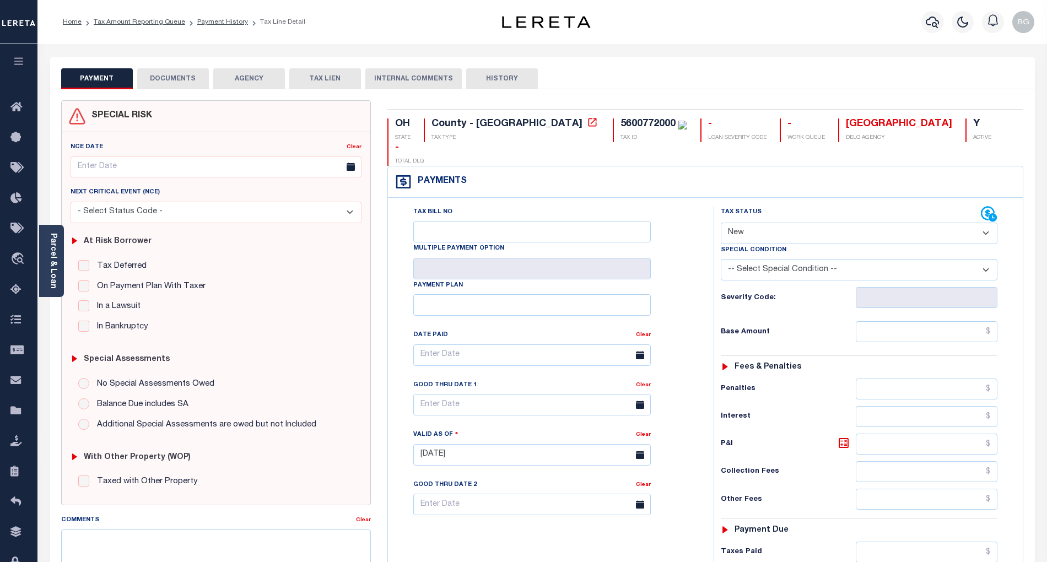
click at [181, 75] on button "DOCUMENTS" at bounding box center [173, 78] width 72 height 21
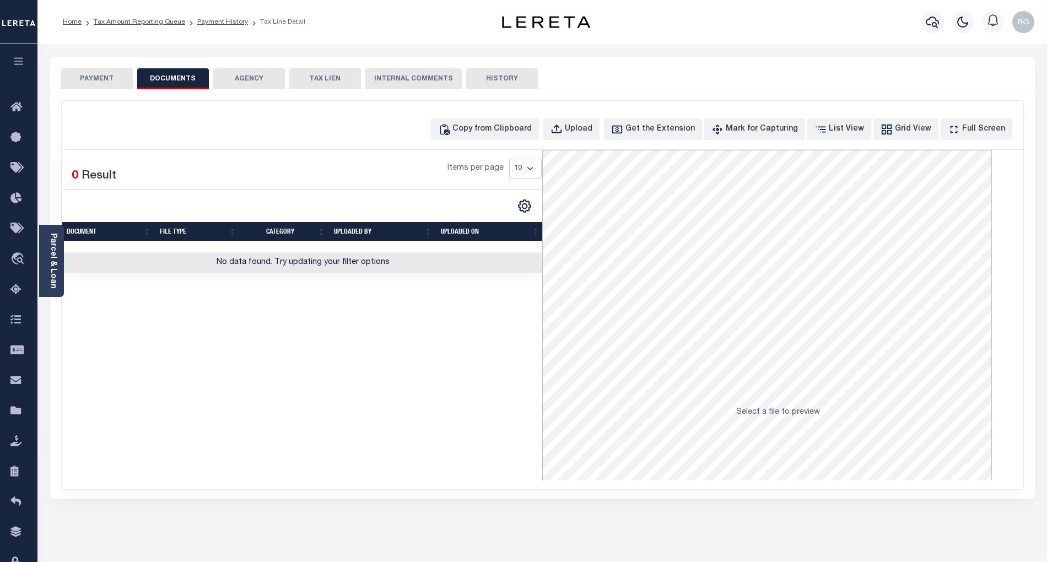
click at [1019, 74] on div "PAYMENT DOCUMENTS AGENCY DELINQUENT PAYEE TAX LIEN HISTORY" at bounding box center [542, 78] width 962 height 20
click at [513, 127] on div "Copy from Clipboard" at bounding box center [491, 129] width 79 height 12
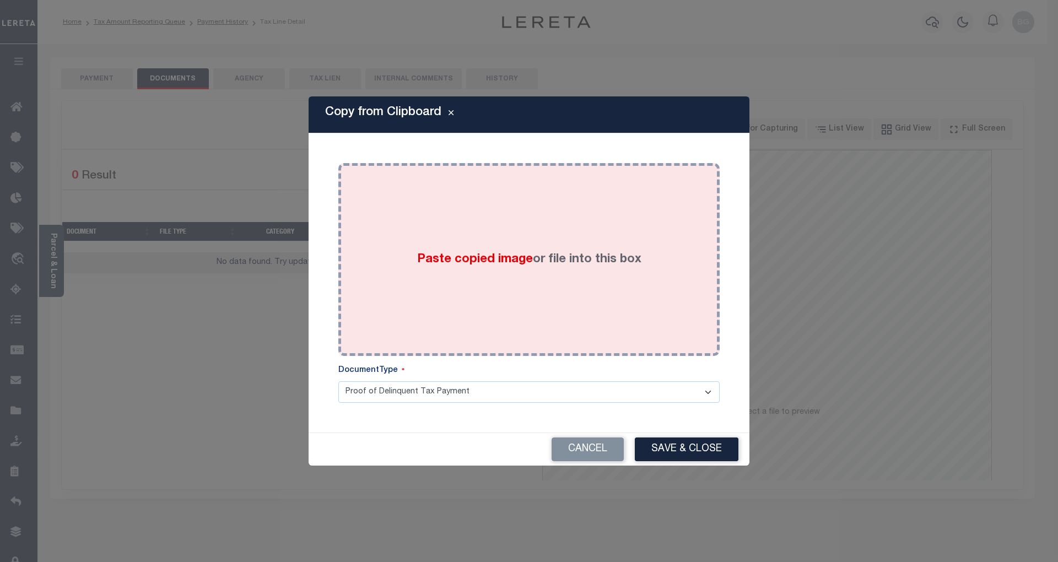
click at [474, 258] on span "Paste copied image" at bounding box center [475, 259] width 116 height 12
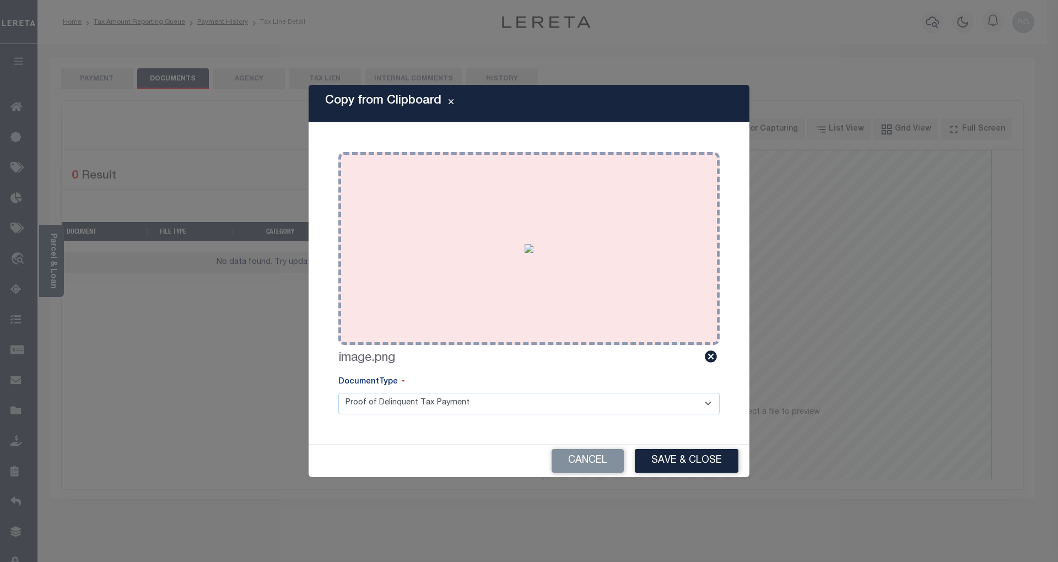
click at [699, 461] on button "Save & Close" at bounding box center [687, 461] width 104 height 24
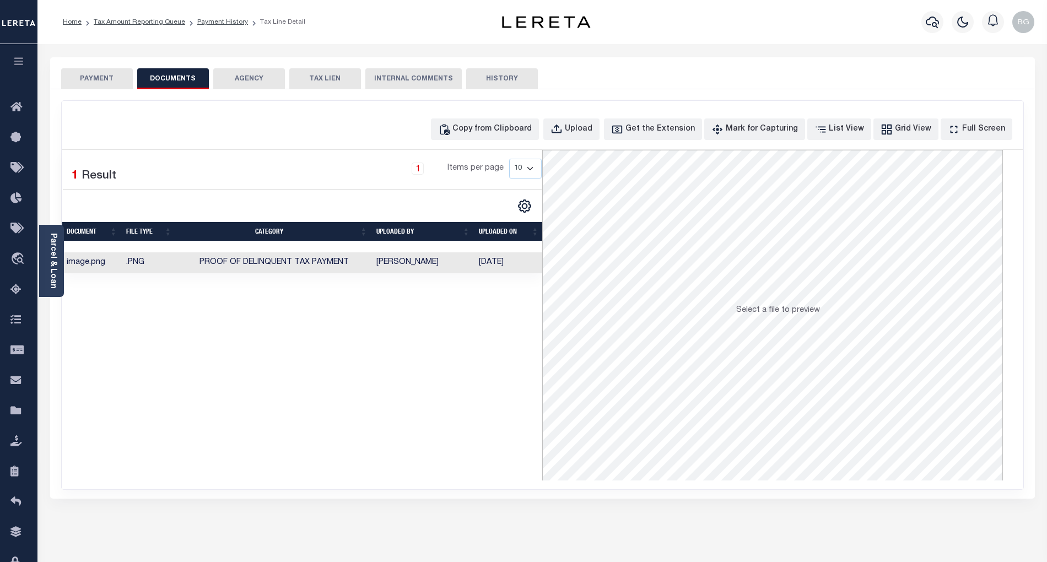
click at [107, 79] on button "PAYMENT" at bounding box center [97, 78] width 72 height 21
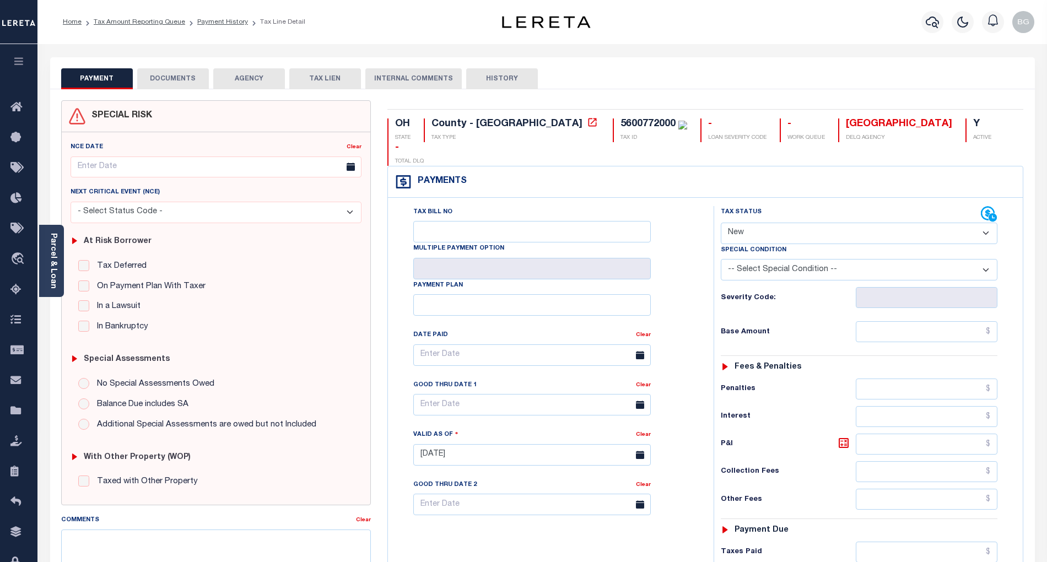
click at [742, 223] on select "- Select Status Code - Open Due/Unpaid Paid Incomplete No Tax Due Internal Refu…" at bounding box center [859, 233] width 277 height 21
select select "PYD"
click at [721, 223] on select "- Select Status Code - Open Due/Unpaid Paid Incomplete No Tax Due Internal Refu…" at bounding box center [859, 233] width 277 height 21
type input "[DATE]"
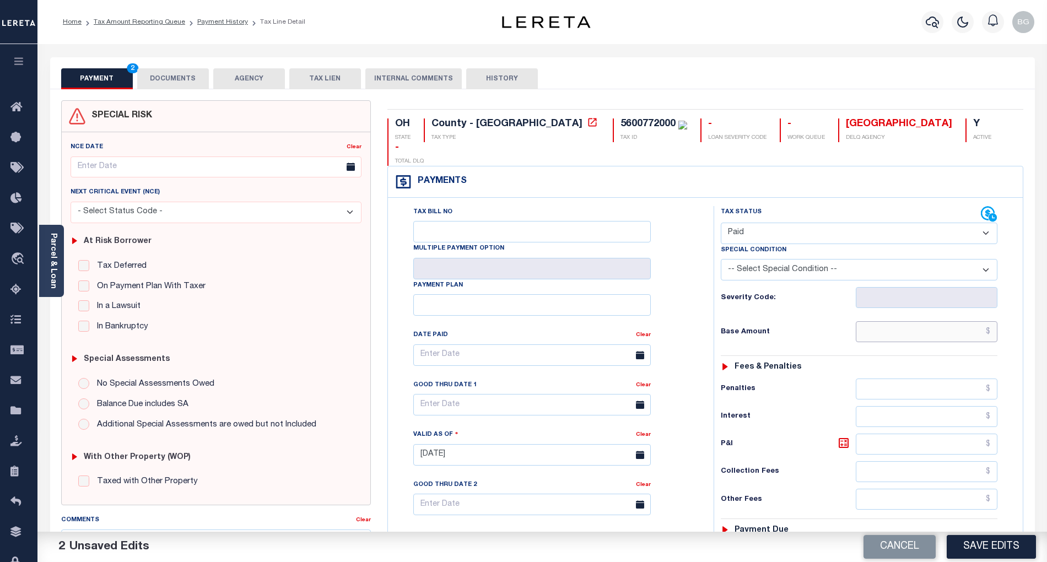
click at [964, 321] on input "text" at bounding box center [927, 331] width 142 height 21
paste input "3,290.20"
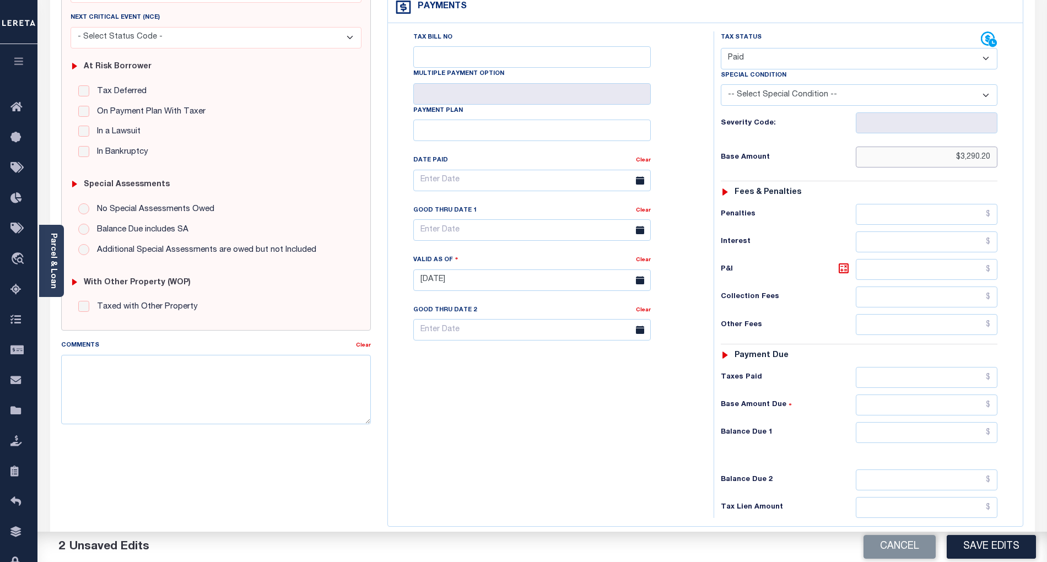
scroll to position [260, 0]
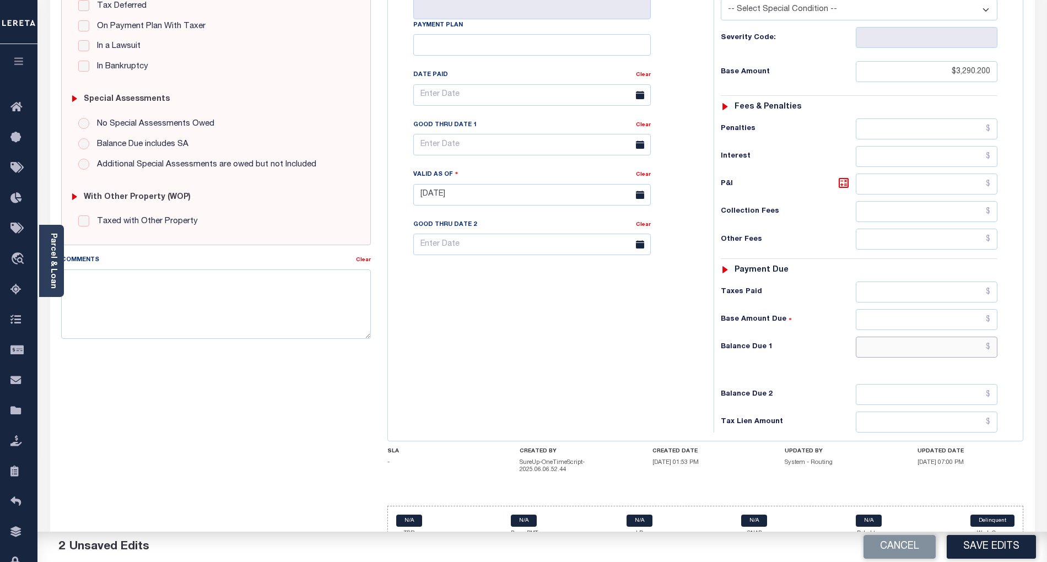
click at [975, 337] on input "text" at bounding box center [927, 347] width 142 height 21
type input "$3,290.20"
type input "$0.00"
click at [624, 378] on div "Tax Bill No Multiple Payment Option Payment Plan Clear" at bounding box center [548, 189] width 315 height 486
click at [1015, 548] on button "Save Edits" at bounding box center [990, 547] width 89 height 24
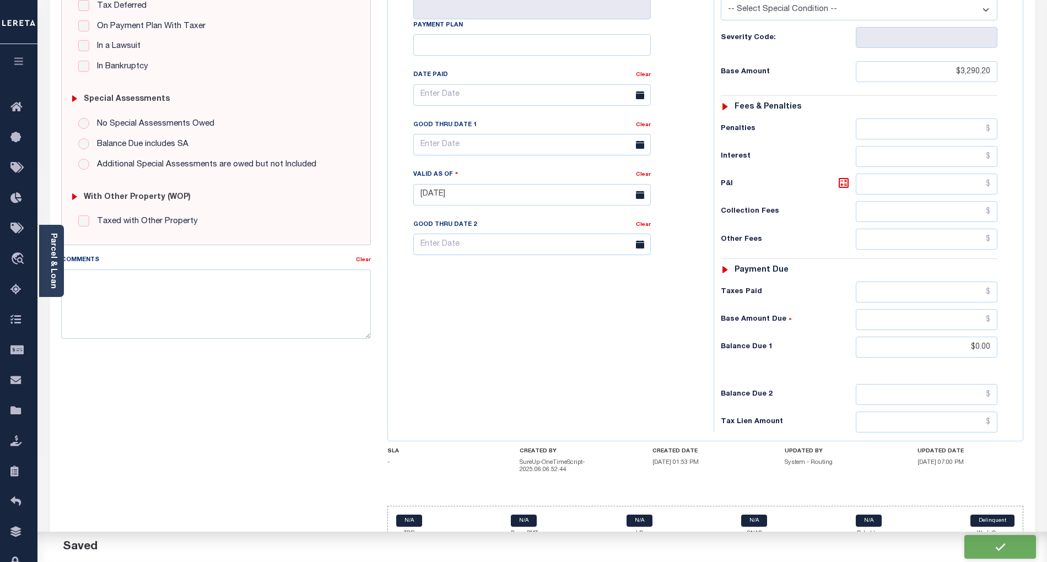
checkbox input "false"
type input "$3,290.2"
type input "$0"
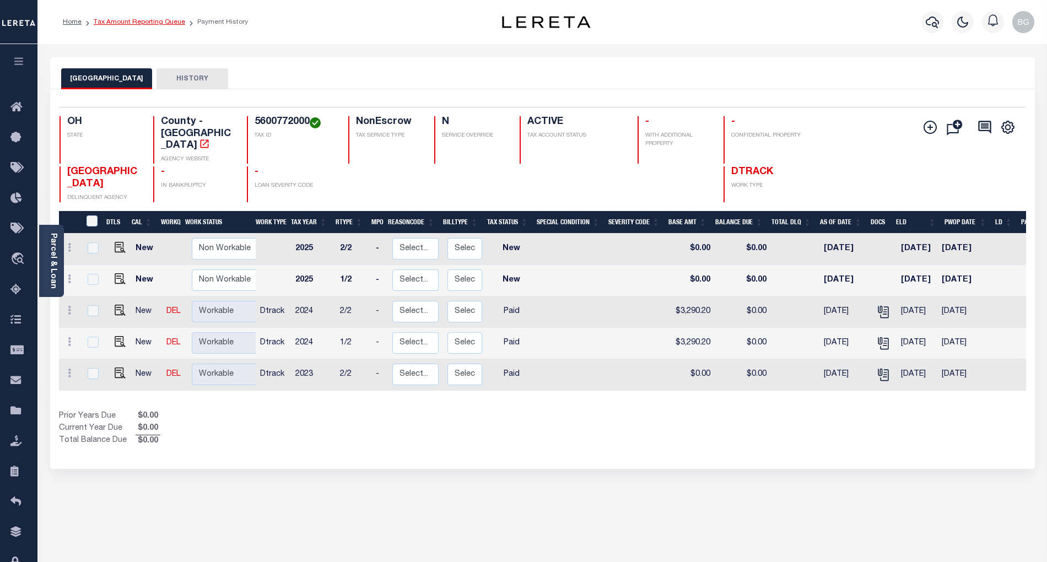
click at [136, 23] on link "Tax Amount Reporting Queue" at bounding box center [139, 22] width 91 height 7
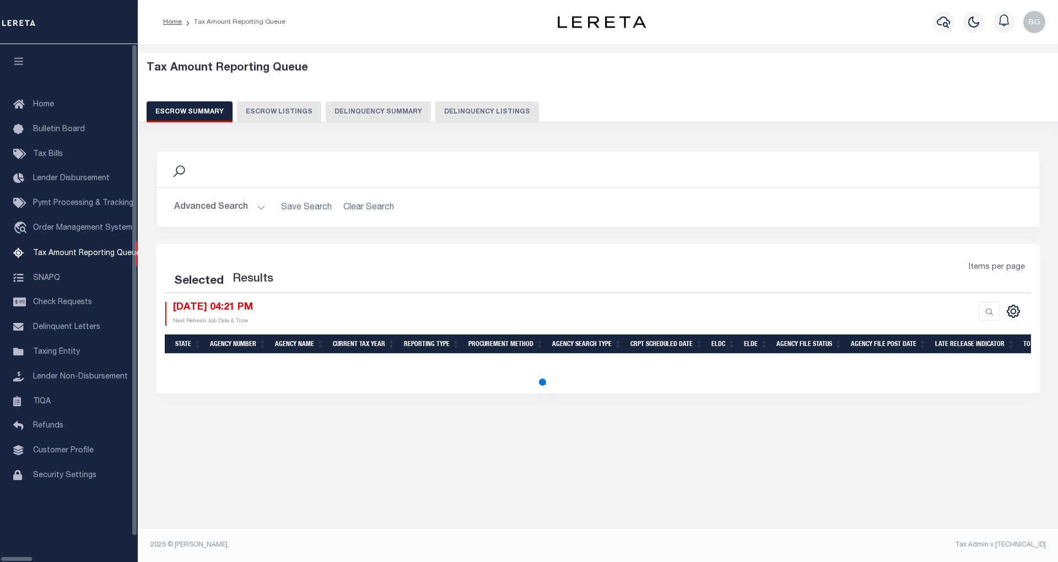
click at [439, 112] on button "Delinquency Listings" at bounding box center [487, 111] width 104 height 21
select select "100"
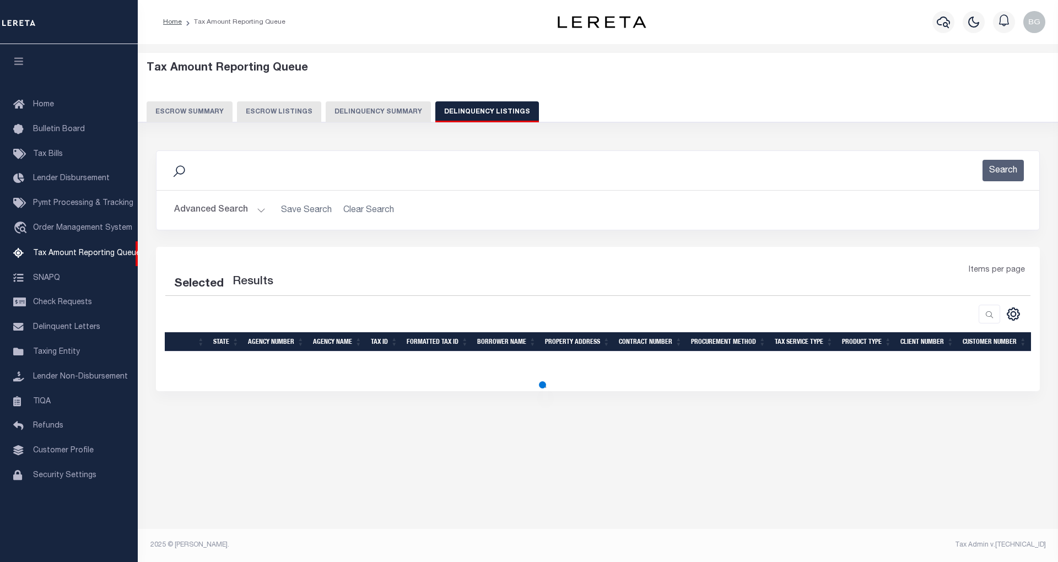
select select "100"
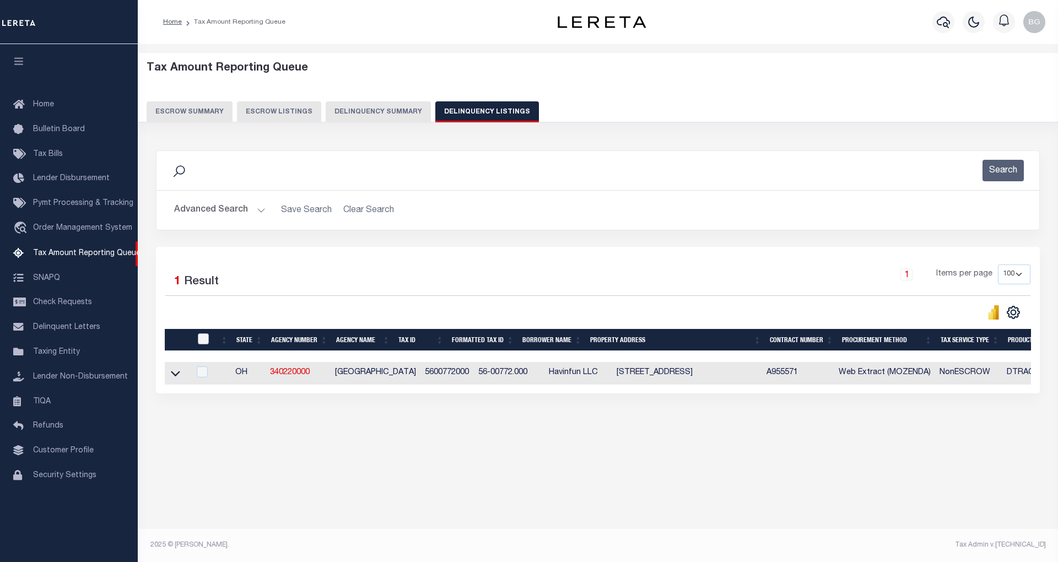
click at [203, 340] on input "checkbox" at bounding box center [203, 338] width 11 height 11
checkbox input "true"
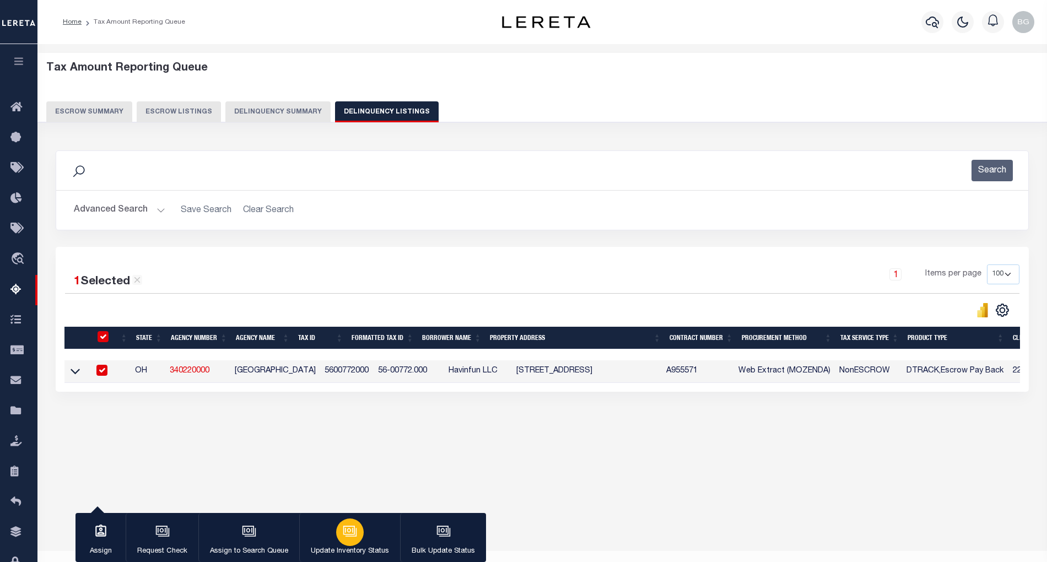
click at [349, 533] on icon "button" at bounding box center [350, 531] width 14 height 14
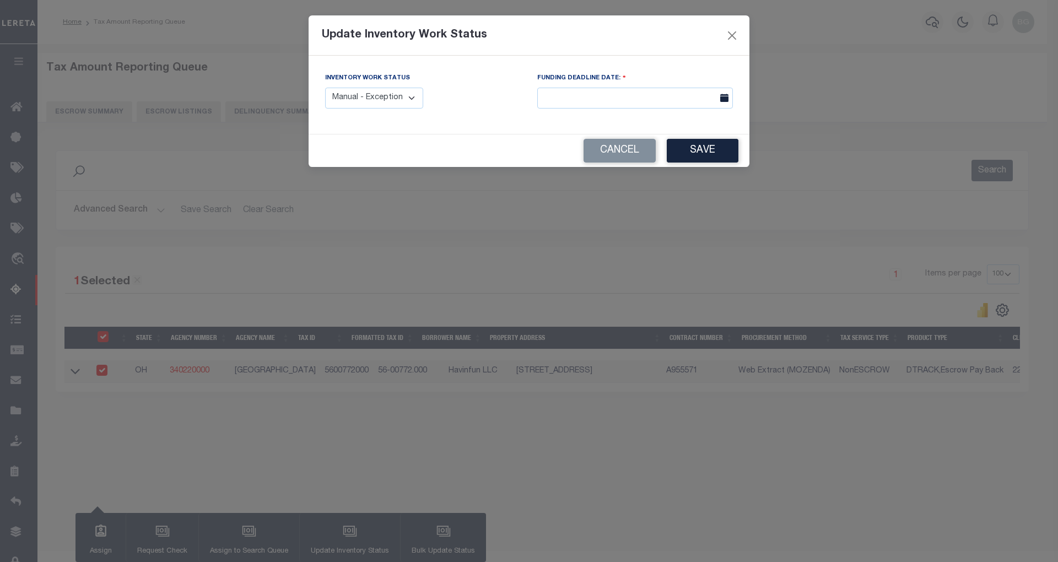
click at [383, 100] on select "Manual - Exception Pended - Awaiting Search Late Add Exception Completed" at bounding box center [374, 98] width 98 height 21
select select "4"
click at [325, 88] on select "Manual - Exception Pended - Awaiting Search Late Add Exception Completed" at bounding box center [374, 98] width 98 height 21
click at [706, 150] on button "Save" at bounding box center [703, 151] width 72 height 24
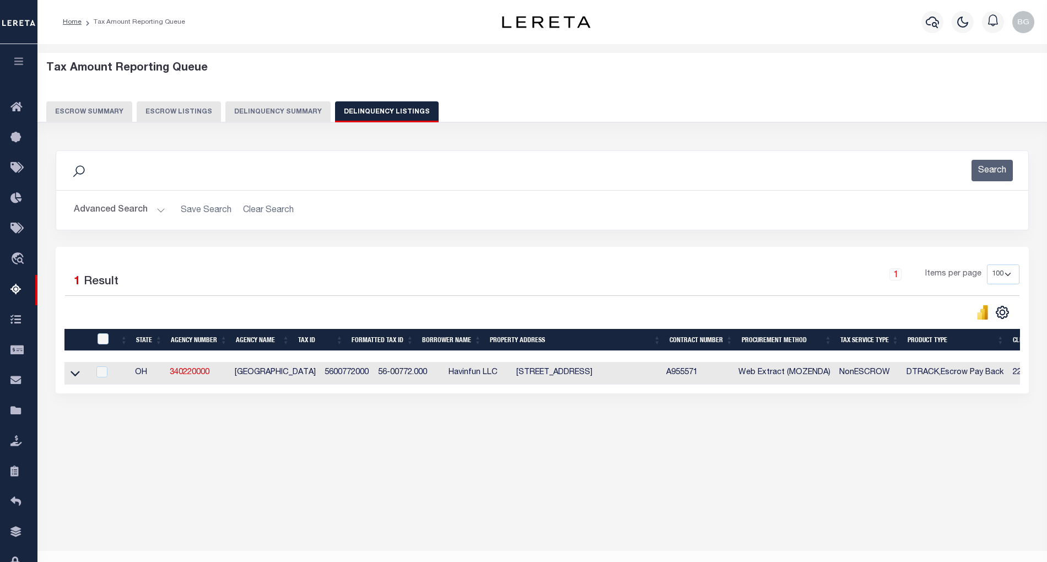
click at [157, 208] on button "Advanced Search" at bounding box center [119, 209] width 91 height 21
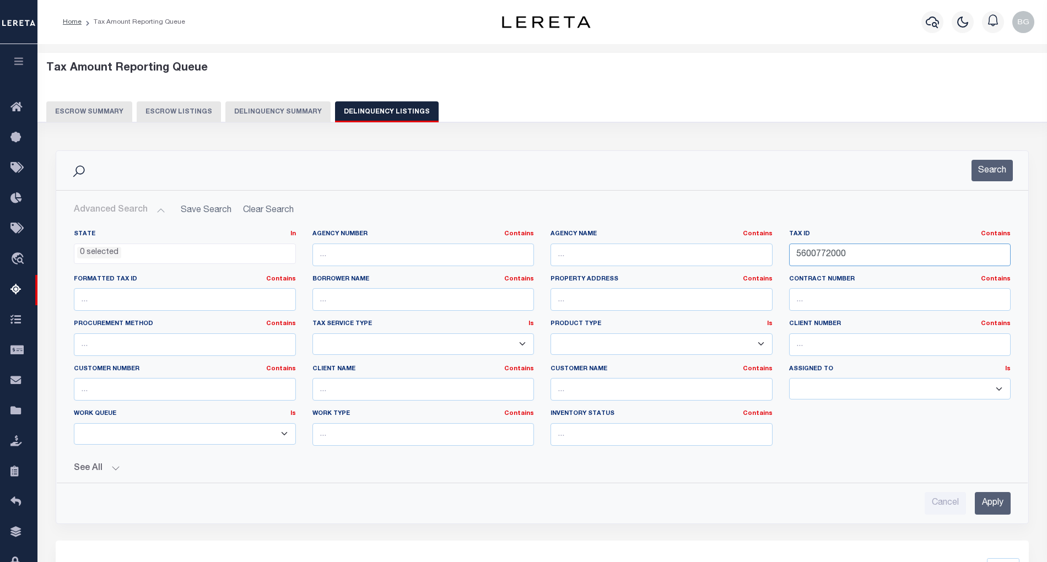
click at [813, 255] on input "5600772000" at bounding box center [900, 255] width 222 height 23
paste input "96"
type input "5600796000"
click at [992, 503] on input "Apply" at bounding box center [993, 503] width 36 height 23
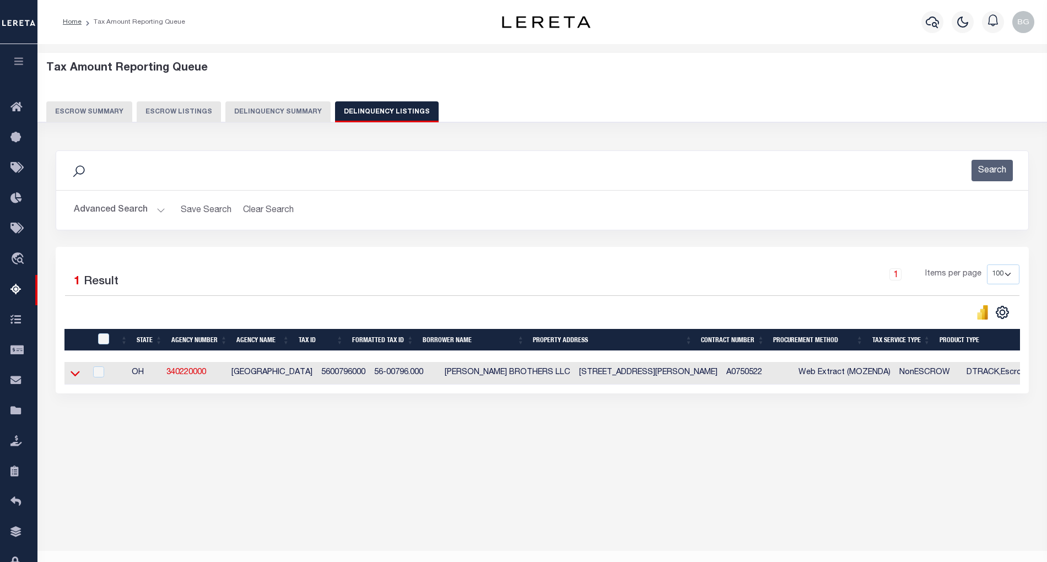
click at [78, 377] on icon at bounding box center [75, 374] width 9 height 6
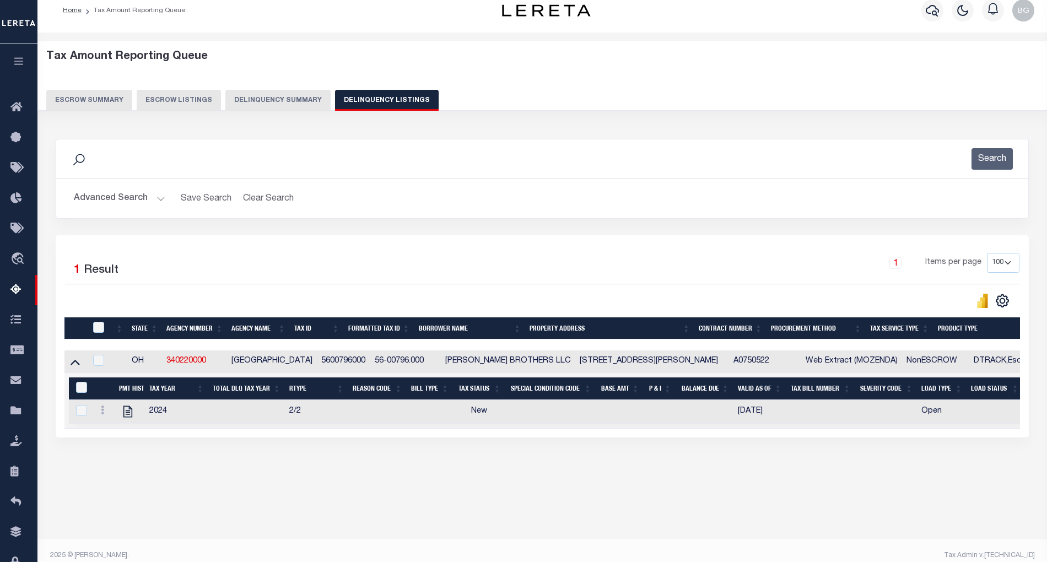
scroll to position [22, 0]
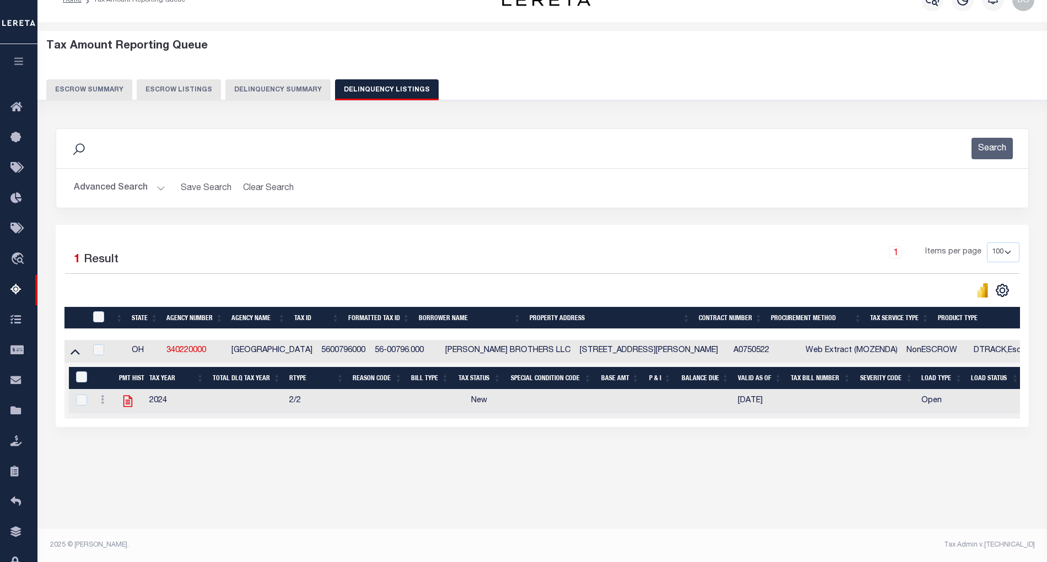
click at [126, 408] on icon at bounding box center [128, 401] width 14 height 14
checkbox input "true"
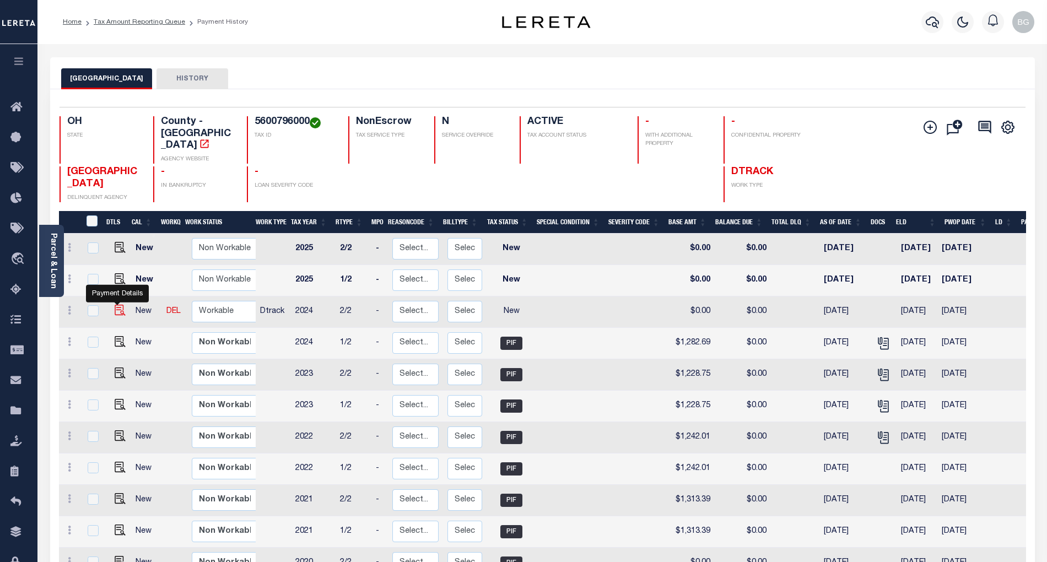
click at [115, 305] on img "" at bounding box center [120, 310] width 11 height 11
checkbox input "true"
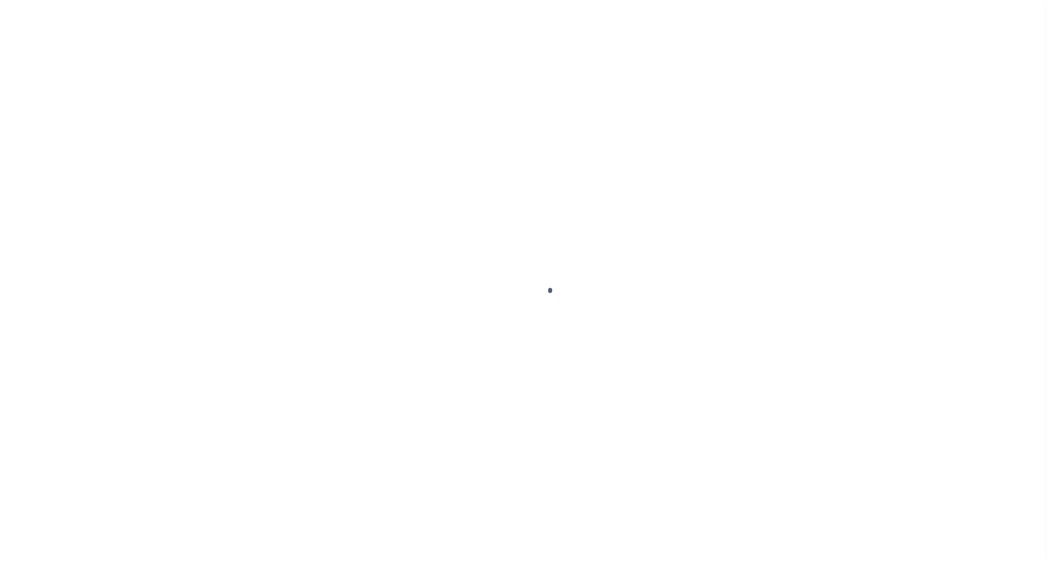
select select "NW2"
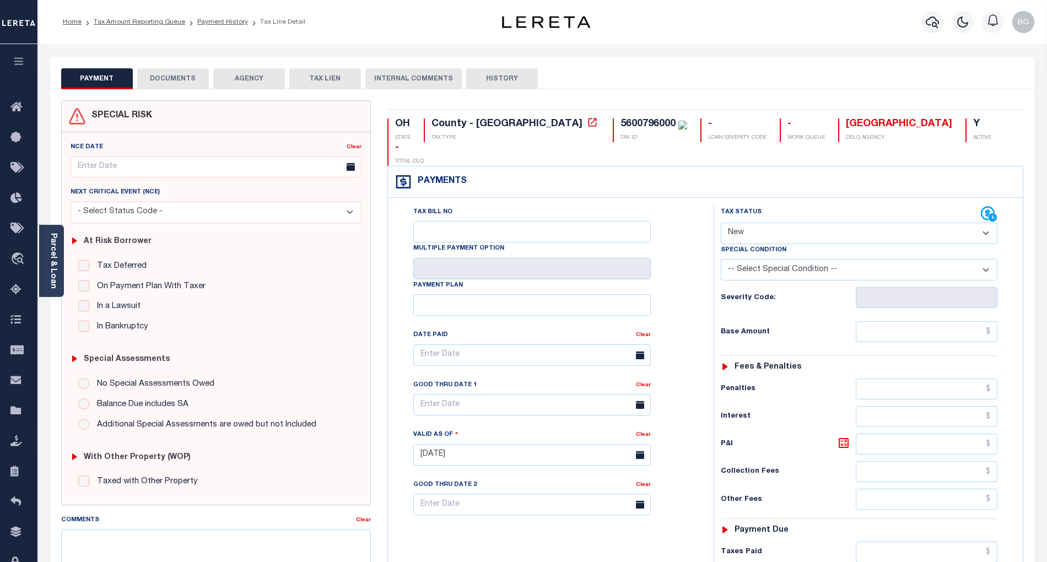
click at [172, 82] on button "DOCUMENTS" at bounding box center [173, 78] width 72 height 21
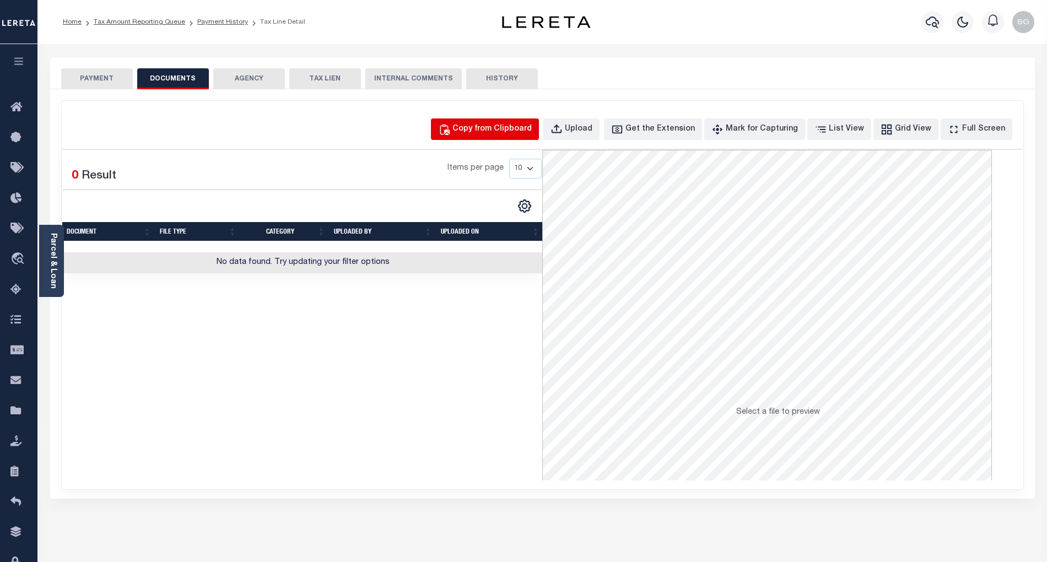
click at [516, 133] on div "Copy from Clipboard" at bounding box center [491, 129] width 79 height 12
select select "POP"
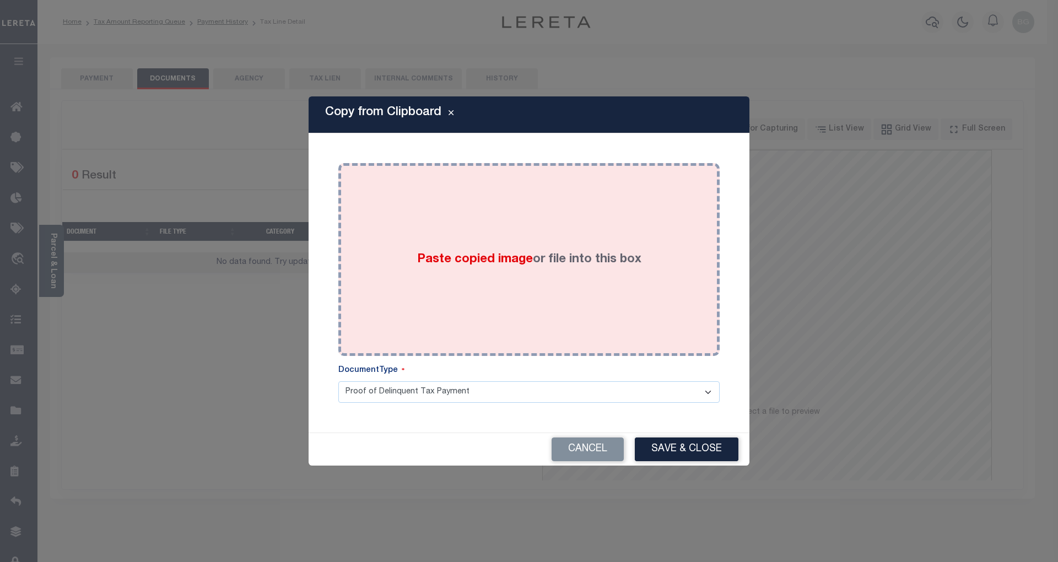
click at [485, 261] on span "Paste copied image" at bounding box center [475, 259] width 116 height 12
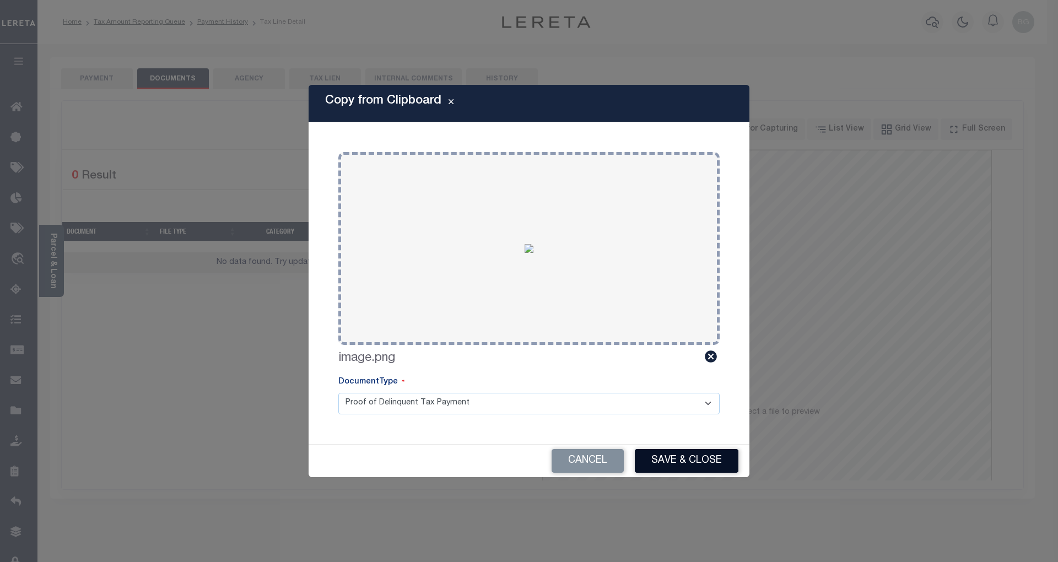
click at [690, 467] on button "Save & Close" at bounding box center [687, 461] width 104 height 24
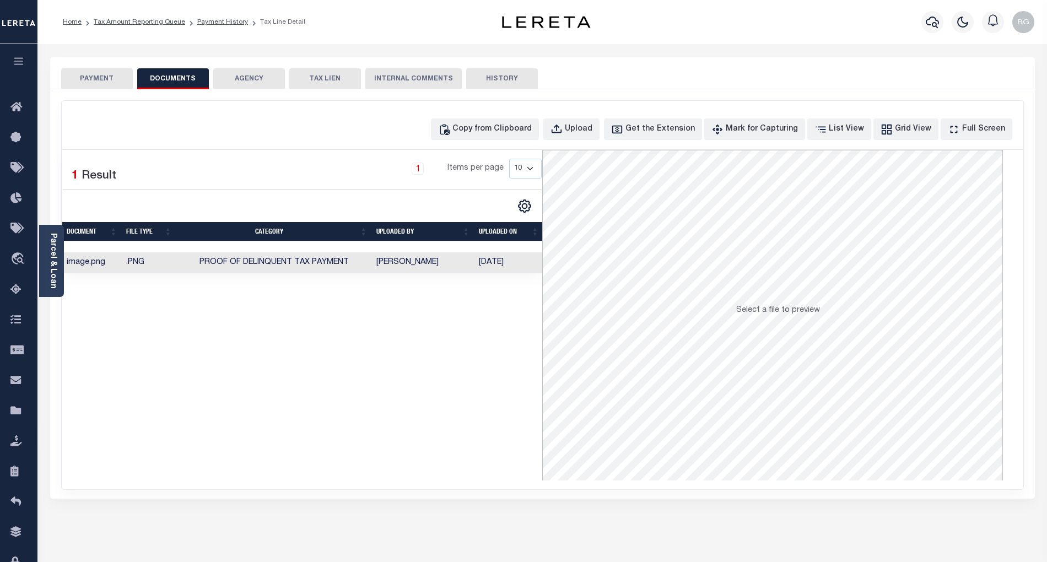
click at [104, 78] on button "PAYMENT" at bounding box center [97, 78] width 72 height 21
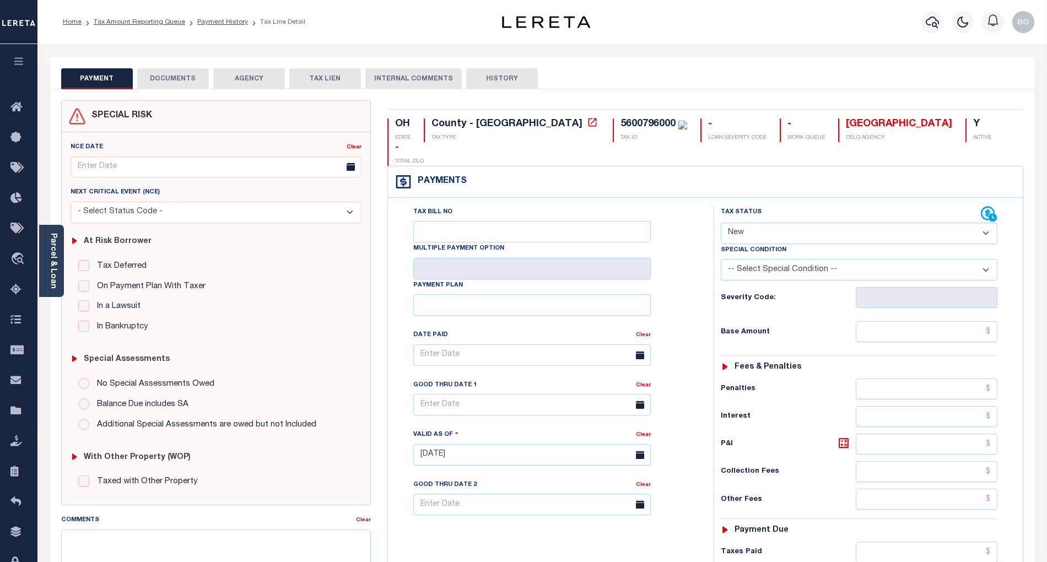
click at [760, 223] on select "- Select Status Code - Open Due/Unpaid Paid Incomplete No Tax Due Internal Refu…" at bounding box center [859, 233] width 277 height 21
select select "PYD"
click at [721, 223] on select "- Select Status Code - Open Due/Unpaid Paid Incomplete No Tax Due Internal Refu…" at bounding box center [859, 233] width 277 height 21
type input "[DATE]"
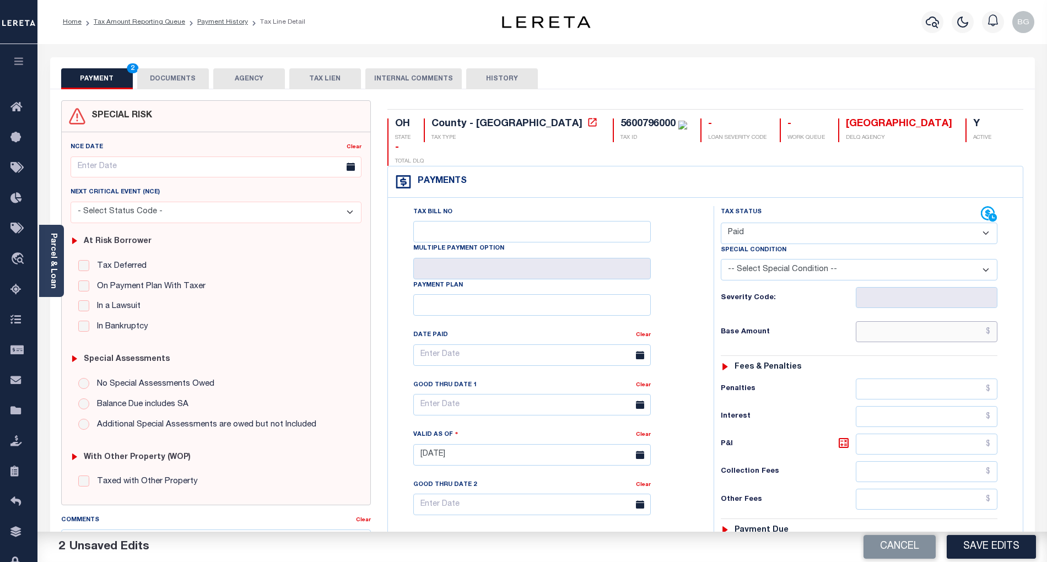
click at [951, 321] on input "text" at bounding box center [927, 331] width 142 height 21
paste input "1,282.69"
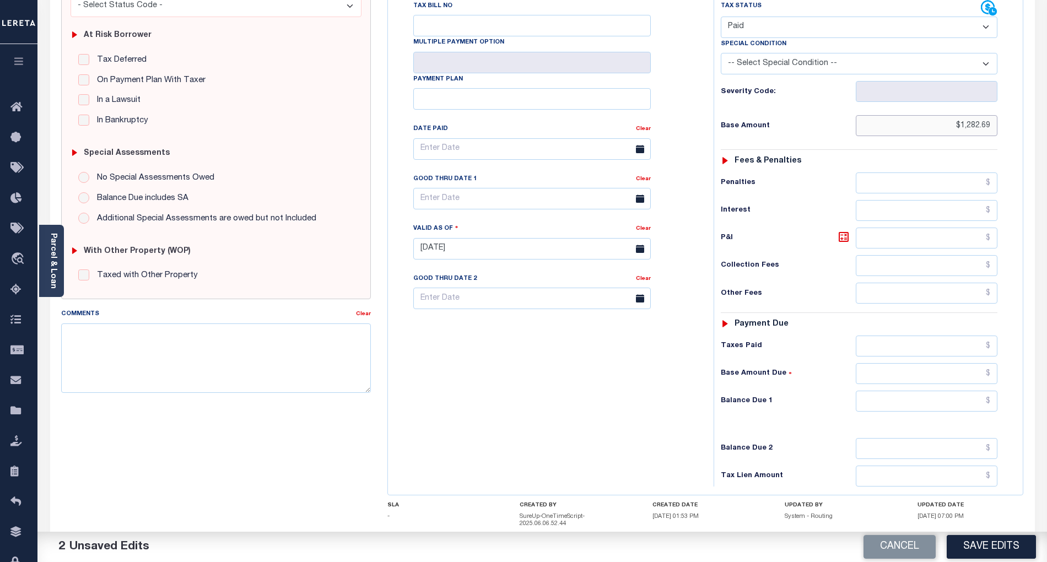
scroll to position [220, 0]
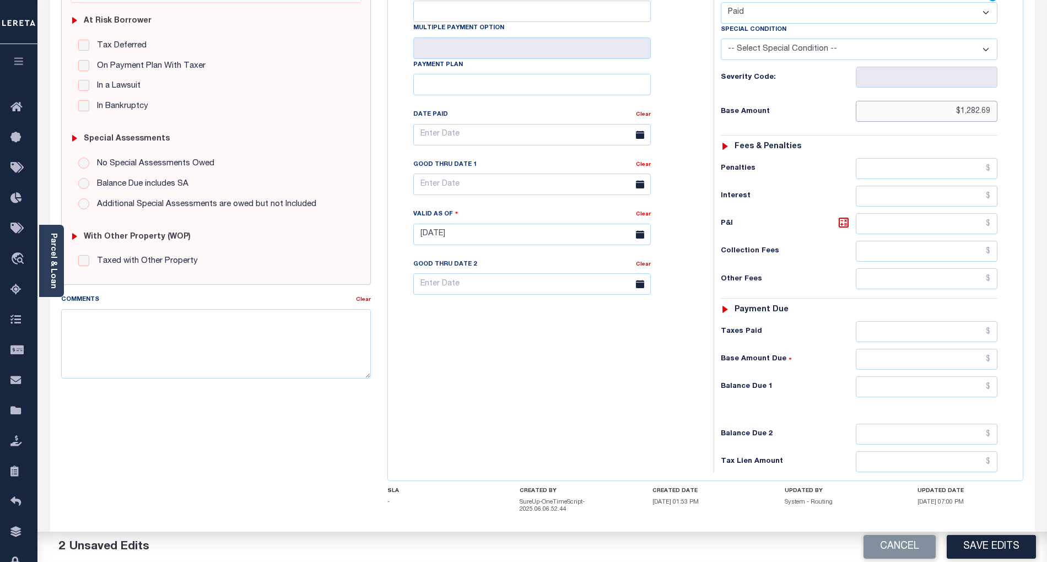
type input "$1,282.69"
click at [968, 376] on input "text" at bounding box center [927, 386] width 142 height 21
type input "$0.00"
click at [594, 419] on div "Tax Bill No Multiple Payment Option Payment Plan Clear" at bounding box center [548, 229] width 315 height 486
click at [991, 547] on button "Save Edits" at bounding box center [990, 547] width 89 height 24
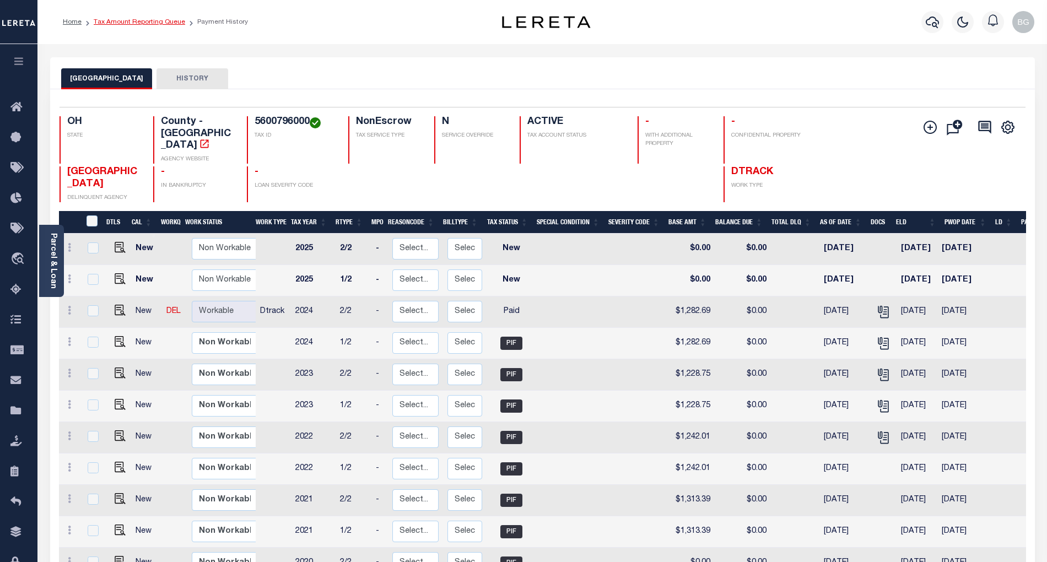
click at [122, 25] on link "Tax Amount Reporting Queue" at bounding box center [139, 22] width 91 height 7
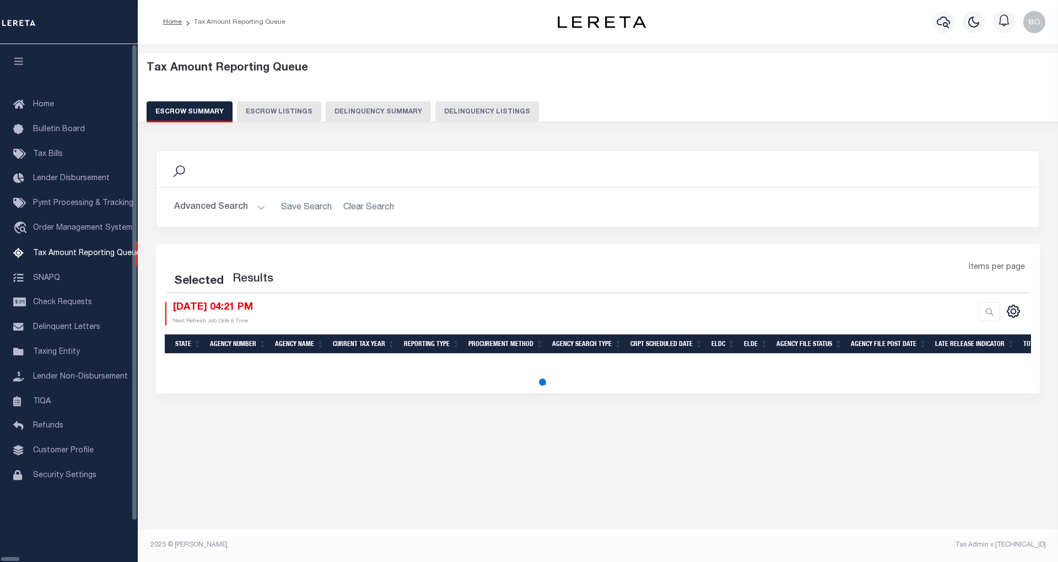
select select "100"
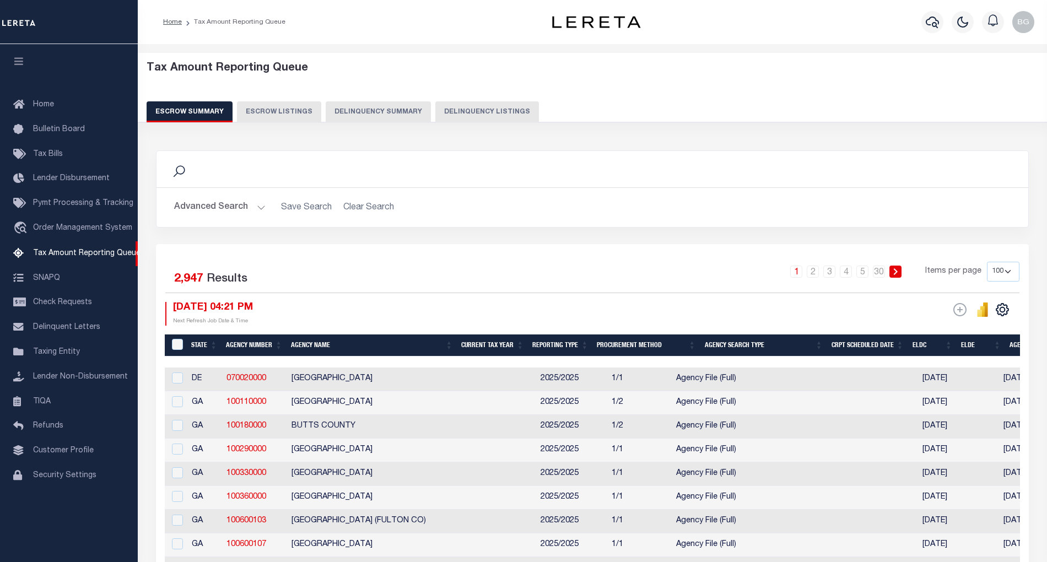
click at [440, 109] on button "Delinquency Listings" at bounding box center [487, 111] width 104 height 21
select select "100"
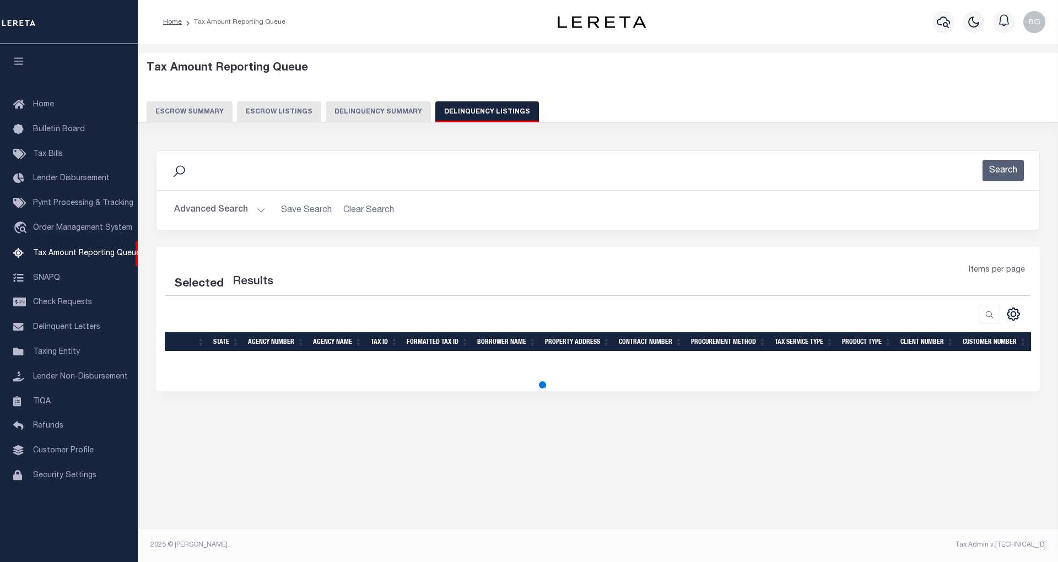
select select "100"
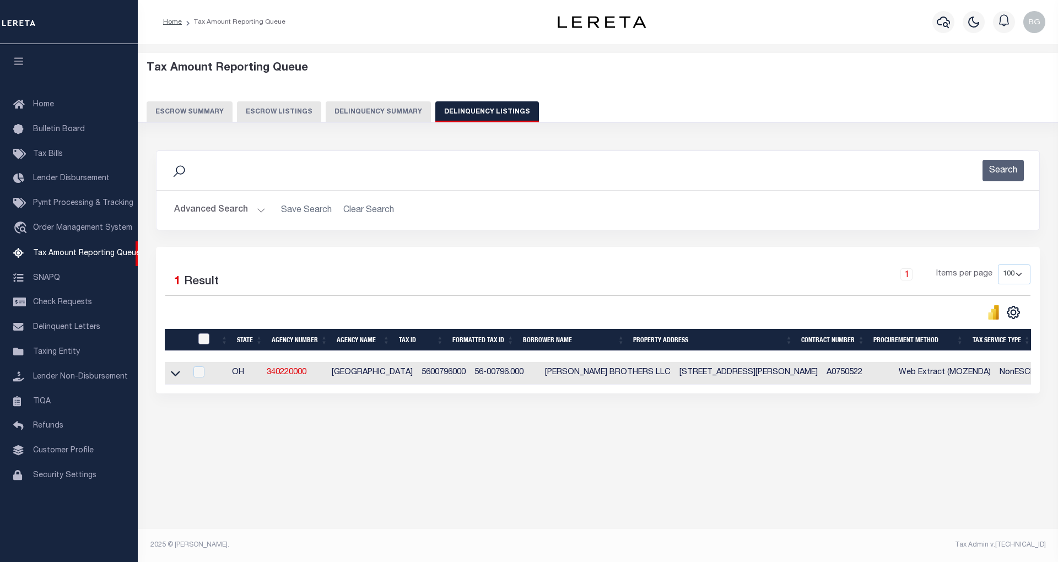
click at [205, 342] on input "checkbox" at bounding box center [203, 338] width 11 height 11
checkbox input "true"
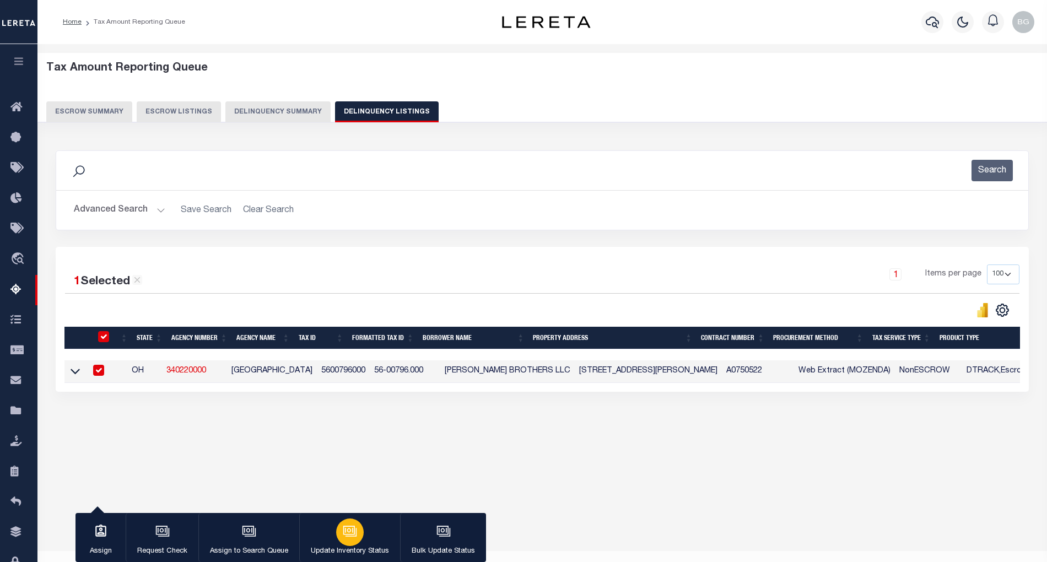
click at [353, 536] on icon "button" at bounding box center [350, 531] width 14 height 14
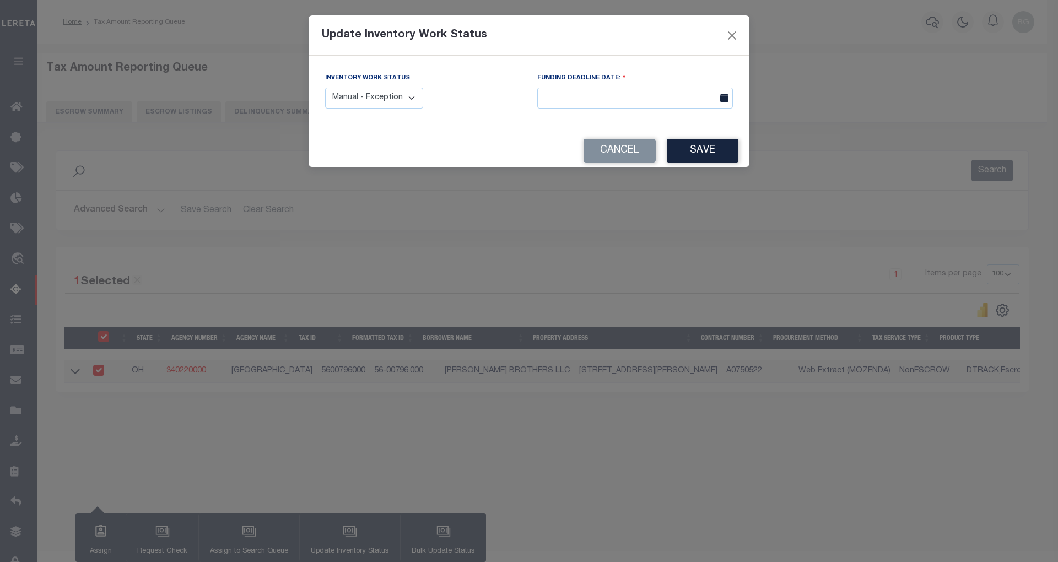
click at [404, 101] on select "Manual - Exception Pended - Awaiting Search Late Add Exception Completed" at bounding box center [374, 98] width 98 height 21
select select "4"
click at [325, 88] on select "Manual - Exception Pended - Awaiting Search Late Add Exception Completed" at bounding box center [374, 98] width 98 height 21
click at [704, 153] on button "Save" at bounding box center [703, 151] width 72 height 24
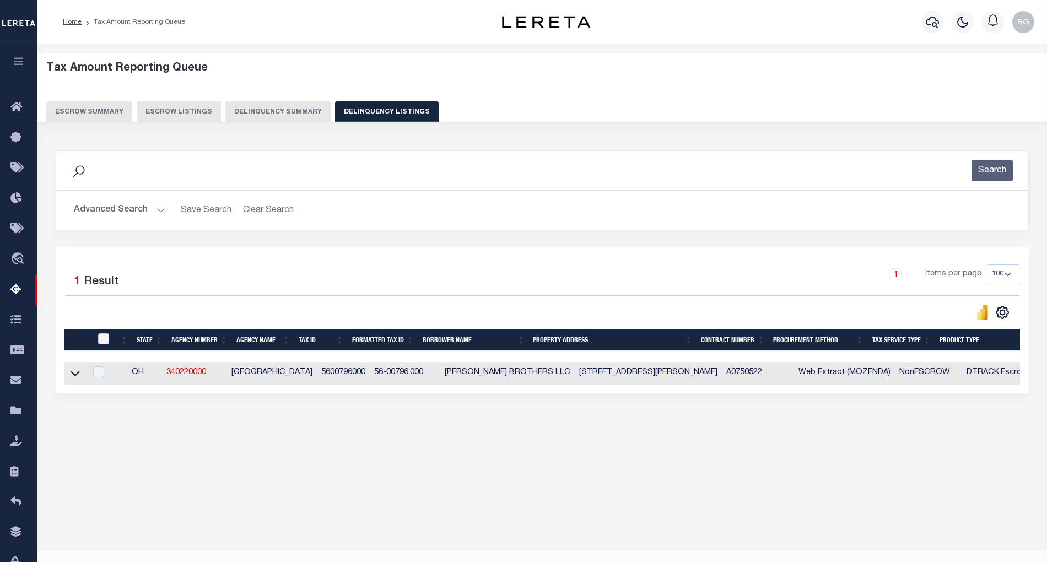
click at [159, 212] on button "Advanced Search" at bounding box center [119, 209] width 91 height 21
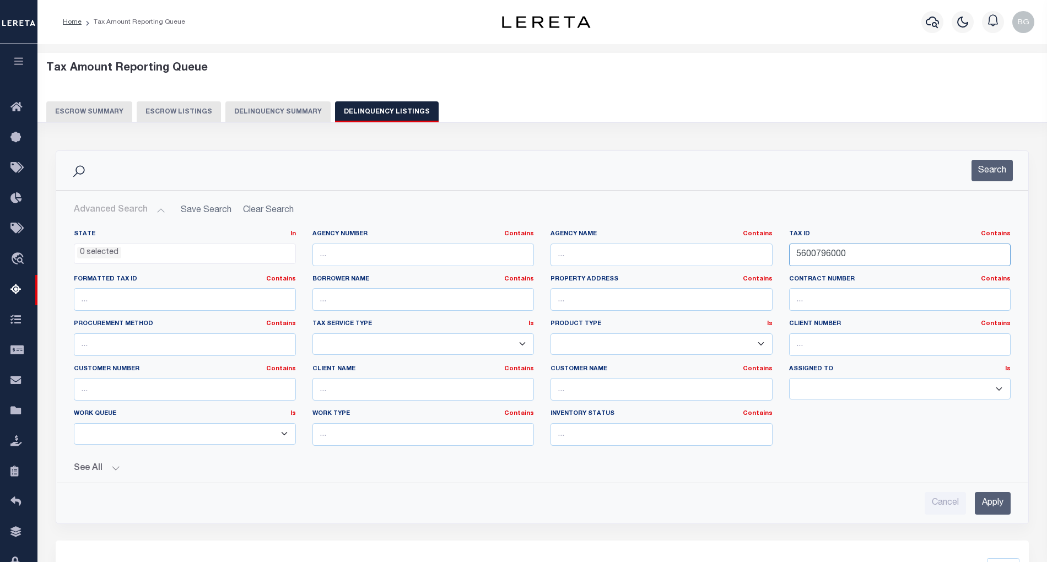
click at [813, 256] on input "5600796000" at bounding box center [900, 255] width 222 height 23
paste input "80"
click at [813, 256] on input "5600806000" at bounding box center [900, 255] width 222 height 23
type input "5600806000"
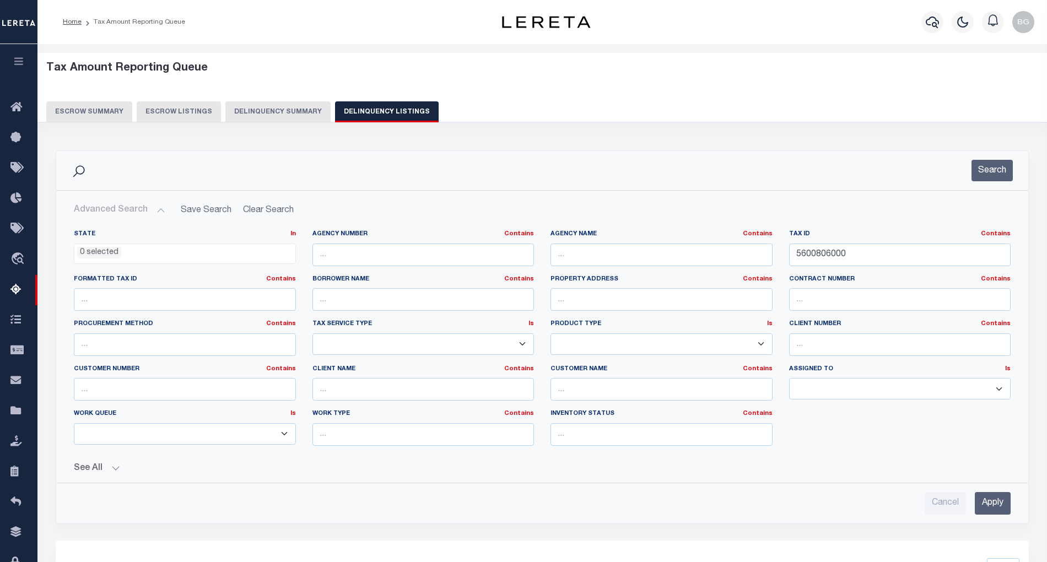
click at [999, 507] on input "Apply" at bounding box center [993, 503] width 36 height 23
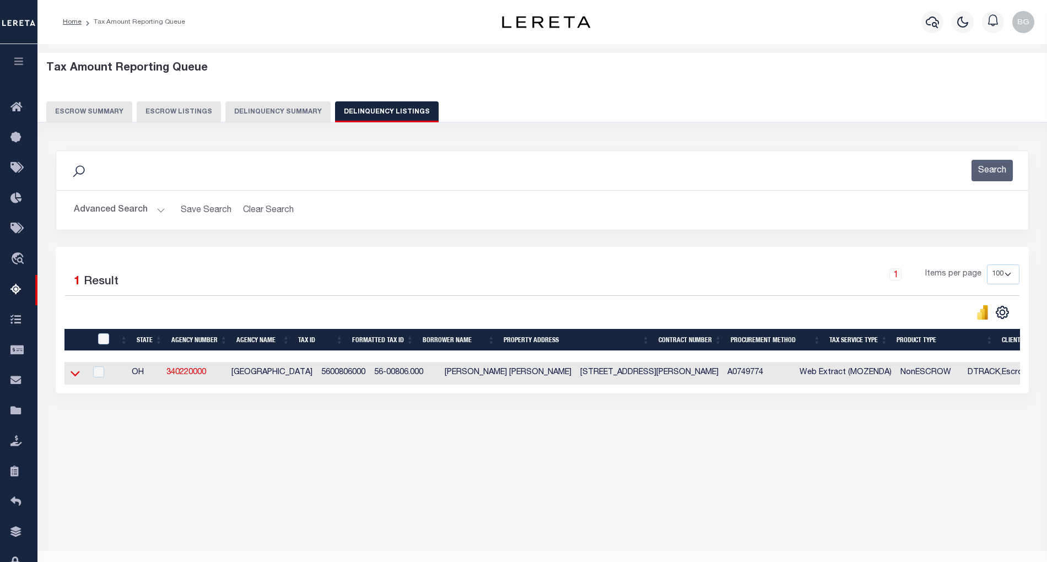
click at [75, 375] on icon at bounding box center [75, 373] width 9 height 12
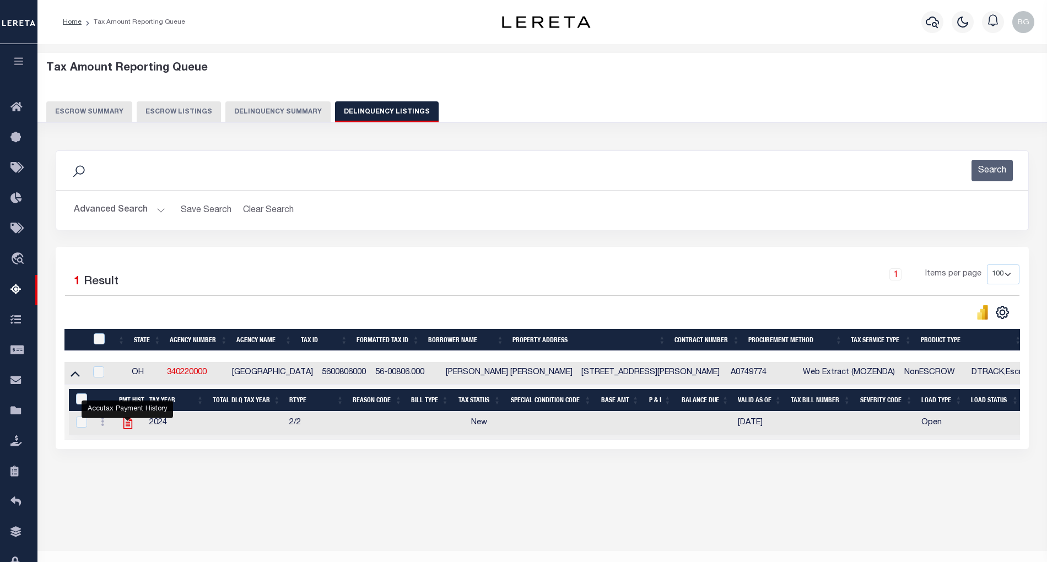
click at [127, 430] on icon "" at bounding box center [128, 423] width 14 height 14
checkbox input "true"
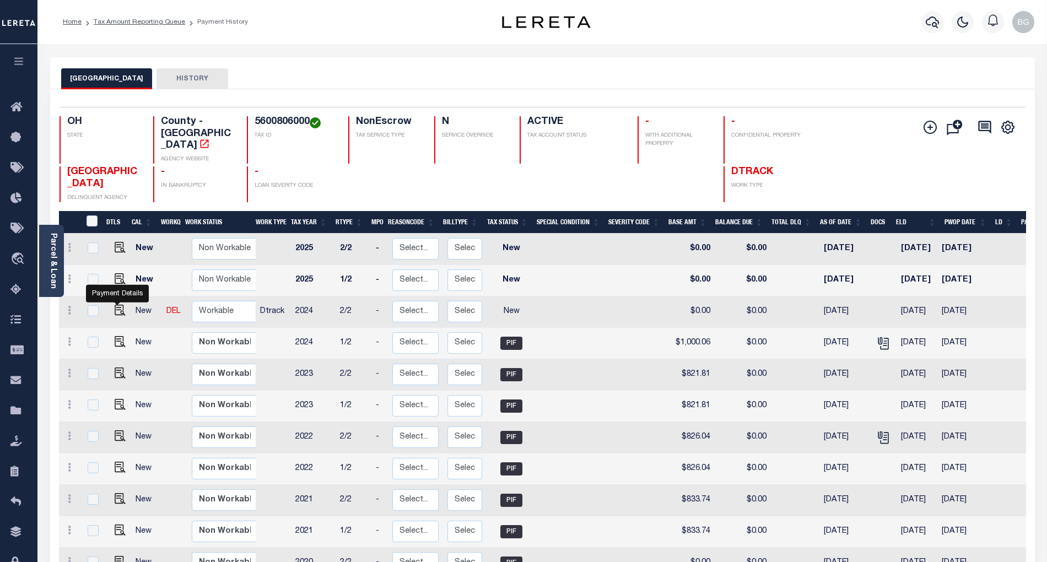
click at [115, 305] on img "" at bounding box center [120, 310] width 11 height 11
checkbox input "true"
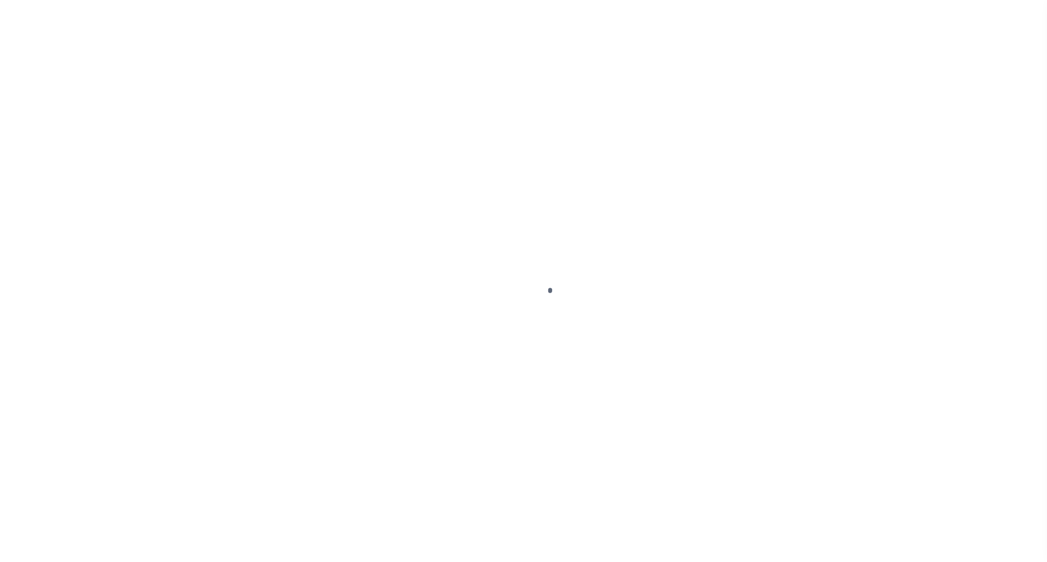
select select "NW2"
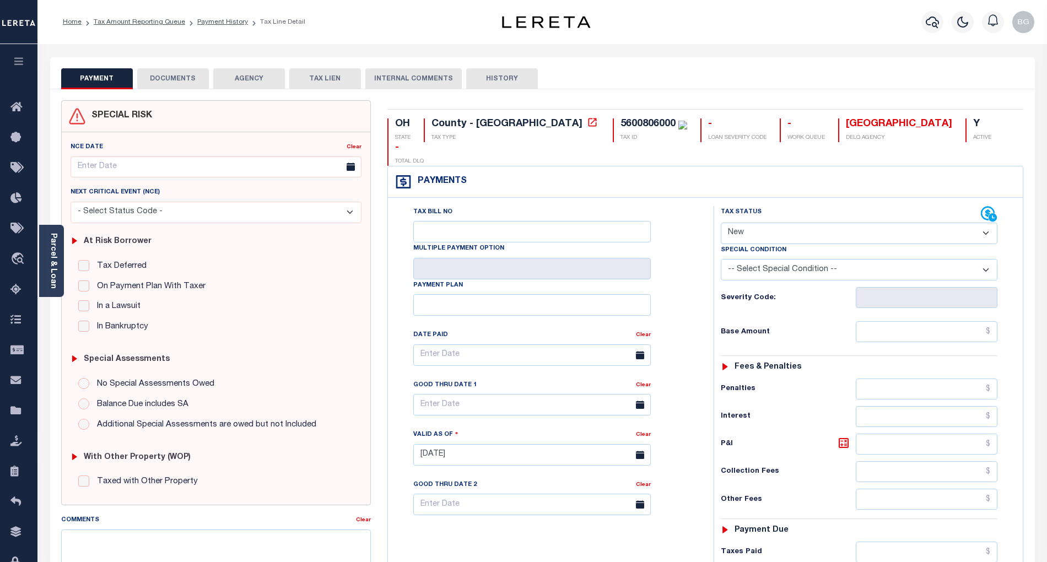
click at [175, 80] on button "DOCUMENTS" at bounding box center [173, 78] width 72 height 21
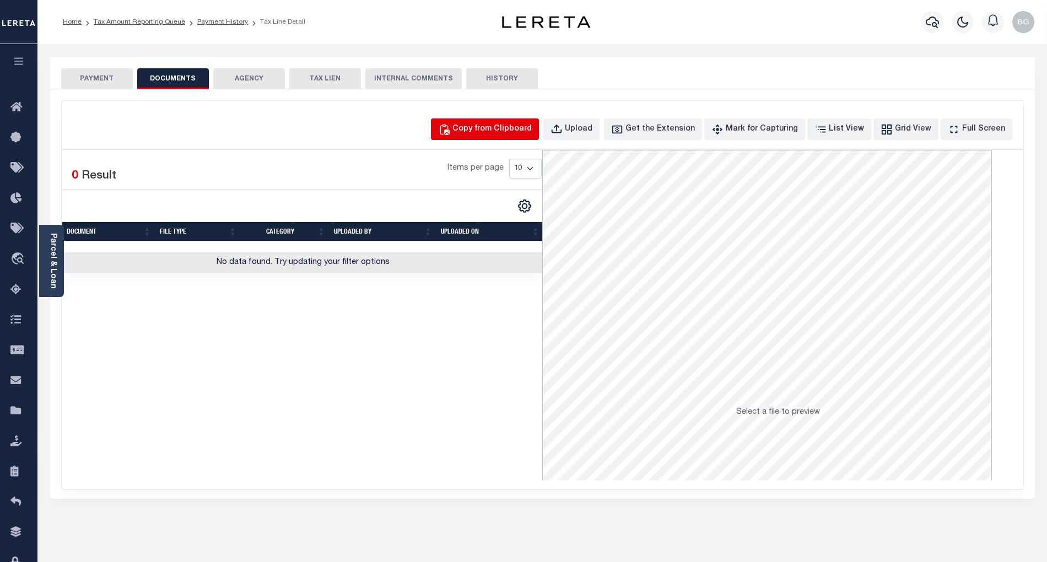
click at [517, 132] on div "Copy from Clipboard" at bounding box center [491, 129] width 79 height 12
select select "POP"
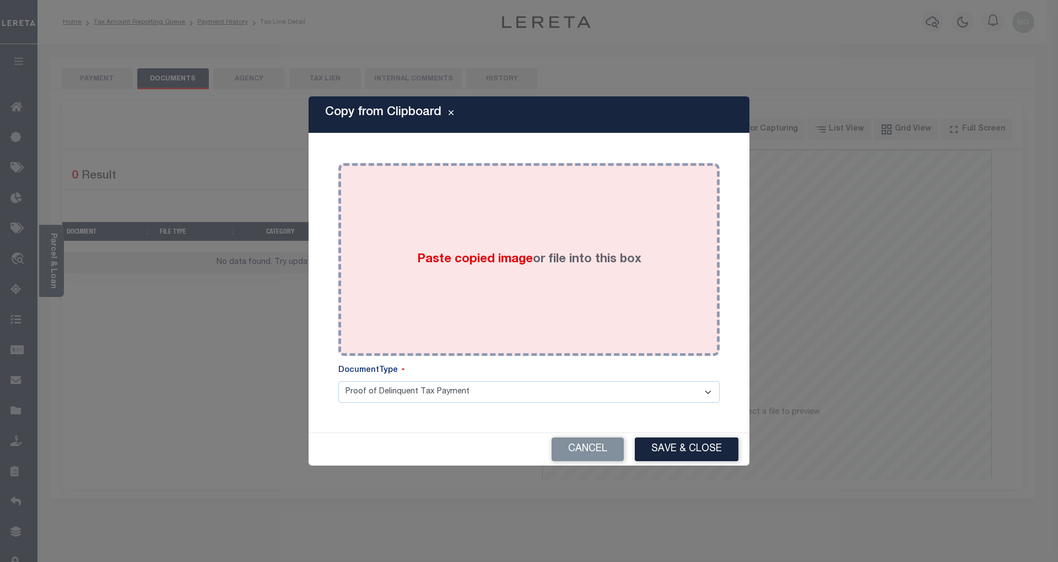
click at [474, 261] on span "Paste copied image" at bounding box center [475, 259] width 116 height 12
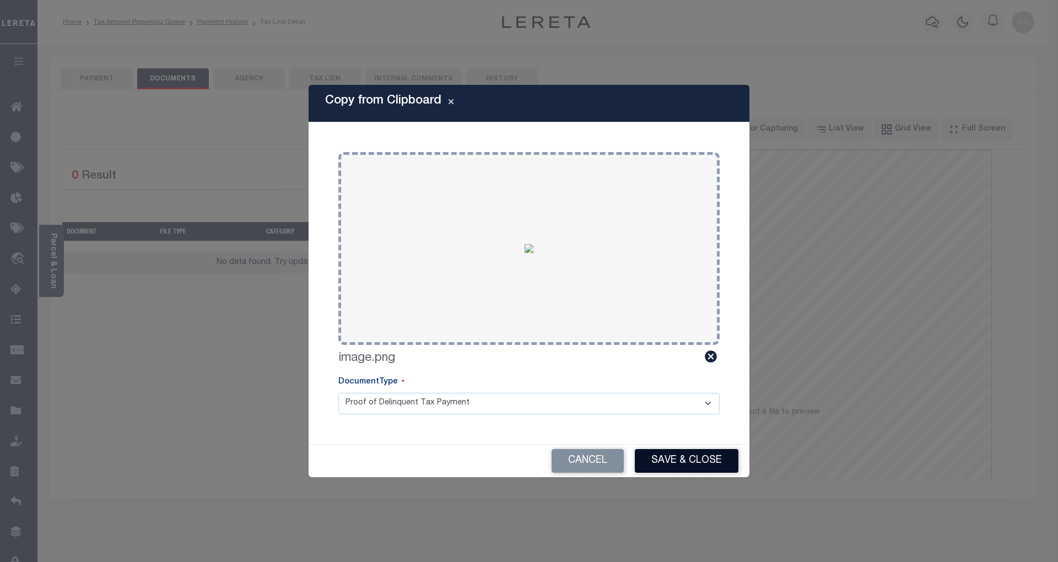
click at [701, 469] on button "Save & Close" at bounding box center [687, 461] width 104 height 24
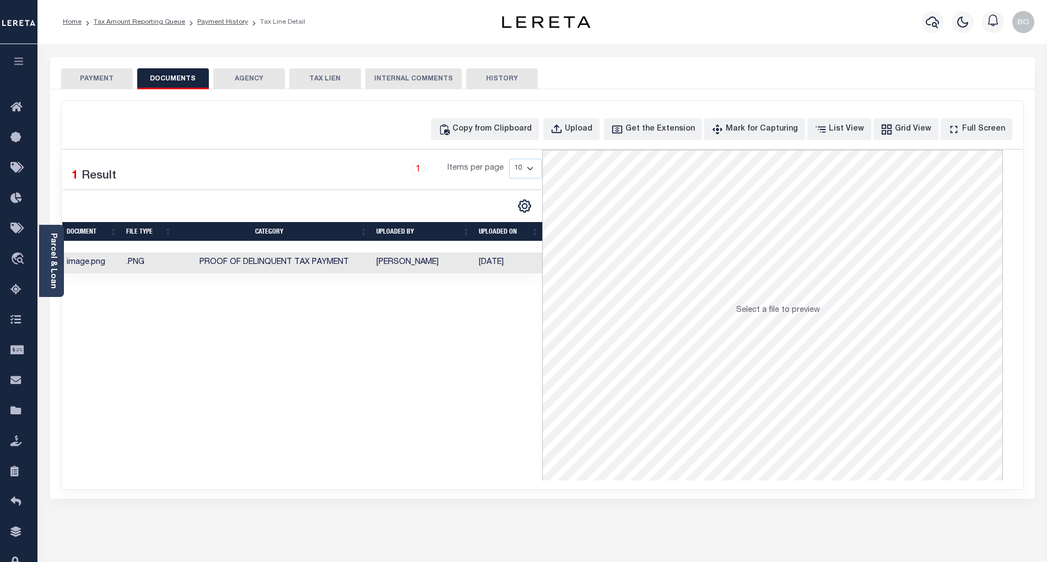
click at [105, 76] on button "PAYMENT" at bounding box center [97, 78] width 72 height 21
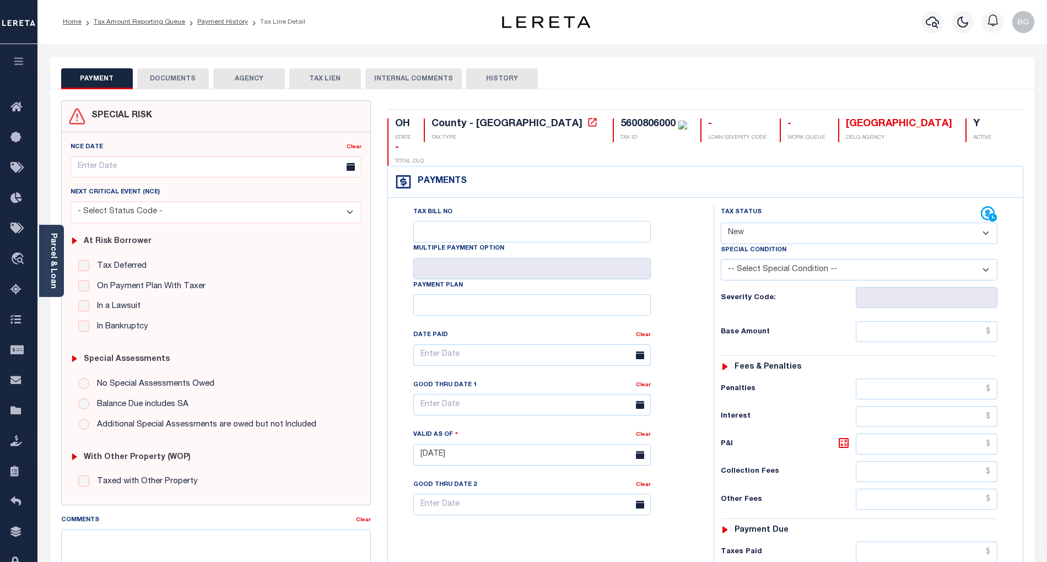
click at [754, 223] on select "- Select Status Code - Open Due/Unpaid Paid Incomplete No Tax Due Internal Refu…" at bounding box center [859, 233] width 277 height 21
select select "PYD"
click at [721, 223] on select "- Select Status Code - Open Due/Unpaid Paid Incomplete No Tax Due Internal Refu…" at bounding box center [859, 233] width 277 height 21
type input "[DATE]"
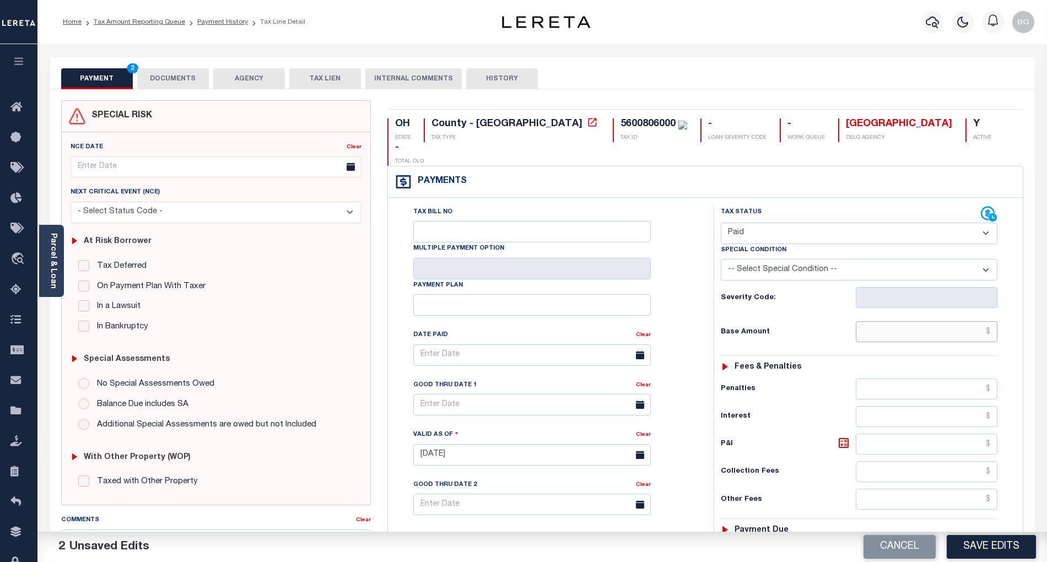
click at [931, 321] on input "text" at bounding box center [927, 331] width 142 height 21
paste input "1,000.06"
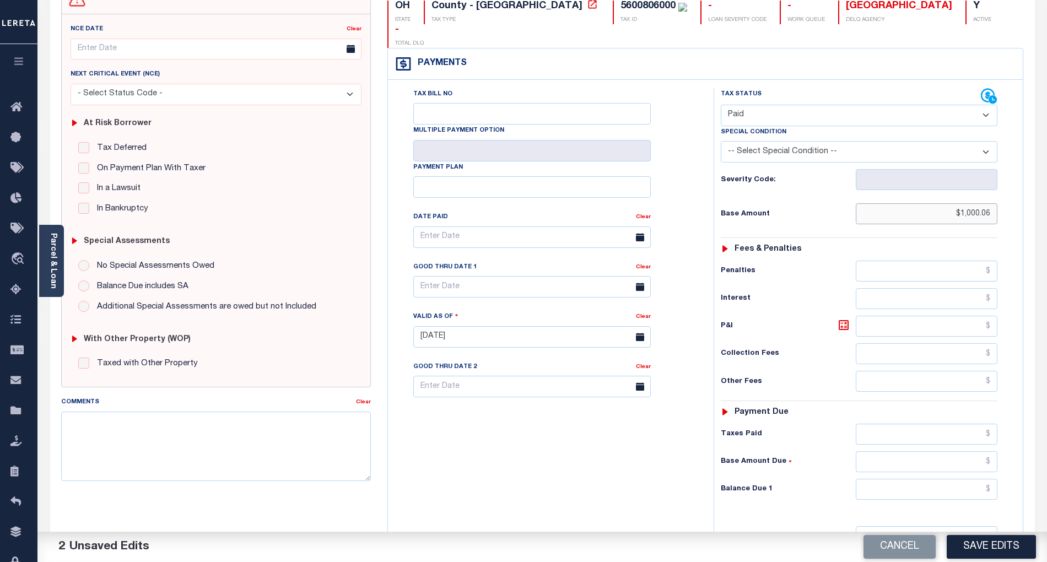
scroll to position [147, 0]
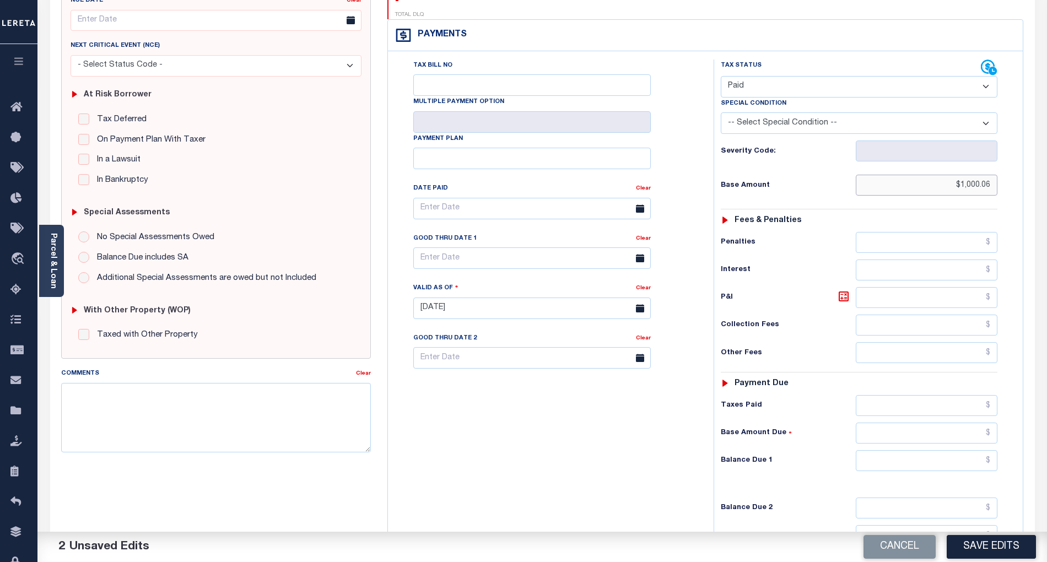
type input "$1,000.06"
click at [971, 450] on input "text" at bounding box center [927, 460] width 142 height 21
type input "$0.00"
click at [675, 455] on div "Tax Bill No Multiple Payment Option Payment Plan Clear" at bounding box center [548, 302] width 315 height 486
click at [1004, 551] on button "Save Edits" at bounding box center [990, 547] width 89 height 24
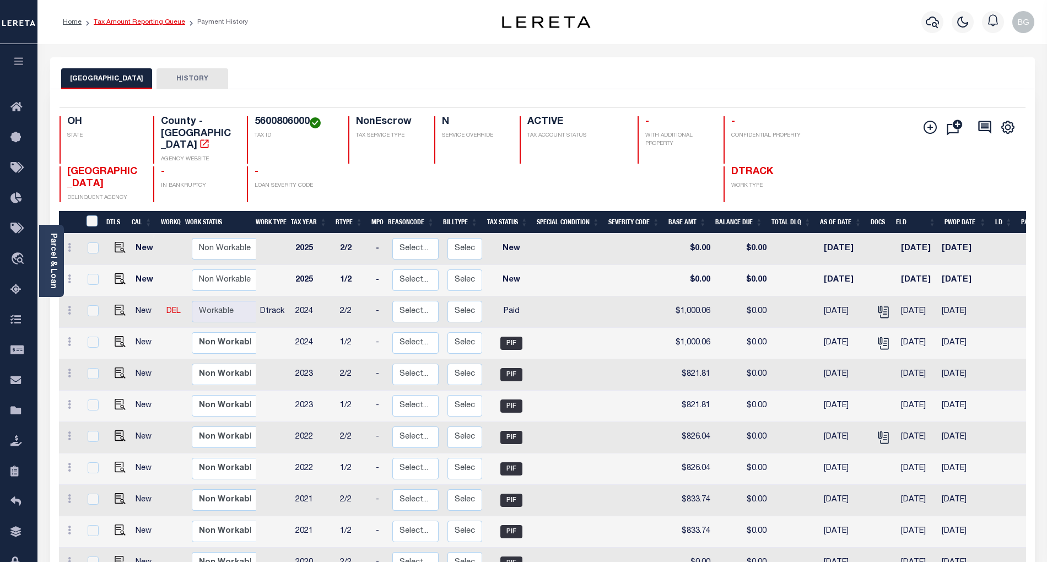
click at [129, 23] on link "Tax Amount Reporting Queue" at bounding box center [139, 22] width 91 height 7
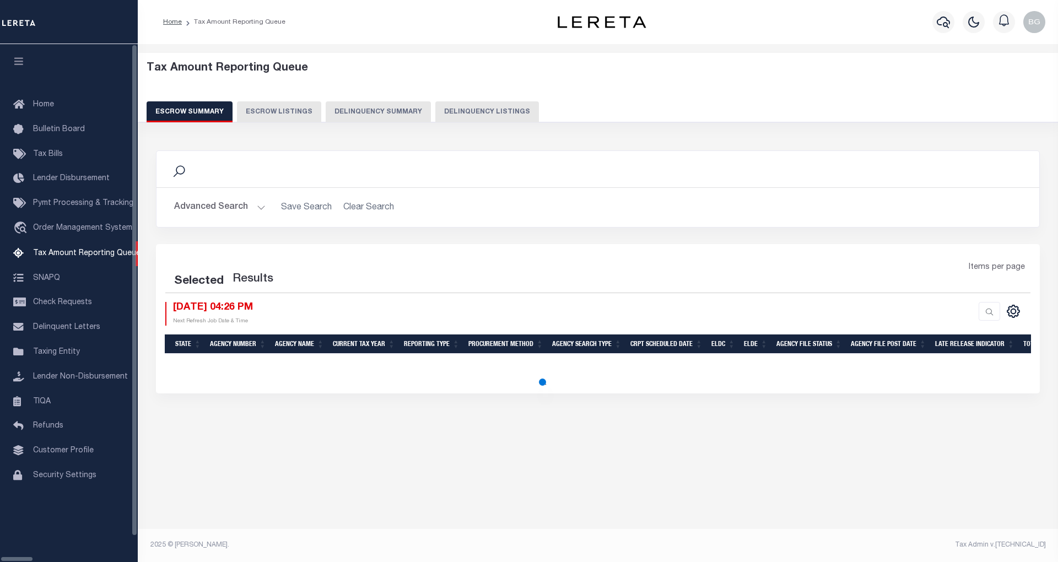
select select "100"
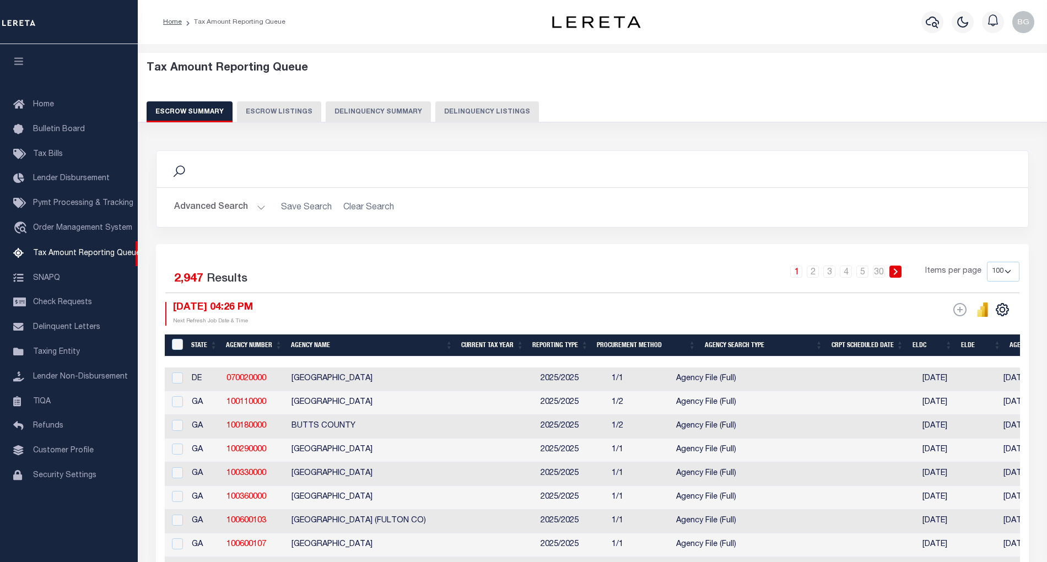
click at [466, 112] on button "Delinquency Listings" at bounding box center [487, 111] width 104 height 21
select select "100"
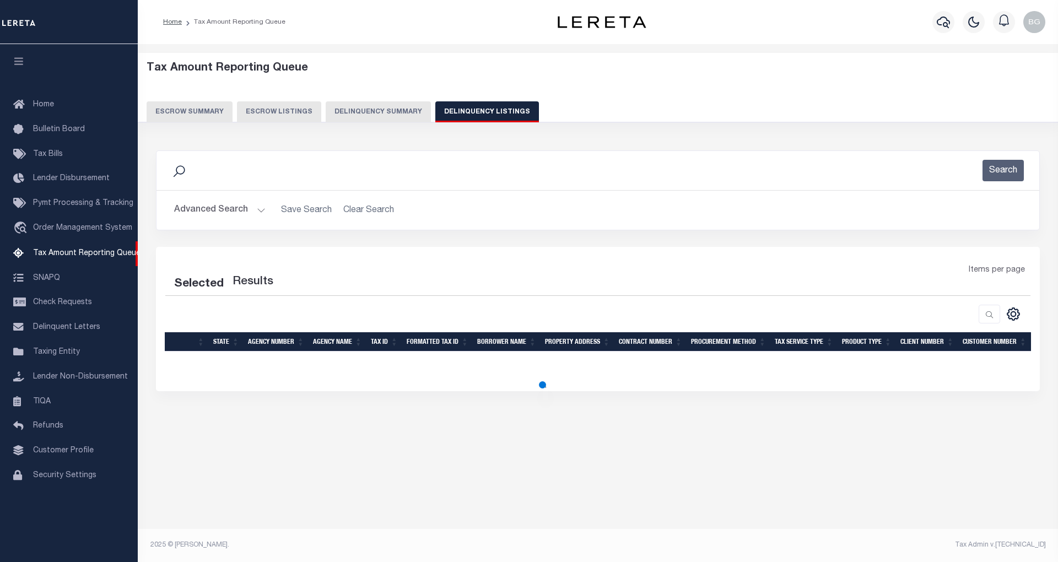
select select "100"
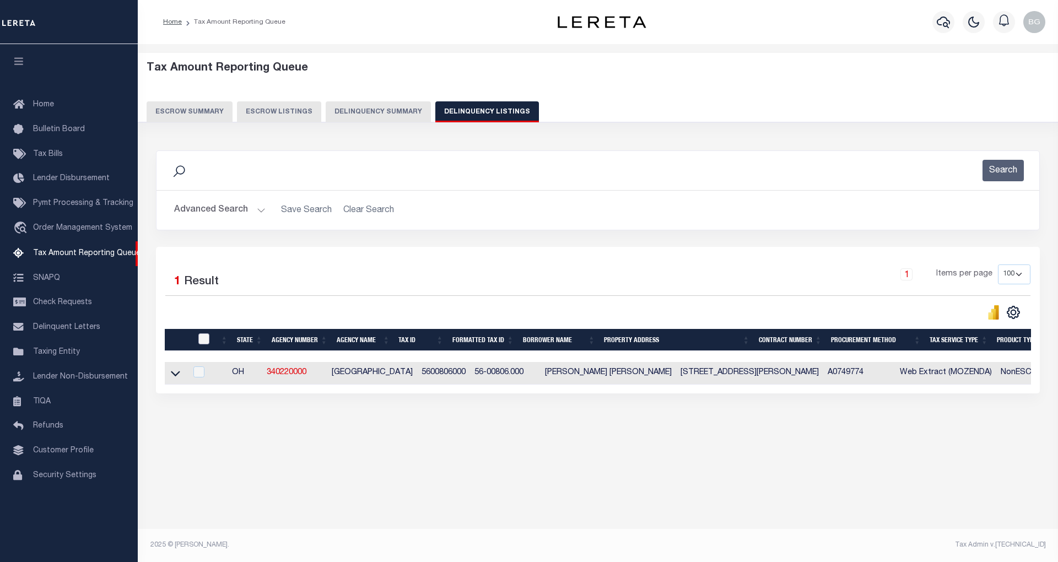
click at [204, 342] on input "checkbox" at bounding box center [203, 338] width 11 height 11
checkbox input "true"
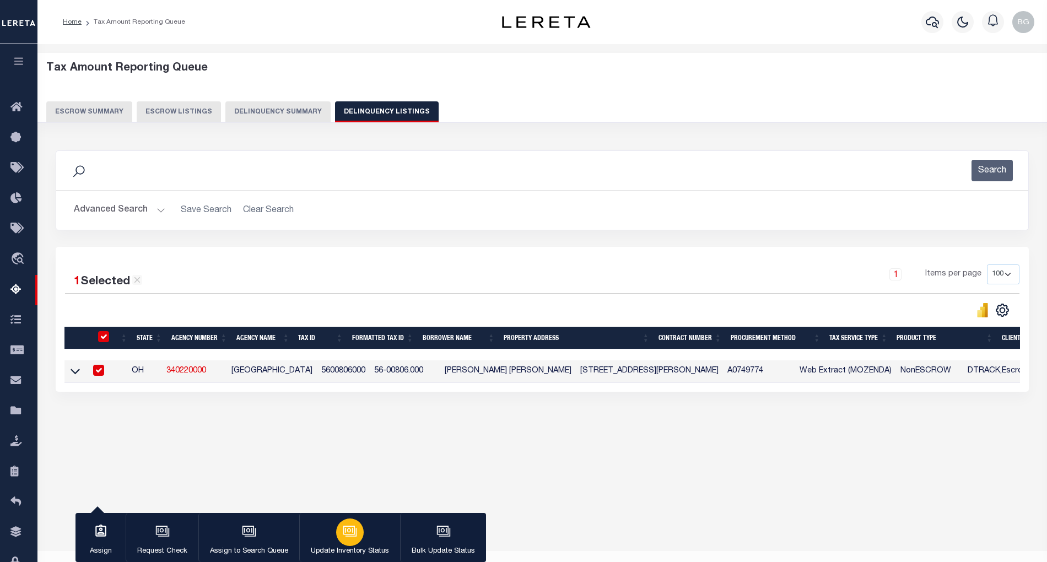
click at [347, 534] on icon "button" at bounding box center [350, 531] width 14 height 14
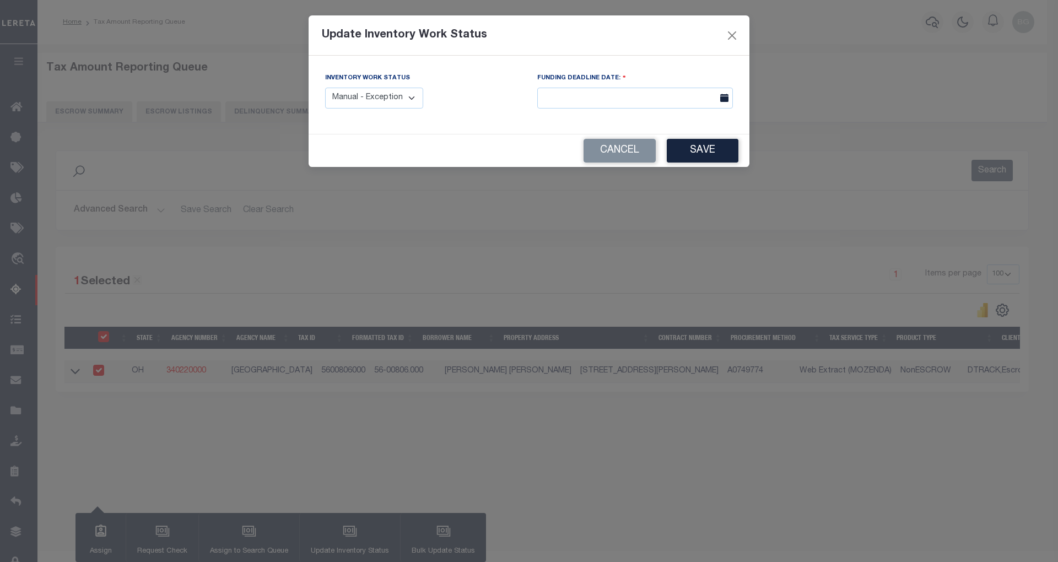
click at [388, 95] on select "Manual - Exception Pended - Awaiting Search Late Add Exception Completed" at bounding box center [374, 98] width 98 height 21
select select "4"
click at [325, 88] on select "Manual - Exception Pended - Awaiting Search Late Add Exception Completed" at bounding box center [374, 98] width 98 height 21
click at [708, 150] on button "Save" at bounding box center [703, 151] width 72 height 24
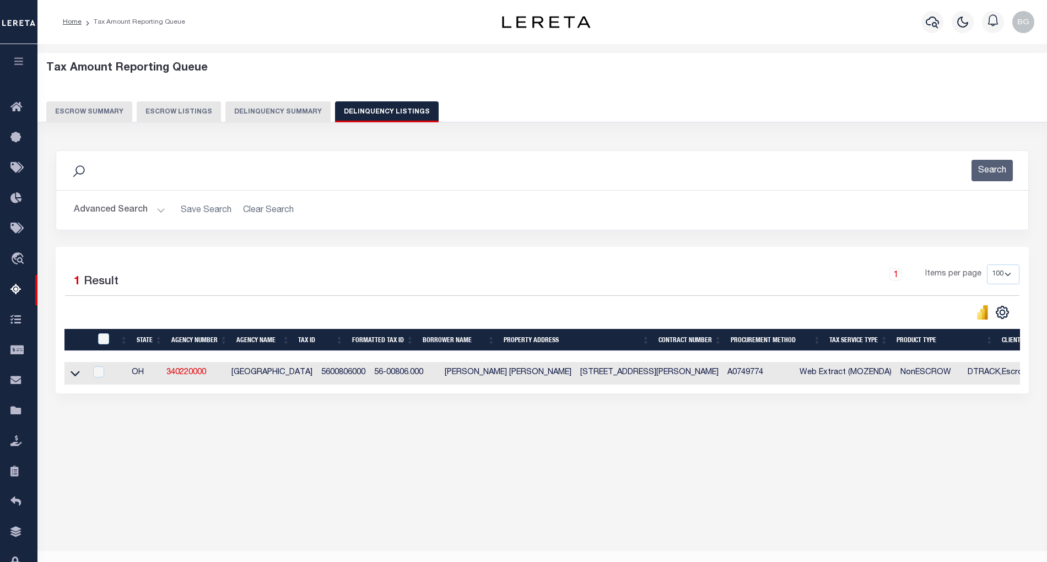
click at [160, 209] on button "Advanced Search" at bounding box center [119, 209] width 91 height 21
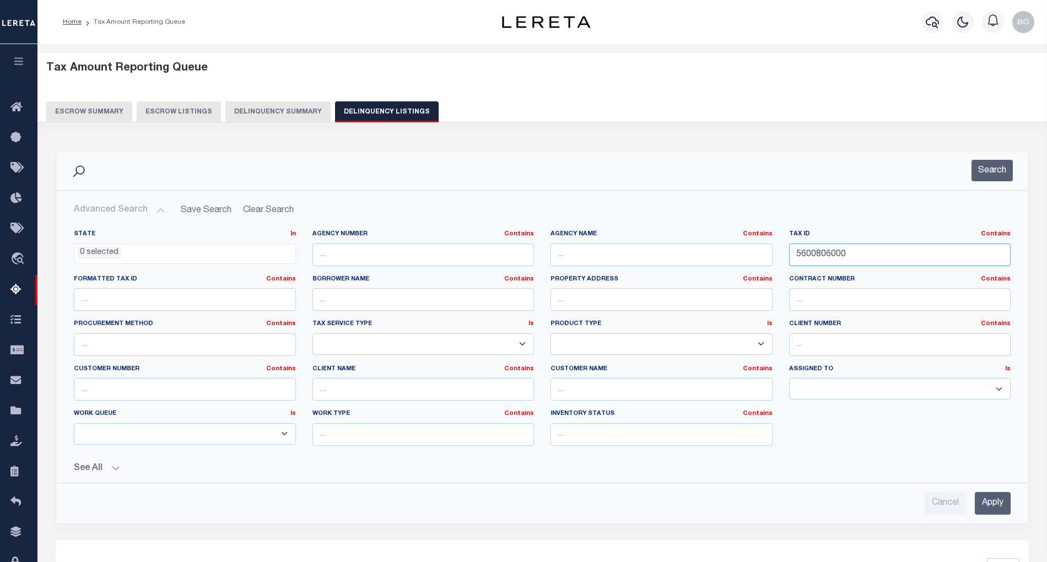
click at [812, 253] on input "5600806000" at bounding box center [900, 255] width 222 height 23
paste input "29"
type input "5600829000"
click at [999, 507] on input "Apply" at bounding box center [993, 503] width 36 height 23
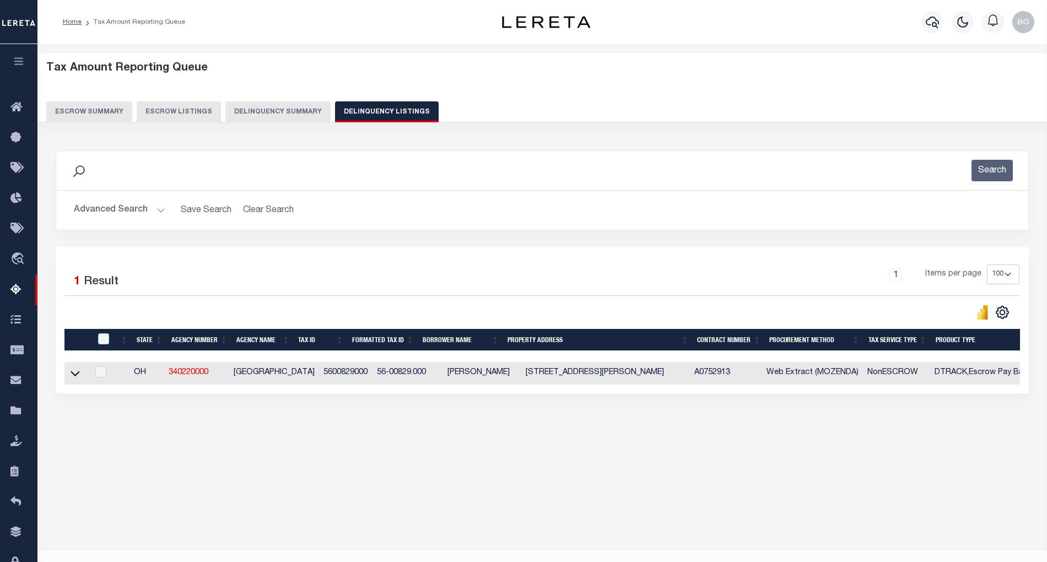
click at [74, 377] on icon at bounding box center [75, 374] width 9 height 6
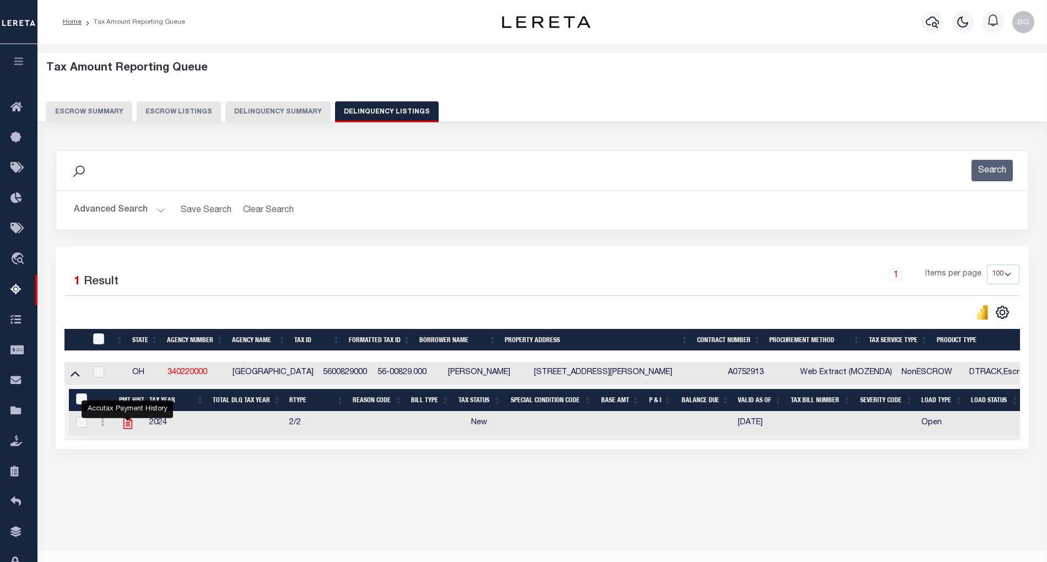
click at [130, 430] on icon "" at bounding box center [128, 423] width 14 height 14
checkbox input "true"
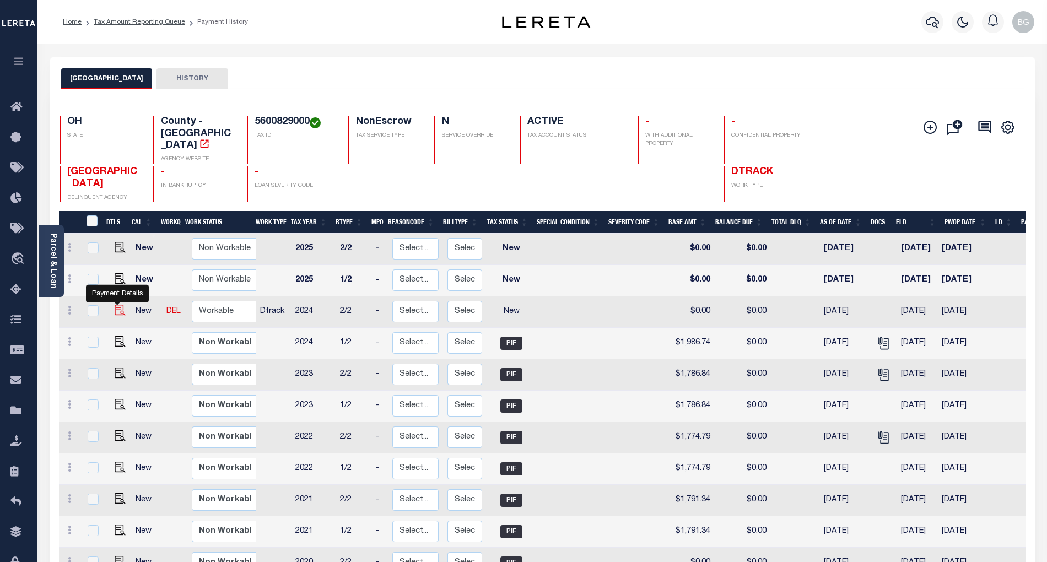
click at [118, 305] on img "" at bounding box center [120, 310] width 11 height 11
checkbox input "true"
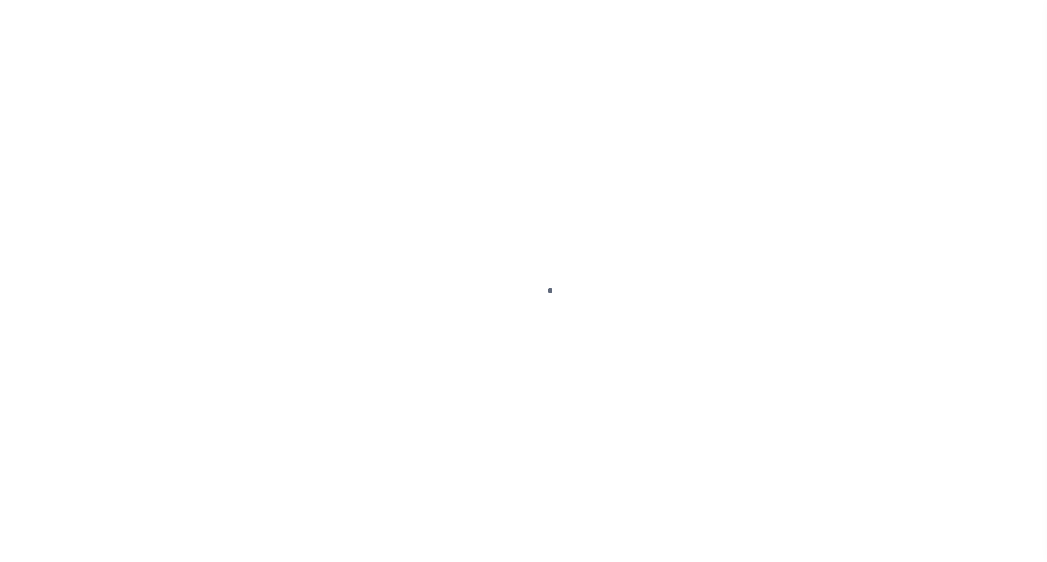
select select "NW2"
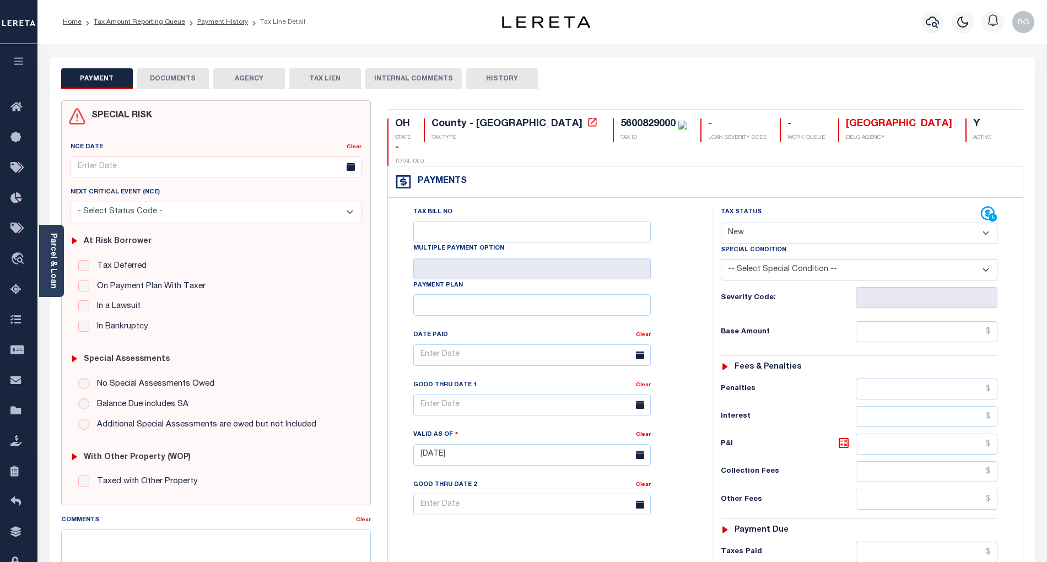
click at [171, 78] on button "DOCUMENTS" at bounding box center [173, 78] width 72 height 21
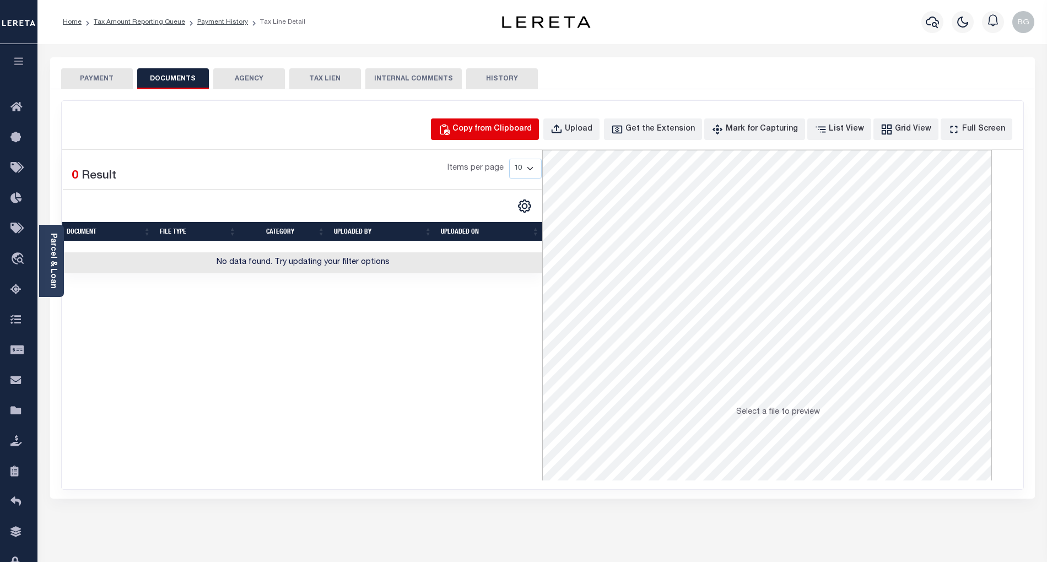
click at [518, 128] on div "Copy from Clipboard" at bounding box center [491, 129] width 79 height 12
select select "POP"
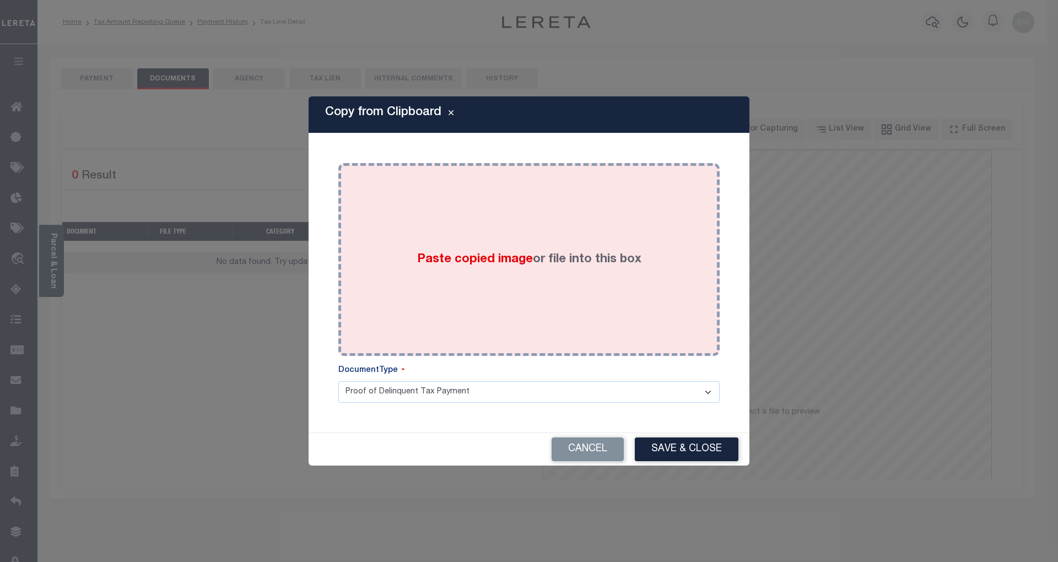
click at [488, 262] on span "Paste copied image" at bounding box center [475, 259] width 116 height 12
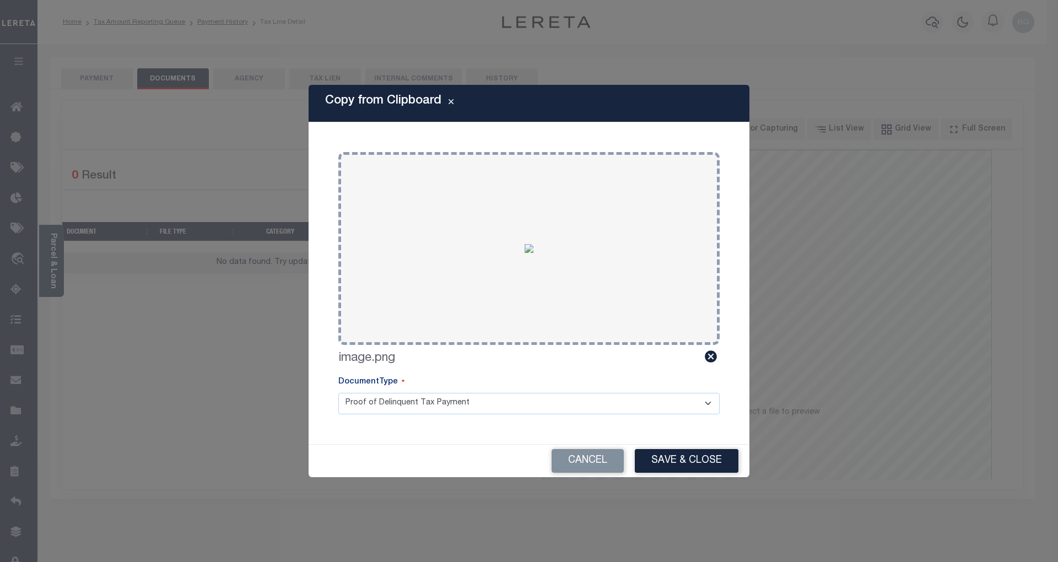
click at [696, 462] on button "Save & Close" at bounding box center [687, 461] width 104 height 24
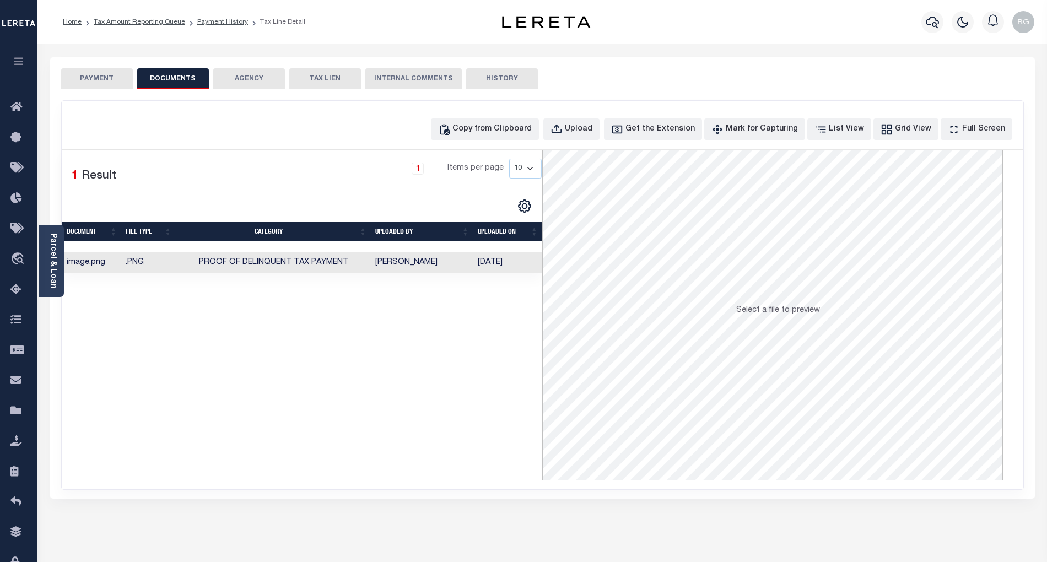
click at [102, 78] on button "PAYMENT" at bounding box center [97, 78] width 72 height 21
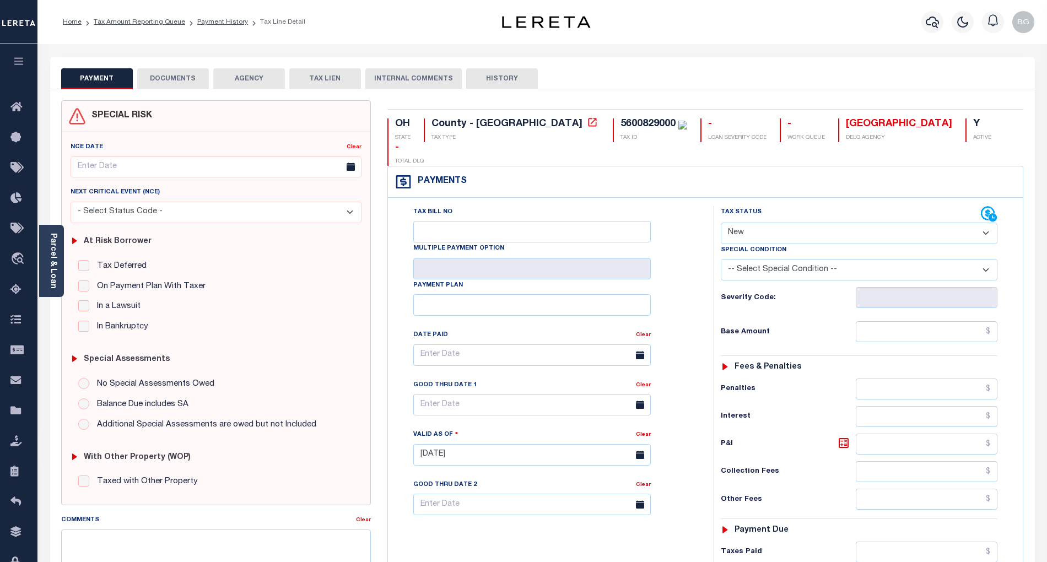
click at [750, 223] on select "- Select Status Code - Open Due/Unpaid Paid Incomplete No Tax Due Internal Refu…" at bounding box center [859, 233] width 277 height 21
select select "PYD"
click at [721, 223] on select "- Select Status Code - Open Due/Unpaid Paid Incomplete No Tax Due Internal Refu…" at bounding box center [859, 233] width 277 height 21
type input "[DATE]"
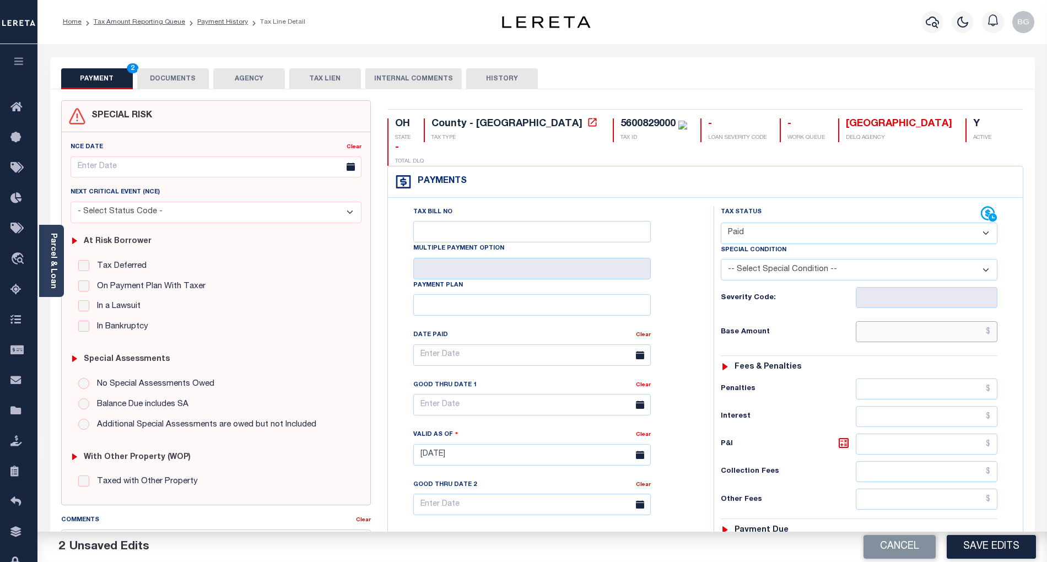
click at [940, 321] on input "text" at bounding box center [927, 331] width 142 height 21
paste input "1,986.74"
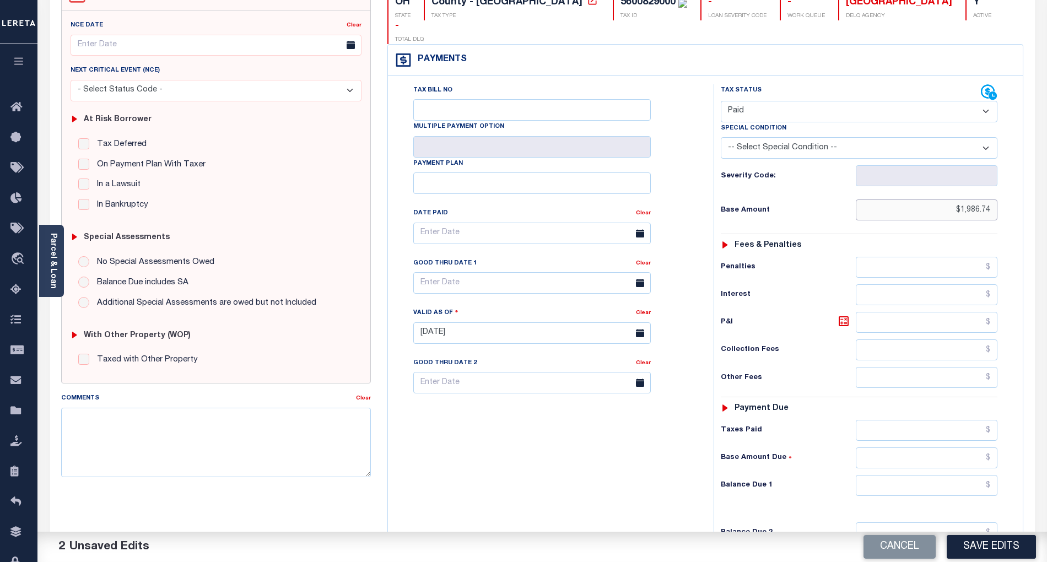
scroll to position [147, 0]
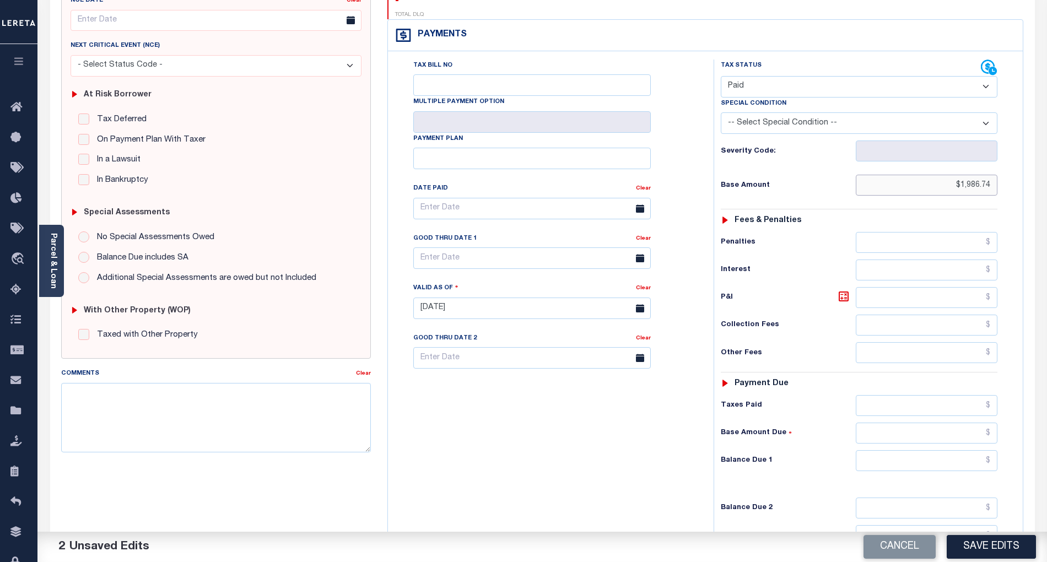
type input "$1,986.74"
click at [972, 450] on input "text" at bounding box center [927, 460] width 142 height 21
click at [631, 467] on div "Tax Bill No Multiple Payment Option Payment Plan Clear" at bounding box center [548, 302] width 315 height 486
type input "$0.00"
click at [981, 539] on button "Save Edits" at bounding box center [990, 547] width 89 height 24
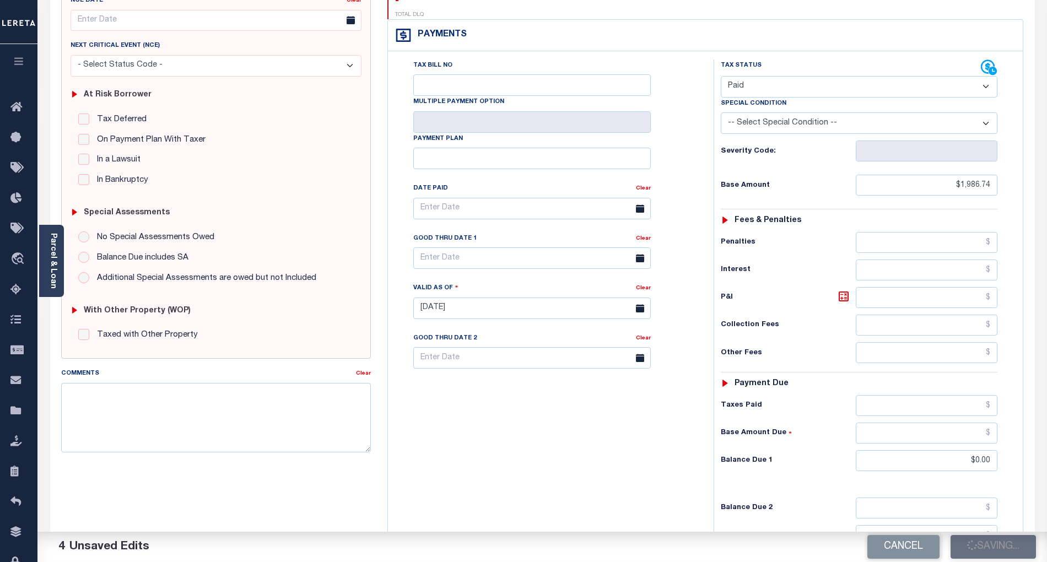
checkbox input "false"
type input "$1,986.74"
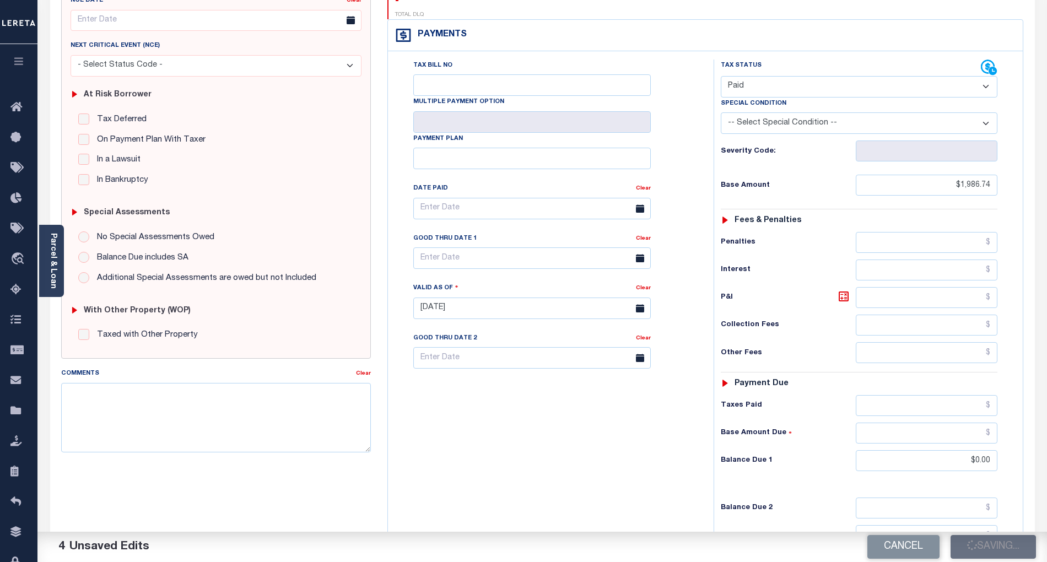
type input "$0"
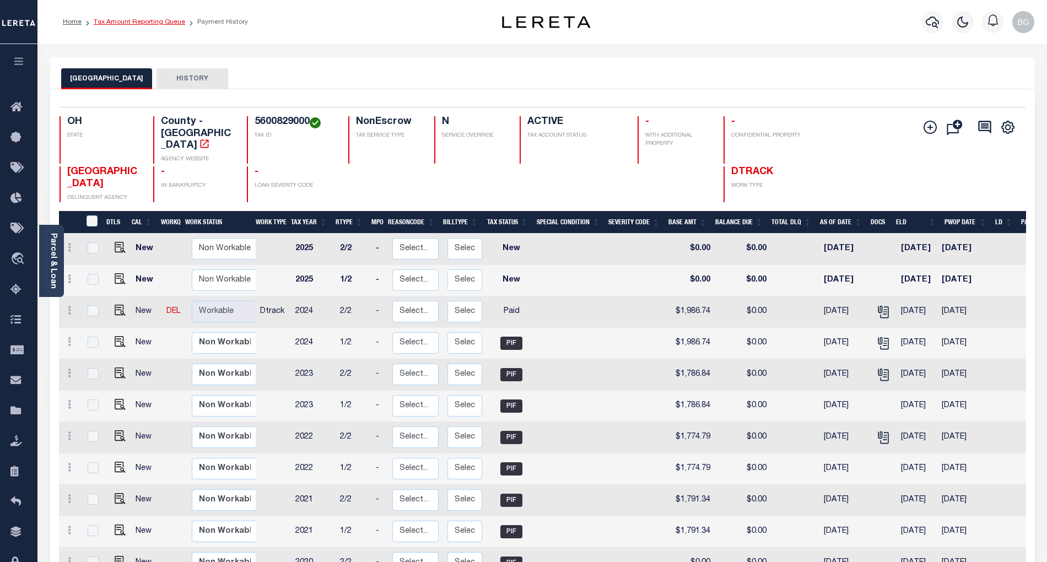
click at [137, 20] on link "Tax Amount Reporting Queue" at bounding box center [139, 22] width 91 height 7
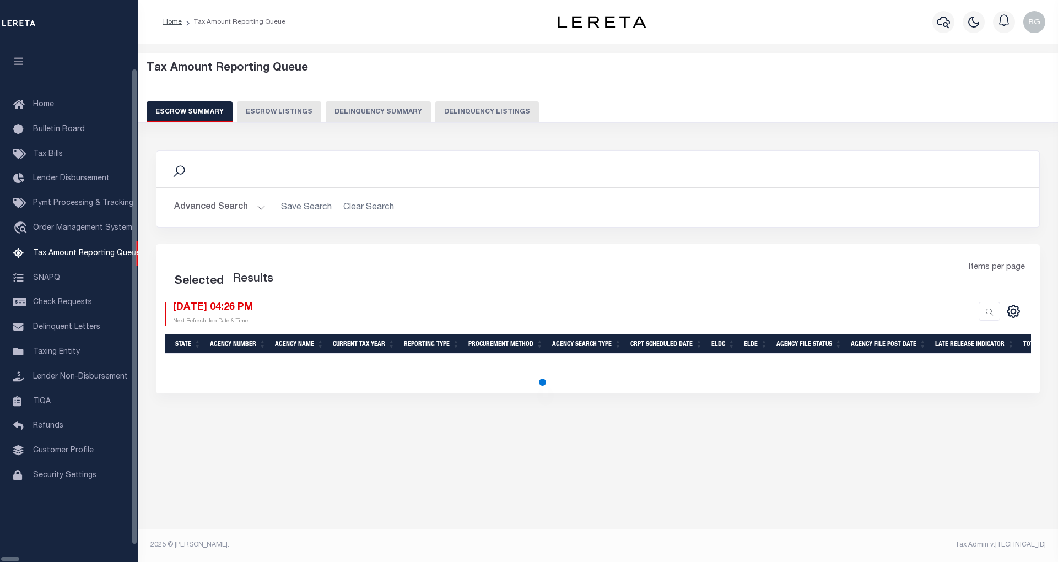
select select "100"
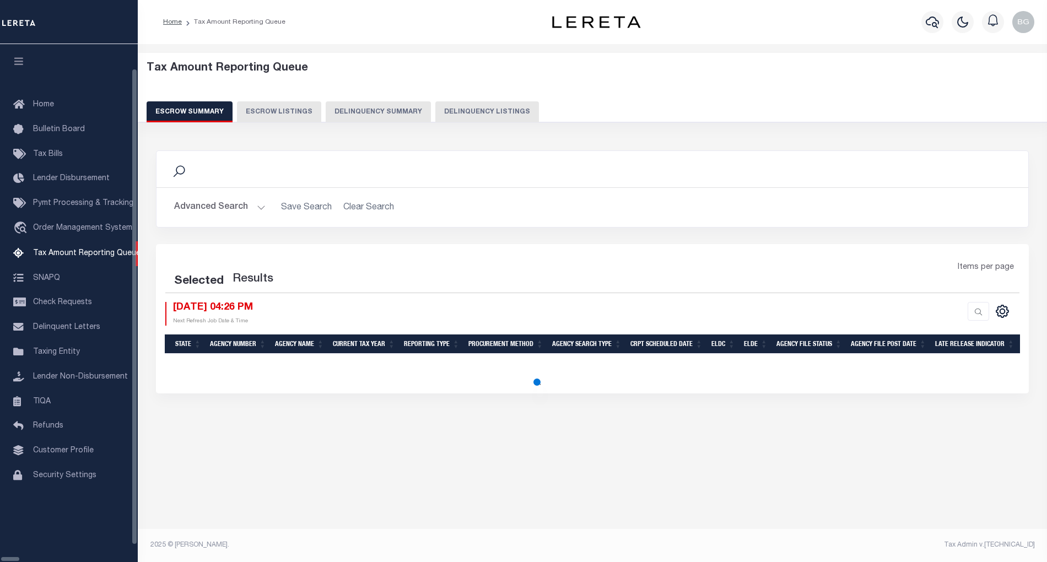
select select "100"
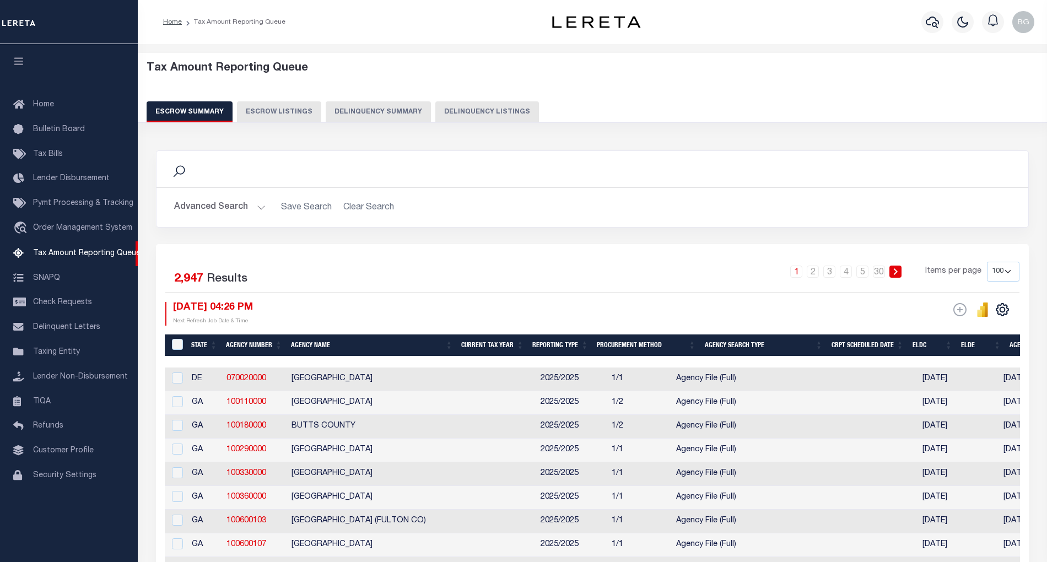
click at [472, 109] on button "Delinquency Listings" at bounding box center [487, 111] width 104 height 21
select select "100"
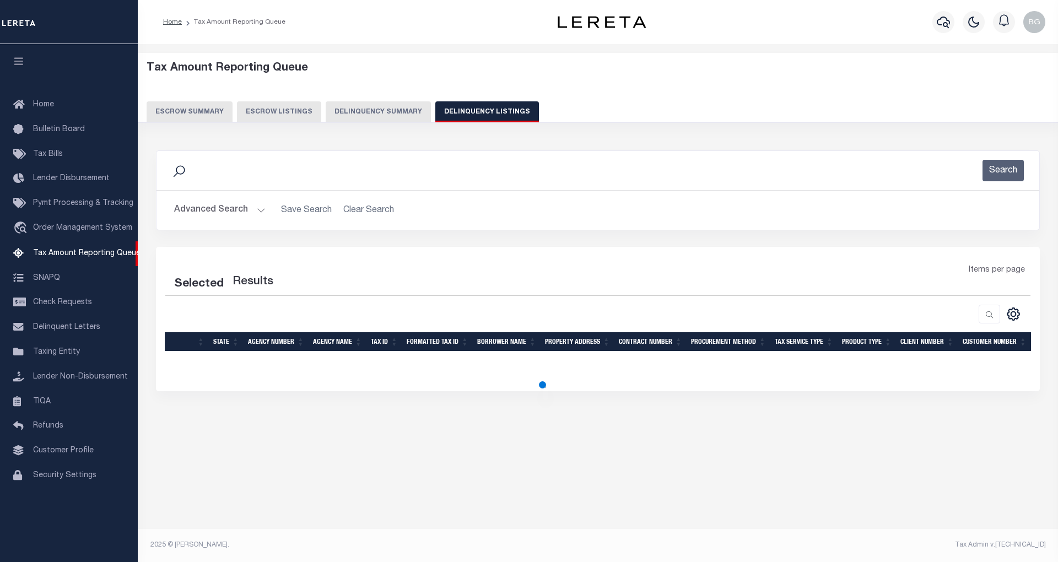
select select "100"
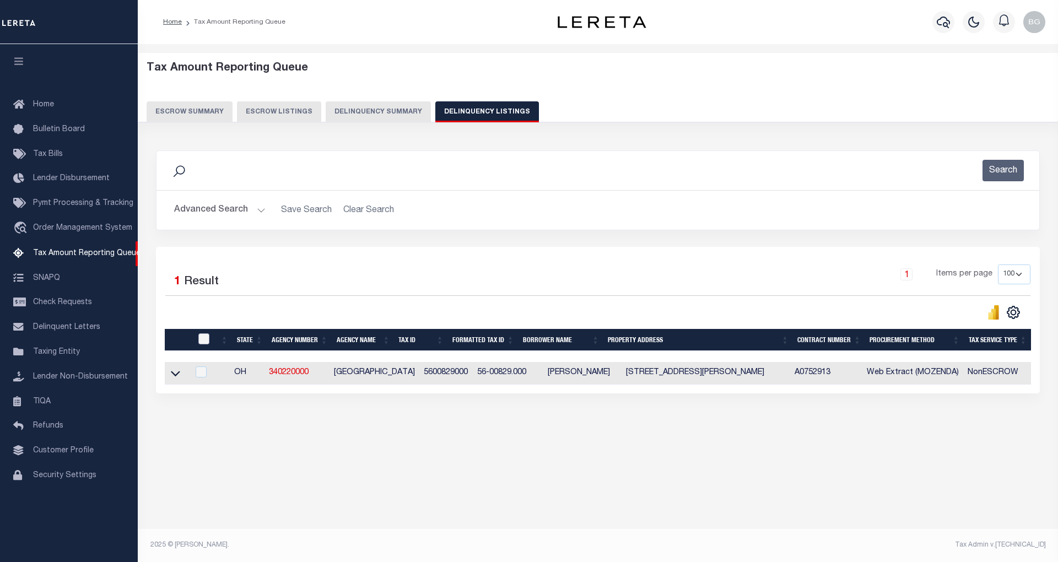
click at [203, 338] on input "checkbox" at bounding box center [203, 338] width 11 height 11
checkbox input "true"
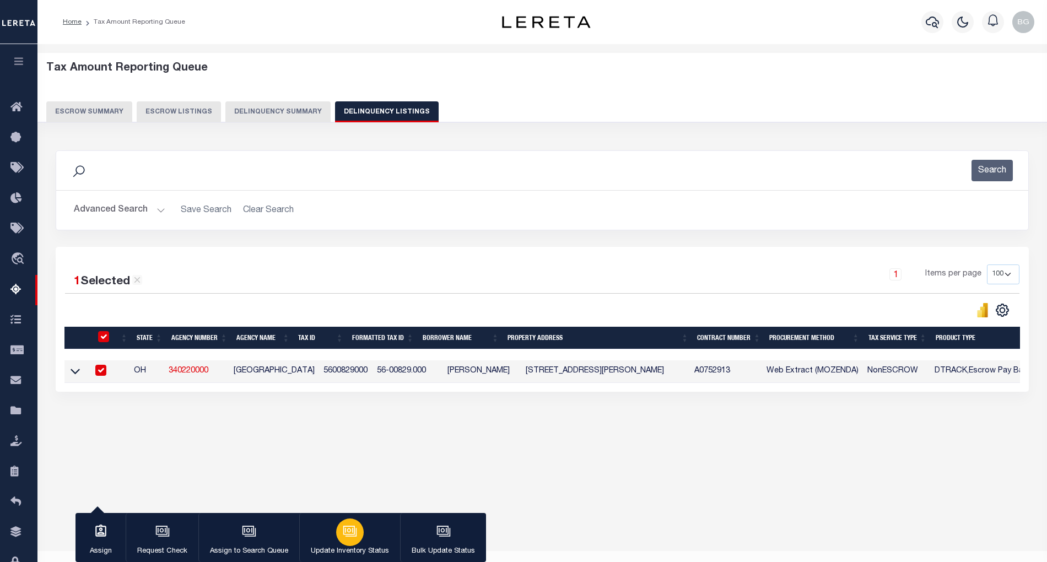
click at [345, 536] on icon "button" at bounding box center [350, 532] width 11 height 8
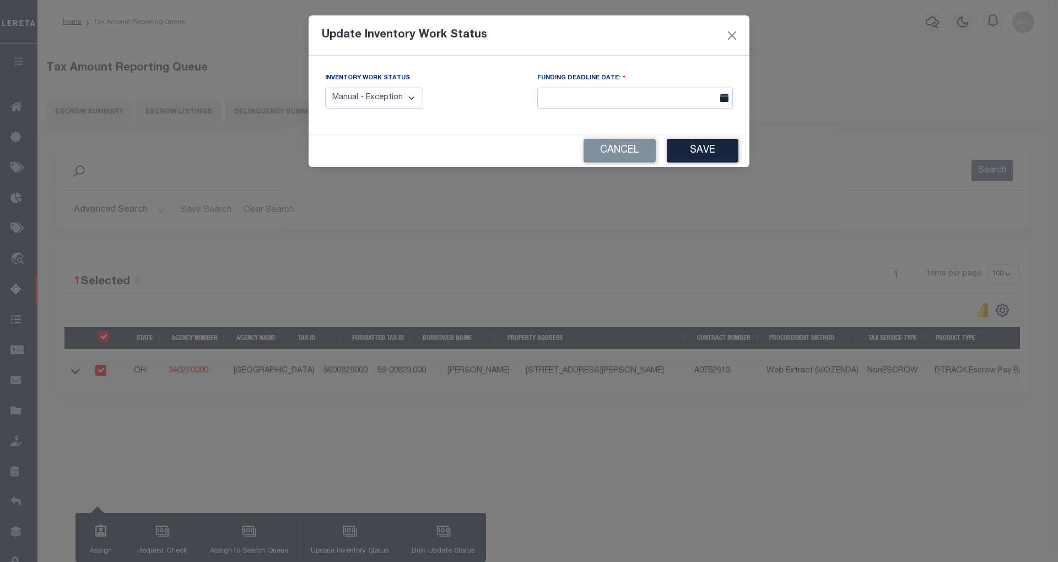
click at [405, 99] on select "Manual - Exception Pended - Awaiting Search Late Add Exception Completed" at bounding box center [374, 98] width 98 height 21
select select "4"
click at [325, 88] on select "Manual - Exception Pended - Awaiting Search Late Add Exception Completed" at bounding box center [374, 98] width 98 height 21
click at [721, 150] on button "Save" at bounding box center [703, 151] width 72 height 24
